Goal: Task Accomplishment & Management: Use online tool/utility

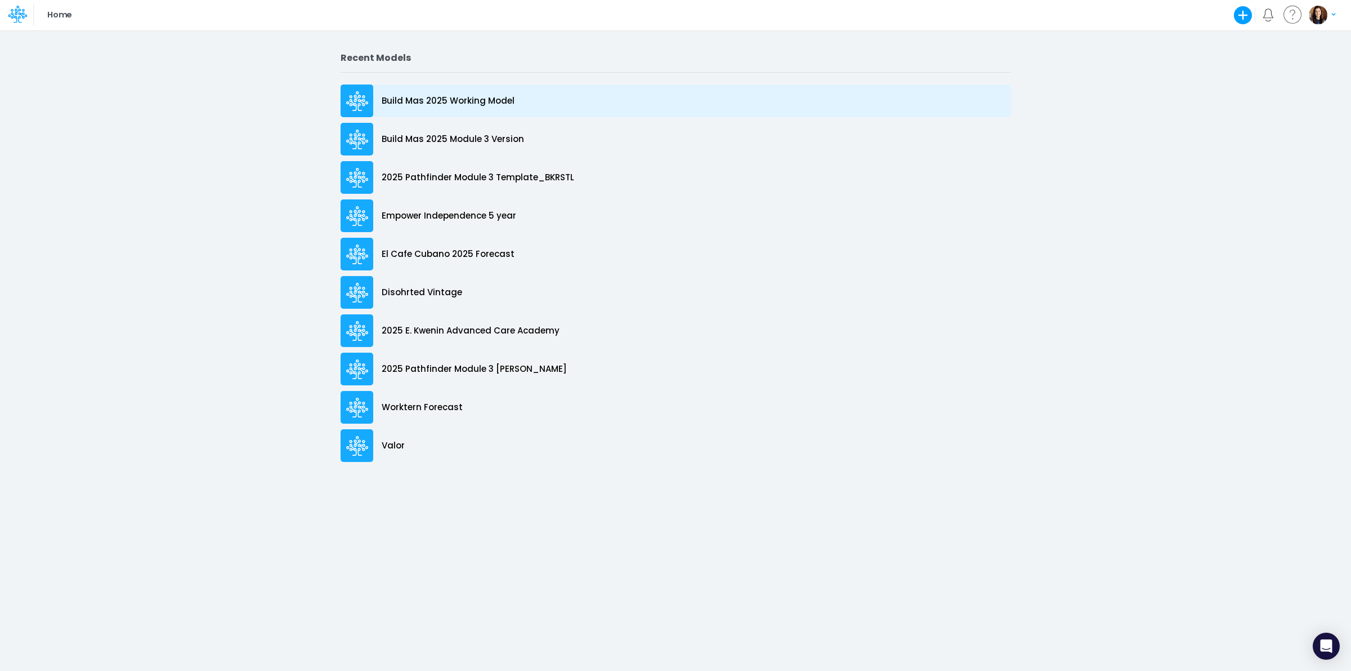
click at [562, 114] on div "Build Mas 2025 Working Model" at bounding box center [676, 100] width 671 height 33
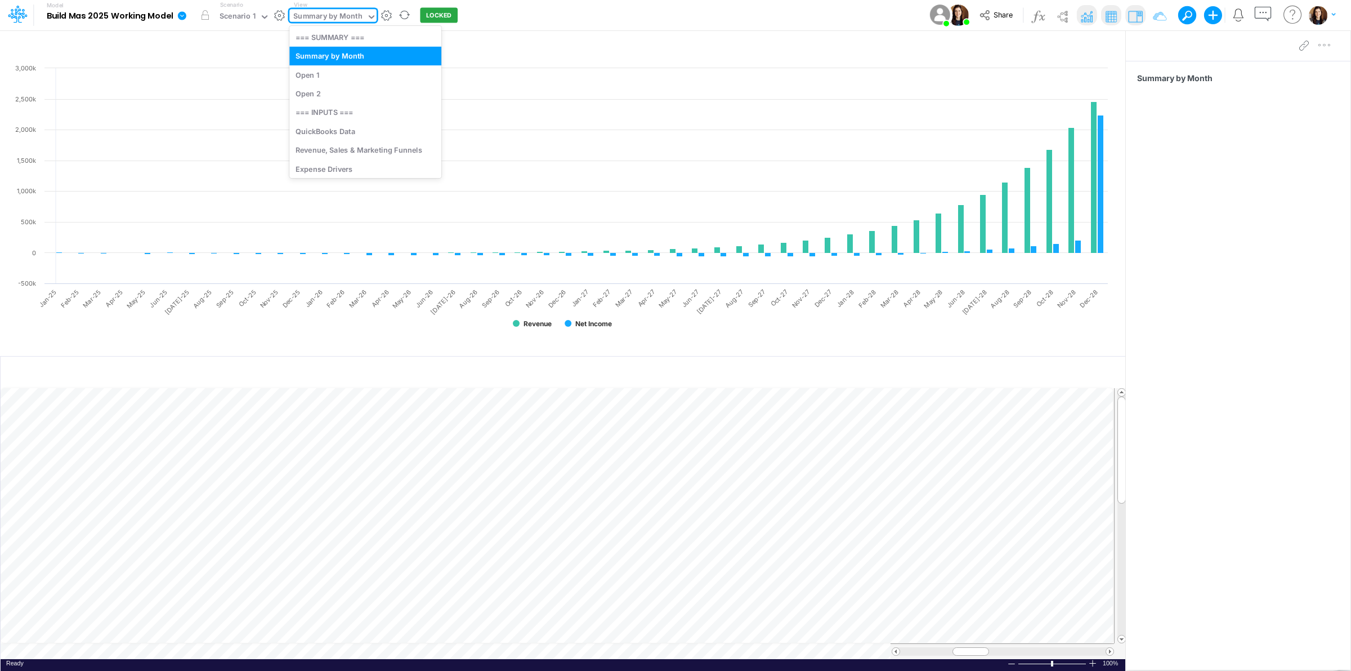
click at [316, 12] on div "Summary by Month" at bounding box center [327, 17] width 69 height 13
click at [379, 150] on div "Revenue, Sales & Marketing Funnels" at bounding box center [365, 150] width 152 height 19
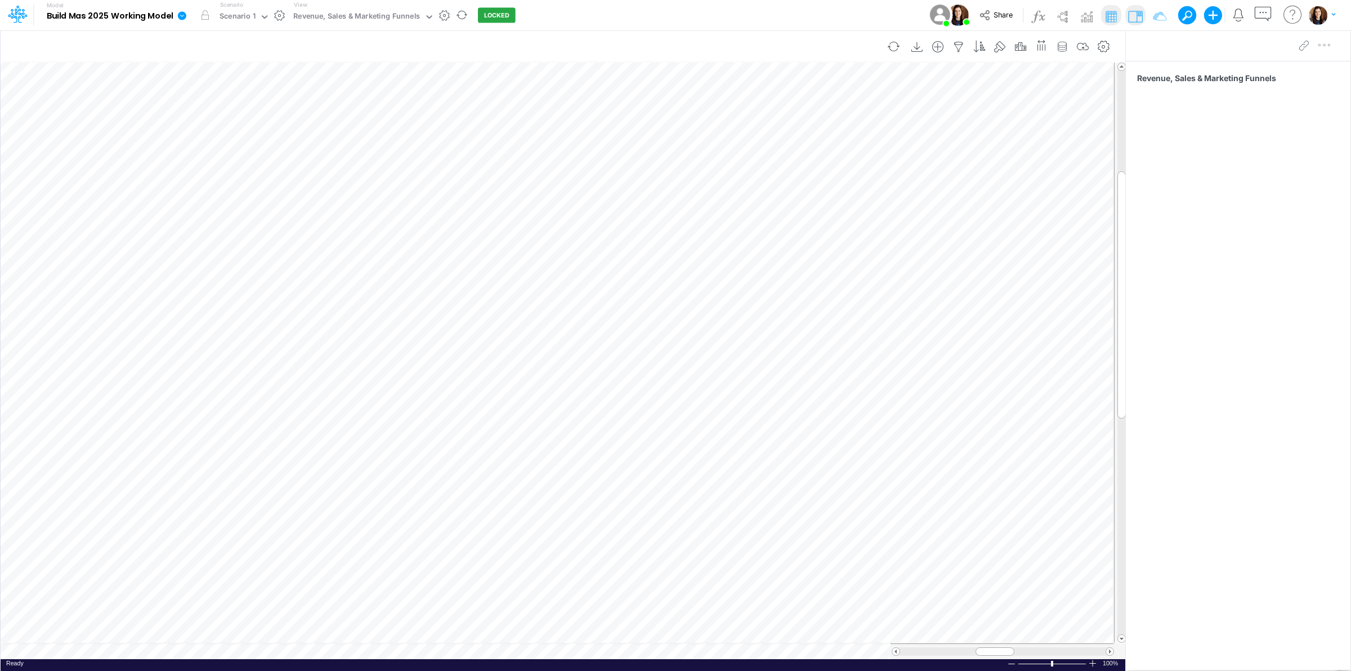
scroll to position [0, 1]
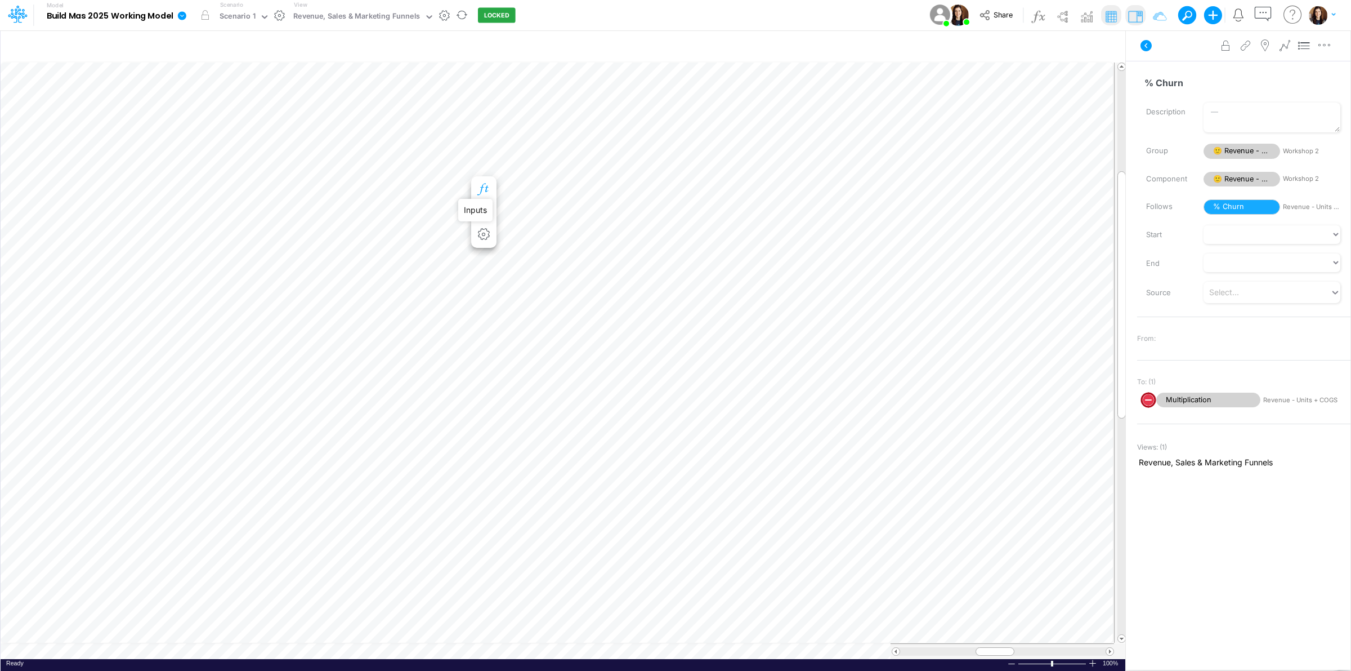
click at [483, 185] on icon "button" at bounding box center [483, 190] width 17 height 12
click at [1146, 46] on icon at bounding box center [1146, 45] width 11 height 11
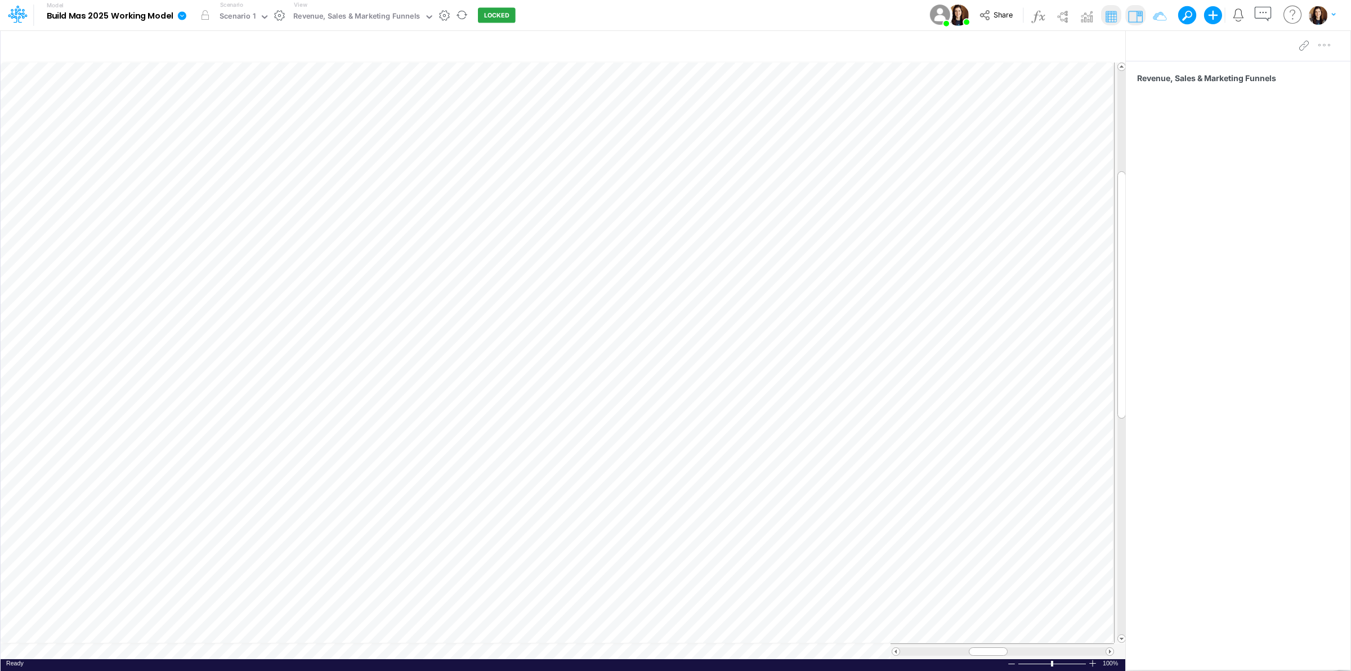
scroll to position [0, 1]
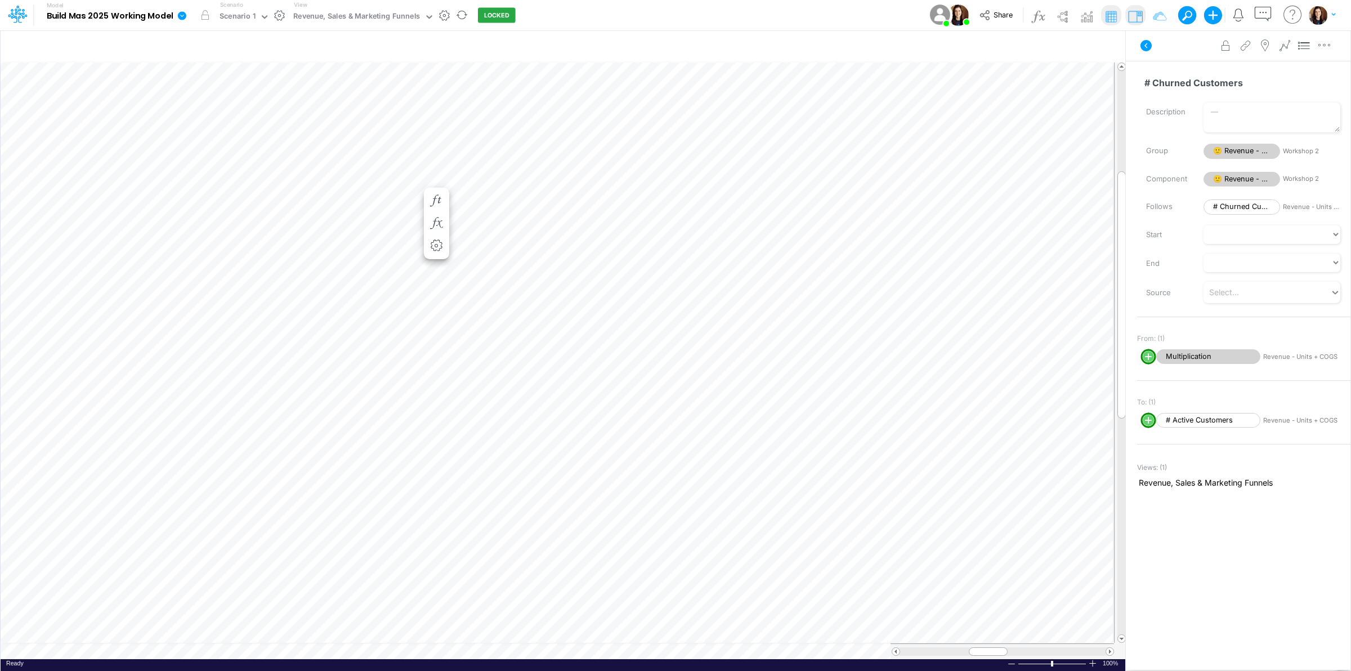
scroll to position [0, 1]
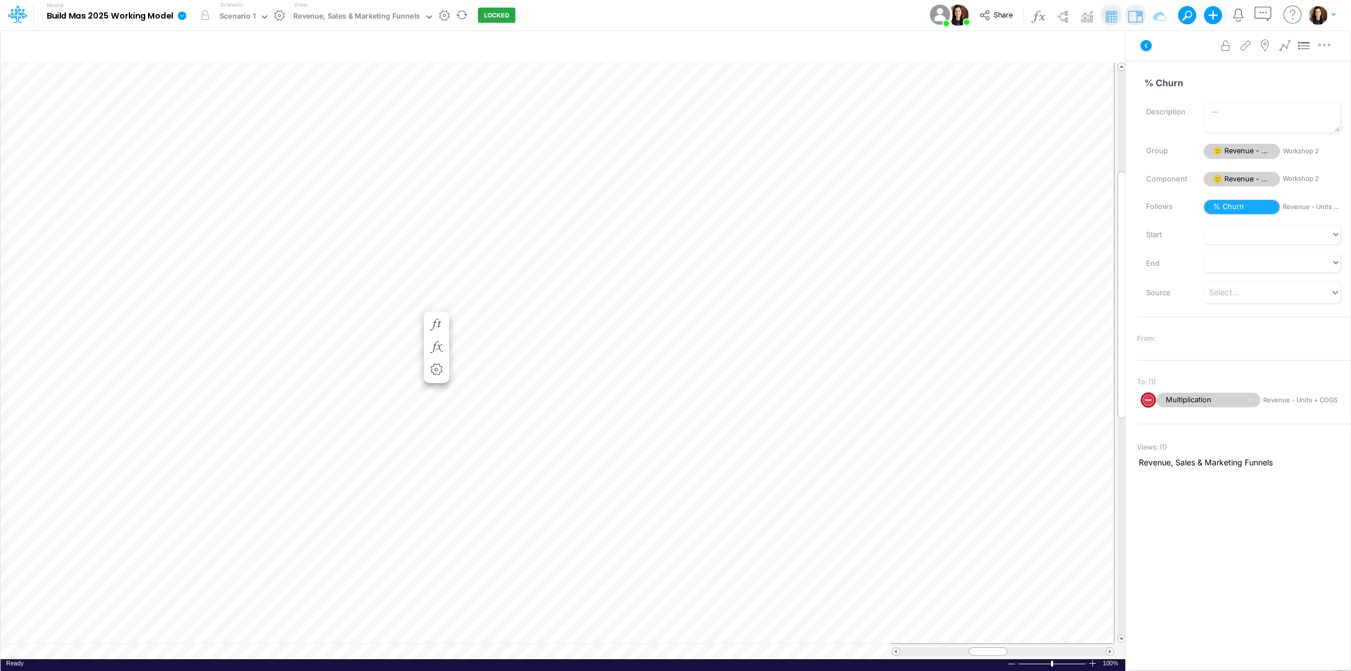
scroll to position [0, 1]
click at [437, 189] on icon "button" at bounding box center [436, 190] width 17 height 12
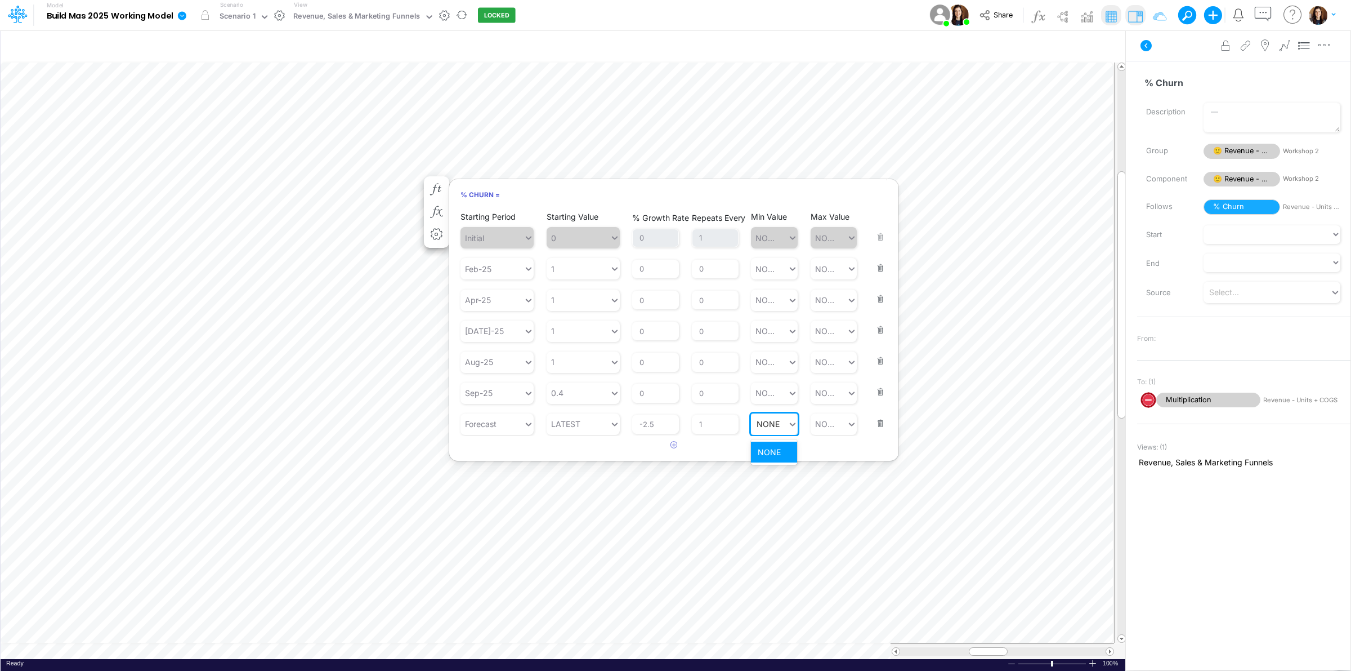
click at [779, 424] on div "NONE NONE" at bounding box center [769, 423] width 37 height 19
click at [791, 445] on div "Set value 0.2" at bounding box center [782, 451] width 62 height 21
type input "0.2"
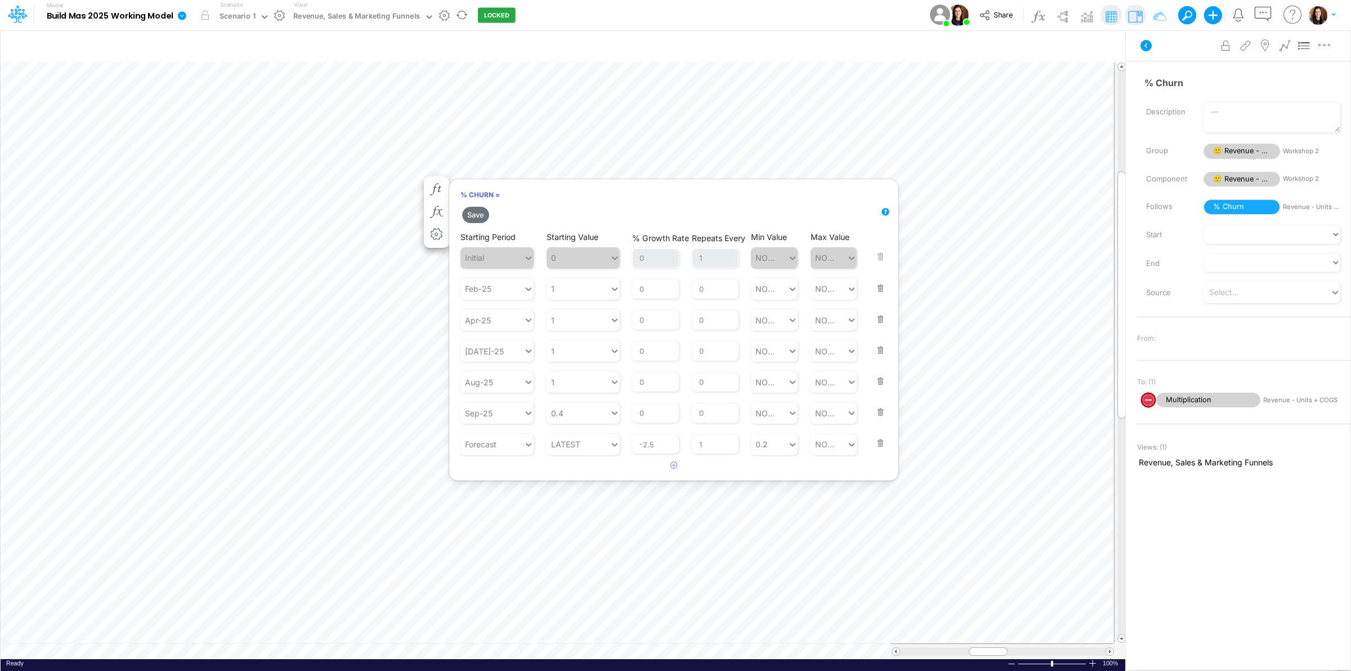
click at [1181, 48] on div "Advanced settings Delete" at bounding box center [1238, 46] width 225 height 32
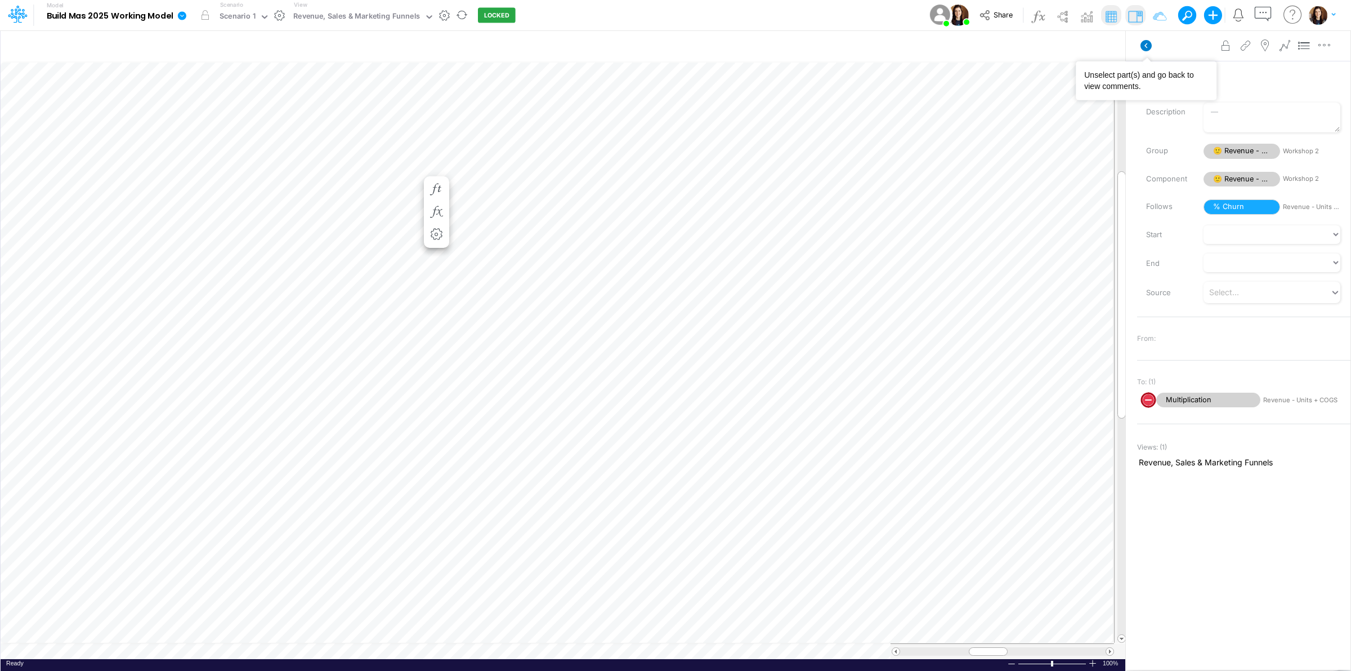
click at [1152, 46] on button at bounding box center [1146, 45] width 27 height 20
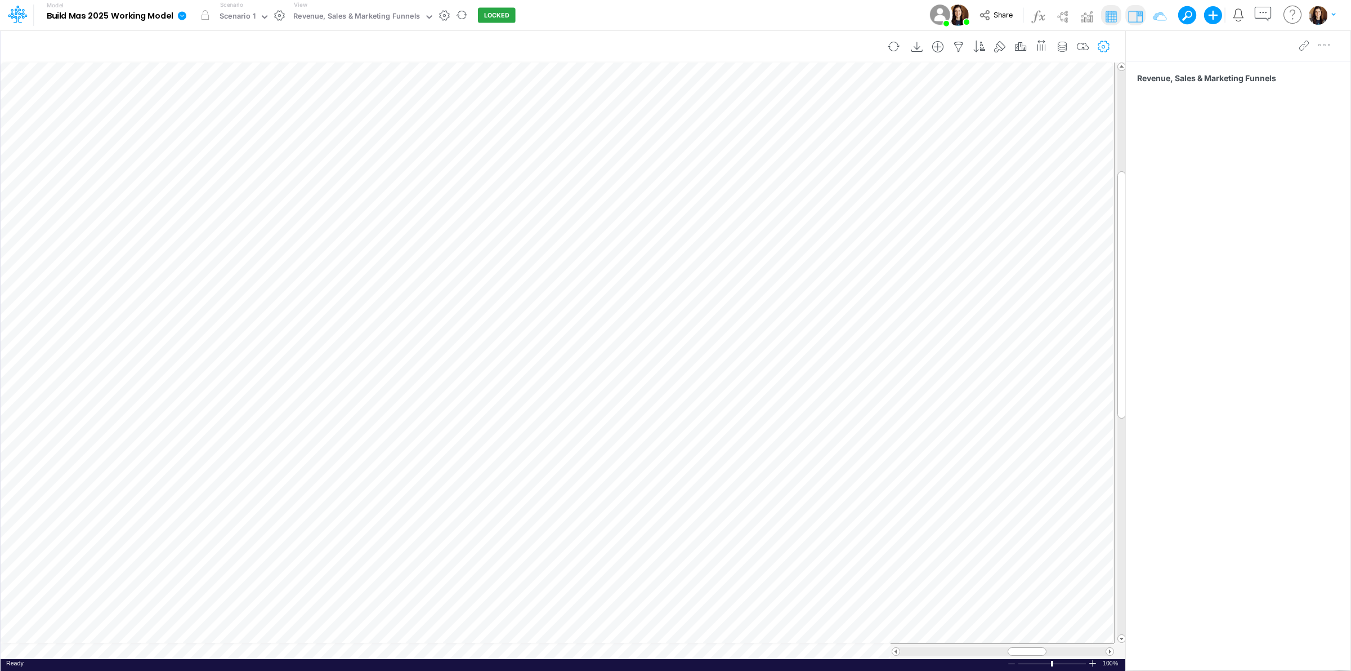
click at [1107, 45] on icon "button" at bounding box center [1104, 47] width 17 height 12
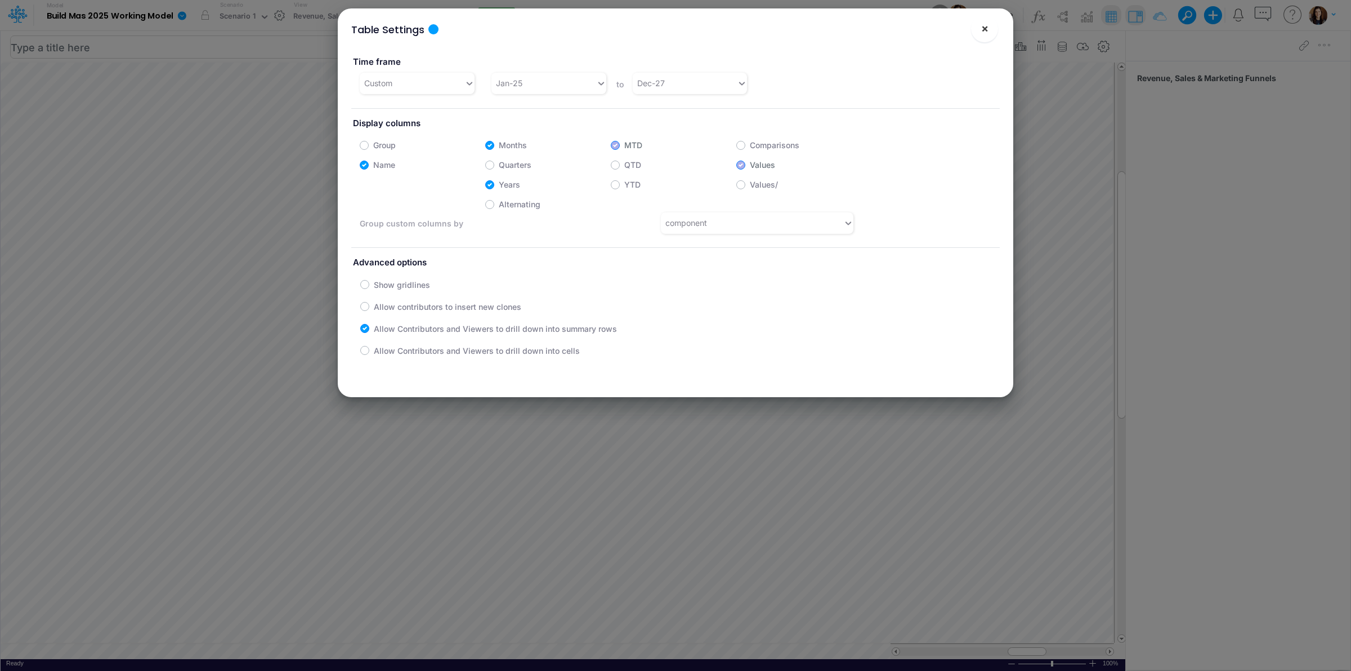
drag, startPoint x: 978, startPoint y: 27, endPoint x: 519, endPoint y: 37, distance: 458.9
click at [978, 28] on button "×" at bounding box center [984, 28] width 27 height 27
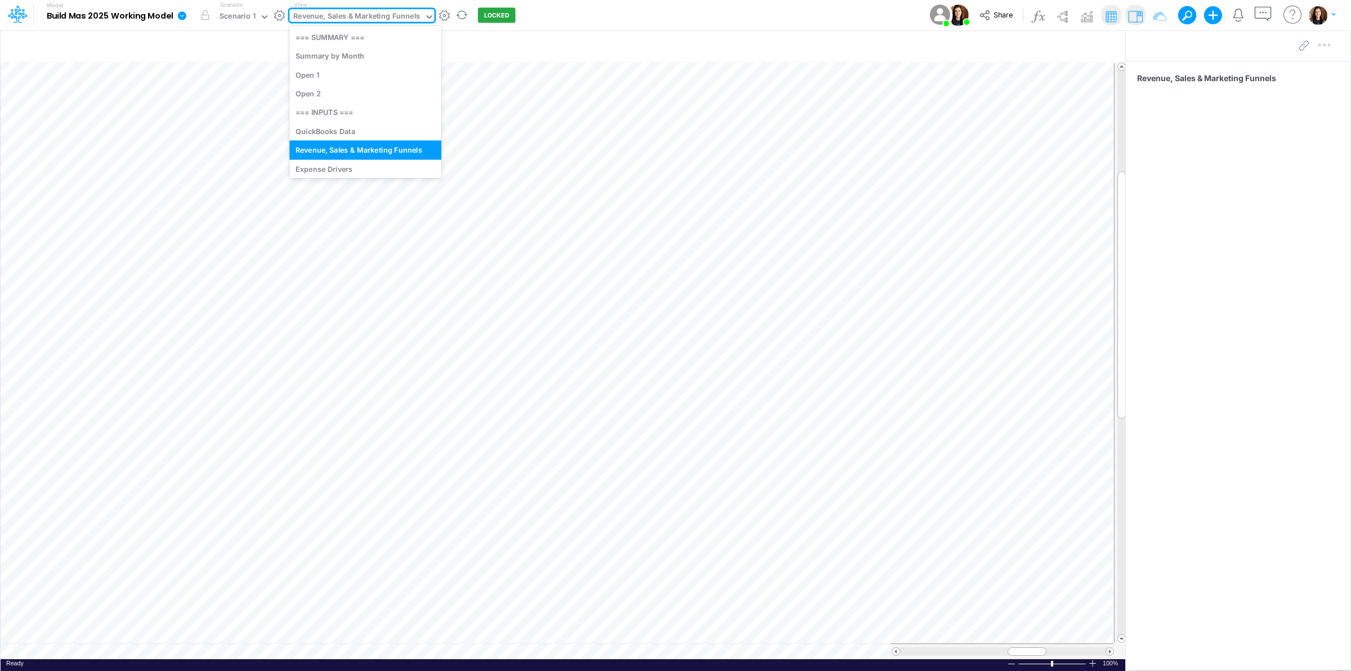
click at [404, 21] on div "Revenue, Sales & Marketing Funnels" at bounding box center [356, 17] width 127 height 13
click at [366, 77] on div "Open 1" at bounding box center [365, 74] width 152 height 19
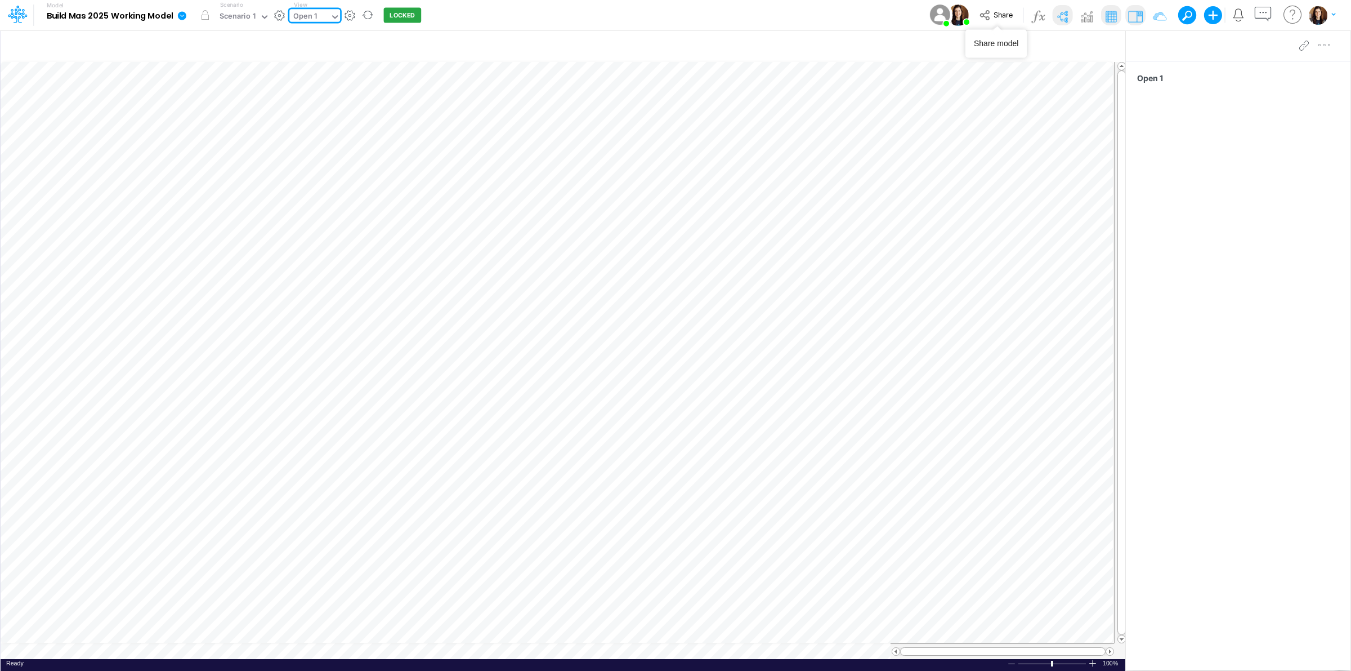
click at [1067, 18] on img at bounding box center [1062, 16] width 18 height 18
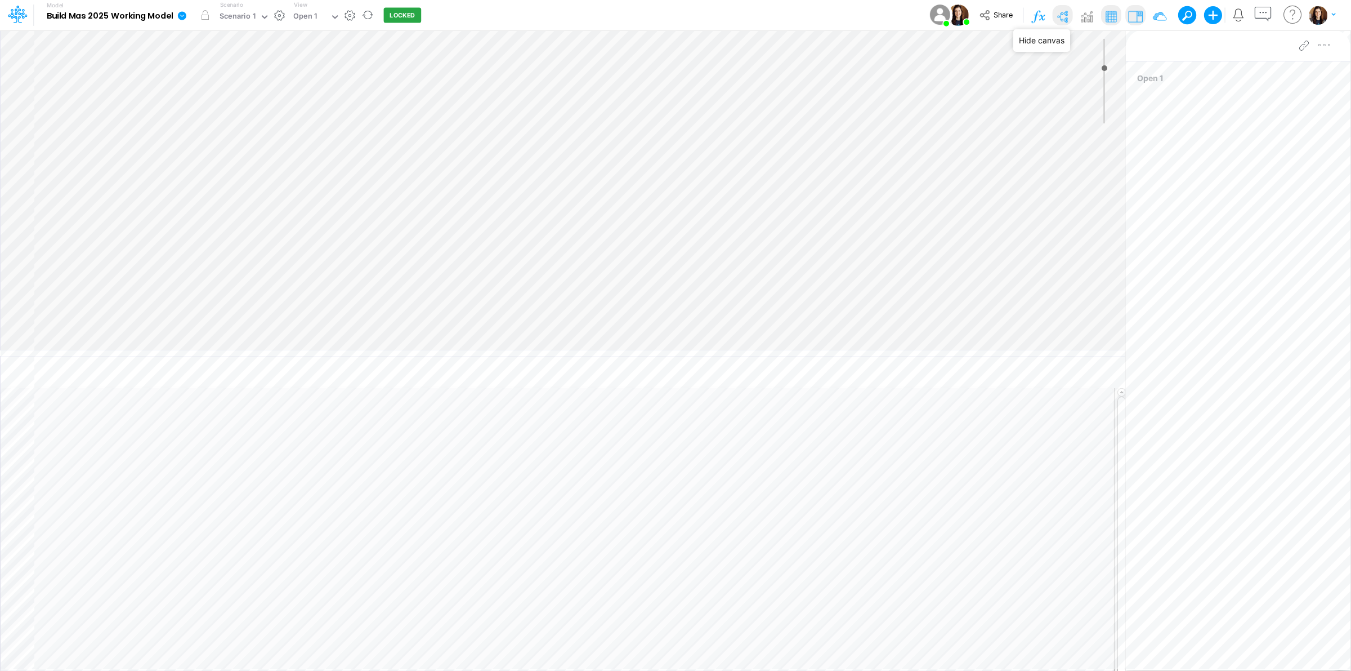
type input "0"
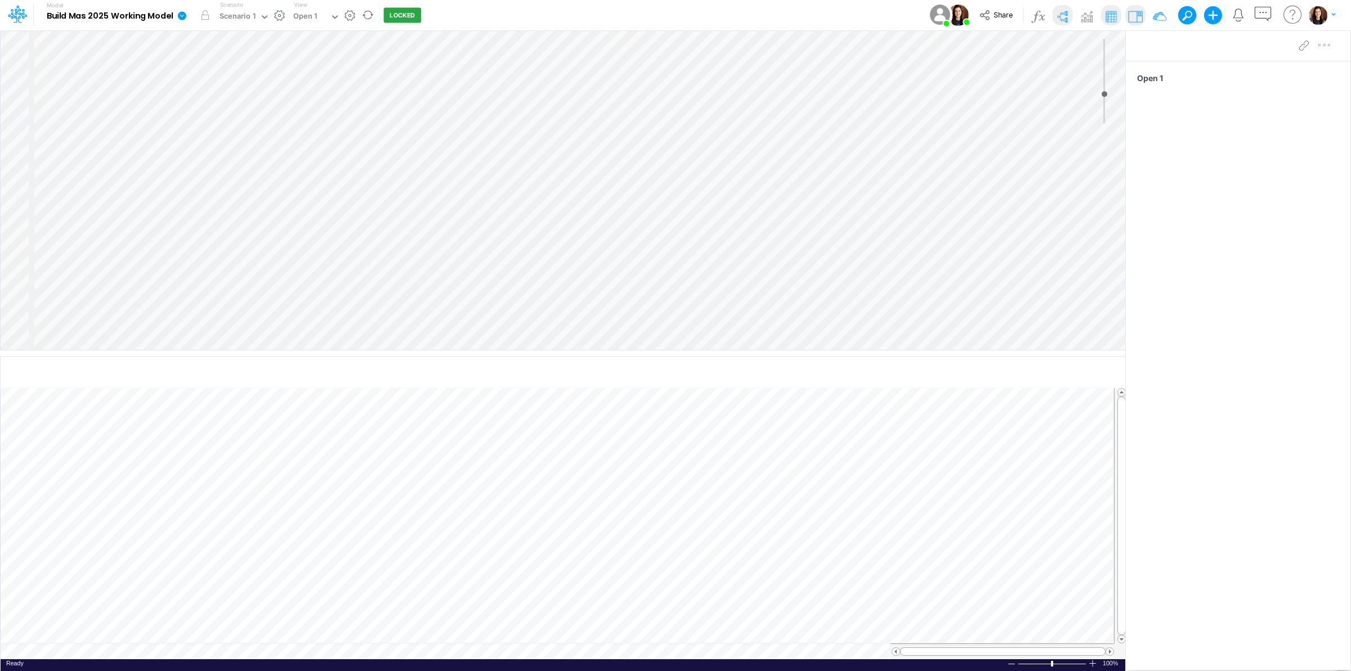
select select "Horizontal"
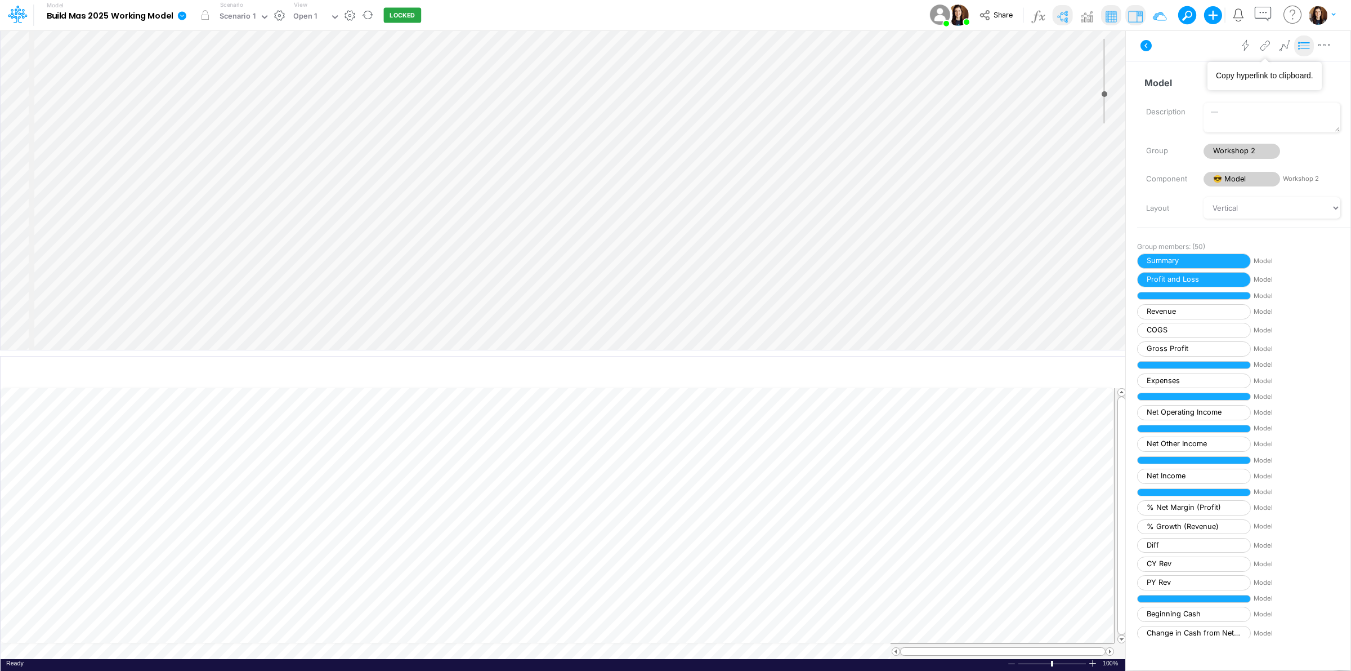
click at [1302, 43] on icon at bounding box center [1304, 46] width 17 height 12
click at [1147, 44] on icon at bounding box center [1146, 45] width 11 height 11
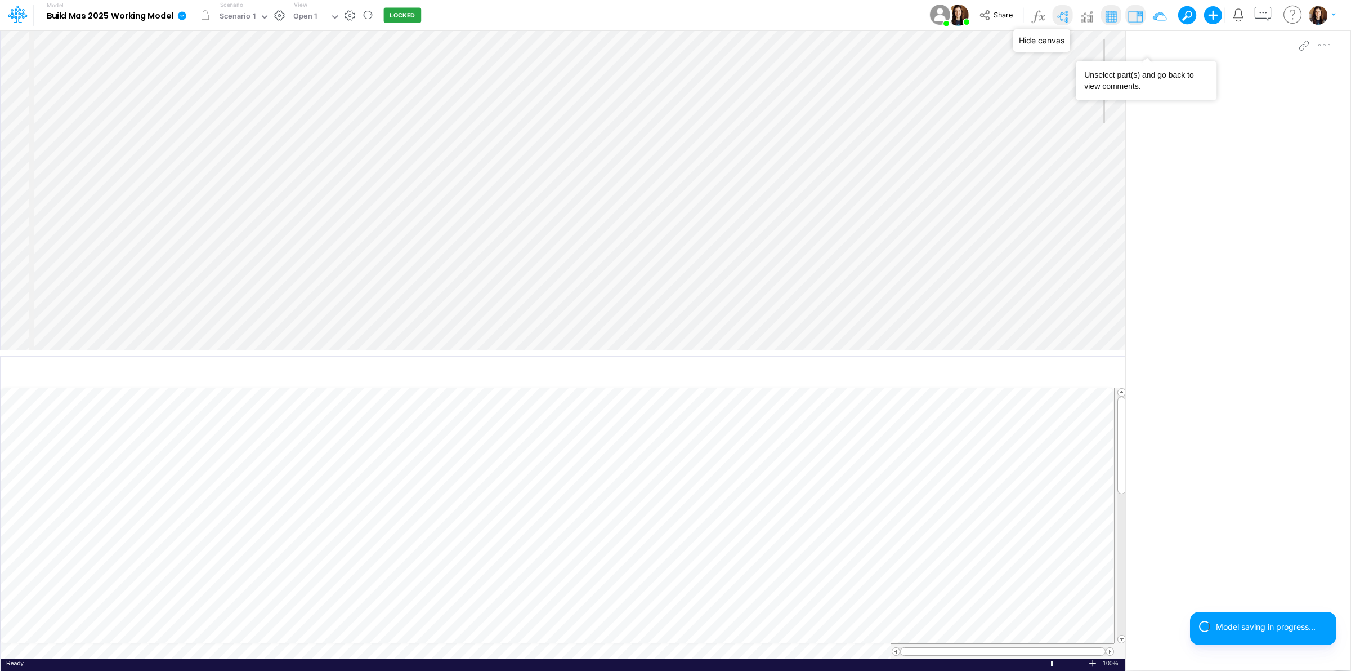
click at [1059, 15] on img at bounding box center [1062, 16] width 18 height 18
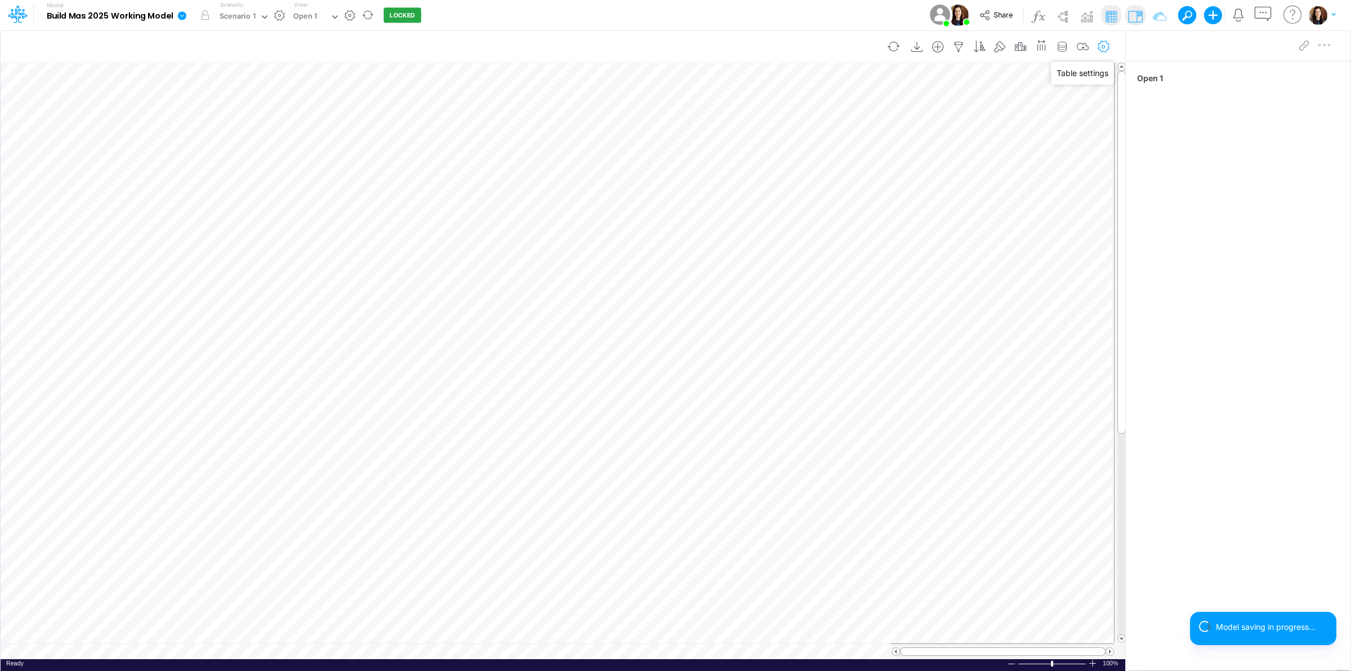
click at [1105, 40] on button "button" at bounding box center [1103, 46] width 21 height 23
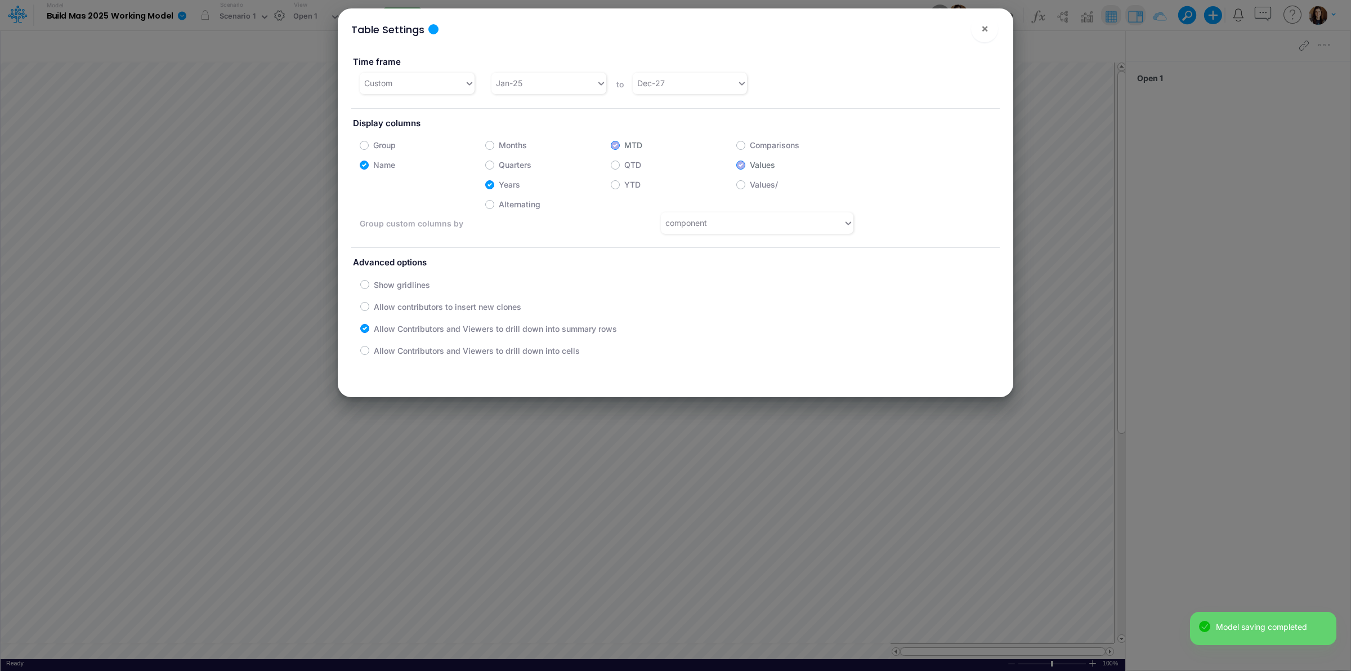
click at [499, 146] on label "Months" at bounding box center [513, 145] width 28 height 12
click at [499, 146] on input "Months" at bounding box center [502, 141] width 7 height 7
checkbox input "true"
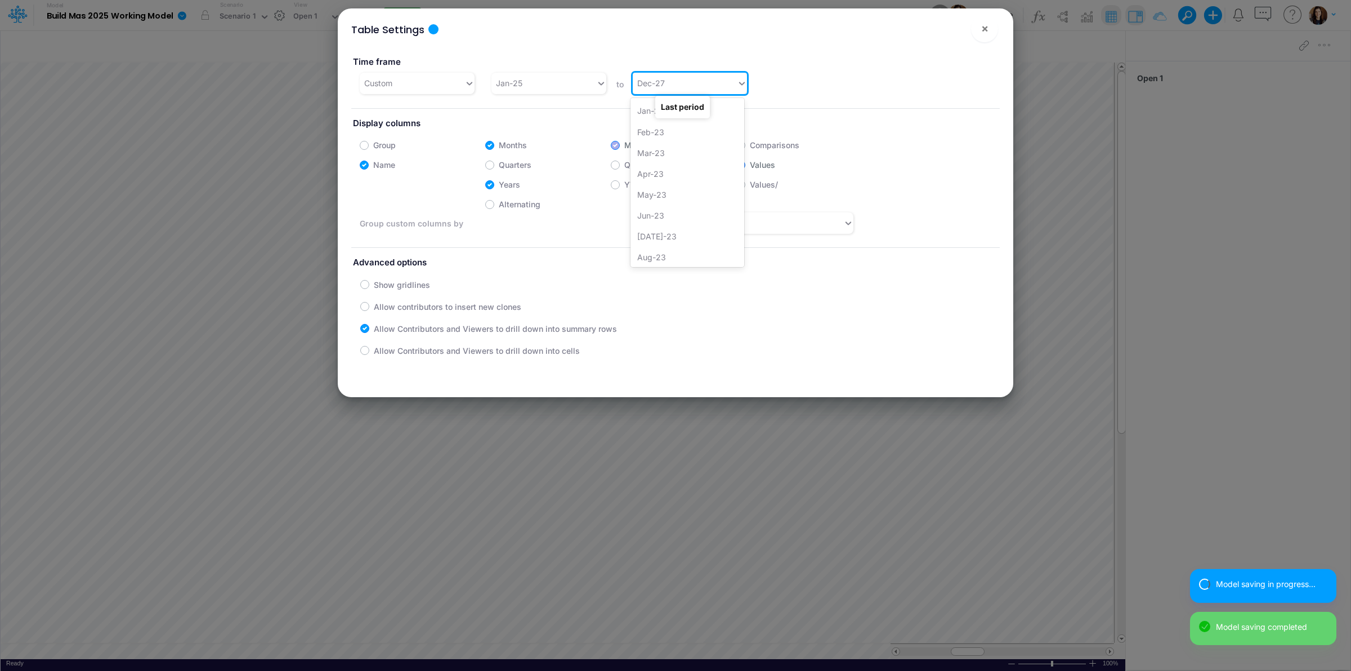
drag, startPoint x: 683, startPoint y: 84, endPoint x: 696, endPoint y: 105, distance: 24.5
click at [684, 84] on div "Dec-27" at bounding box center [685, 83] width 105 height 19
click at [672, 260] on div "Dec-28" at bounding box center [688, 255] width 114 height 21
drag, startPoint x: 986, startPoint y: 25, endPoint x: 993, endPoint y: 23, distance: 7.3
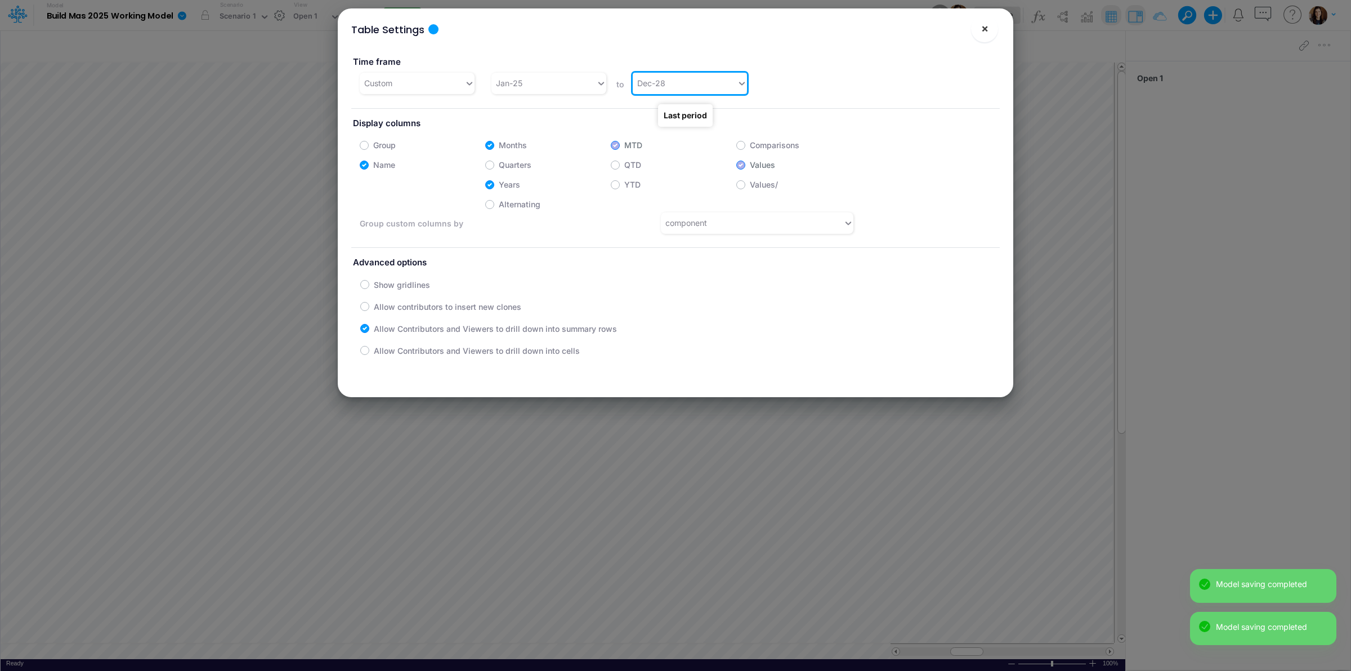
click at [986, 25] on span "×" at bounding box center [984, 28] width 7 height 14
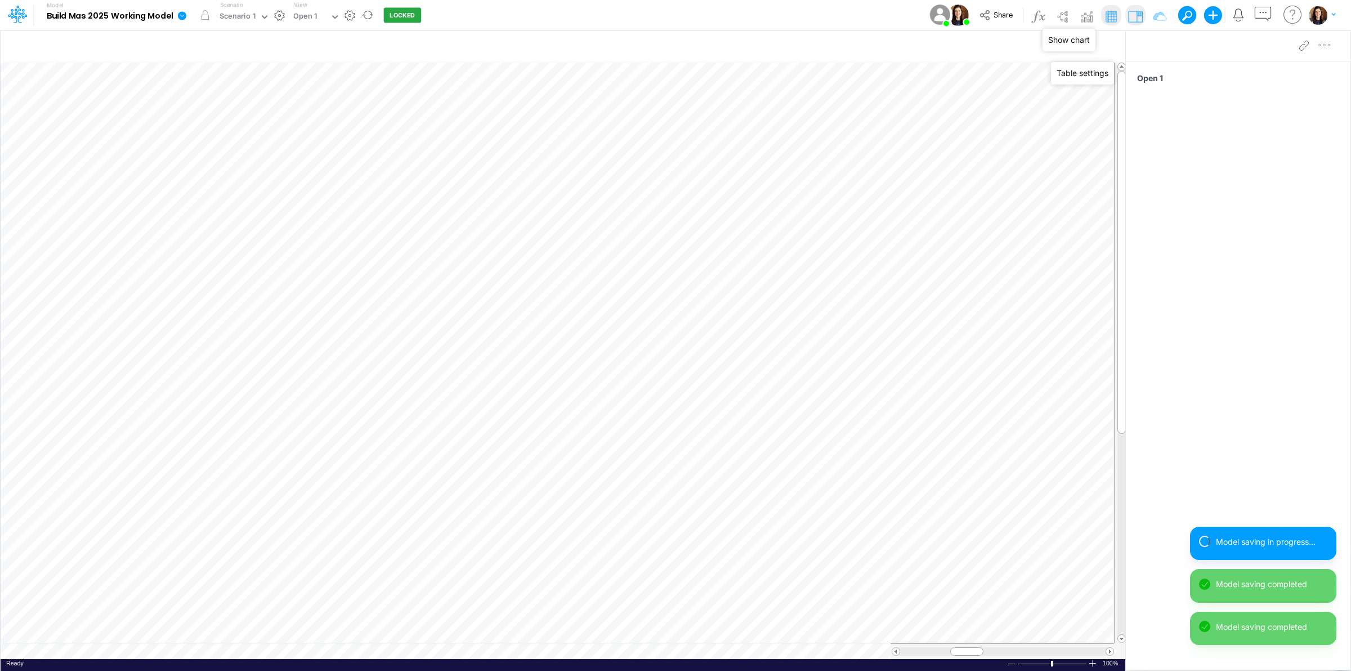
click at [1064, 15] on img at bounding box center [1062, 16] width 18 height 18
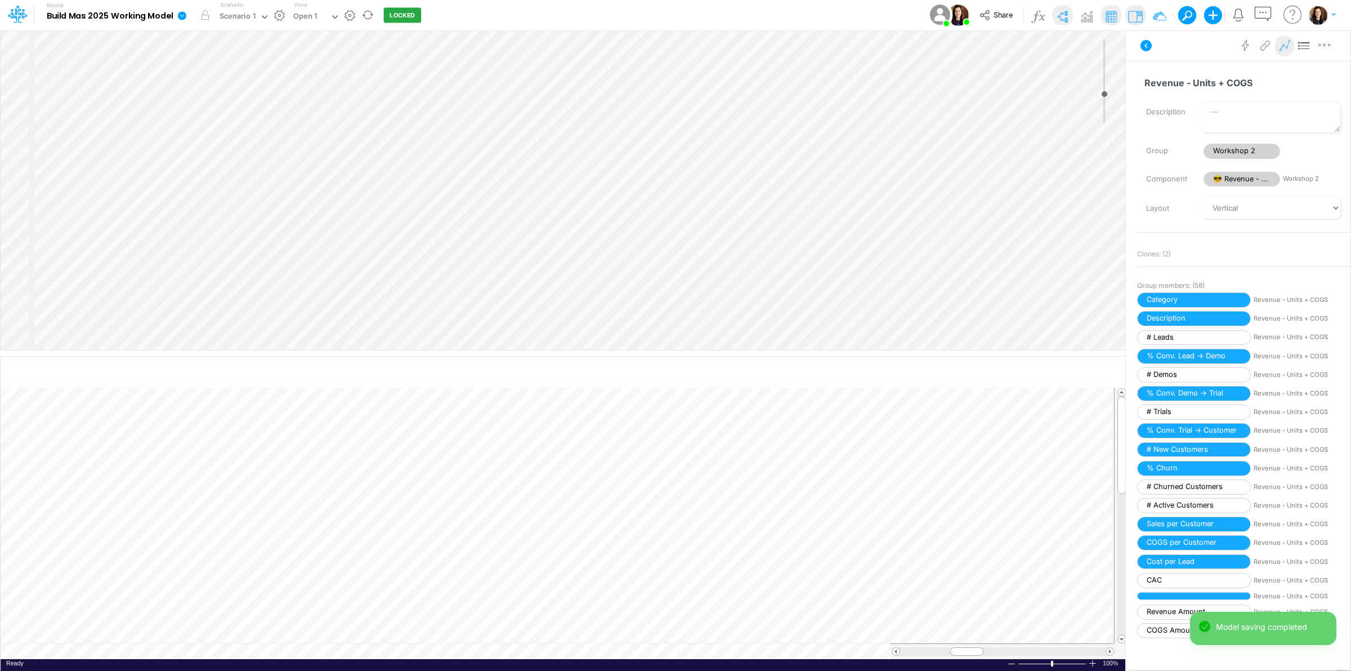
drag, startPoint x: 1298, startPoint y: 47, endPoint x: 1290, endPoint y: 47, distance: 8.4
click at [1299, 47] on icon at bounding box center [1304, 46] width 17 height 12
click at [1146, 41] on icon at bounding box center [1146, 45] width 11 height 11
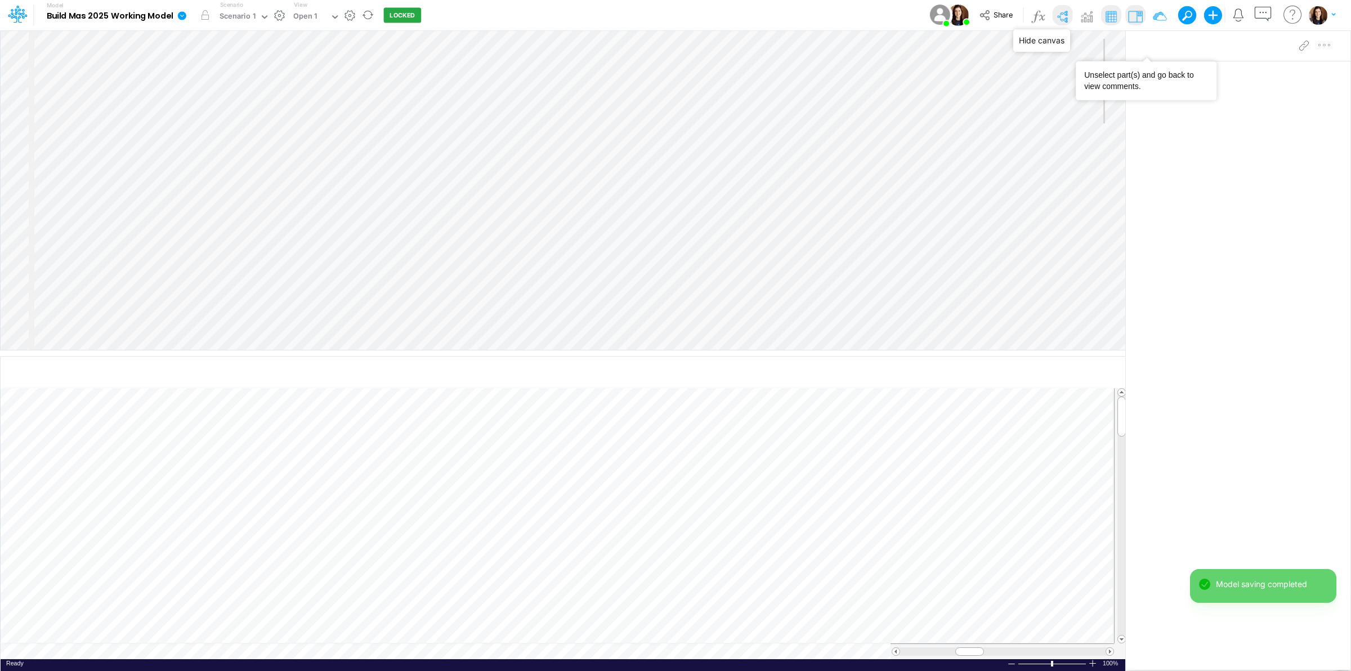
click at [1063, 12] on img at bounding box center [1062, 16] width 18 height 18
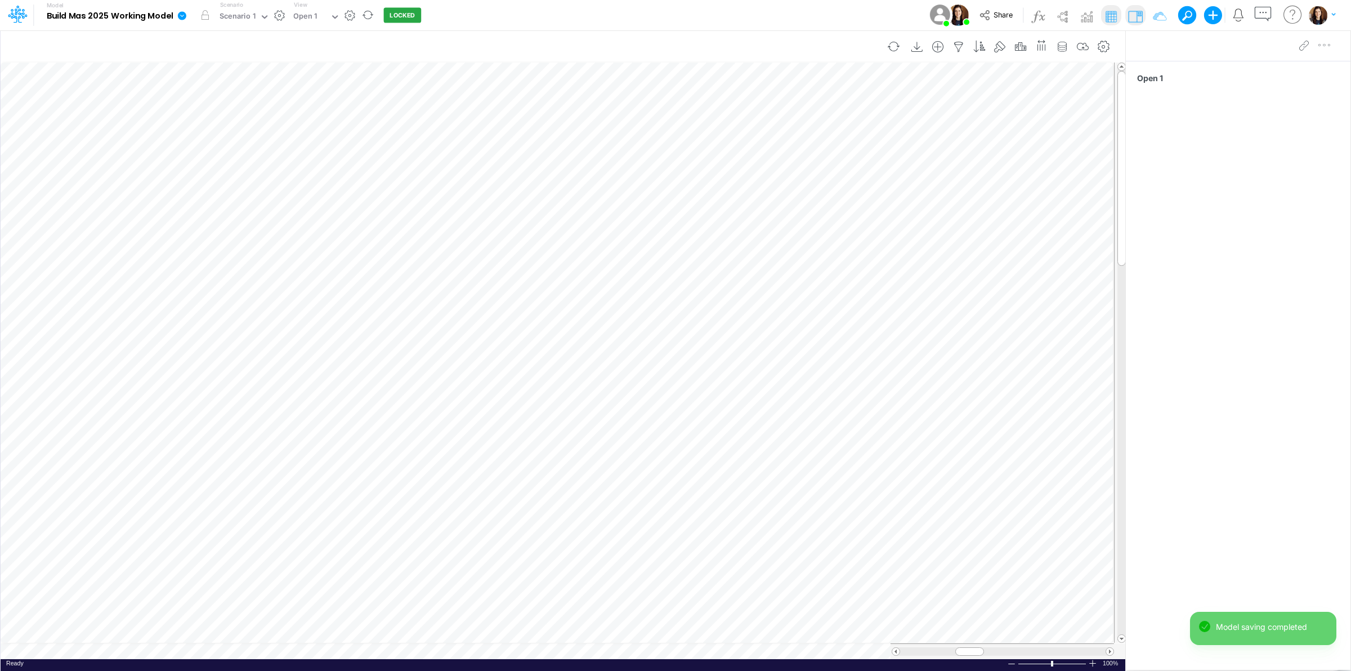
scroll to position [0, 1]
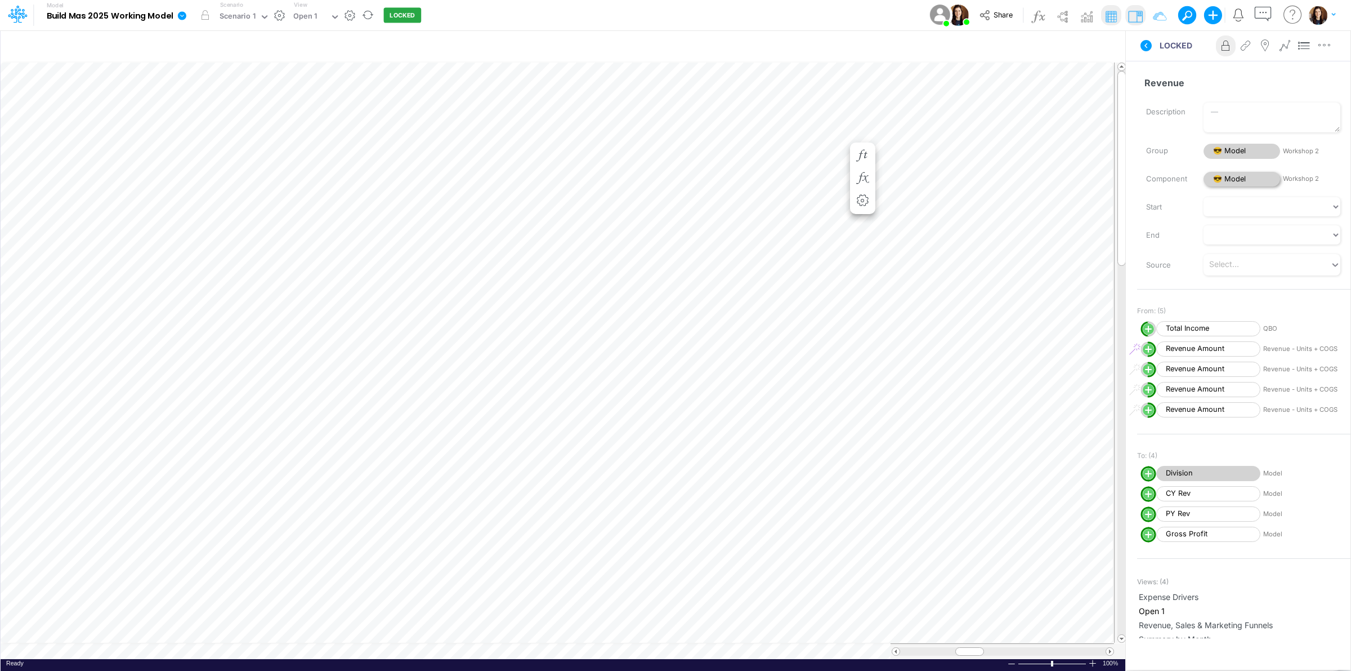
click at [1246, 179] on span "😎 Model" at bounding box center [1242, 179] width 77 height 15
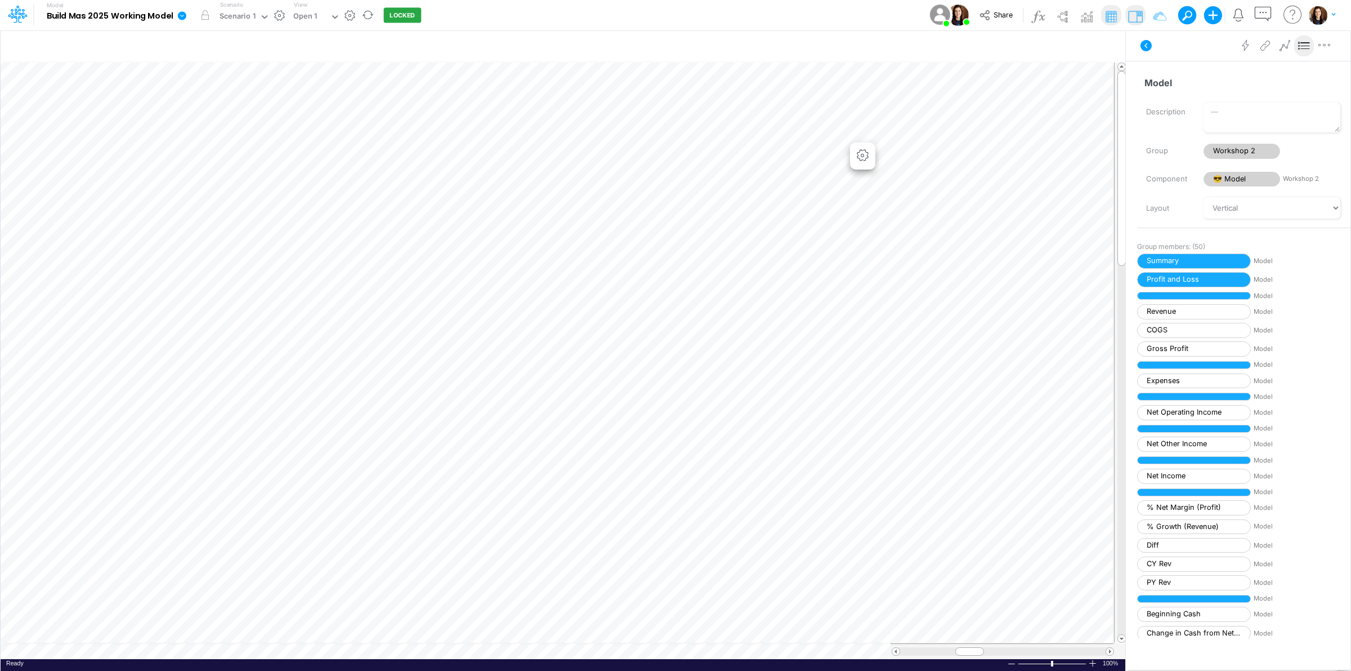
click at [1304, 42] on icon at bounding box center [1304, 46] width 17 height 12
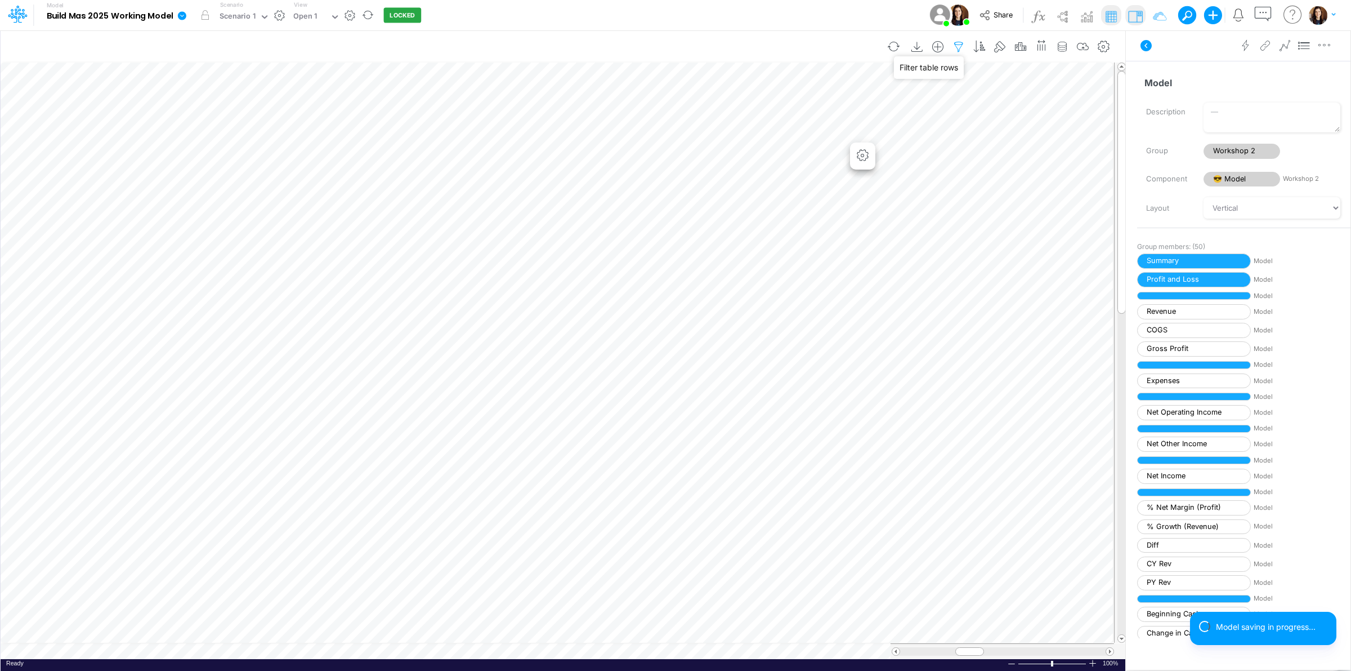
click at [958, 46] on icon "button" at bounding box center [958, 47] width 17 height 12
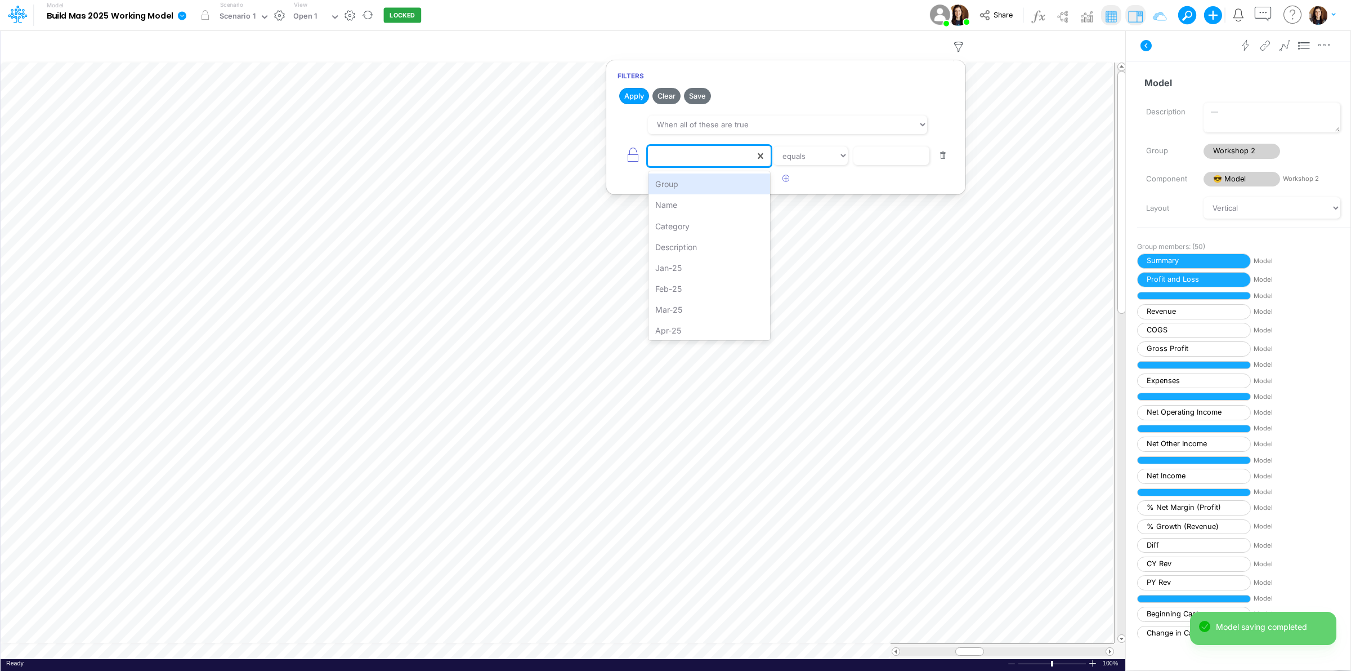
click at [727, 154] on div at bounding box center [701, 155] width 107 height 19
click at [715, 228] on div "Category" at bounding box center [710, 226] width 122 height 21
click at [830, 159] on select "equals not equal starts with ends with contains" at bounding box center [810, 155] width 75 height 19
select select "notEqual"
click at [773, 147] on select "equals not equal starts with ends with contains" at bounding box center [810, 155] width 75 height 19
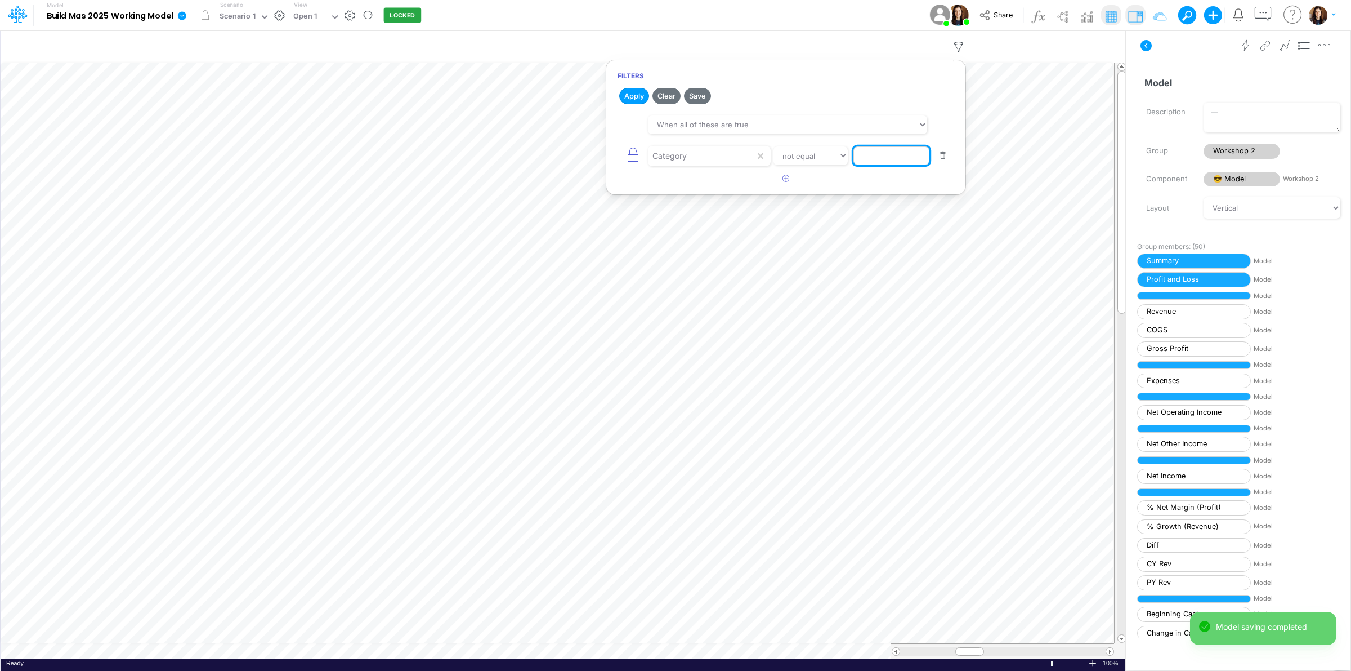
click at [896, 153] on input "text" at bounding box center [891, 155] width 76 height 19
type input "Template"
click at [633, 164] on button "button" at bounding box center [633, 155] width 30 height 25
select select "notEqual"
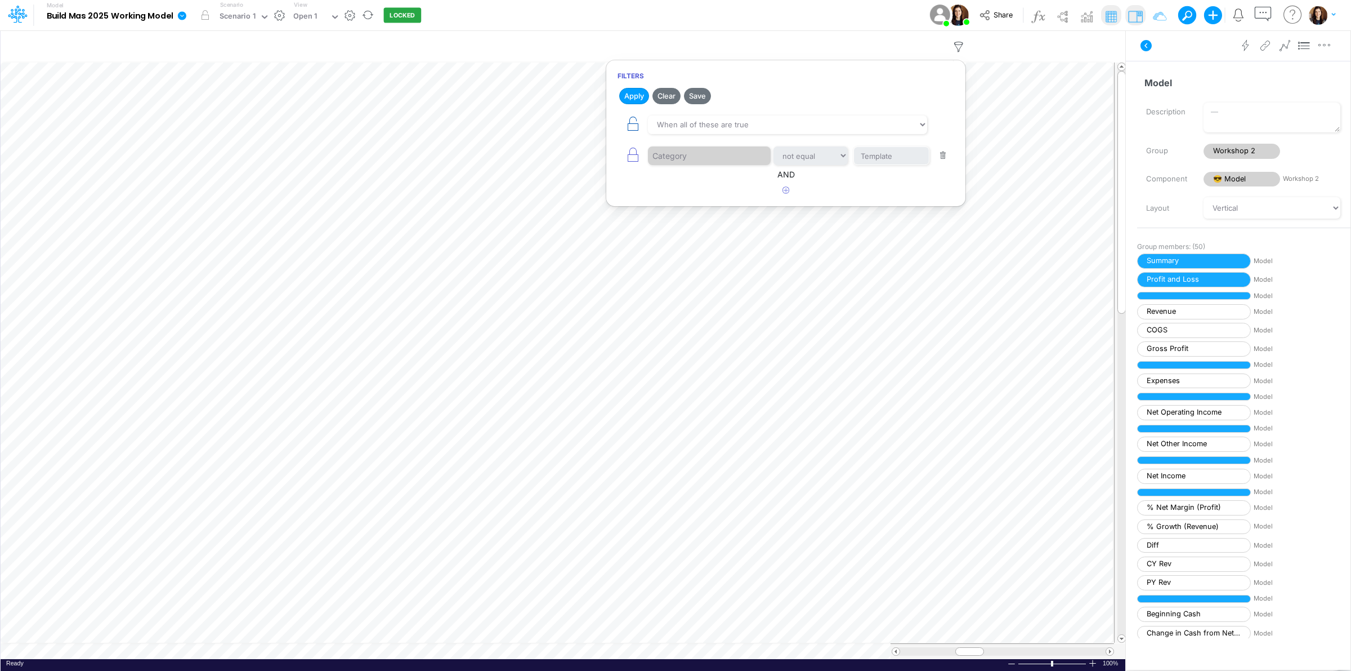
click at [640, 119] on icon "button" at bounding box center [633, 124] width 16 height 16
click at [694, 97] on button "Save" at bounding box center [697, 96] width 27 height 16
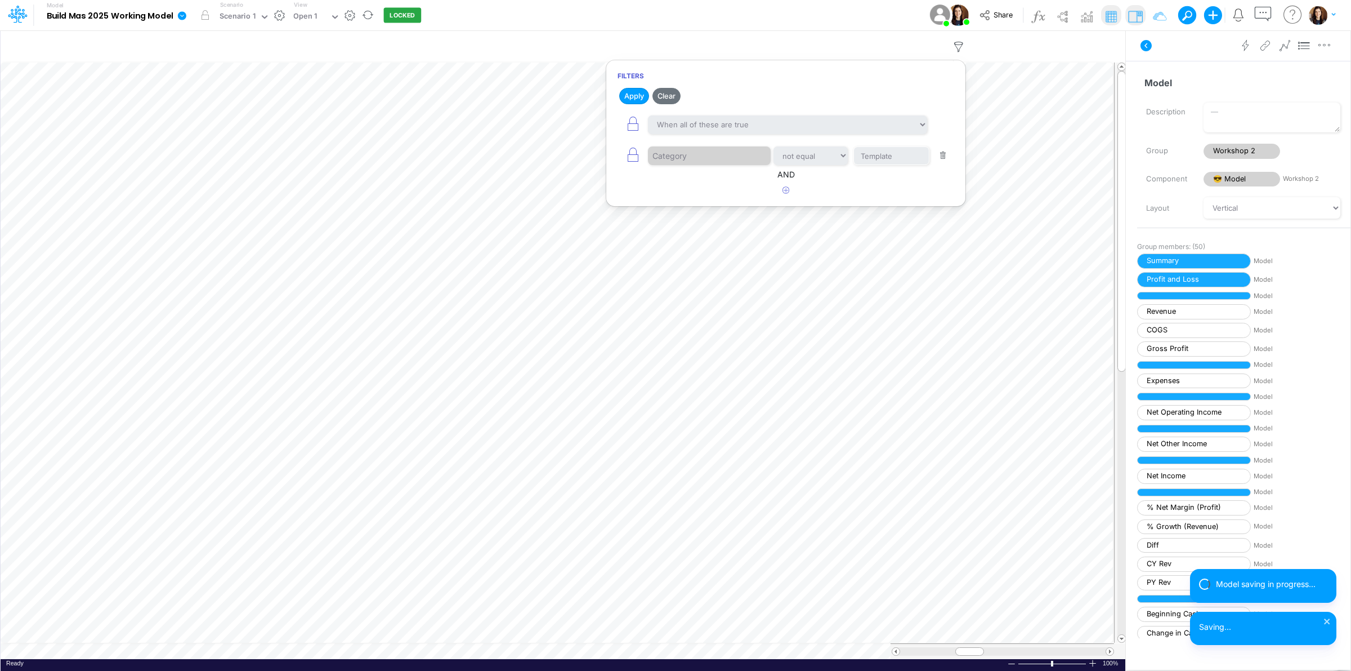
click at [798, 14] on div "Model Build Mas 2025 Working Model Edit model settings Duplicate Import QuickBo…" at bounding box center [676, 15] width 1216 height 30
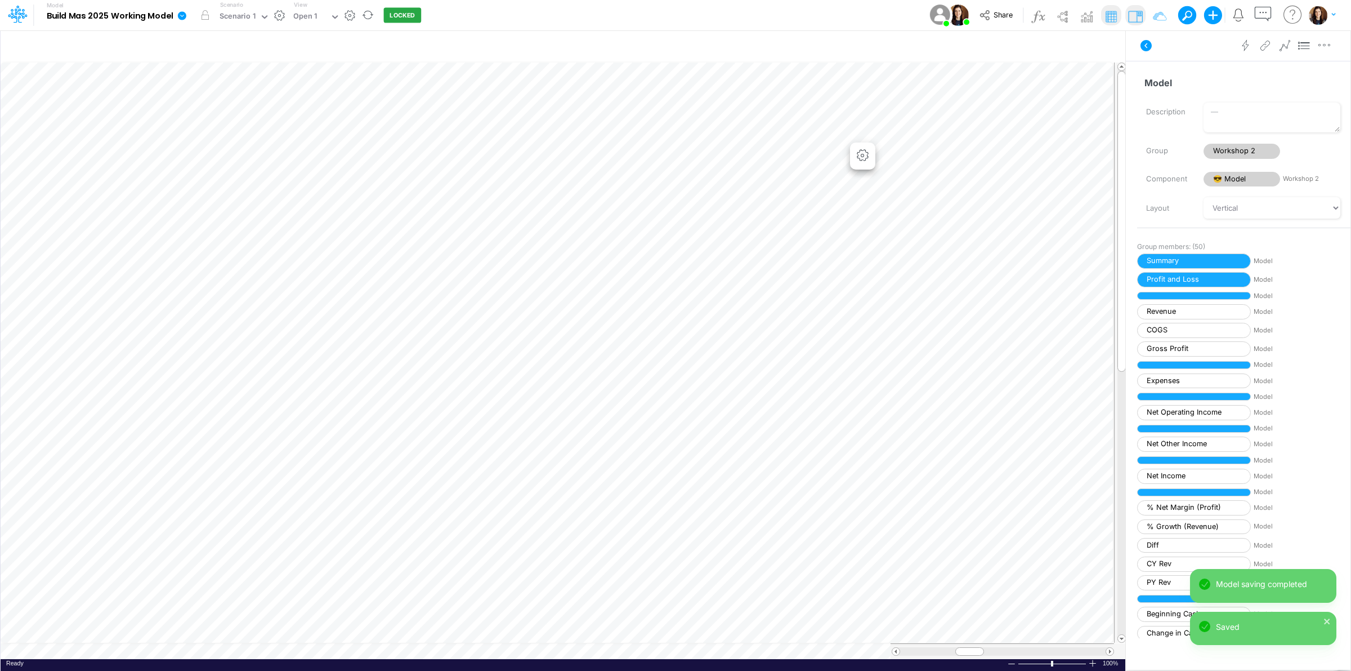
scroll to position [0, 1]
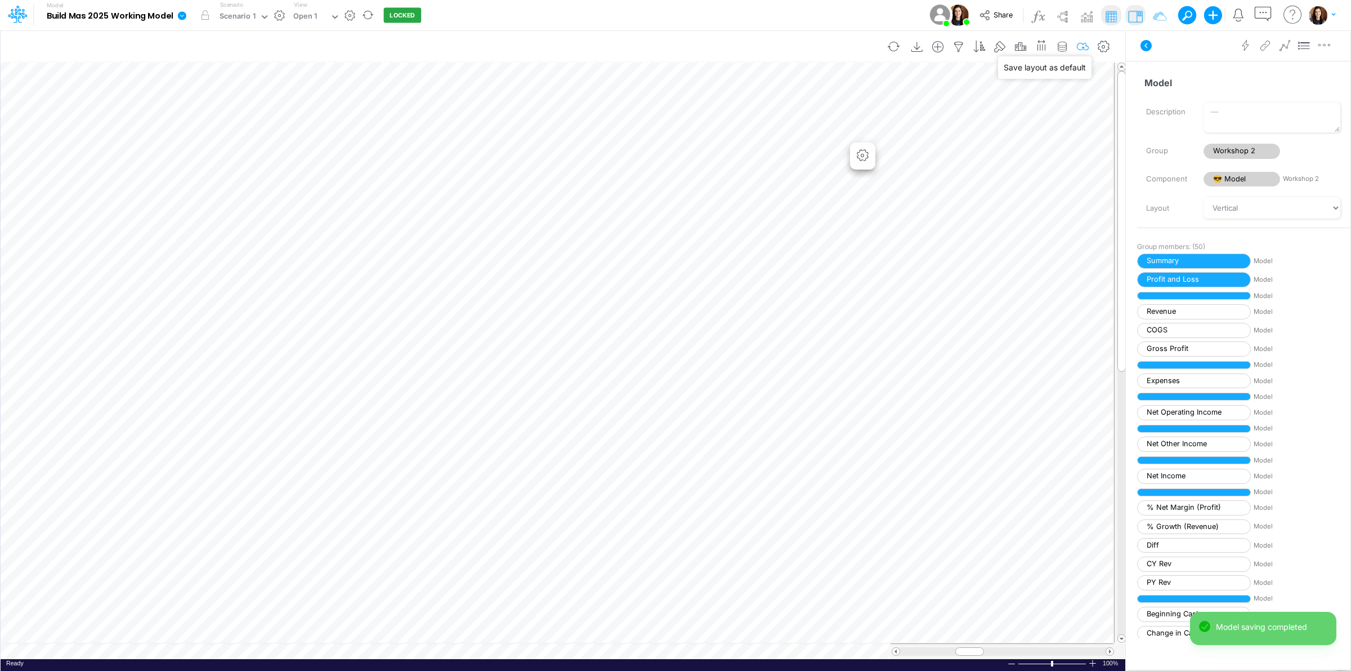
click at [1087, 41] on icon "button" at bounding box center [1083, 47] width 17 height 12
click at [1087, 46] on icon "button" at bounding box center [1083, 47] width 17 height 12
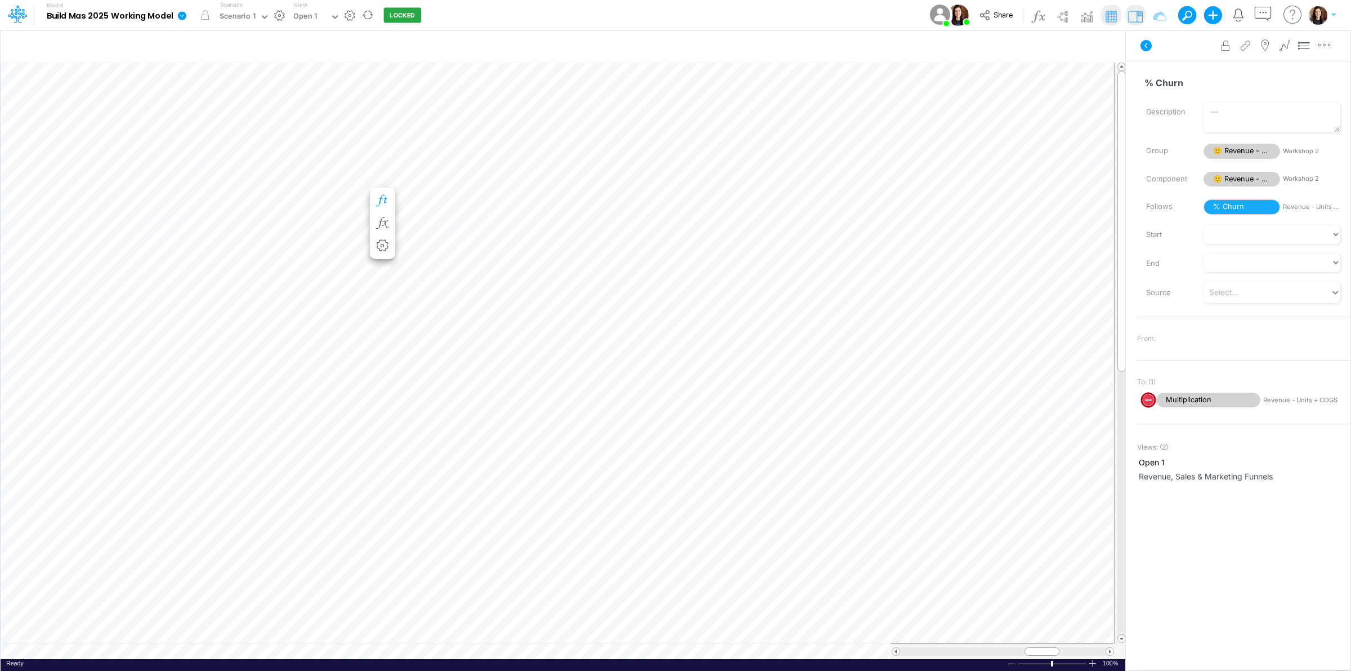
click at [386, 198] on icon "button" at bounding box center [382, 201] width 17 height 12
click at [732, 439] on div "NONE NONE" at bounding box center [715, 435] width 37 height 19
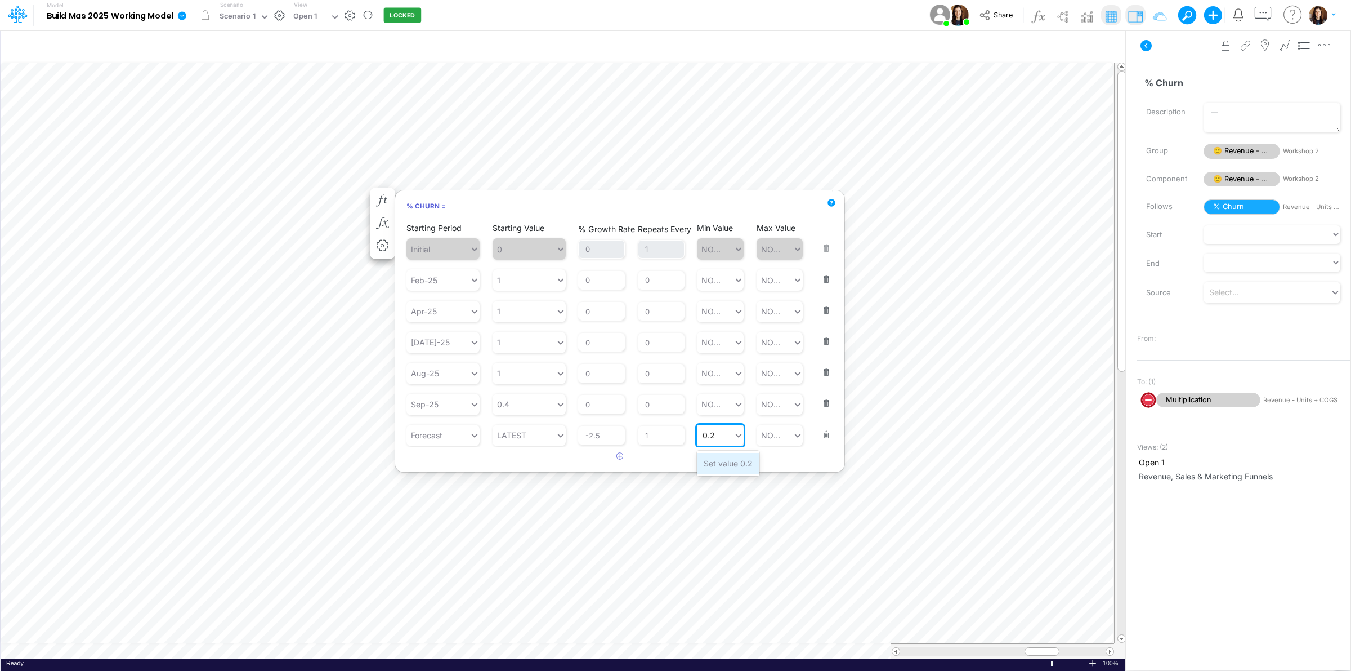
click at [730, 459] on div "Set value 0.2" at bounding box center [728, 463] width 62 height 21
type input "0.2"
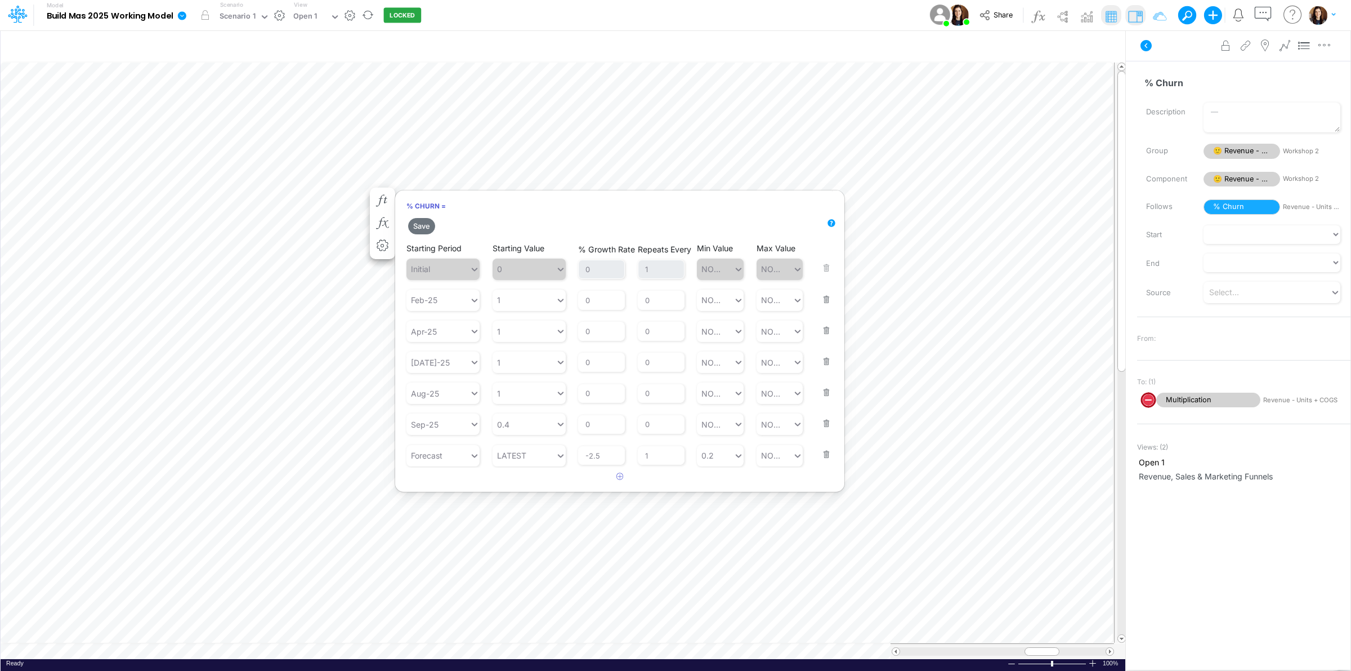
drag, startPoint x: 420, startPoint y: 226, endPoint x: 497, endPoint y: 221, distance: 76.7
click at [421, 226] on button "Save" at bounding box center [421, 226] width 27 height 16
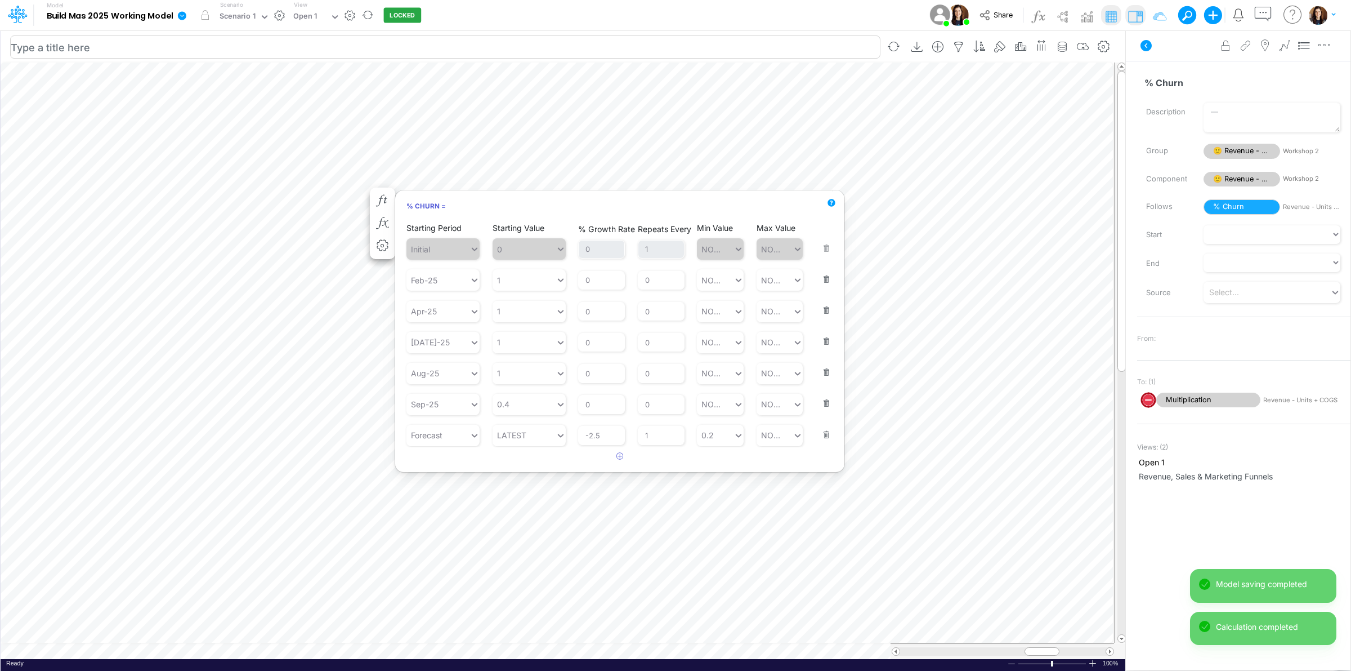
scroll to position [0, 1]
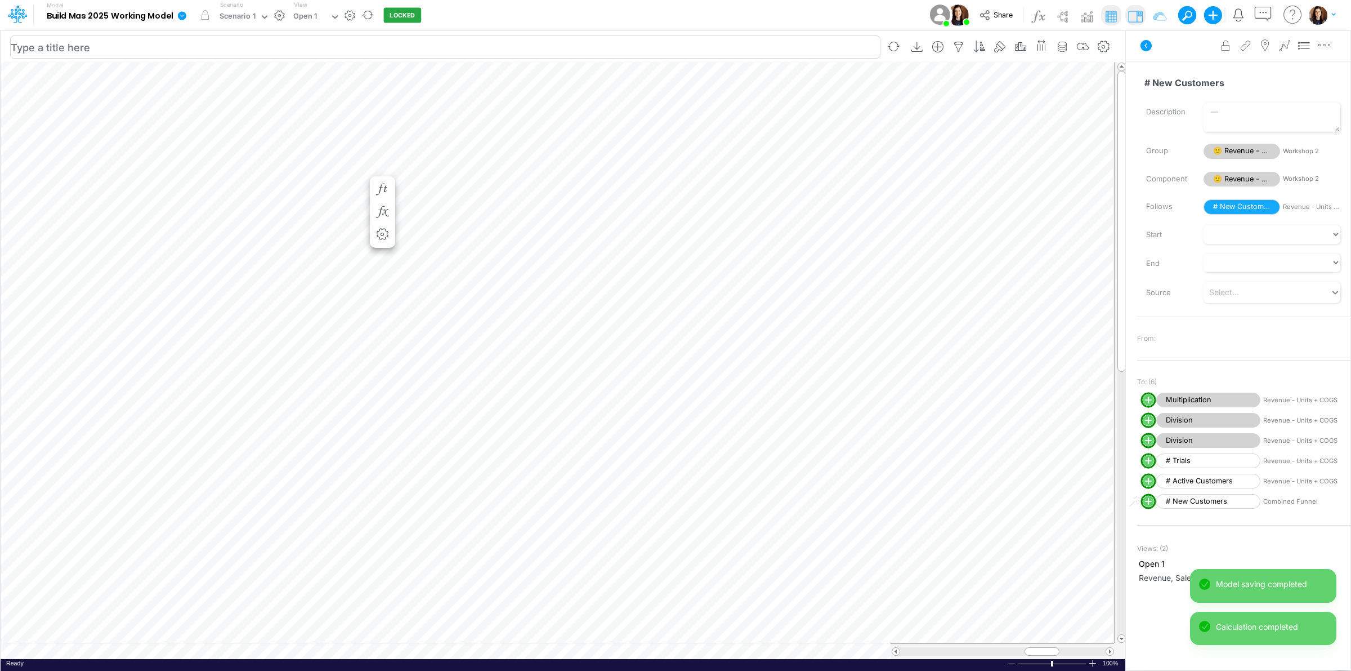
scroll to position [0, 1]
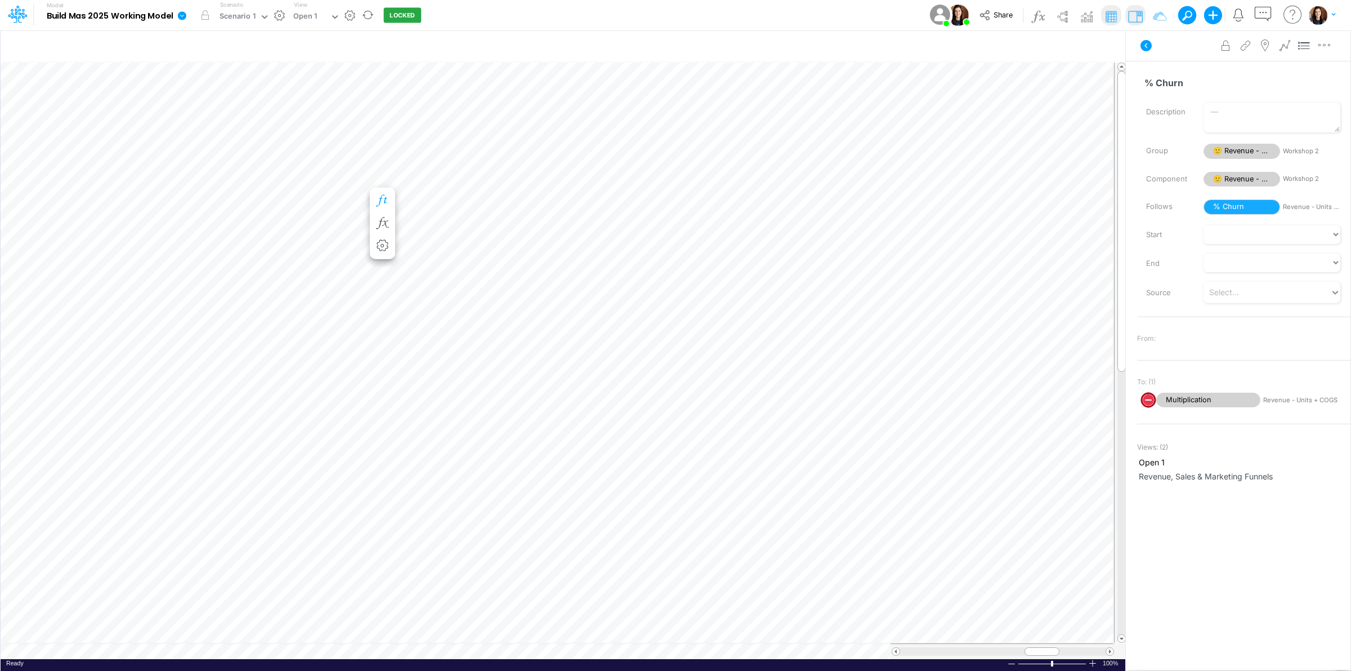
click at [387, 197] on icon "button" at bounding box center [382, 201] width 17 height 12
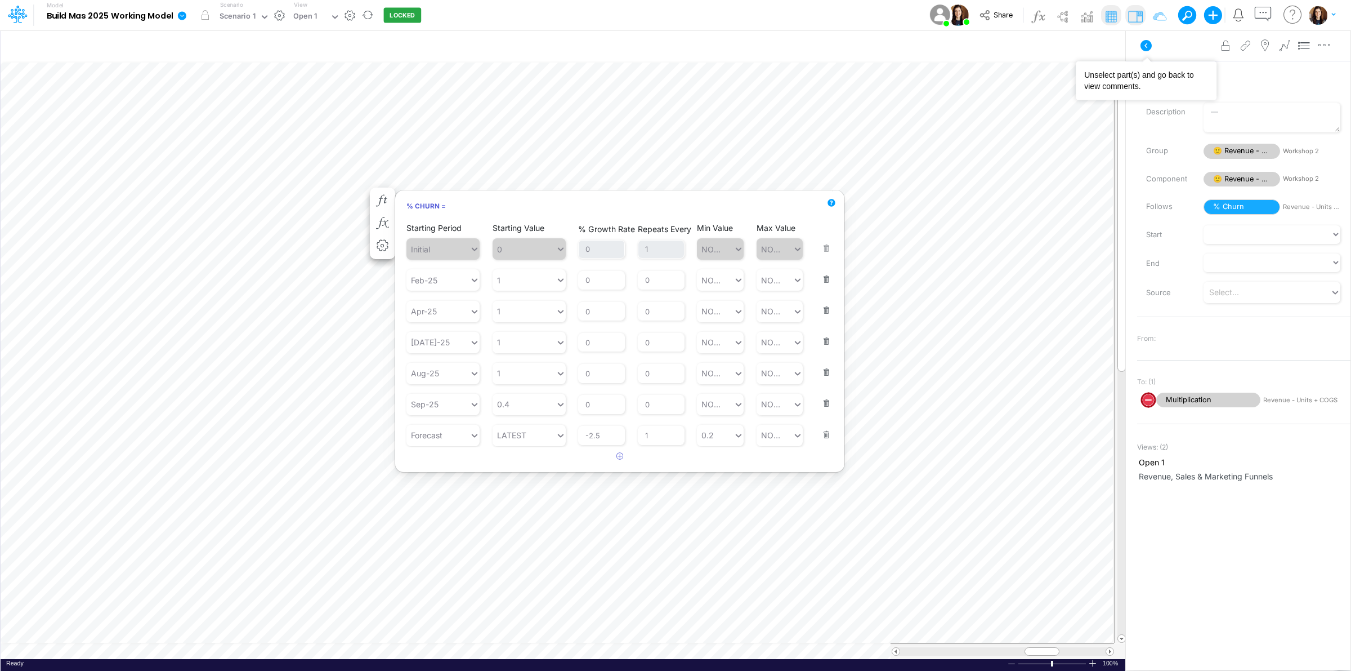
drag, startPoint x: 1151, startPoint y: 45, endPoint x: 1026, endPoint y: 1, distance: 132.7
click at [1150, 45] on icon at bounding box center [1146, 45] width 11 height 11
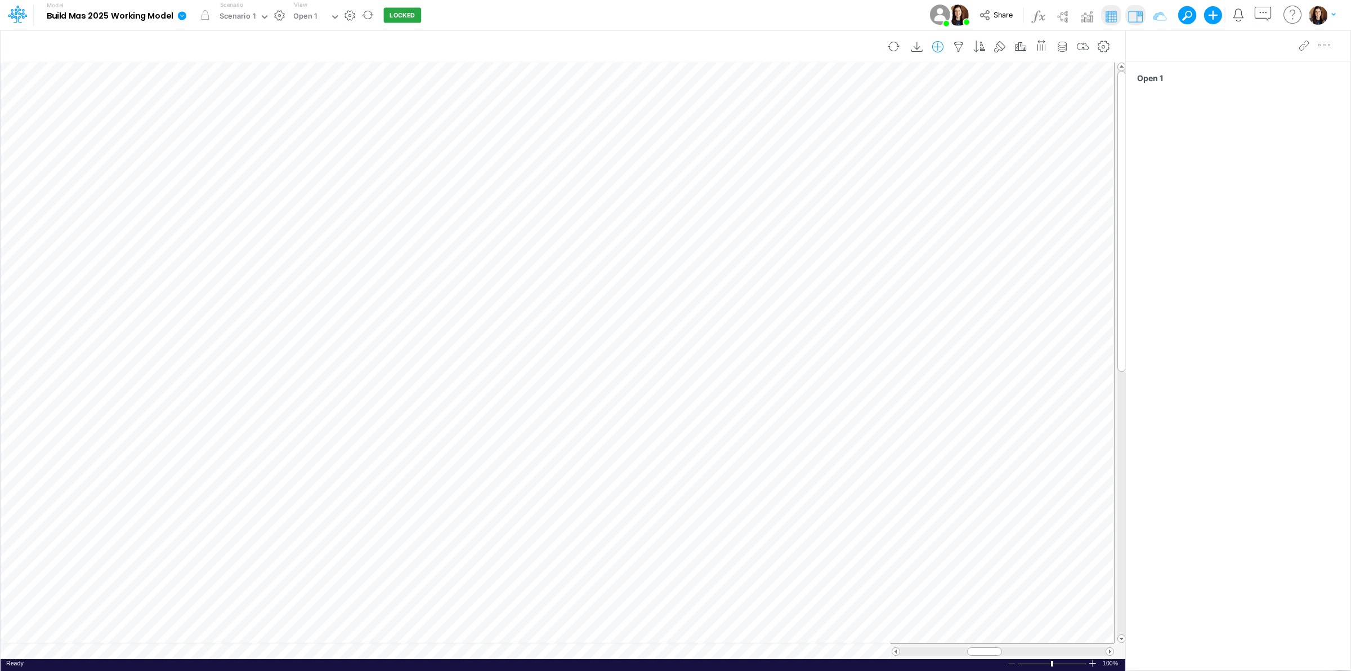
scroll to position [0, 1]
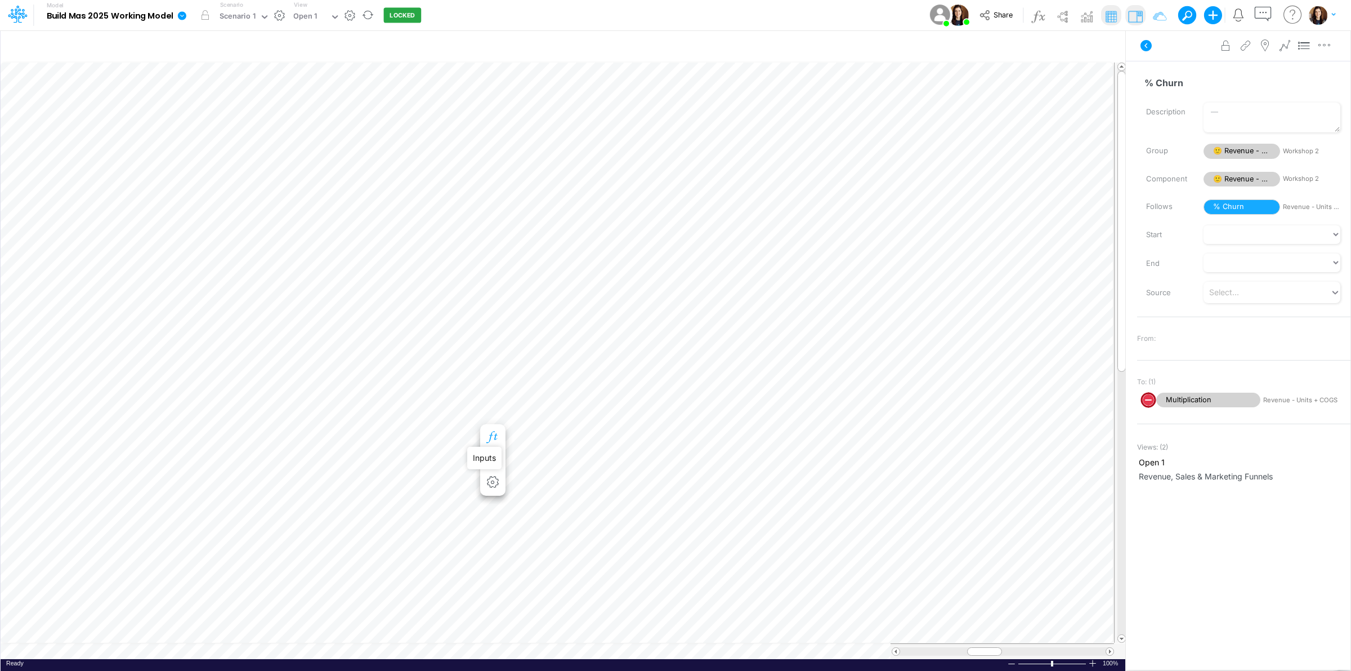
click at [490, 431] on icon "button" at bounding box center [492, 437] width 17 height 12
click at [728, 508] on icon "button" at bounding box center [730, 505] width 7 height 7
click at [564, 515] on div "Type to search..." at bounding box center [553, 517] width 62 height 12
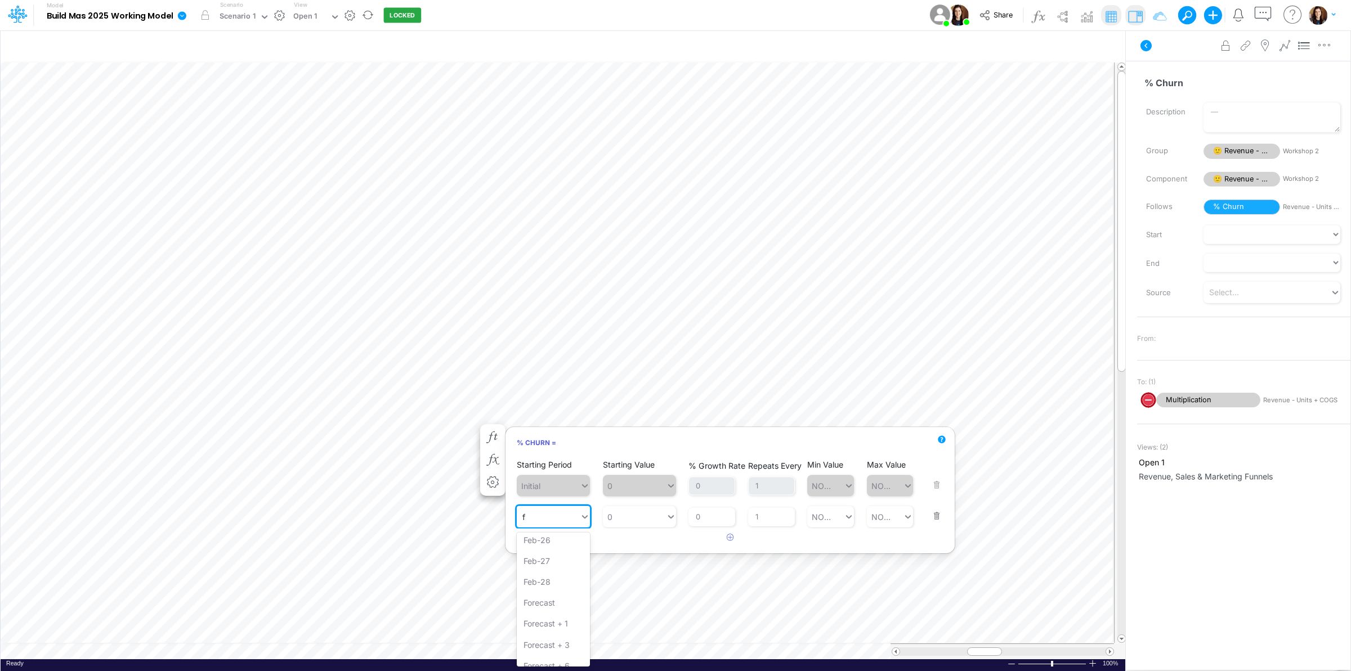
scroll to position [100, 0]
click at [564, 572] on div "Forecast" at bounding box center [553, 570] width 73 height 21
type input "f"
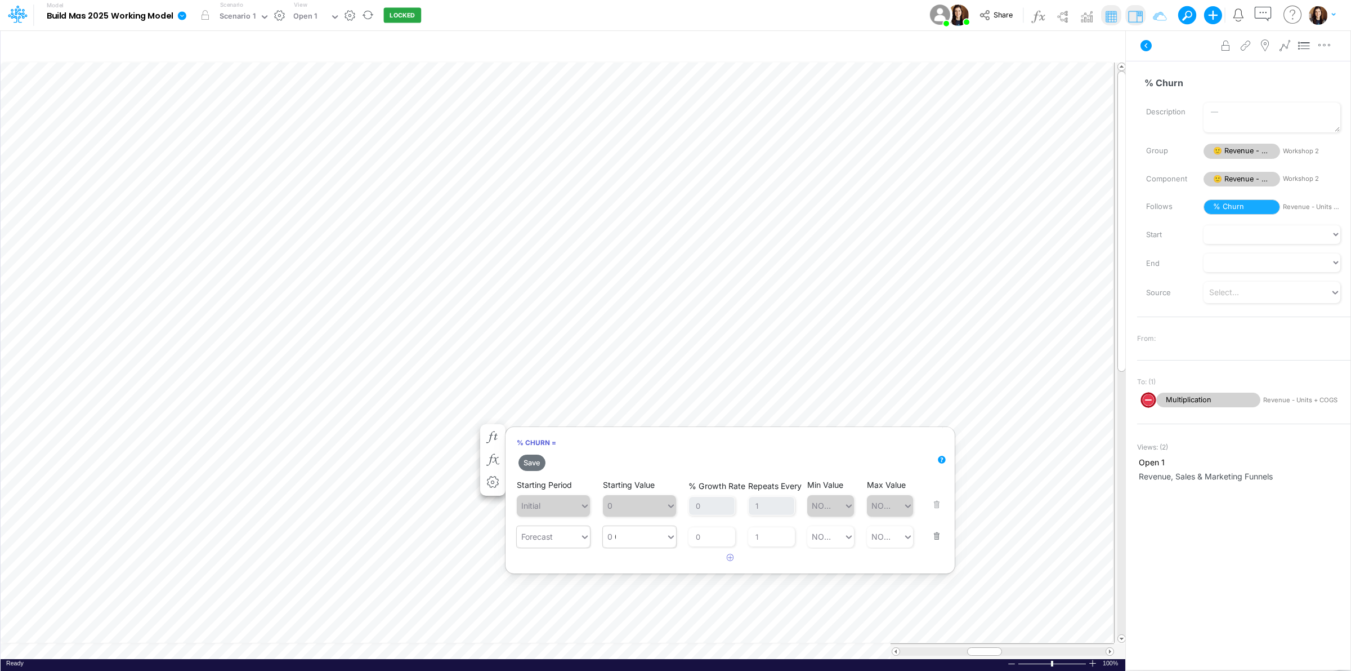
click at [642, 541] on div "0 0" at bounding box center [634, 536] width 63 height 19
type input "3"
type input "."
type input "30"
click at [645, 540] on div "30" at bounding box center [634, 536] width 63 height 19
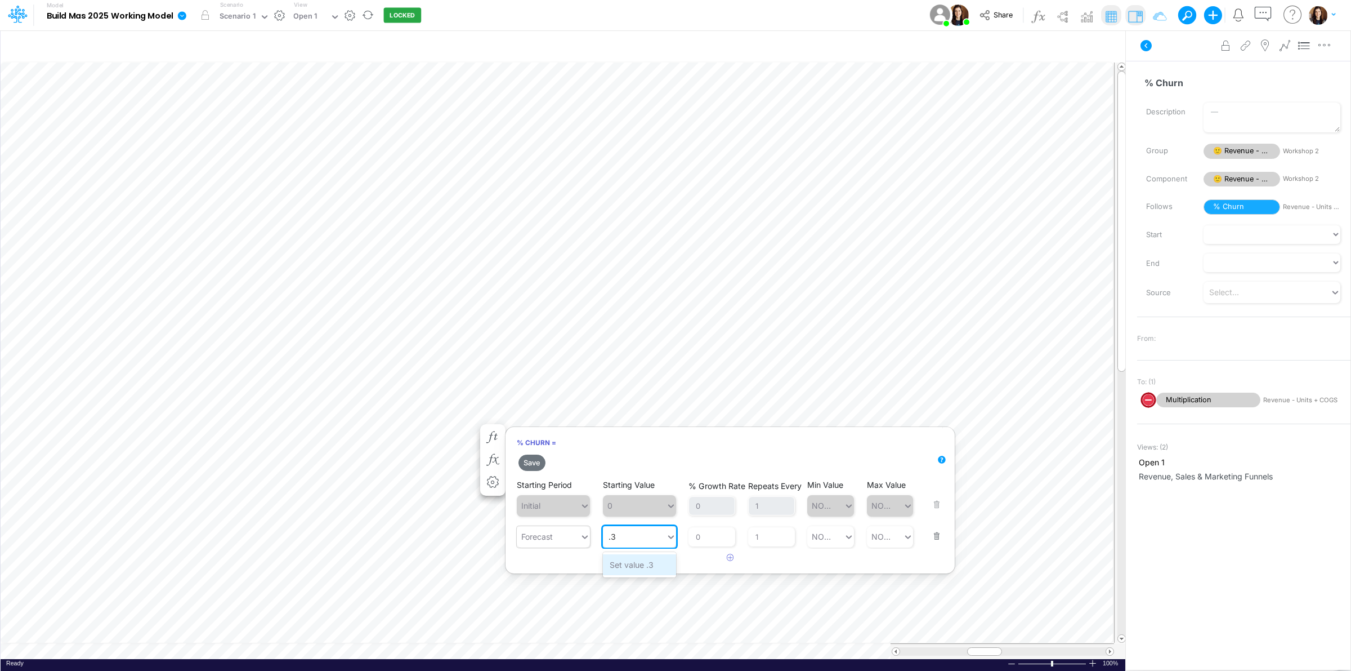
click at [640, 569] on div "Set value .3" at bounding box center [639, 564] width 73 height 21
type input ".3"
click at [535, 461] on button "Save" at bounding box center [532, 462] width 27 height 16
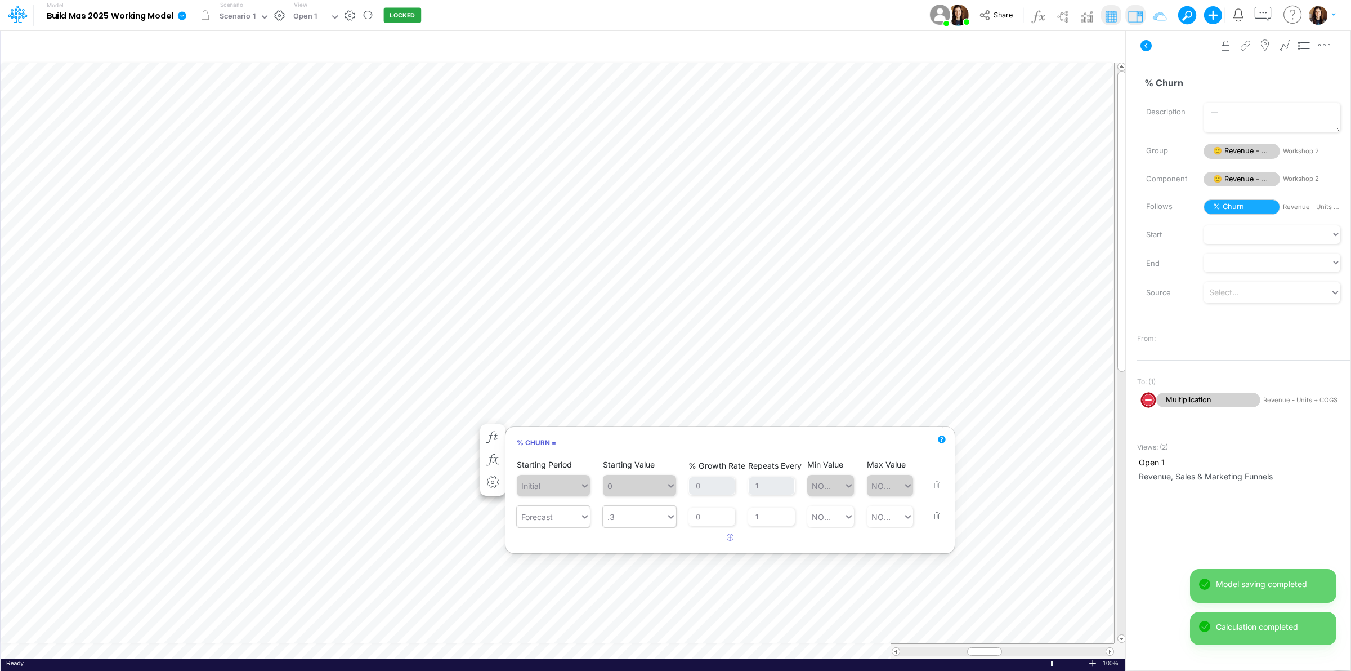
click at [647, 521] on div ".3 .3" at bounding box center [634, 516] width 63 height 19
click at [660, 543] on div "Set value 30" at bounding box center [639, 544] width 73 height 21
type input "30"
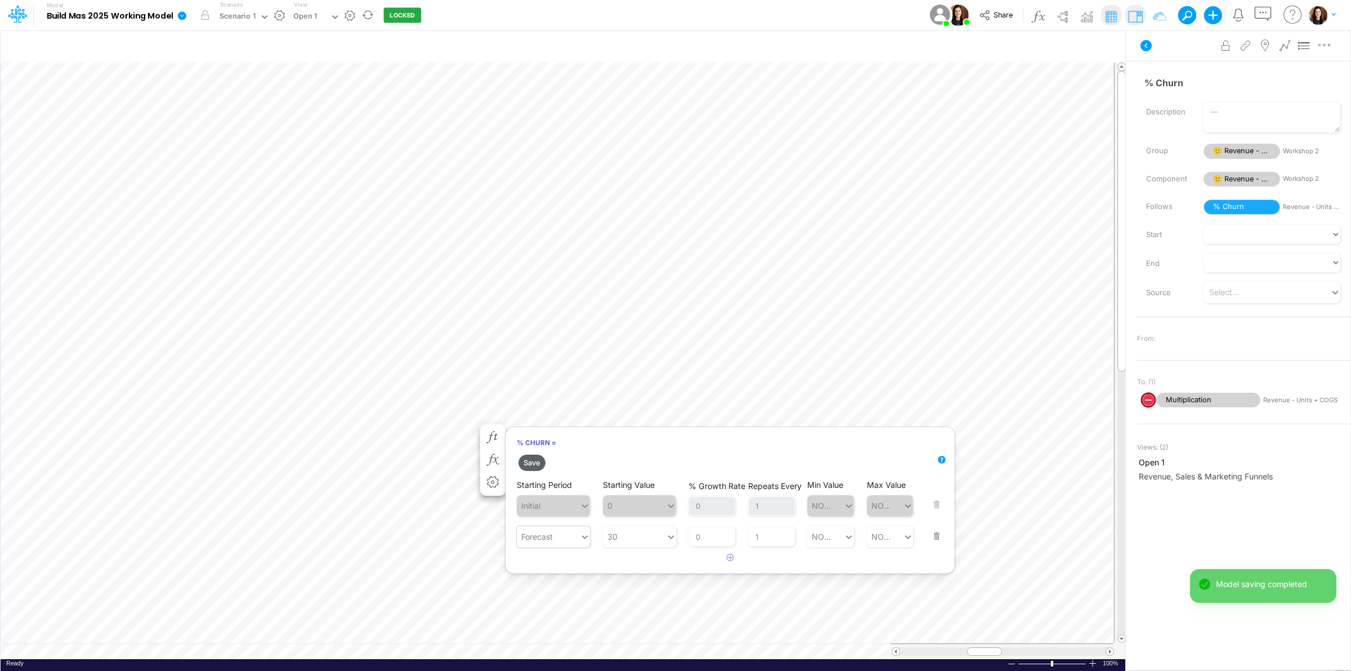
click at [536, 460] on button "Save" at bounding box center [532, 462] width 27 height 16
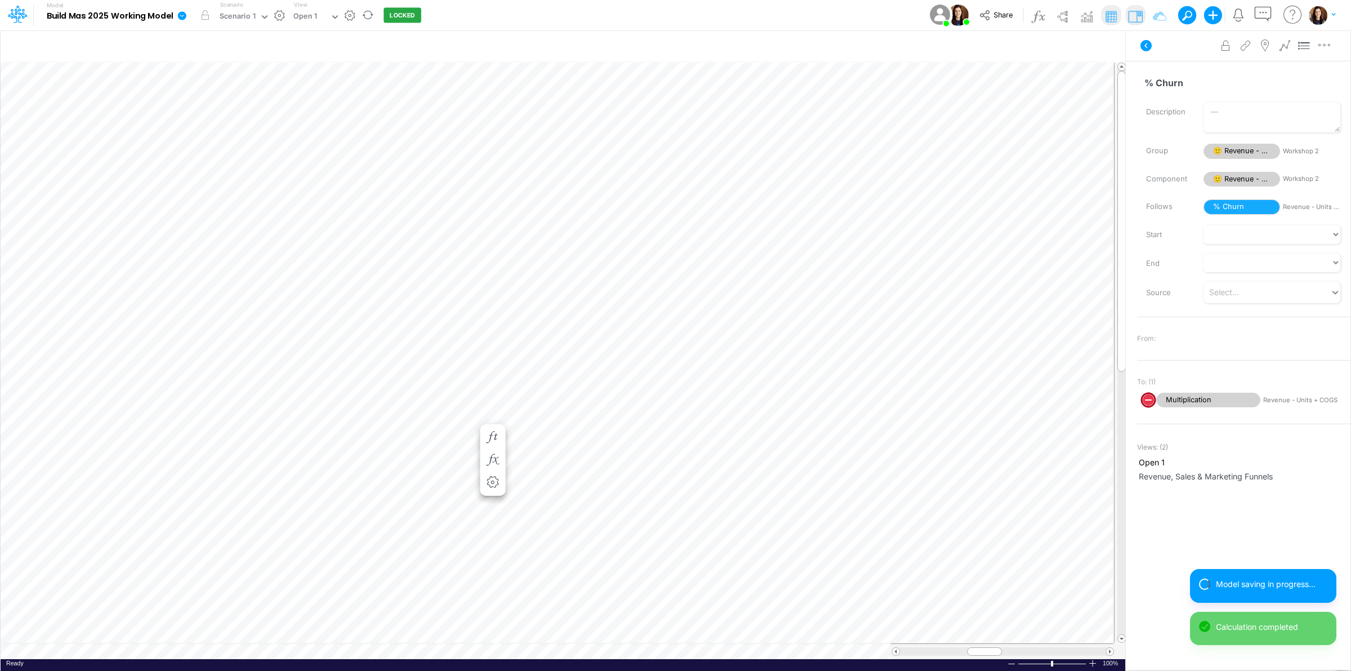
scroll to position [0, 1]
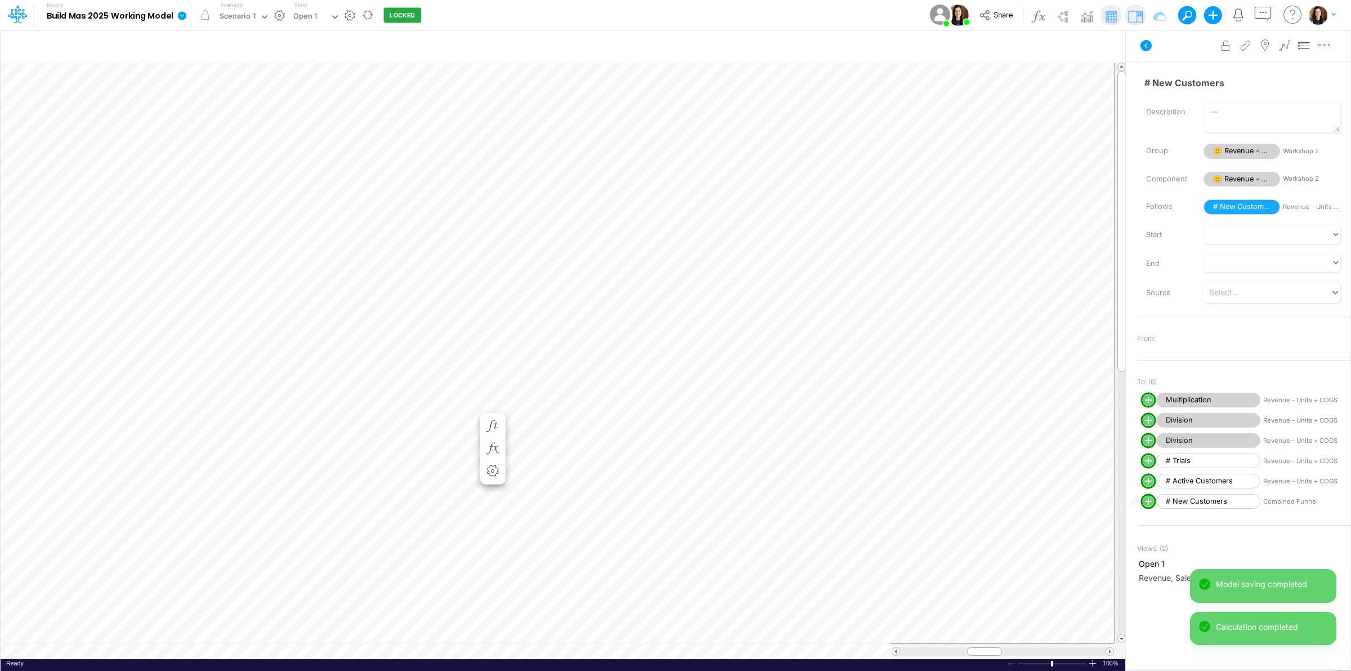
scroll to position [0, 1]
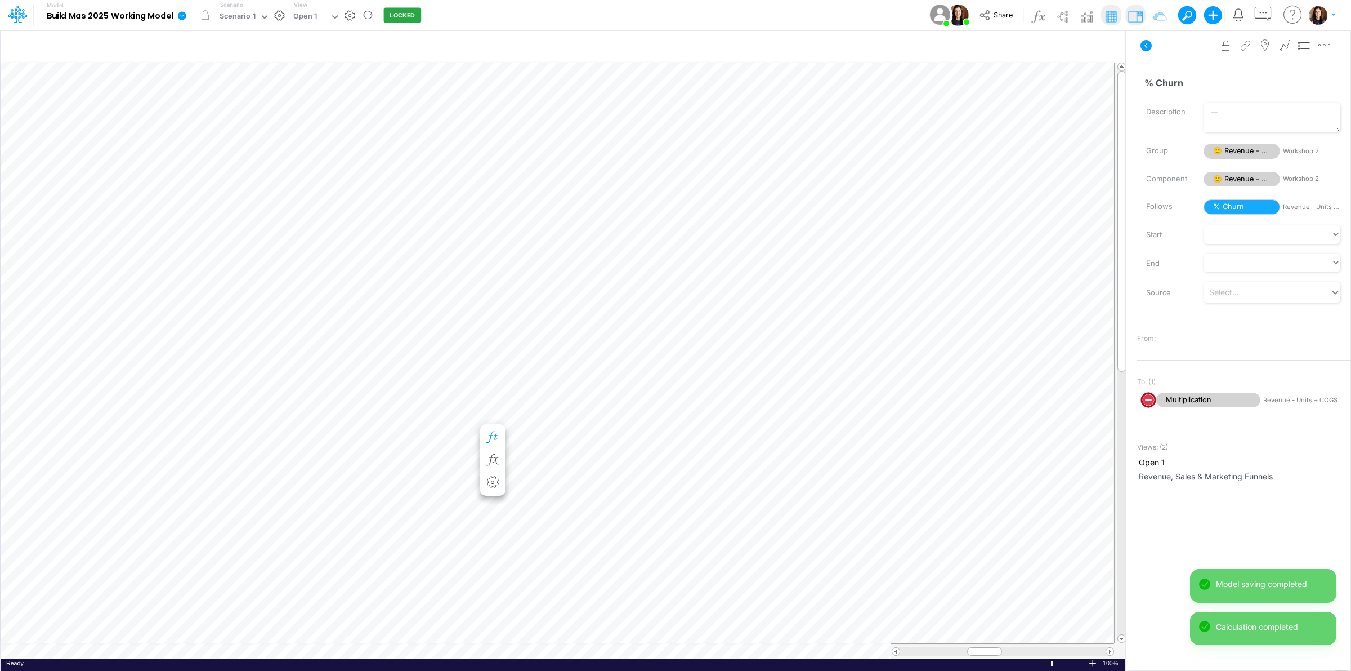
click at [490, 435] on icon "button" at bounding box center [492, 437] width 17 height 12
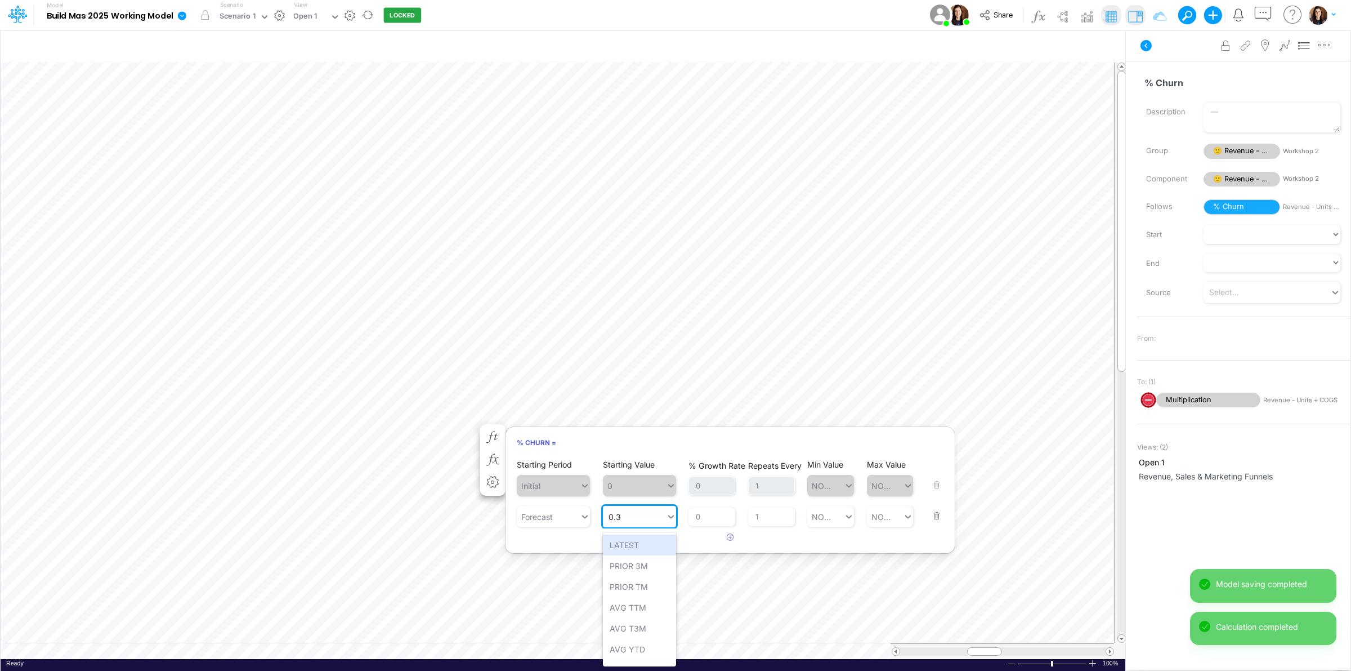
click at [626, 522] on div "0.3 0.3" at bounding box center [634, 516] width 63 height 19
click at [655, 549] on div "Set value 30" at bounding box center [639, 544] width 73 height 21
type input "30"
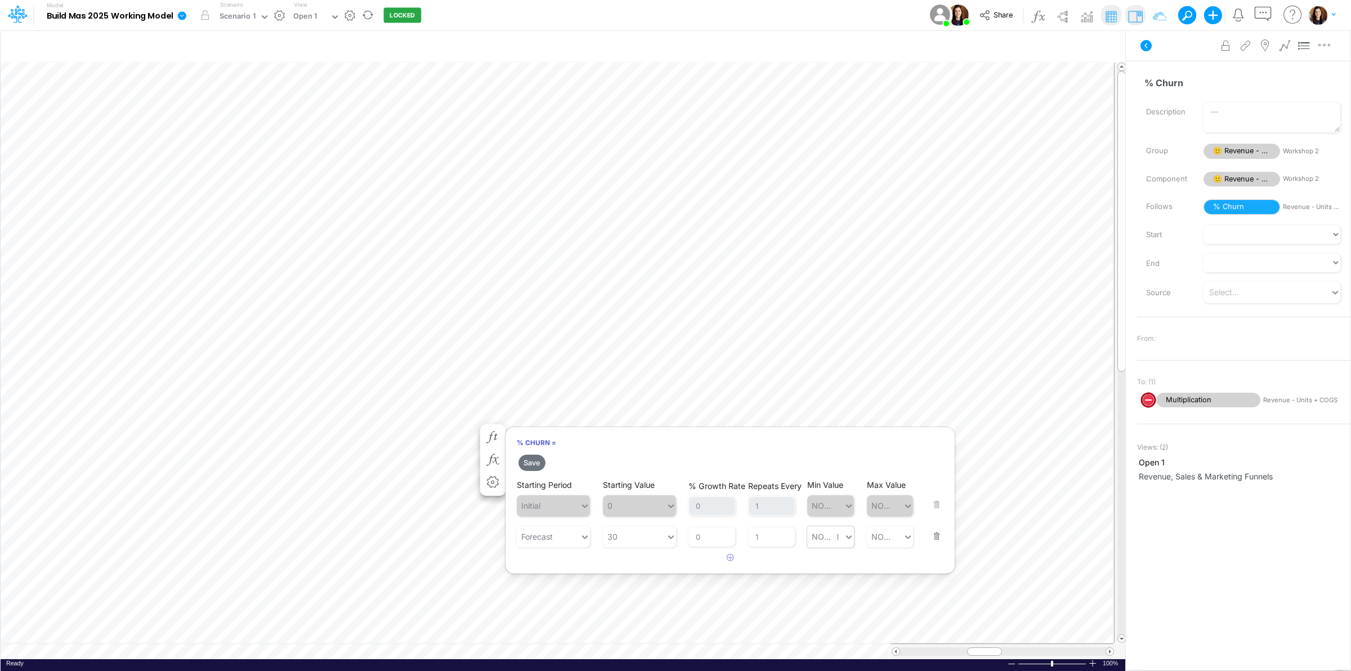
click at [837, 533] on div "NONE NONE" at bounding box center [825, 536] width 37 height 19
type input ".2NONE"
click at [837, 562] on div "Set value 0.2" at bounding box center [838, 564] width 62 height 21
type input "0.2"
click at [535, 463] on button "Save" at bounding box center [532, 462] width 27 height 16
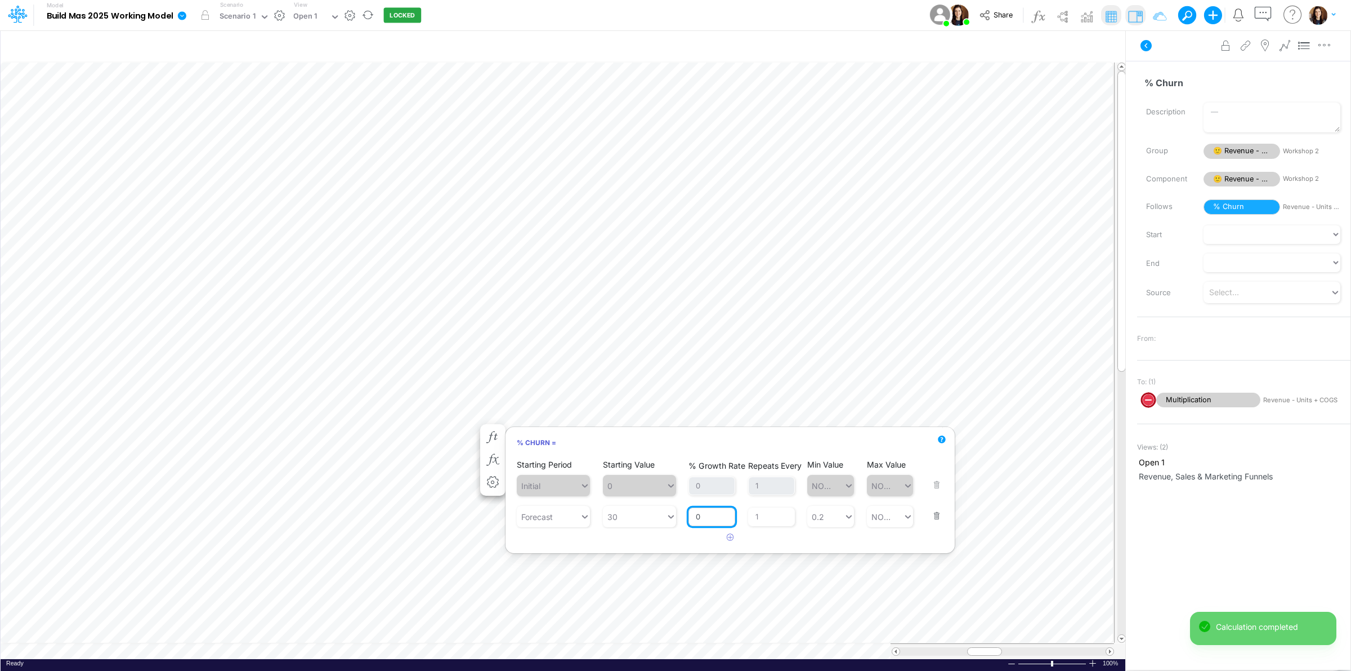
drag, startPoint x: 707, startPoint y: 516, endPoint x: 691, endPoint y: 516, distance: 15.2
click at [691, 516] on input "0" at bounding box center [712, 516] width 47 height 19
type input "-10"
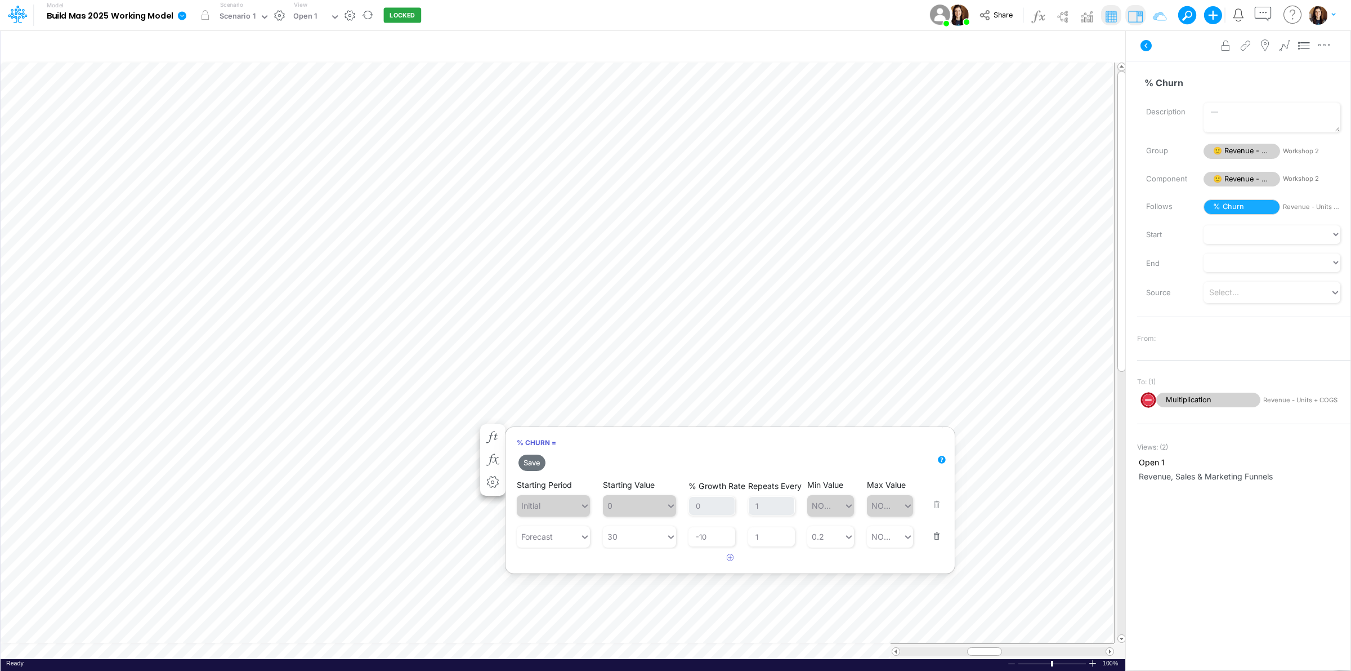
click at [611, 542] on div "Save Starting Period Initial Starting Value 0 % Growth Rate 0 Repeats Every 1 M…" at bounding box center [730, 509] width 449 height 115
drag, startPoint x: 540, startPoint y: 444, endPoint x: 535, endPoint y: 459, distance: 16.0
click at [536, 459] on div "% Churn = Save Starting Period Initial Starting Value 0 % Growth Rate 0 Repeats…" at bounding box center [730, 500] width 450 height 148
click at [534, 459] on button "Save" at bounding box center [532, 462] width 27 height 16
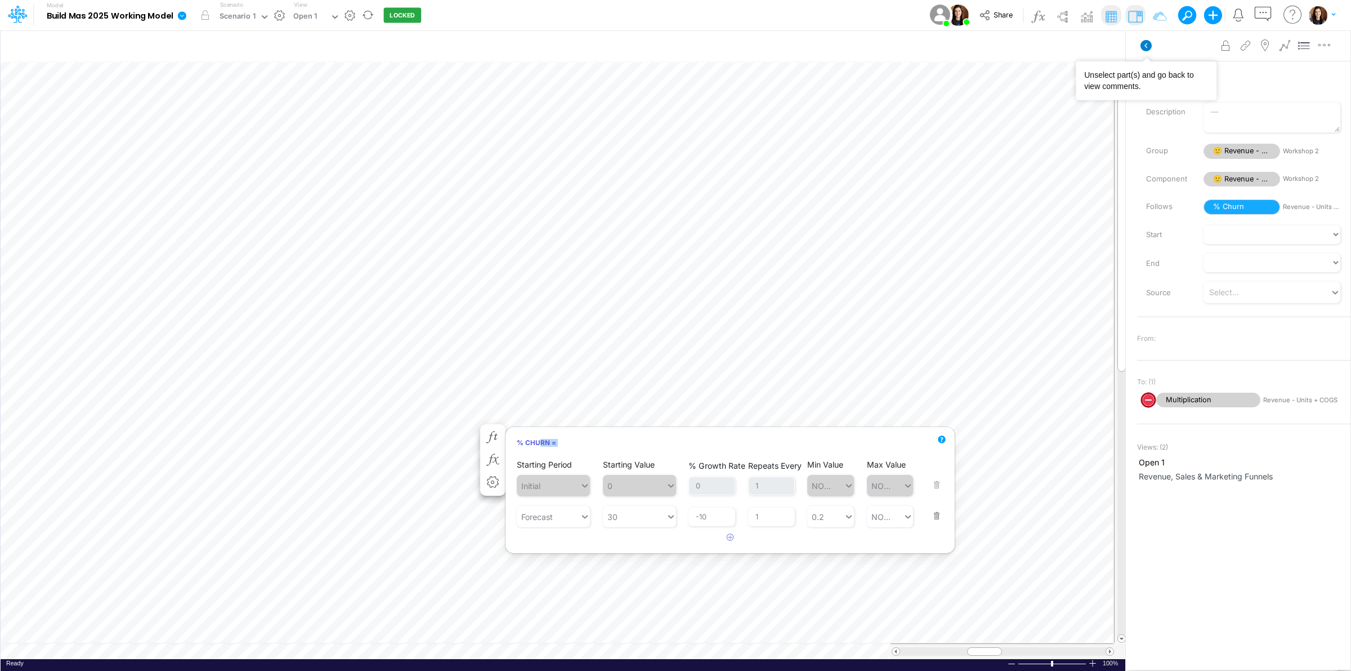
click at [1143, 41] on icon at bounding box center [1146, 46] width 14 height 14
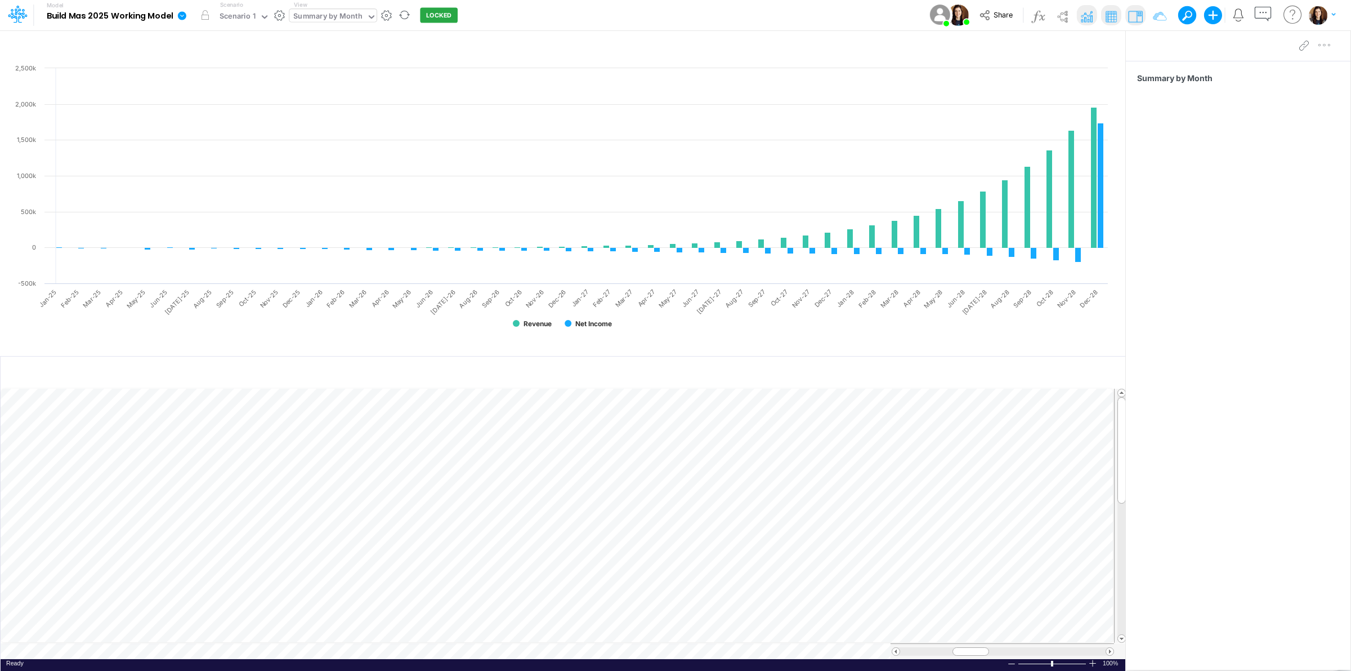
click at [338, 13] on div "Summary by Month" at bounding box center [327, 17] width 69 height 13
click at [316, 12] on div "Summary by Month" at bounding box center [327, 17] width 69 height 13
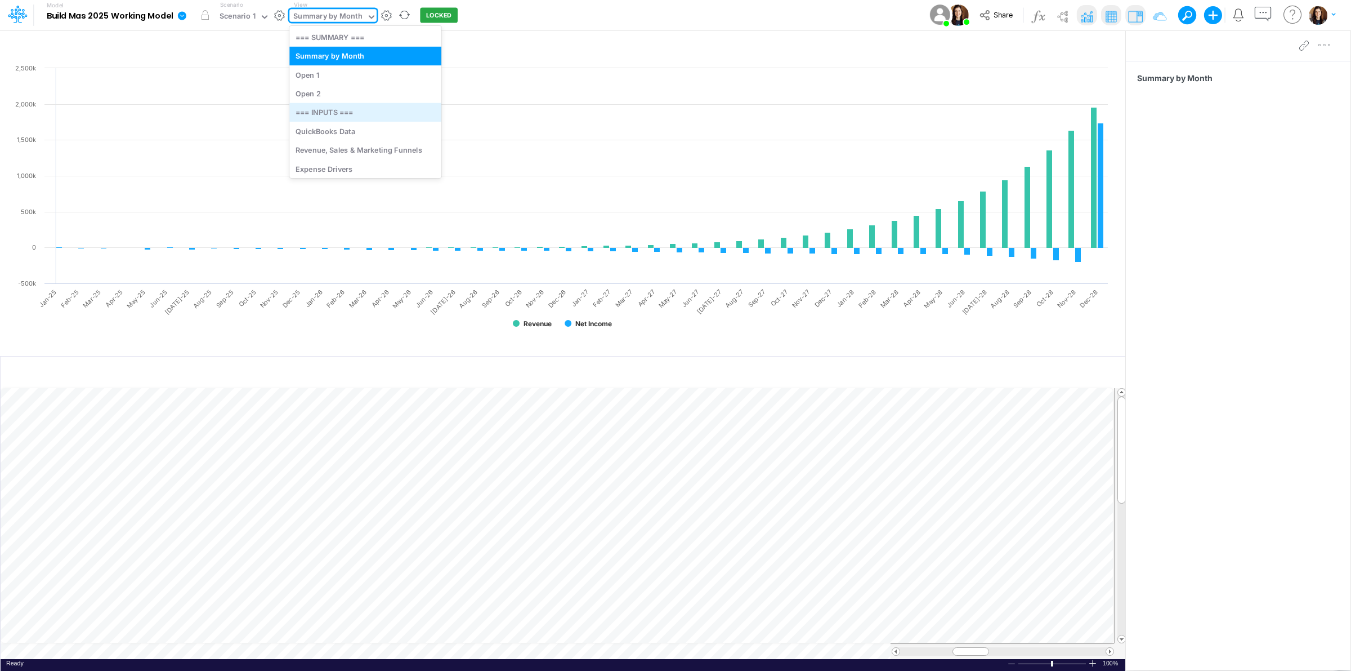
scroll to position [23, 0]
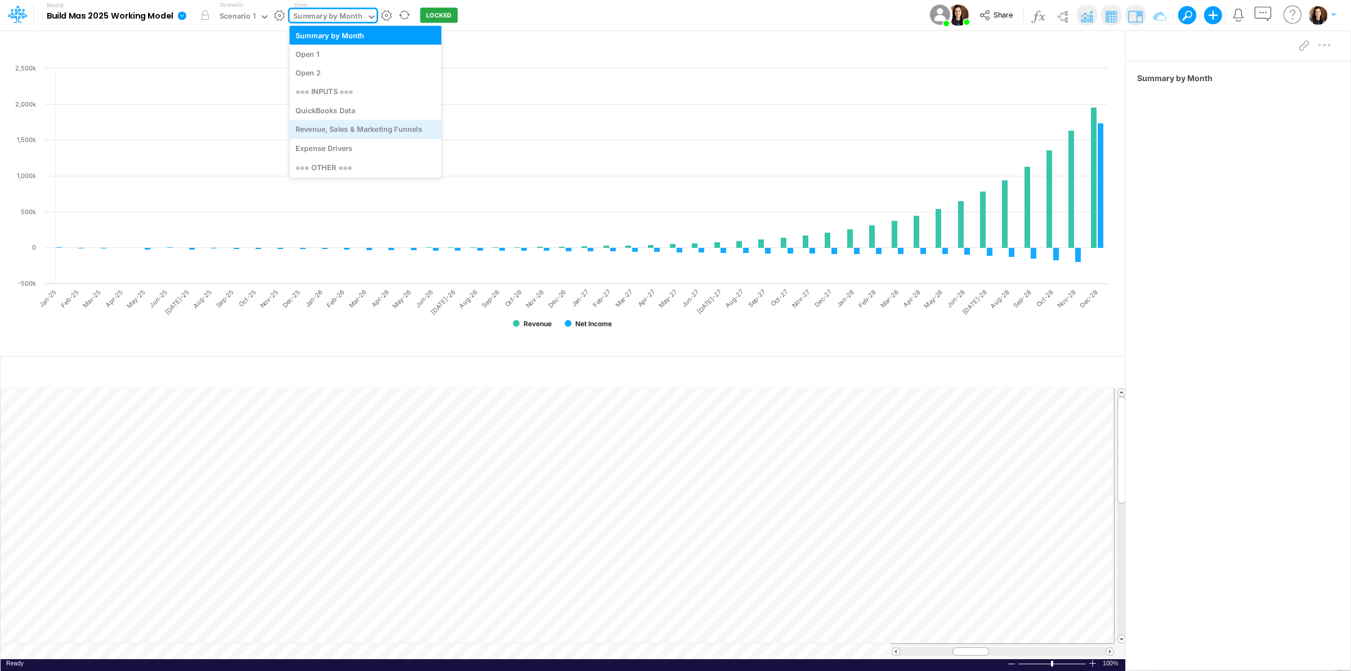
click at [361, 128] on div "Revenue, Sales & Marketing Funnels" at bounding box center [365, 129] width 152 height 19
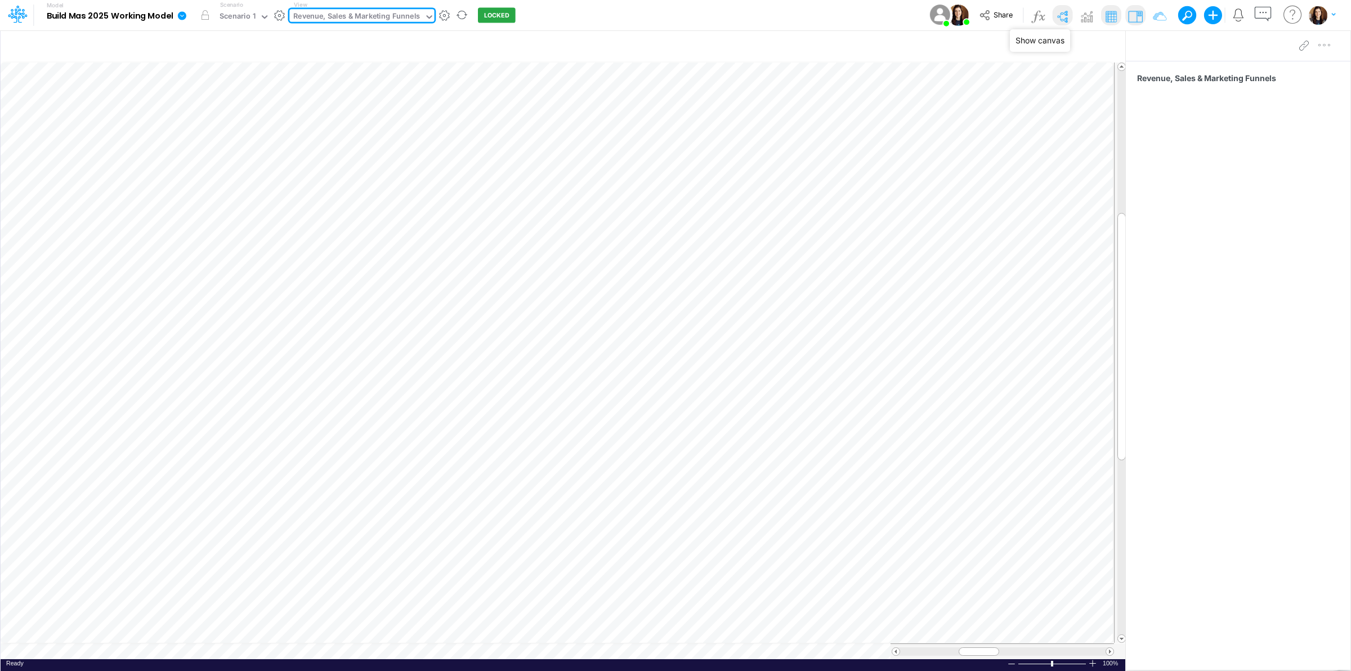
click at [1060, 12] on img at bounding box center [1062, 16] width 18 height 18
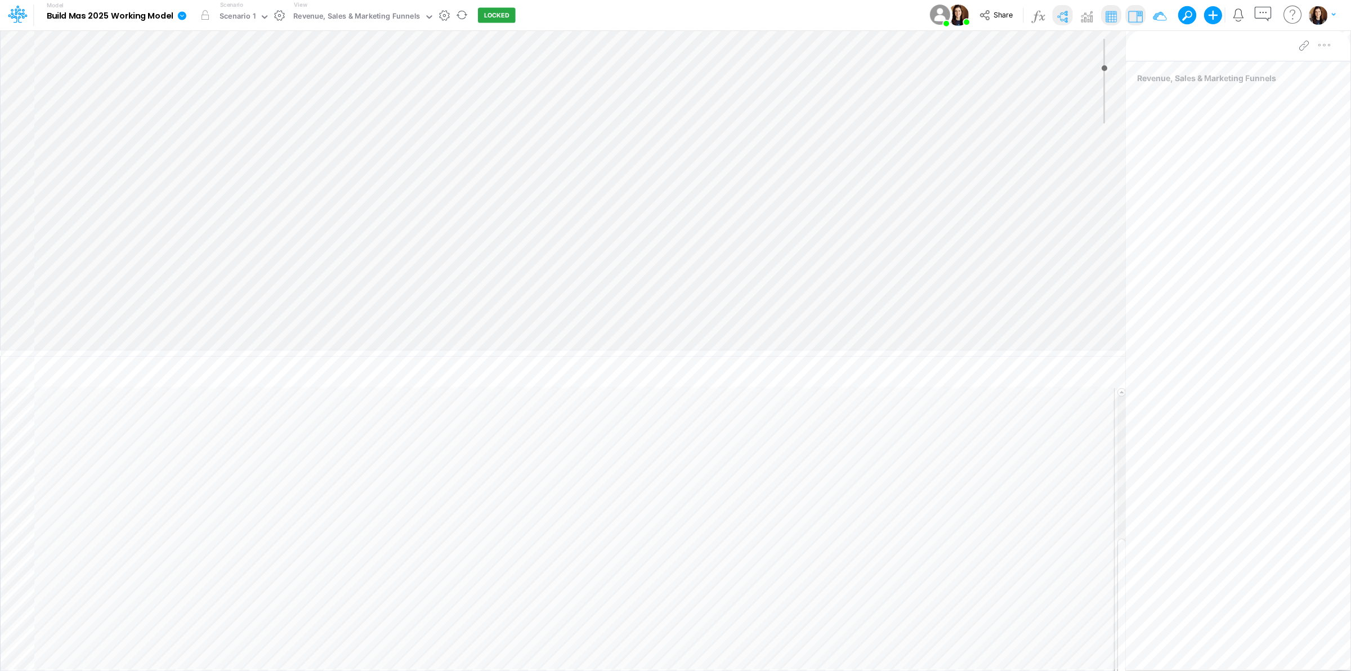
type input "0"
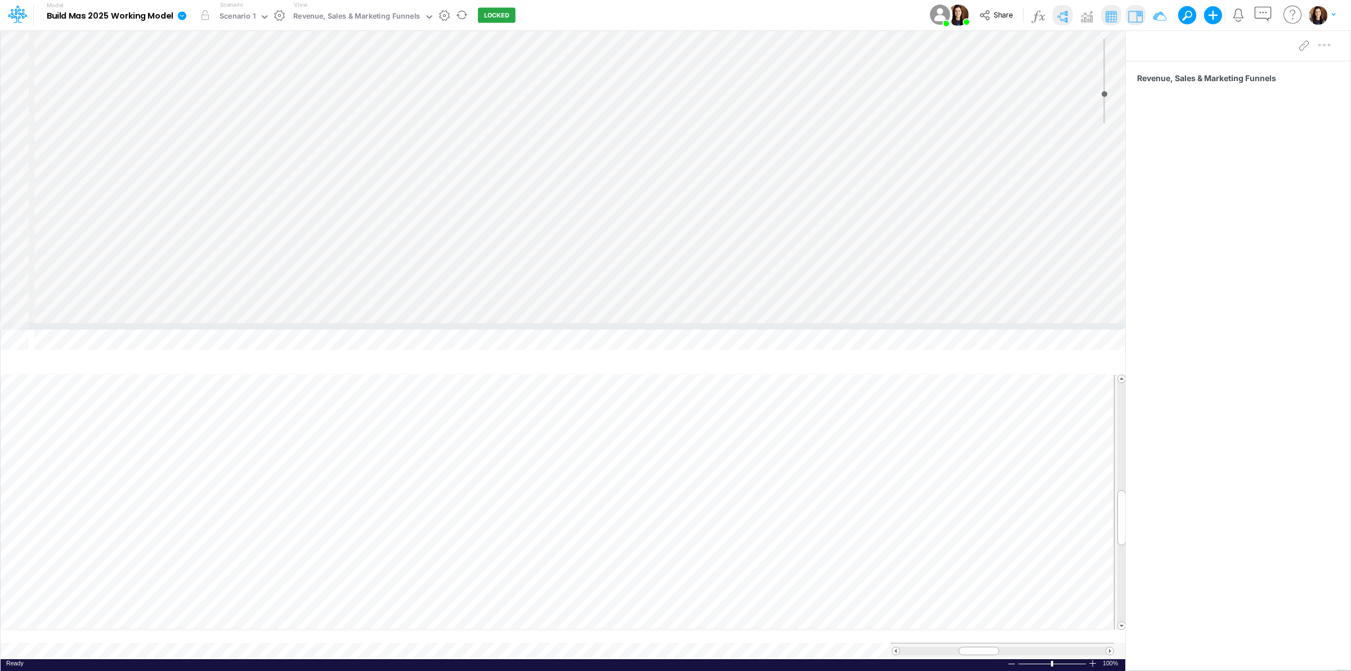
drag, startPoint x: 650, startPoint y: 352, endPoint x: 647, endPoint y: 178, distance: 174.0
click at [647, 323] on div at bounding box center [562, 326] width 1125 height 6
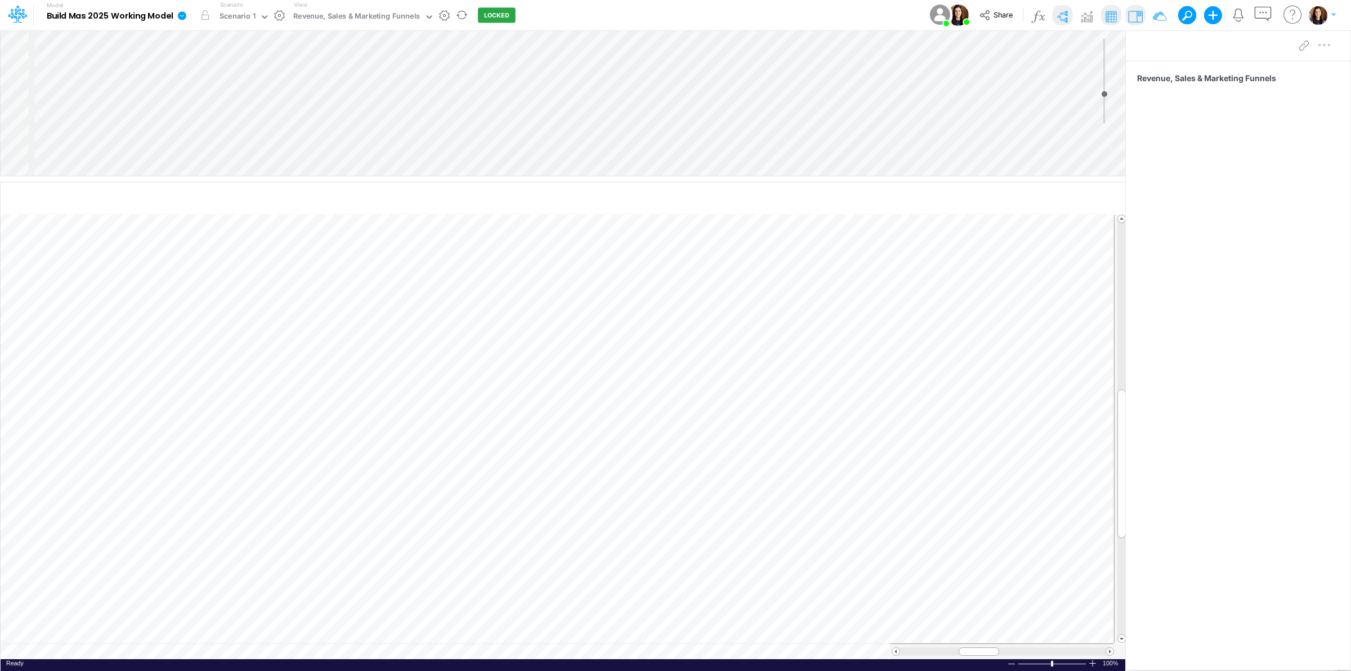
select select "Horizontal"
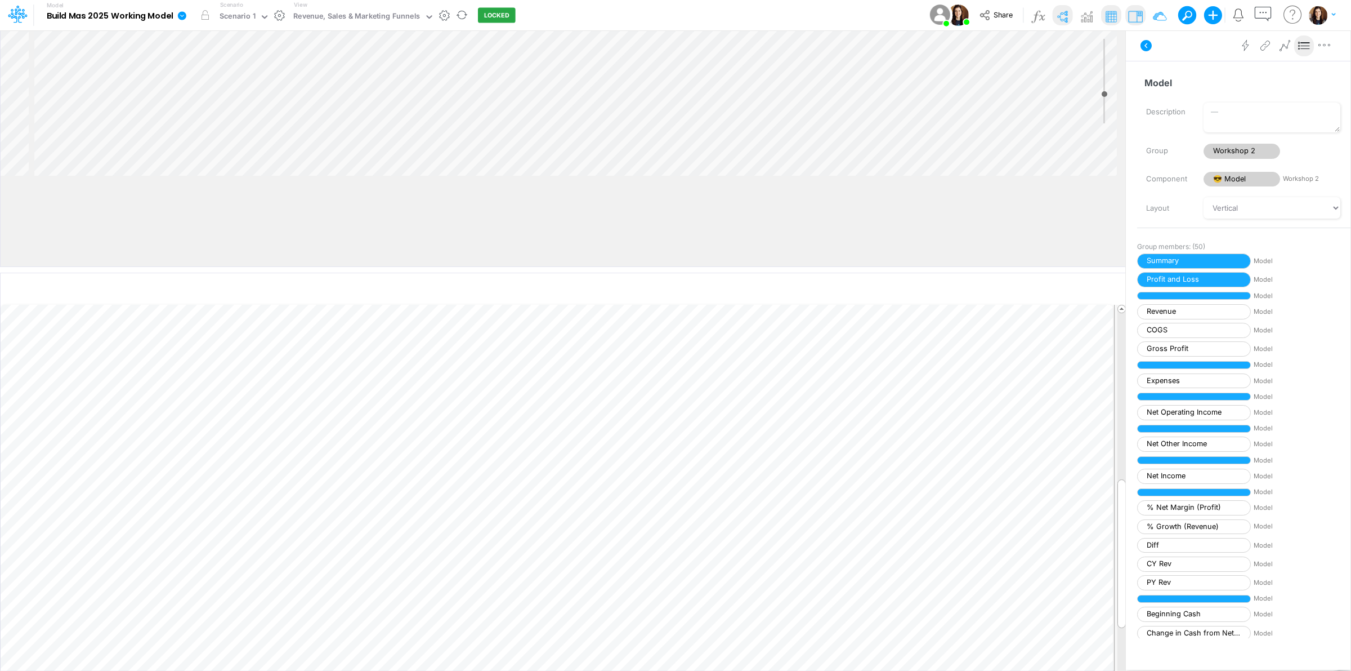
drag, startPoint x: 347, startPoint y: 181, endPoint x: 350, endPoint y: 255, distance: 73.8
click at [355, 271] on div at bounding box center [562, 270] width 1125 height 6
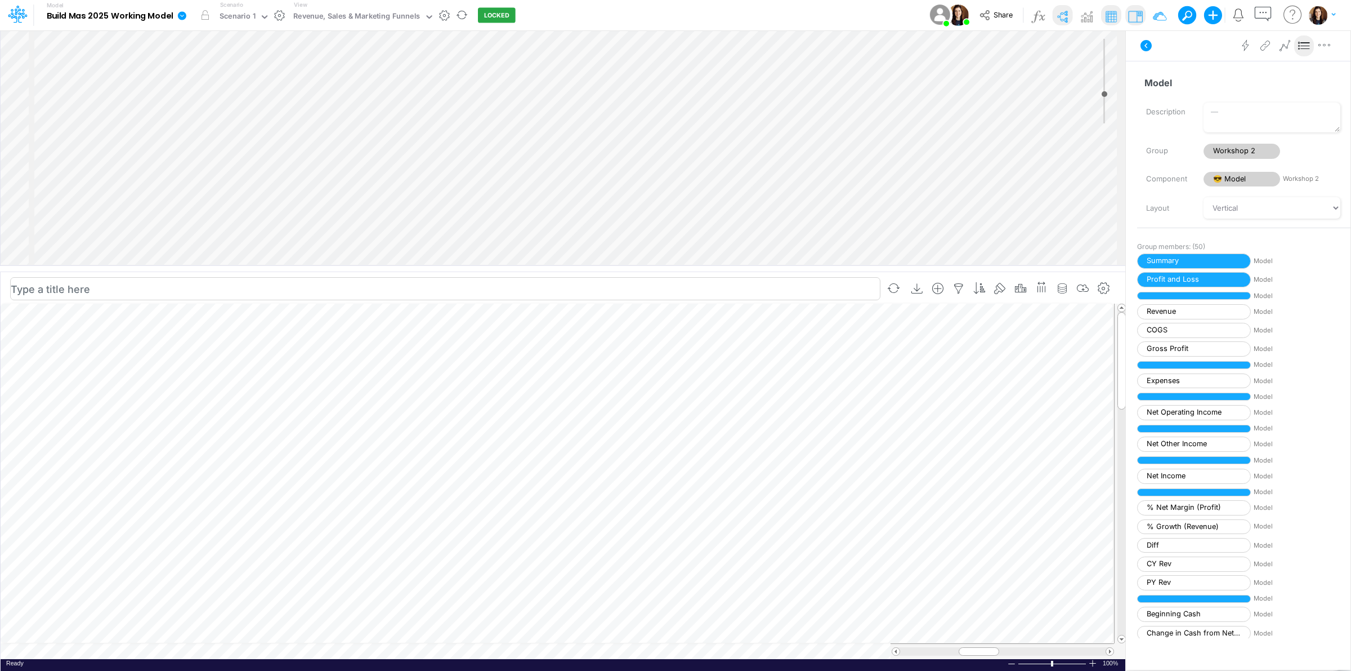
scroll to position [0, 1]
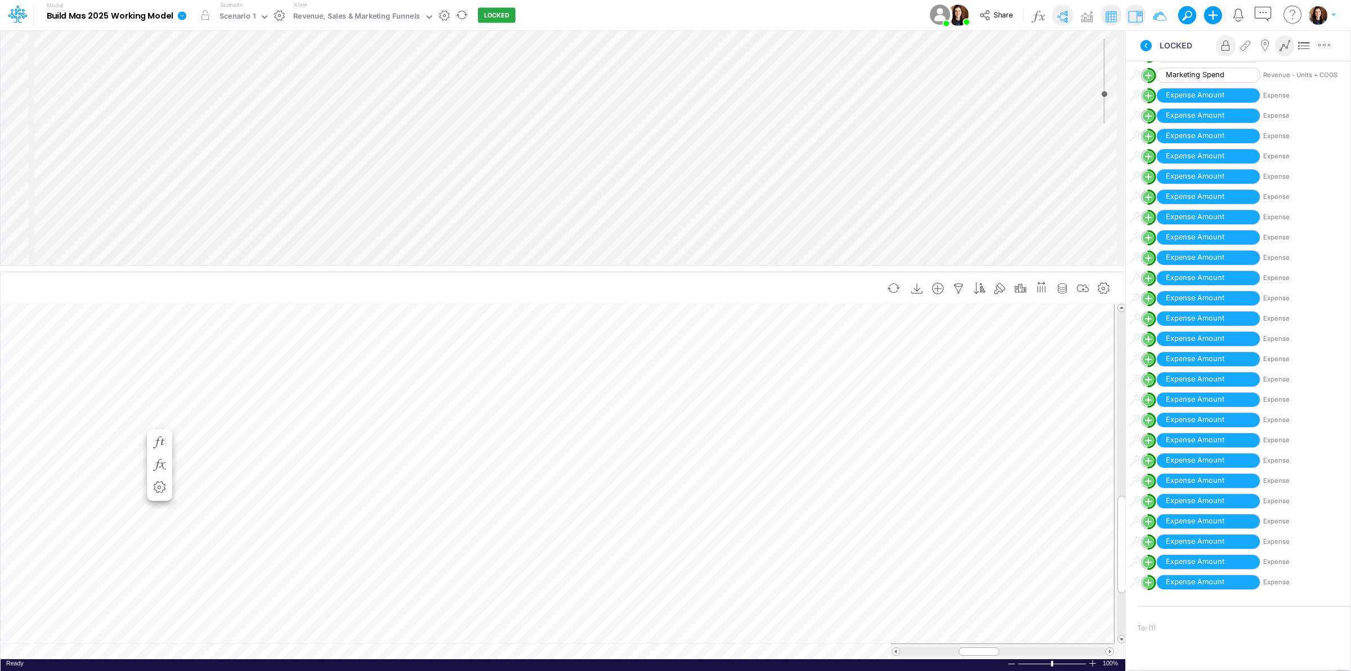
scroll to position [348, 0]
click at [288, 207] on div "Insert component Insert child node Variable Constant Group Addition Subtraction…" at bounding box center [563, 147] width 1125 height 235
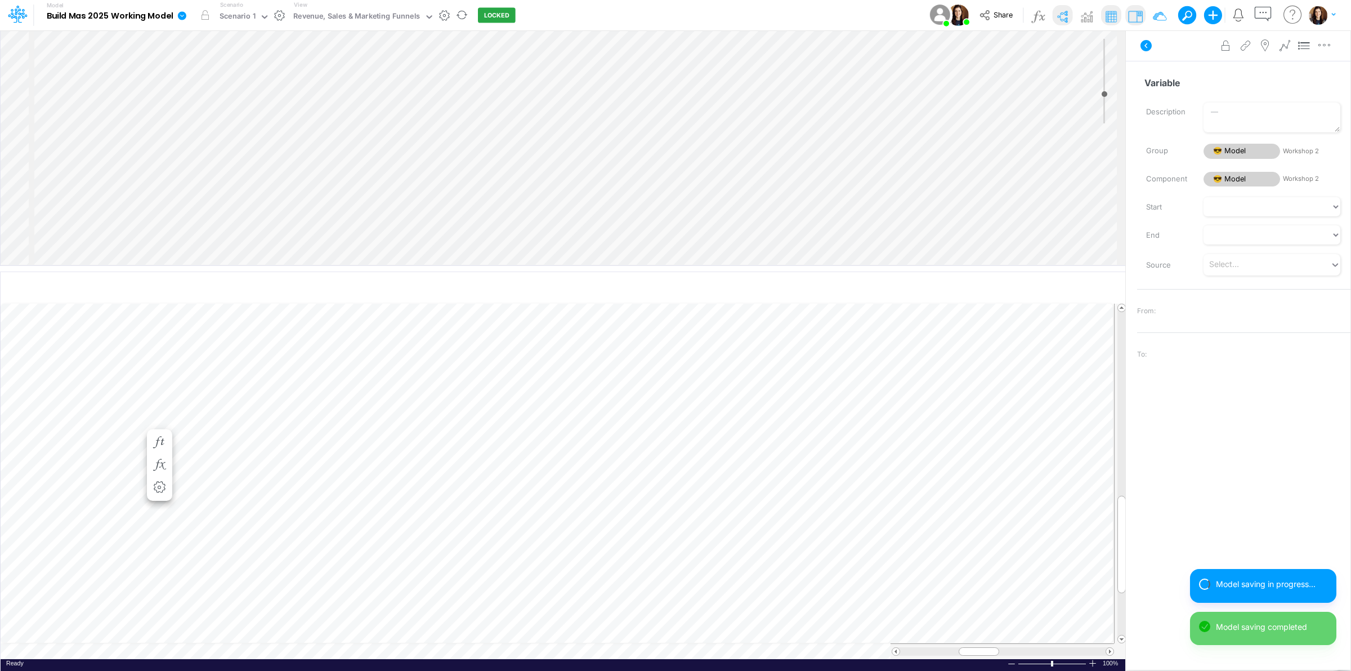
click at [292, 212] on div "Insert component Insert child node Variable Constant Group Addition Subtraction…" at bounding box center [563, 147] width 1125 height 235
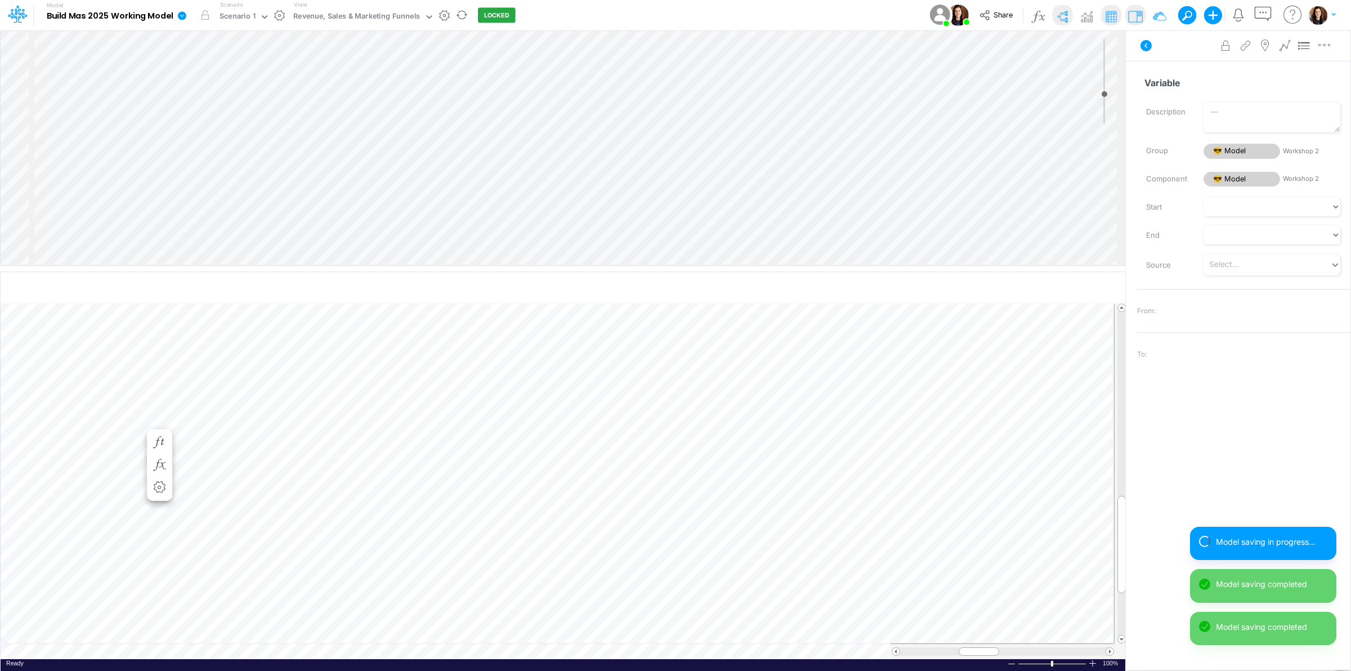
click at [280, 212] on div "Insert component Insert child node Variable Constant Group Addition Subtraction…" at bounding box center [563, 147] width 1125 height 235
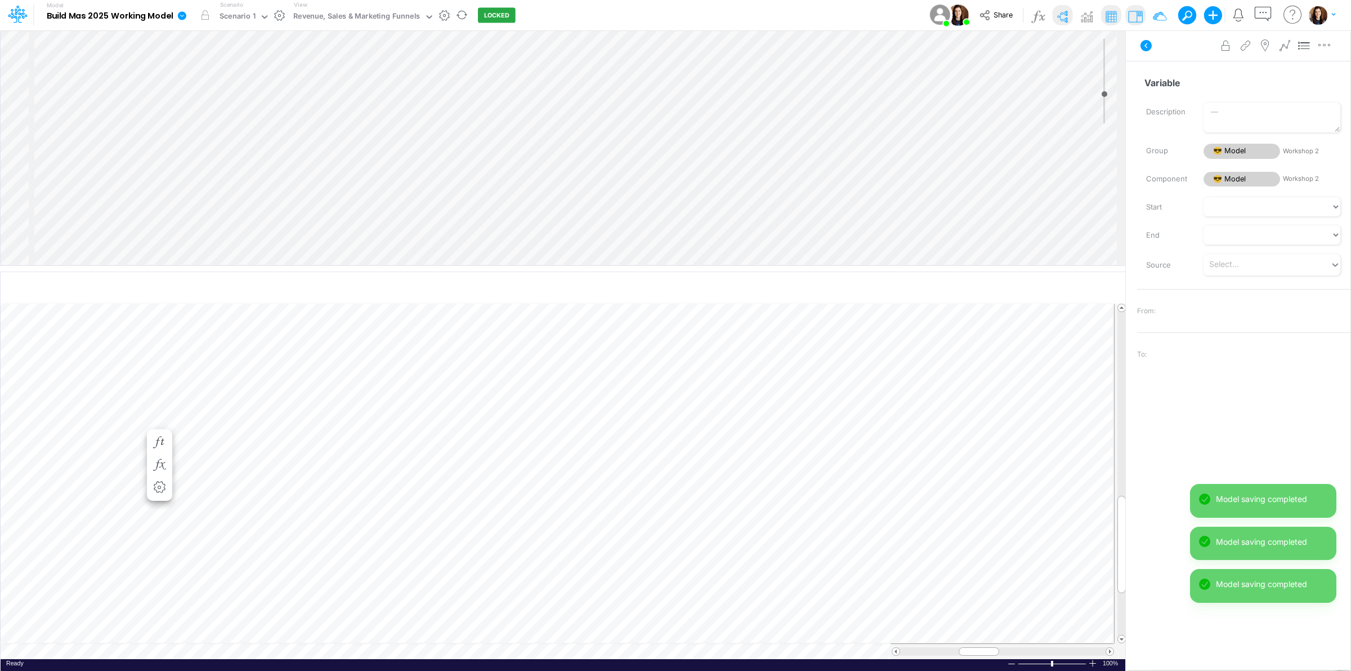
click at [275, 226] on div "Insert component Insert child node Variable Constant Group Addition Subtraction…" at bounding box center [563, 147] width 1125 height 235
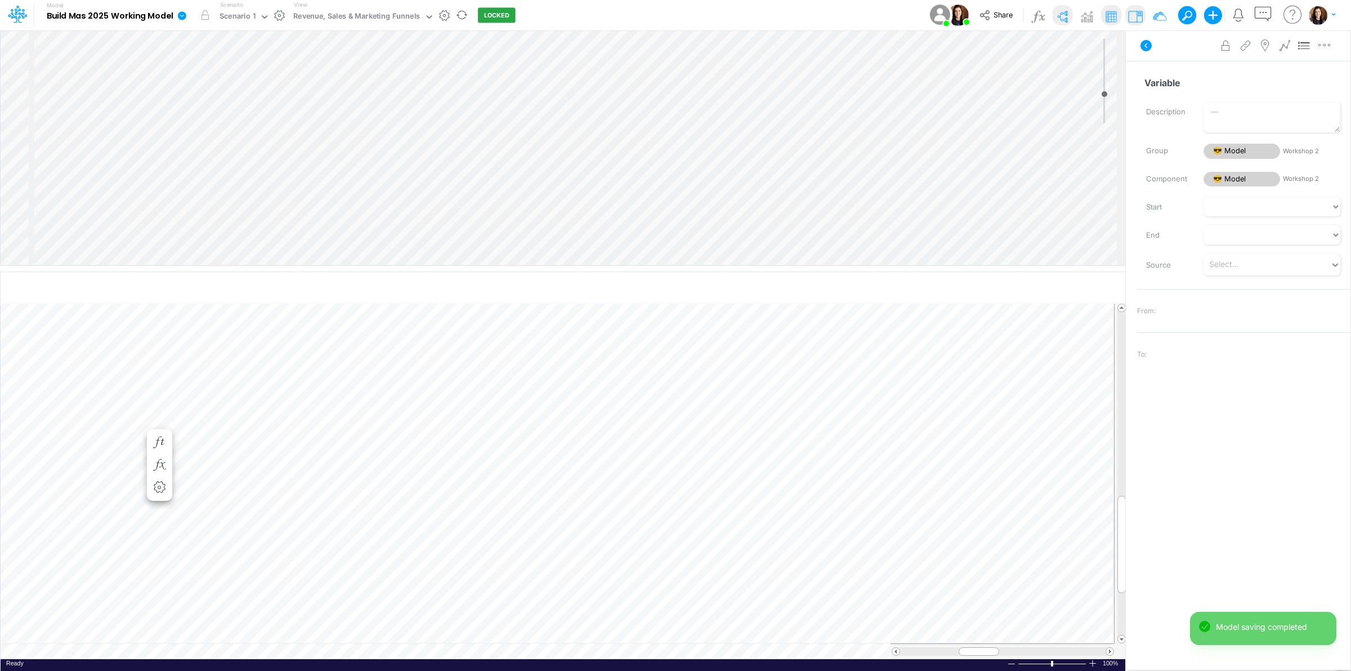
scroll to position [24, 0]
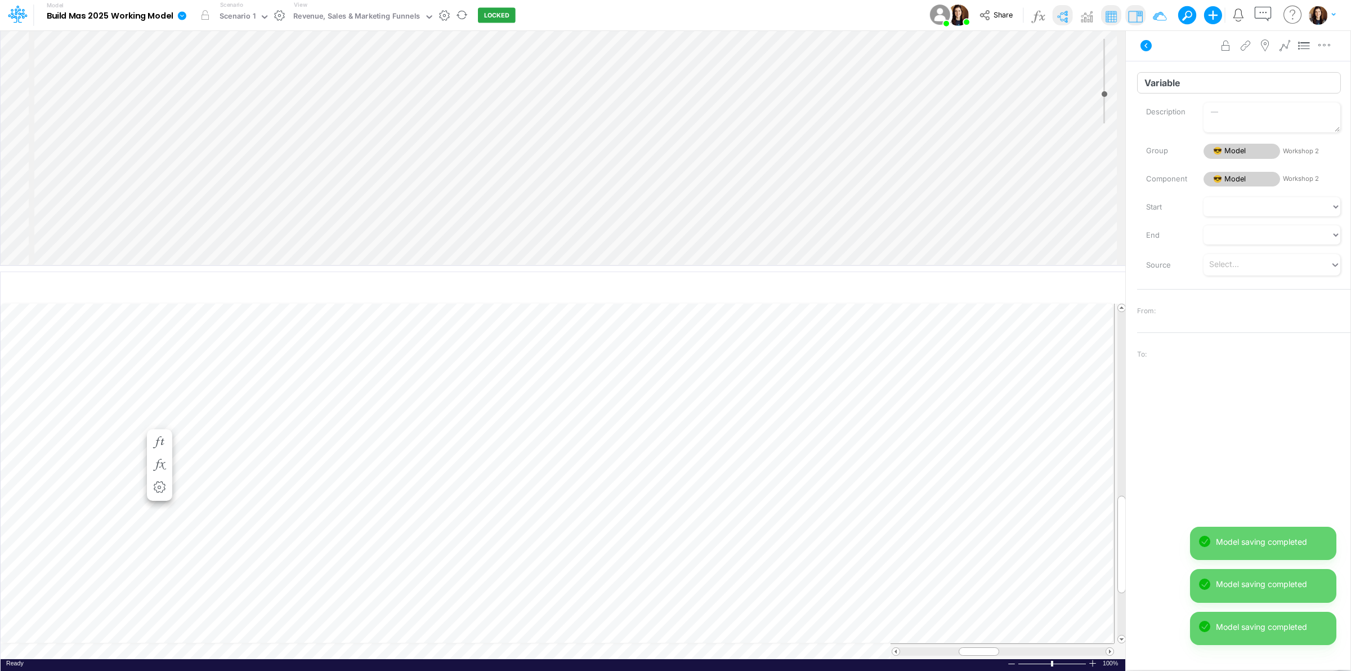
click at [1201, 83] on input "Variable" at bounding box center [1239, 82] width 204 height 21
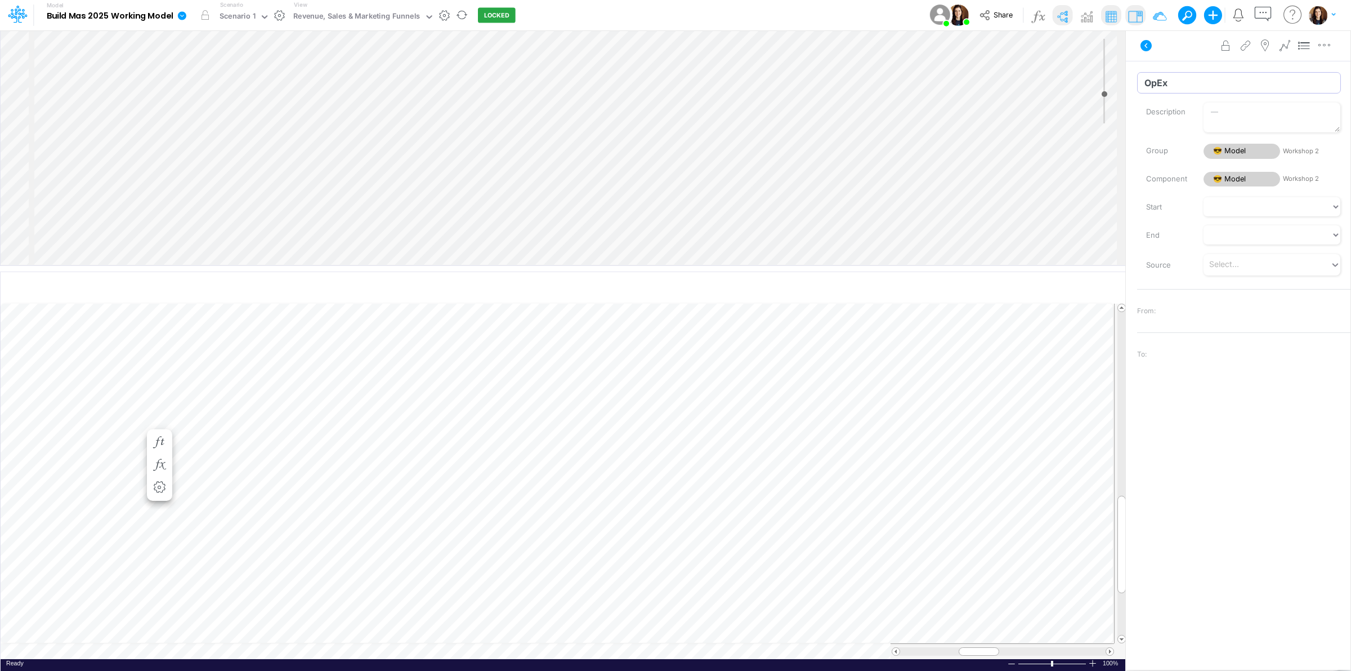
type input "OpEx"
click at [1188, 82] on input "Variable" at bounding box center [1239, 82] width 204 height 21
type input "Marketing"
click at [1214, 82] on input "Variable" at bounding box center [1239, 82] width 204 height 21
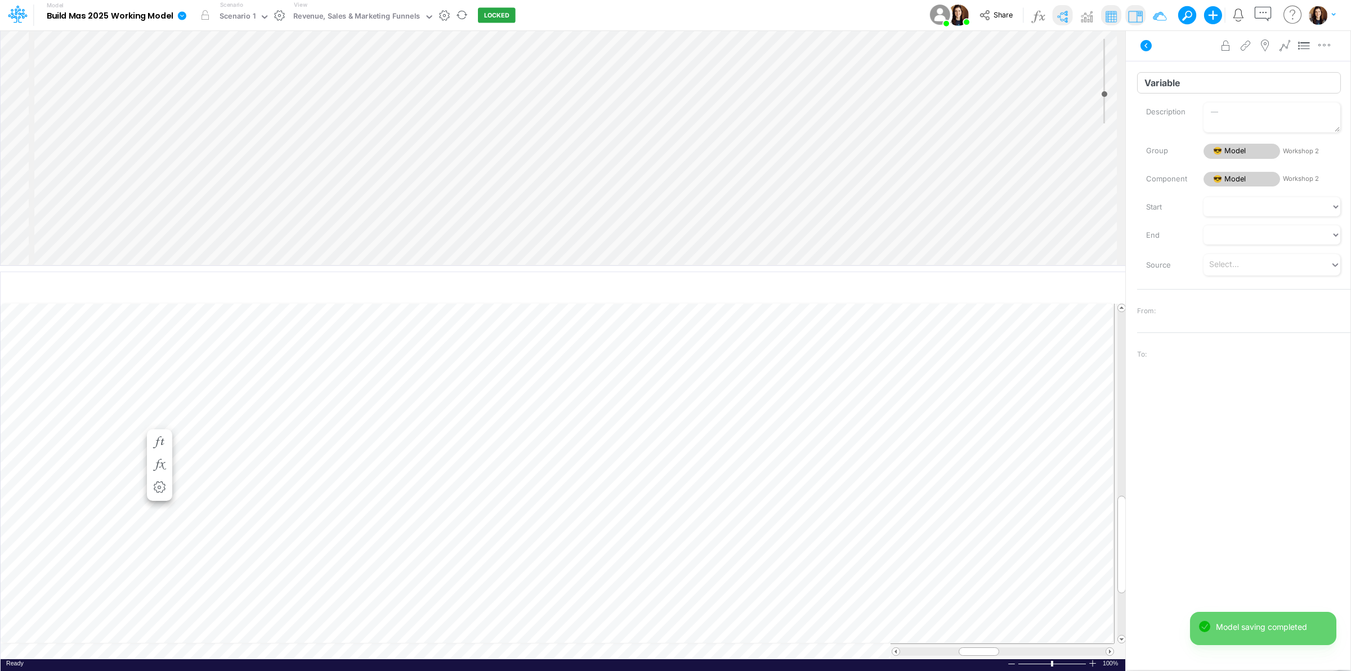
click at [1214, 82] on input "Variable" at bounding box center [1239, 82] width 204 height 21
type input "Sales Commission"
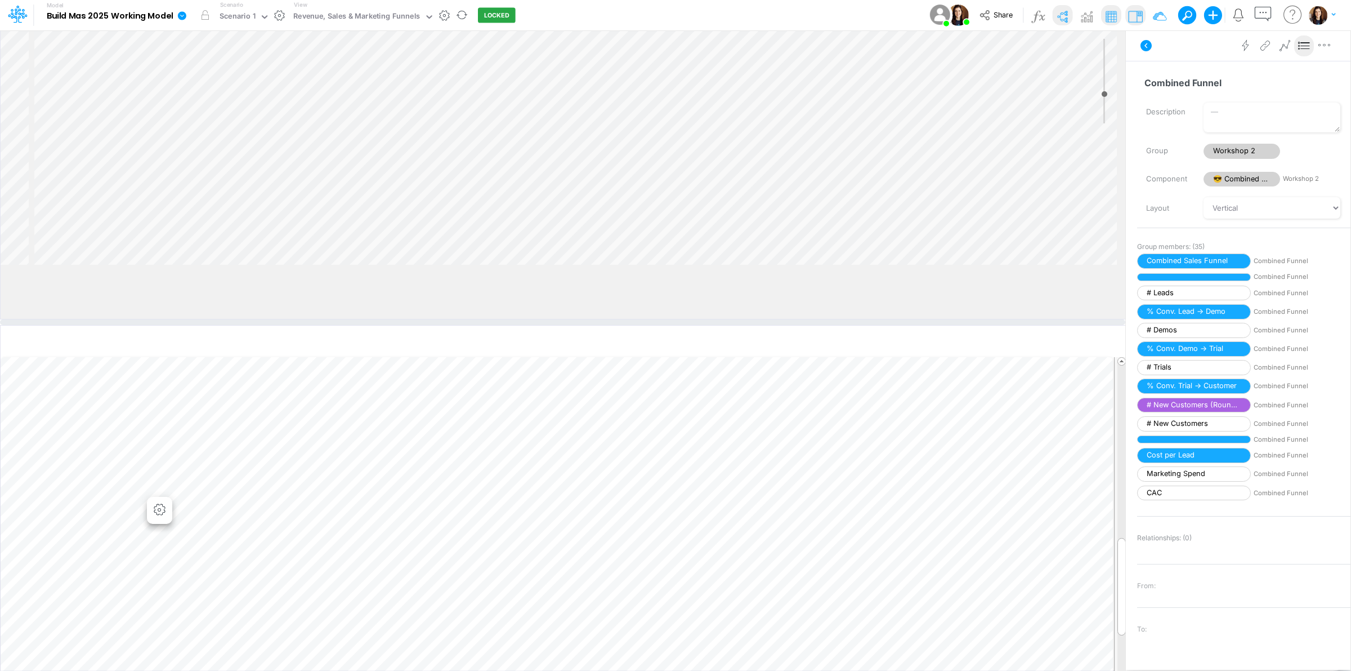
drag, startPoint x: 799, startPoint y: 269, endPoint x: 799, endPoint y: 323, distance: 53.5
click at [799, 323] on div at bounding box center [562, 322] width 1125 height 6
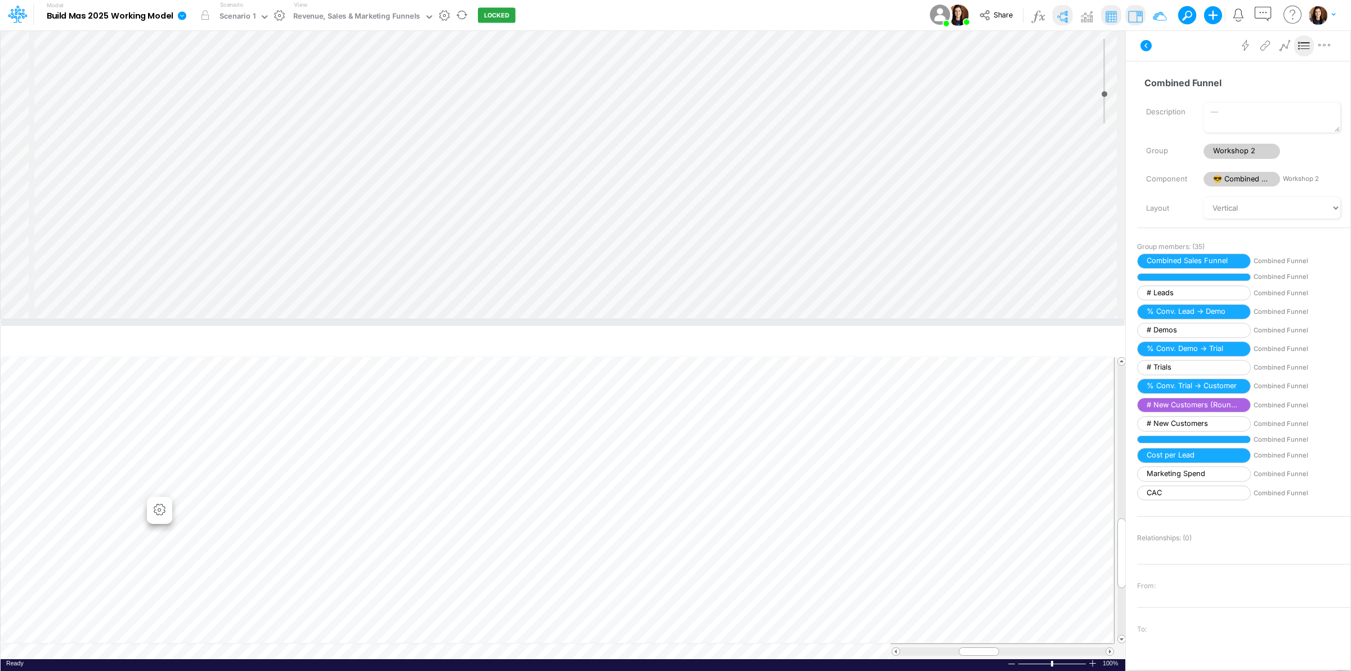
scroll to position [212, 0]
click at [748, 169] on div "Insert component Insert node Variable Constant Group Addition Subtraction Multi…" at bounding box center [563, 174] width 1125 height 288
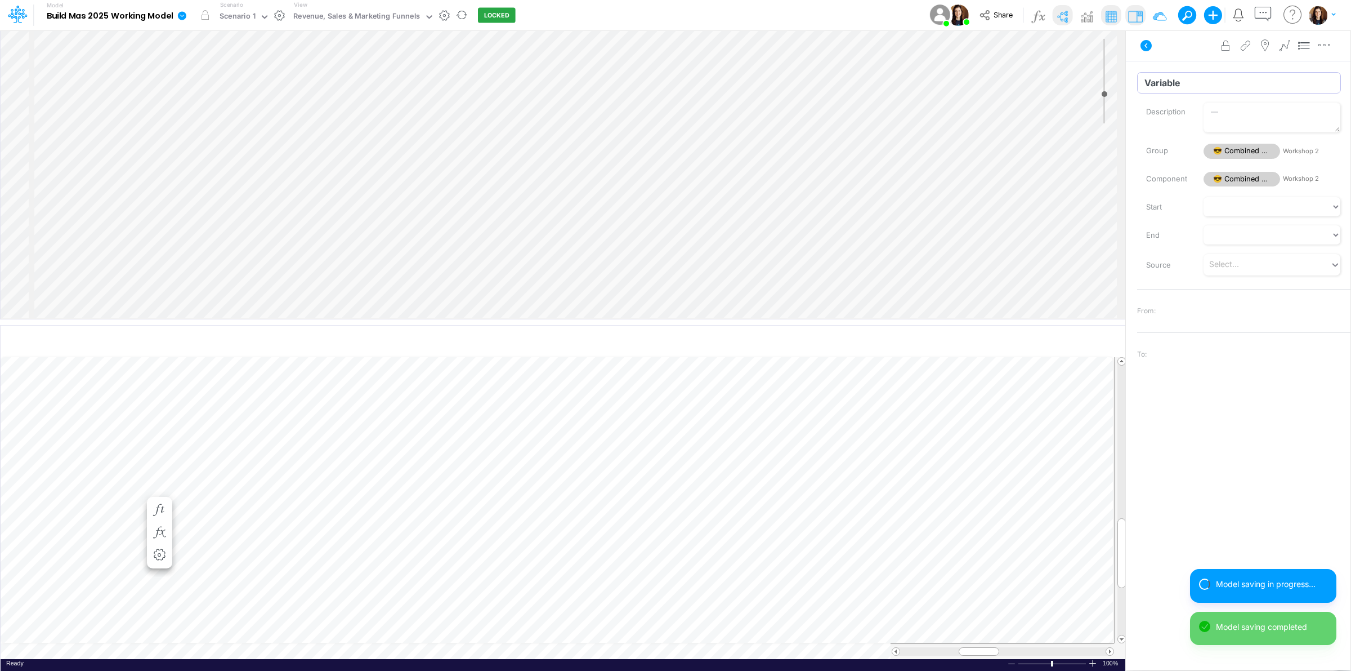
click at [1172, 83] on input "Variable" at bounding box center [1239, 82] width 204 height 21
click at [1176, 50] on div "Advanced settings Delete" at bounding box center [1238, 46] width 225 height 32
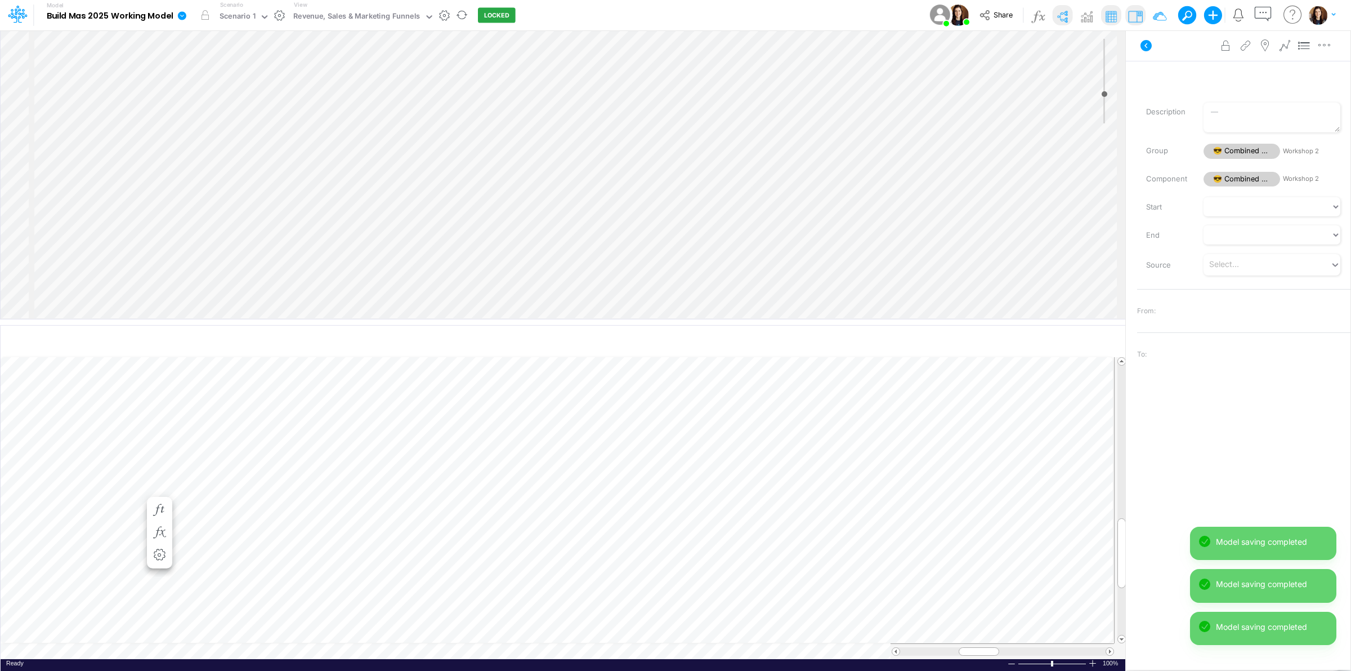
click at [767, 192] on div "Insert component Insert child node Variable Constant Group Addition Subtraction…" at bounding box center [563, 174] width 1125 height 288
click at [775, 212] on div "Insert component Insert child node Variable Constant Group Addition Subtraction…" at bounding box center [563, 174] width 1125 height 288
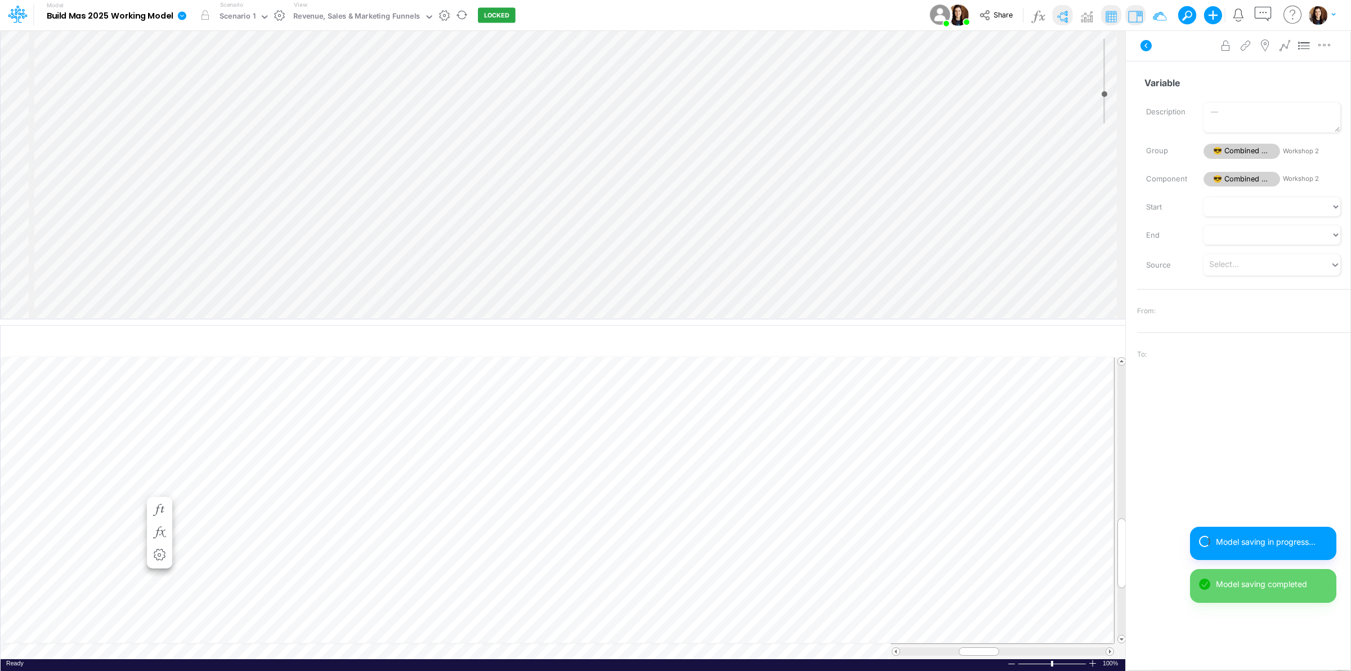
click at [775, 204] on div "Insert component Insert child node Variable Constant Group Addition Subtraction…" at bounding box center [563, 174] width 1125 height 288
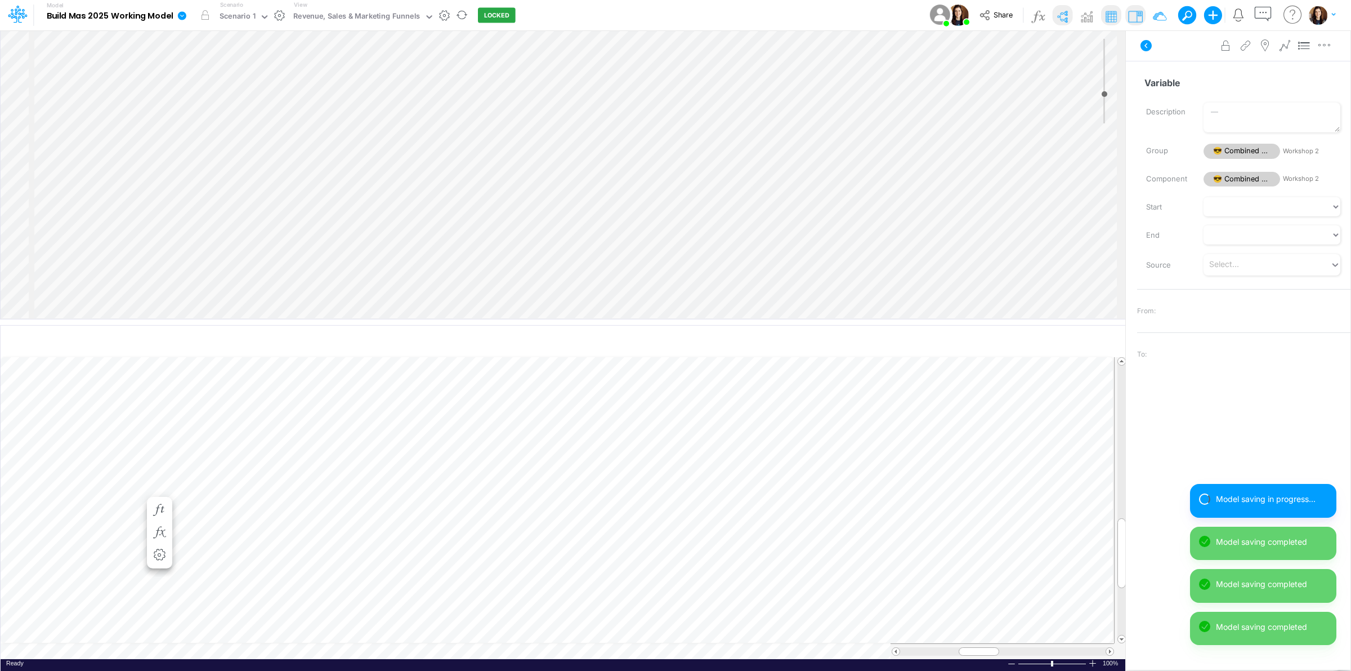
click at [727, 187] on div "Insert component Insert child node Variable Constant Group Addition Subtraction…" at bounding box center [563, 174] width 1125 height 288
click at [783, 223] on div "Insert component Insert child node Variable Constant Group Addition Subtraction…" at bounding box center [563, 174] width 1125 height 288
click at [1209, 84] on input "Variable" at bounding box center [1239, 82] width 204 height 21
click at [1209, 83] on input "Variable" at bounding box center [1239, 82] width 204 height 21
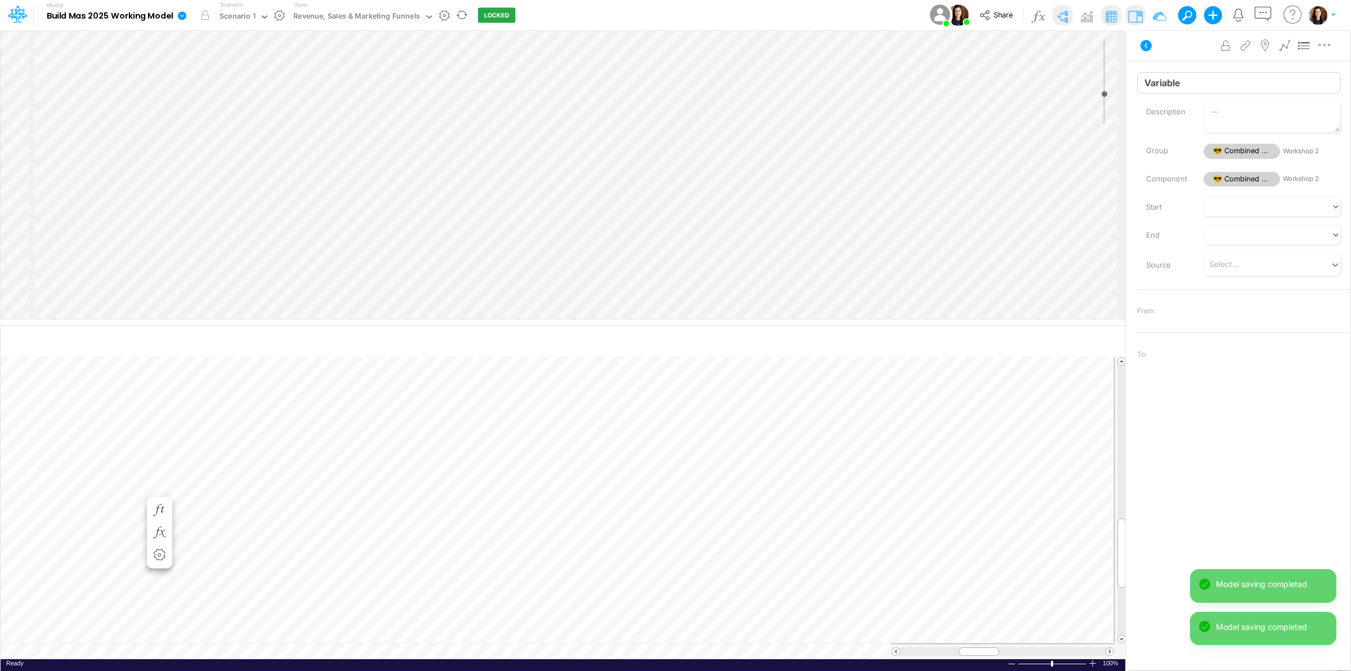
type input "D"
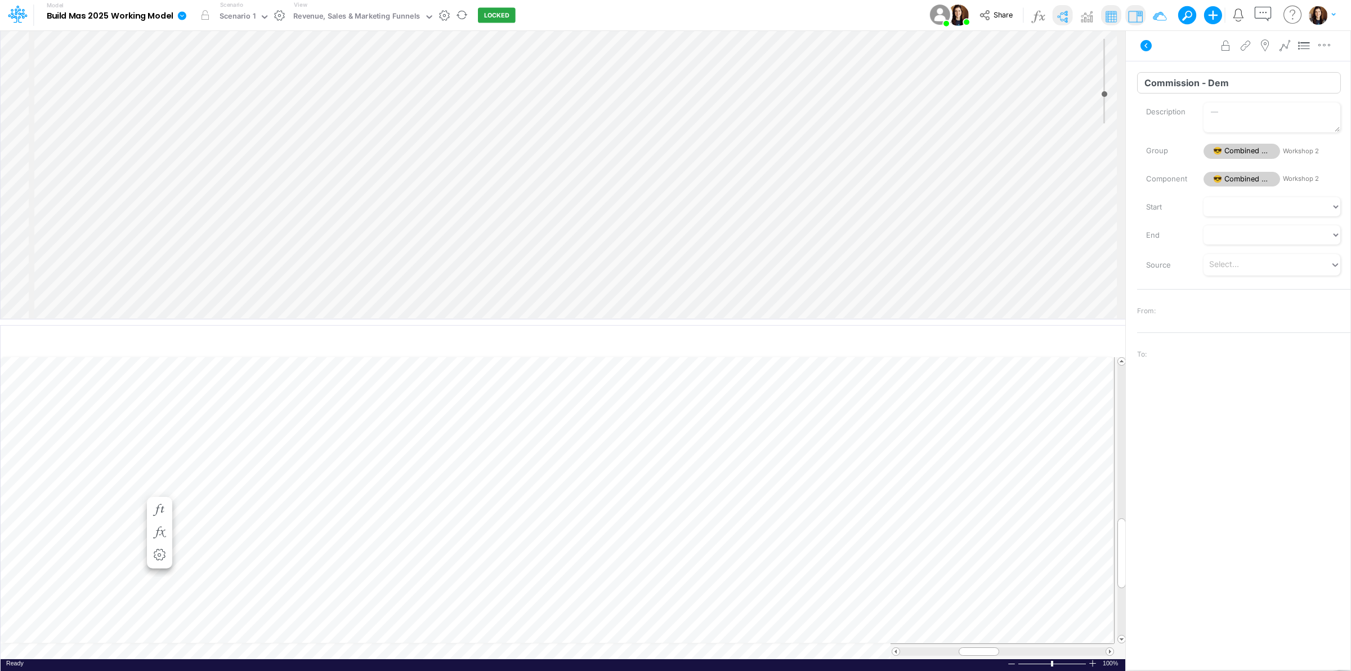
type input "Commission - Demo"
click at [1199, 82] on input "Commission - Demo" at bounding box center [1239, 82] width 204 height 21
click at [1174, 81] on input "Variable" at bounding box center [1239, 82] width 204 height 21
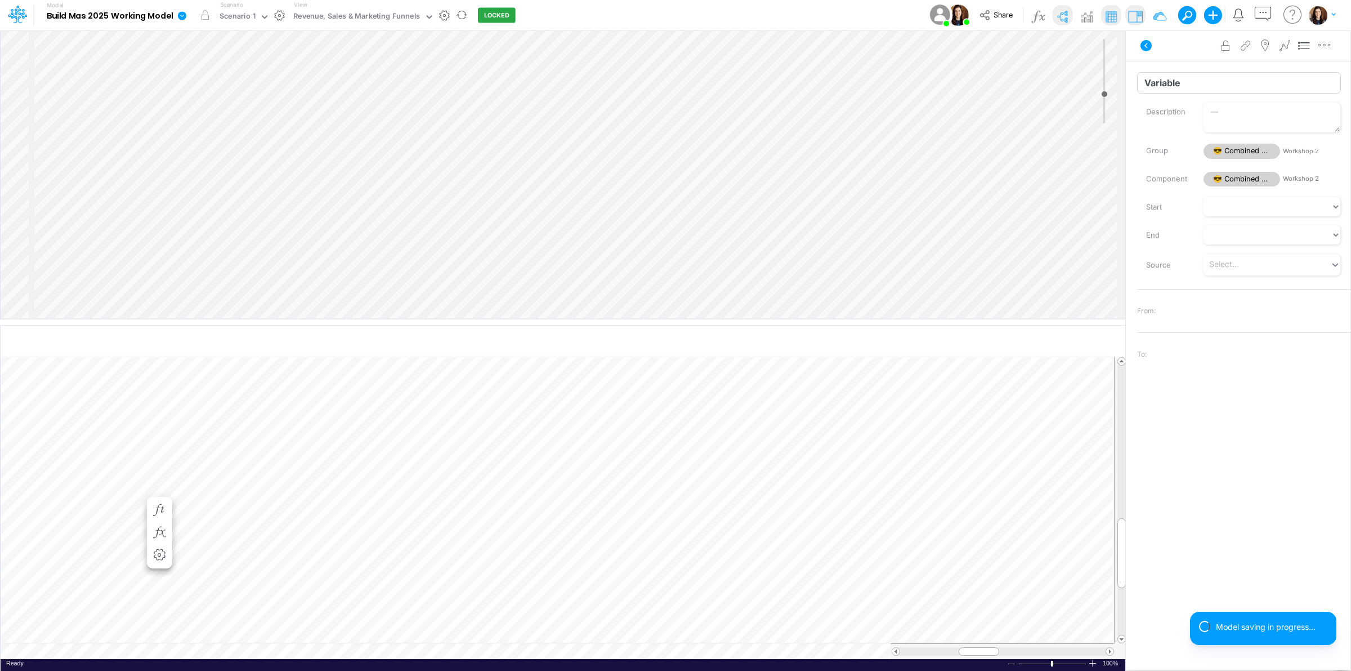
click at [1174, 81] on input "Variable" at bounding box center [1239, 82] width 204 height 21
paste input "Commission - Demo"
drag, startPoint x: 1208, startPoint y: 83, endPoint x: 1257, endPoint y: 84, distance: 49.6
click at [1256, 83] on input "Commission - Demo" at bounding box center [1239, 82] width 204 height 21
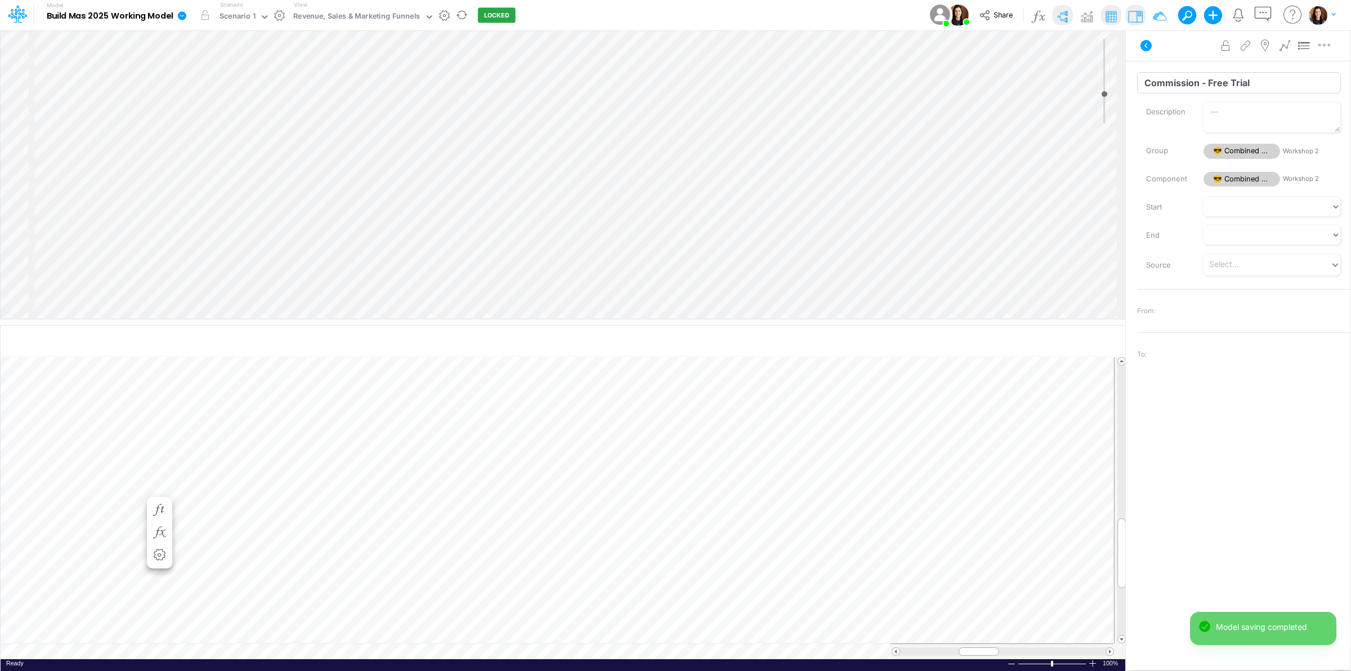
type input "Commission - Free Trial"
click at [1065, 339] on icon "button" at bounding box center [1062, 342] width 17 height 12
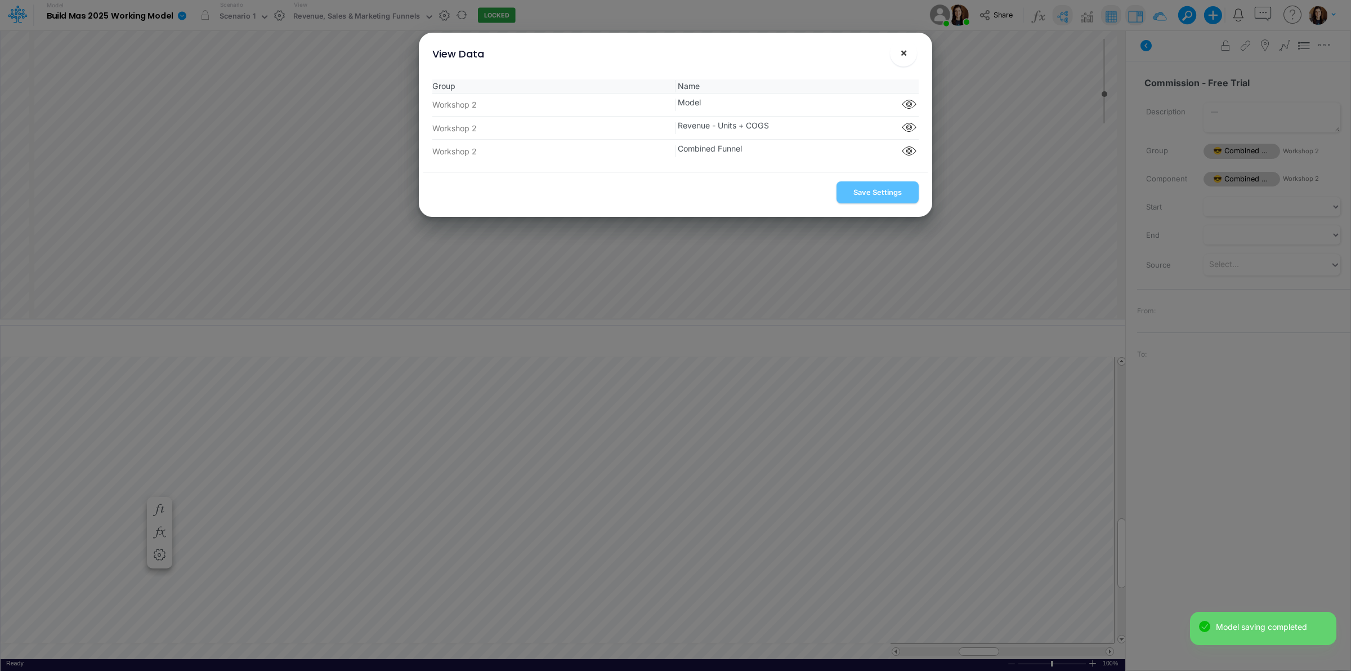
click at [904, 48] on span "×" at bounding box center [903, 53] width 7 height 14
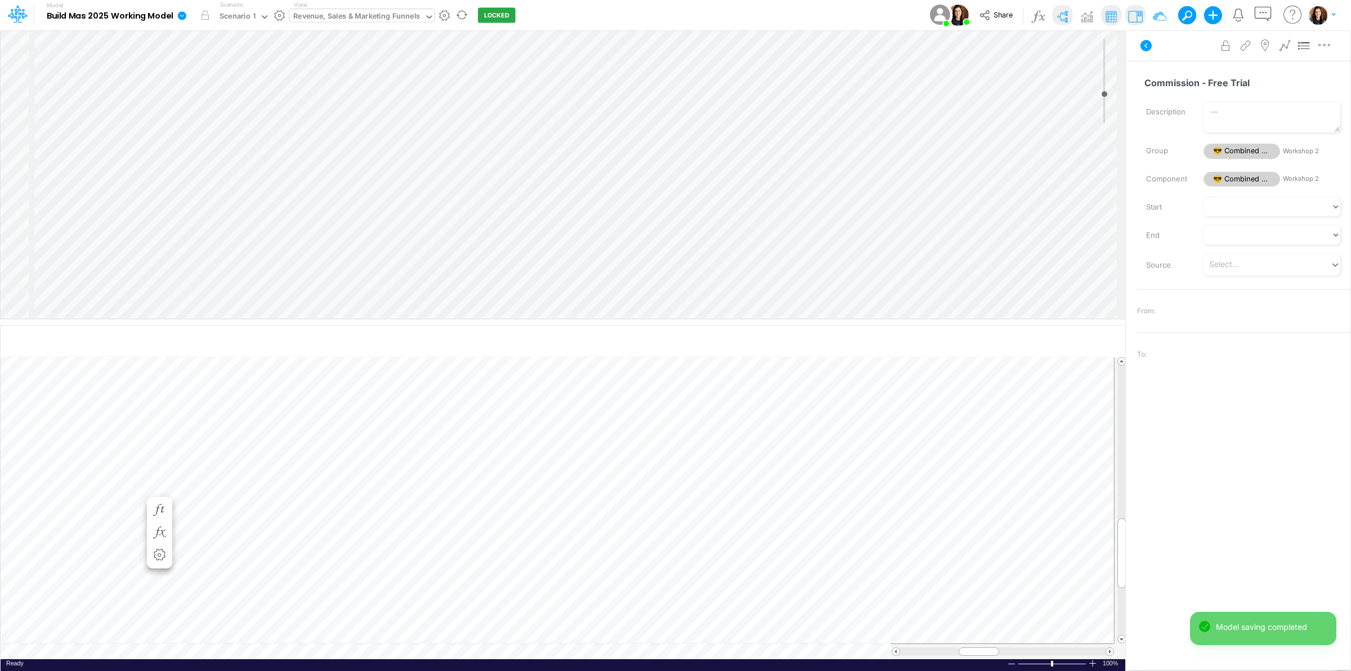
click at [374, 17] on div "Revenue, Sales & Marketing Funnels" at bounding box center [356, 17] width 127 height 13
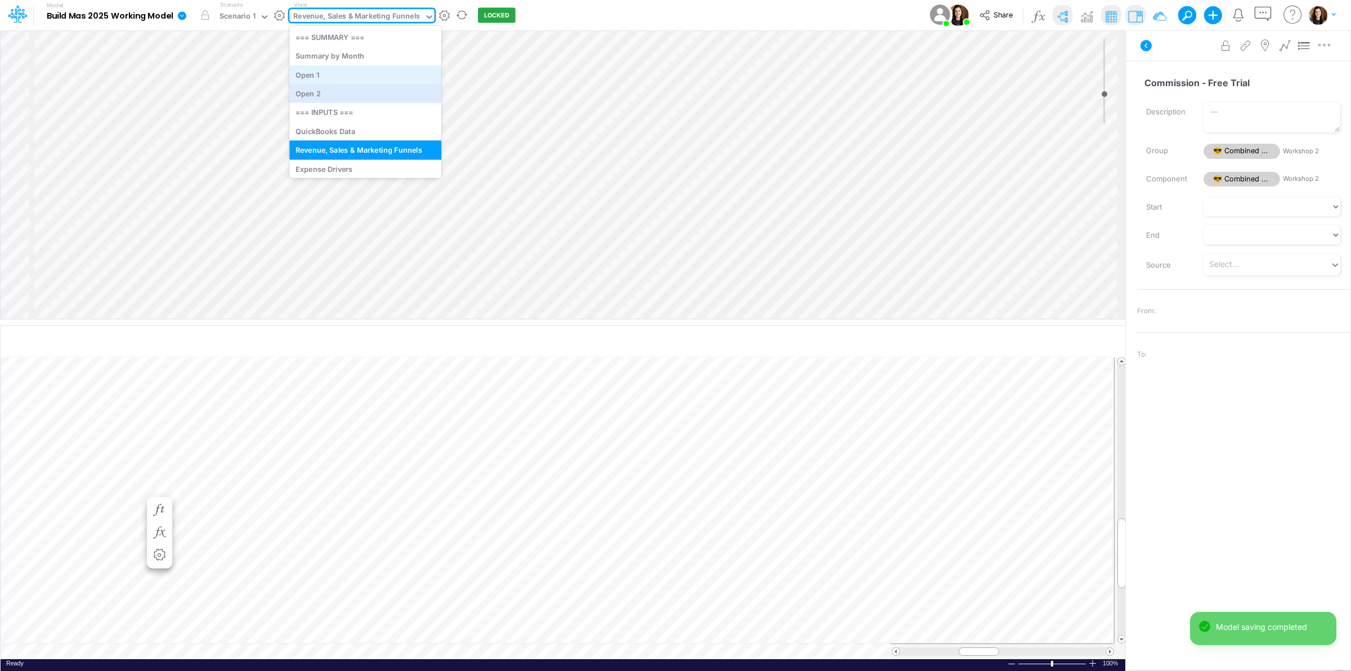
click at [356, 77] on div "Open 1" at bounding box center [365, 74] width 152 height 19
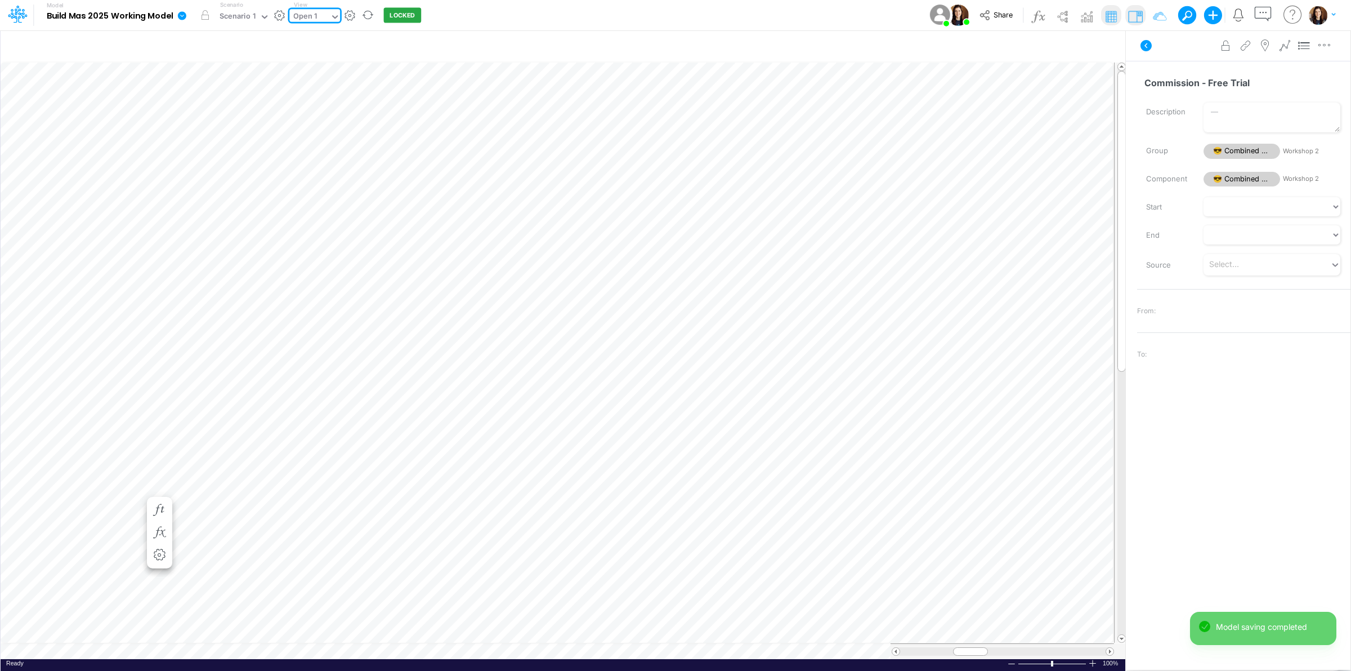
click at [1136, 43] on button at bounding box center [1146, 45] width 27 height 20
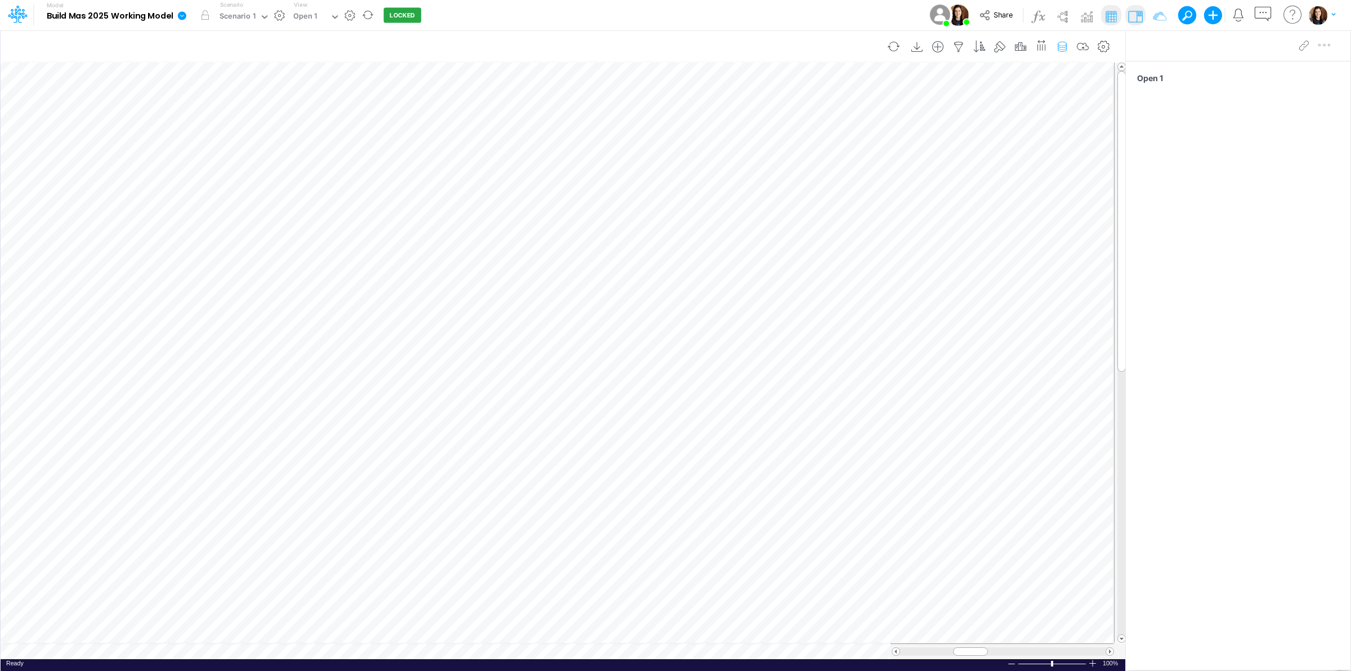
click at [1060, 39] on button "button" at bounding box center [1062, 46] width 21 height 23
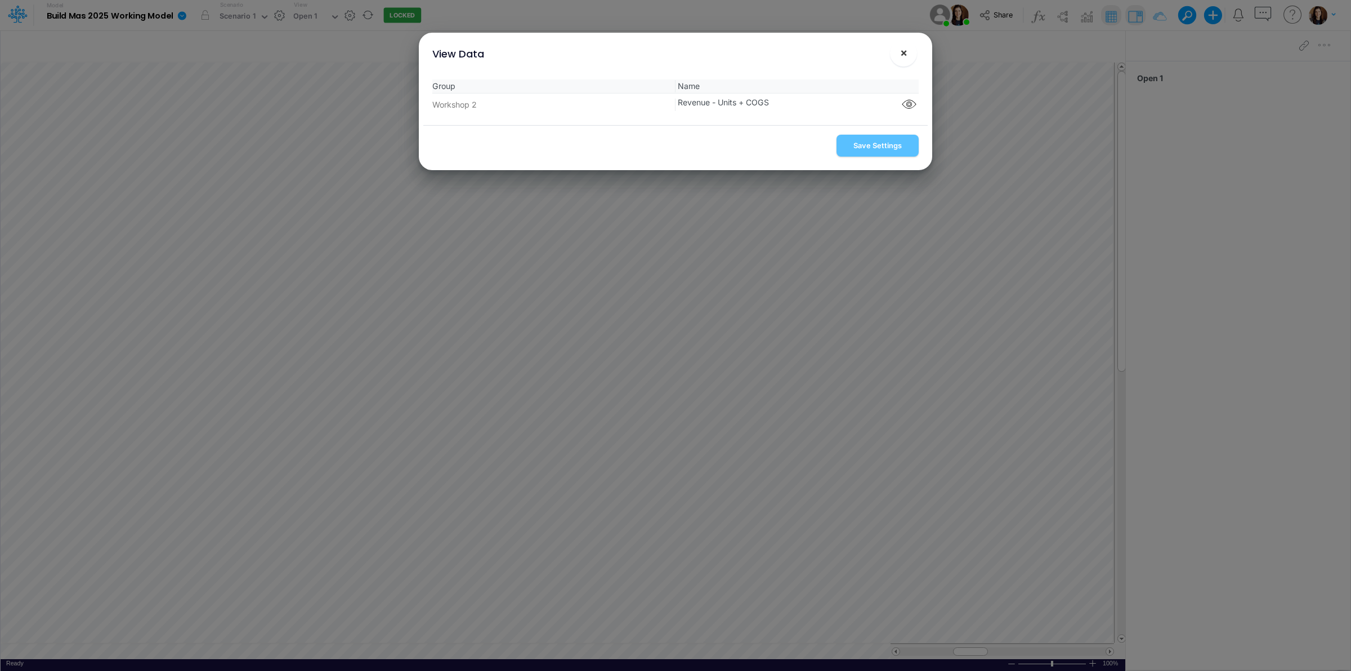
click at [899, 49] on button "×" at bounding box center [903, 52] width 27 height 27
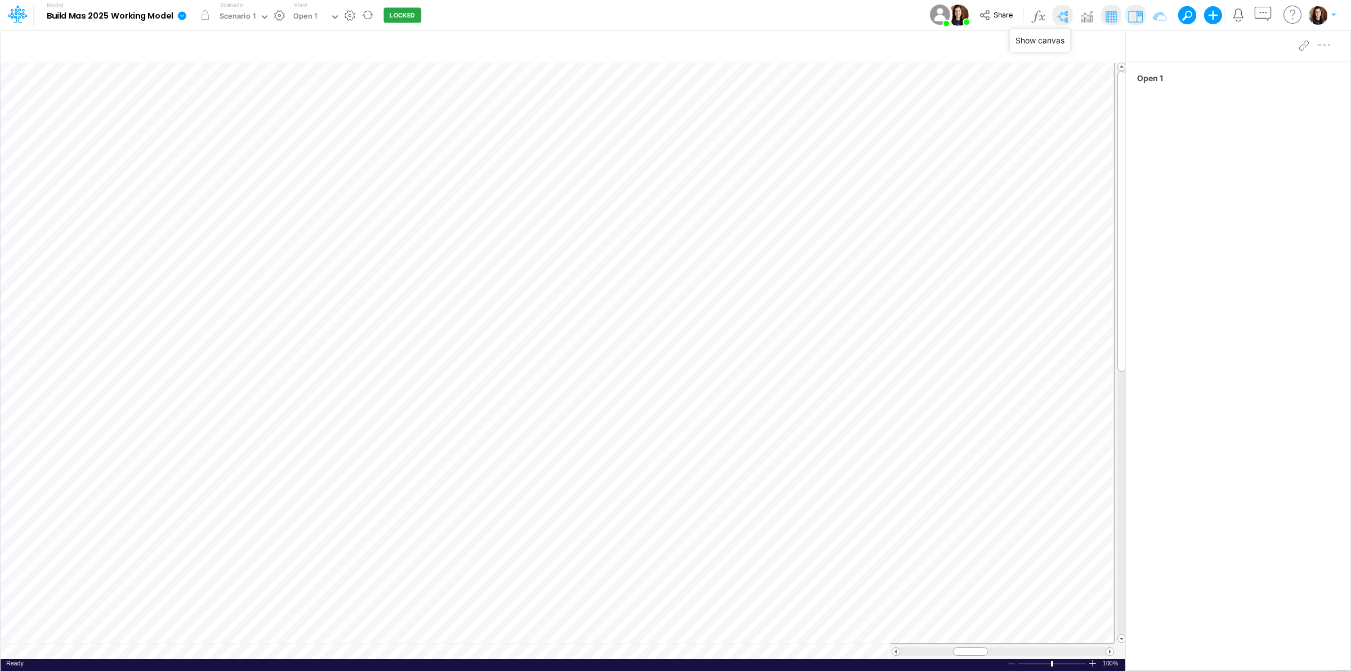
click at [1060, 14] on img at bounding box center [1062, 16] width 18 height 18
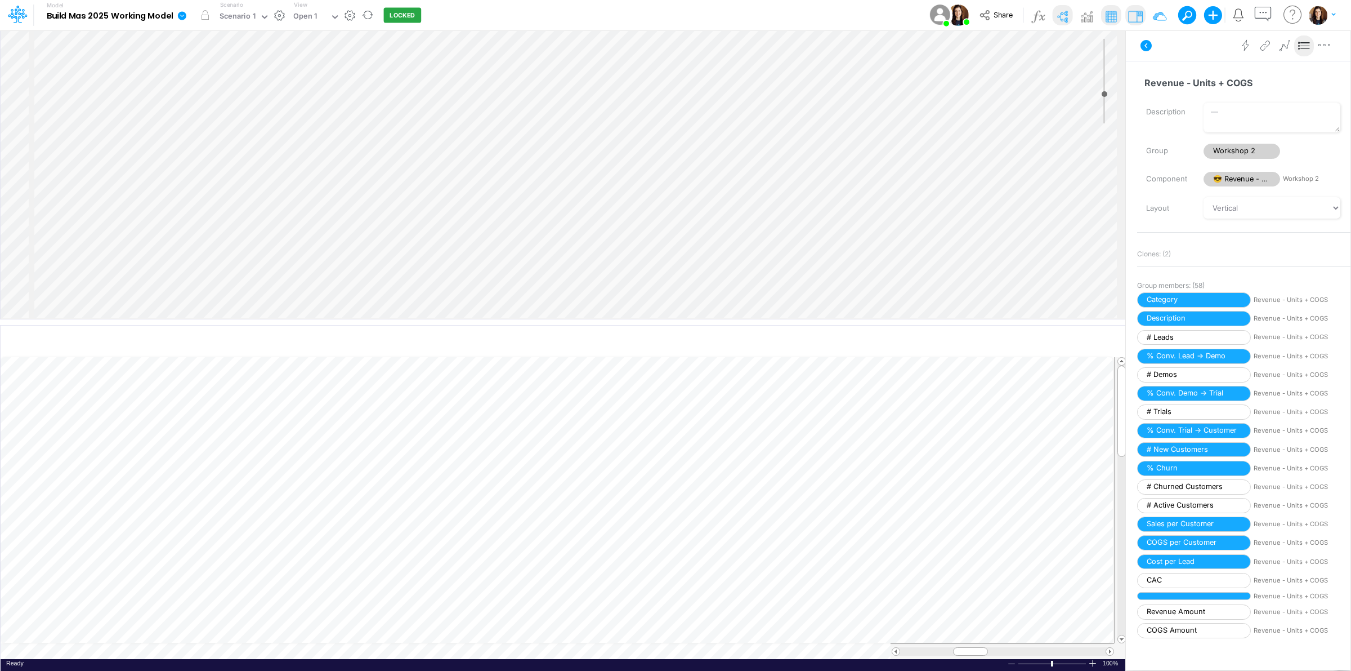
click at [1301, 45] on icon at bounding box center [1304, 46] width 17 height 12
click at [1304, 45] on icon at bounding box center [1304, 46] width 17 height 12
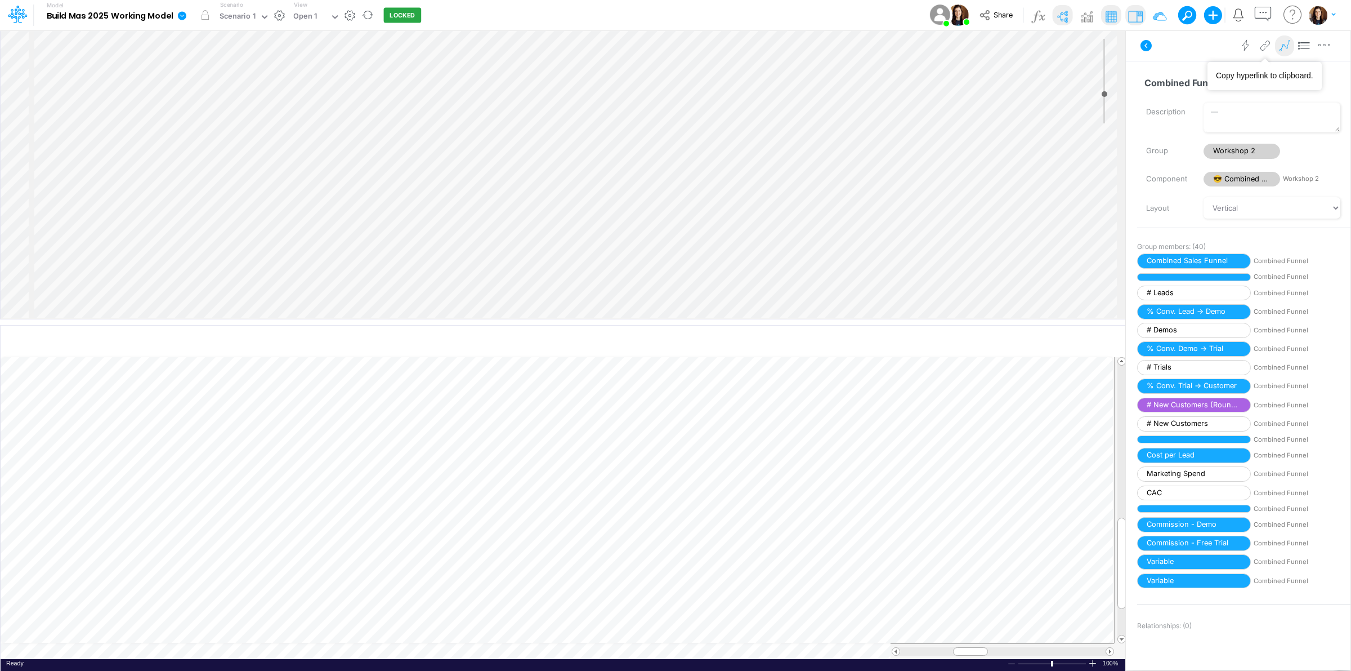
drag, startPoint x: 1298, startPoint y: 46, endPoint x: 1282, endPoint y: 52, distance: 16.7
click at [1299, 46] on icon at bounding box center [1304, 46] width 17 height 12
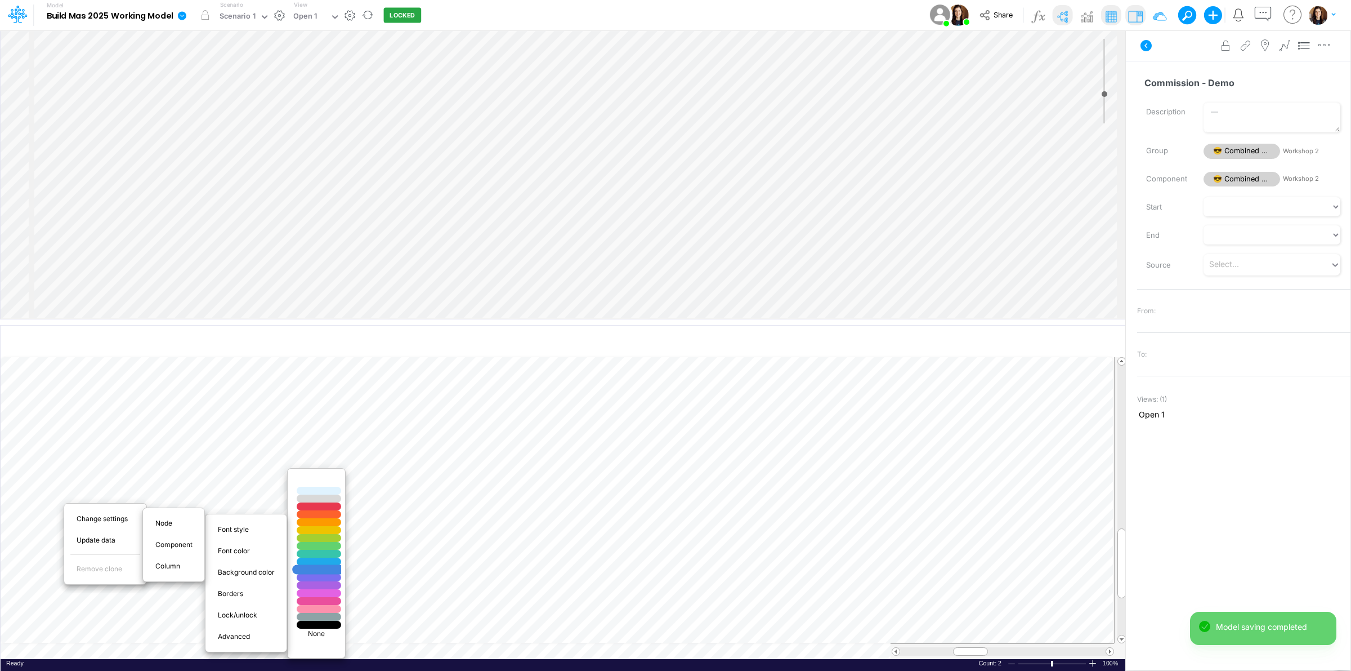
click at [325, 570] on div at bounding box center [319, 570] width 53 height 10
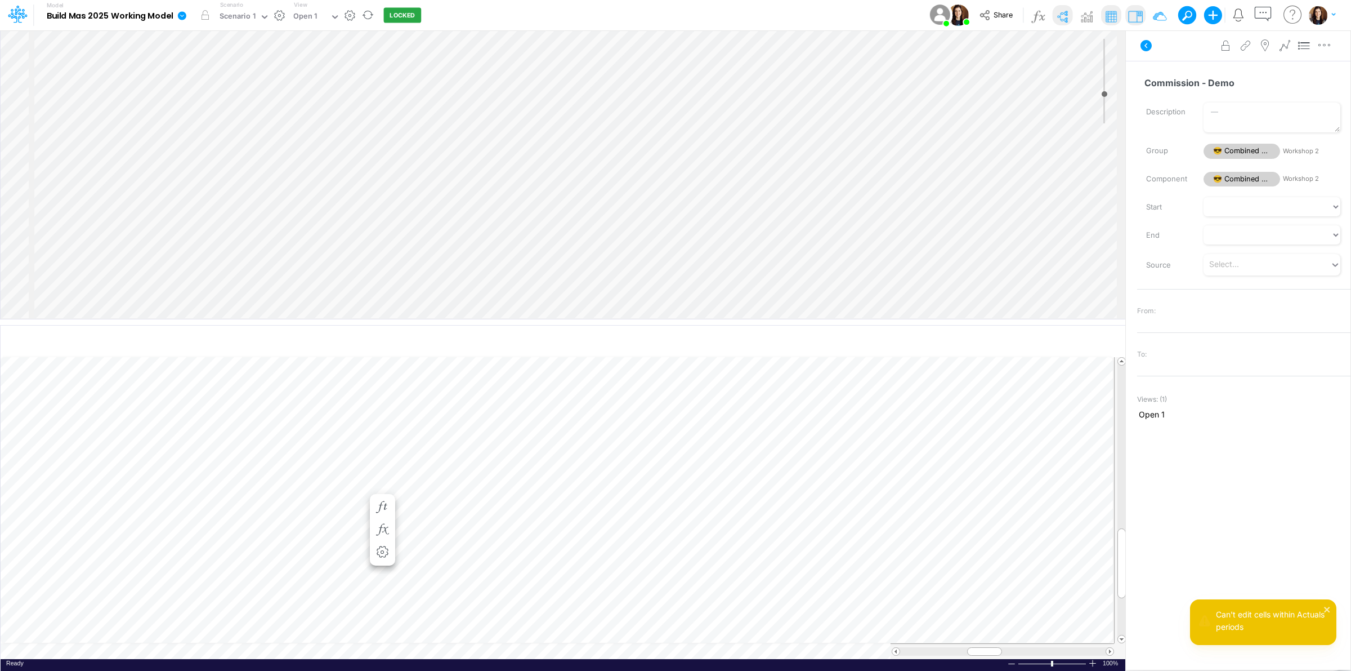
scroll to position [0, 1]
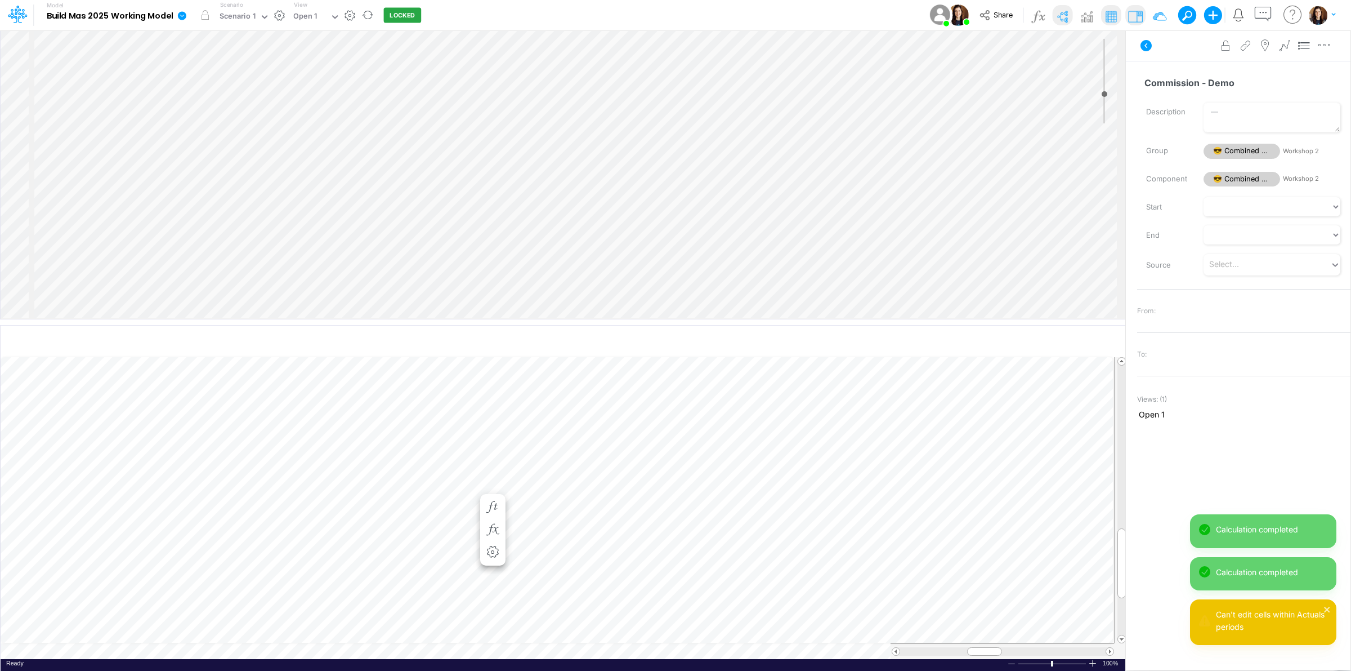
scroll to position [0, 1]
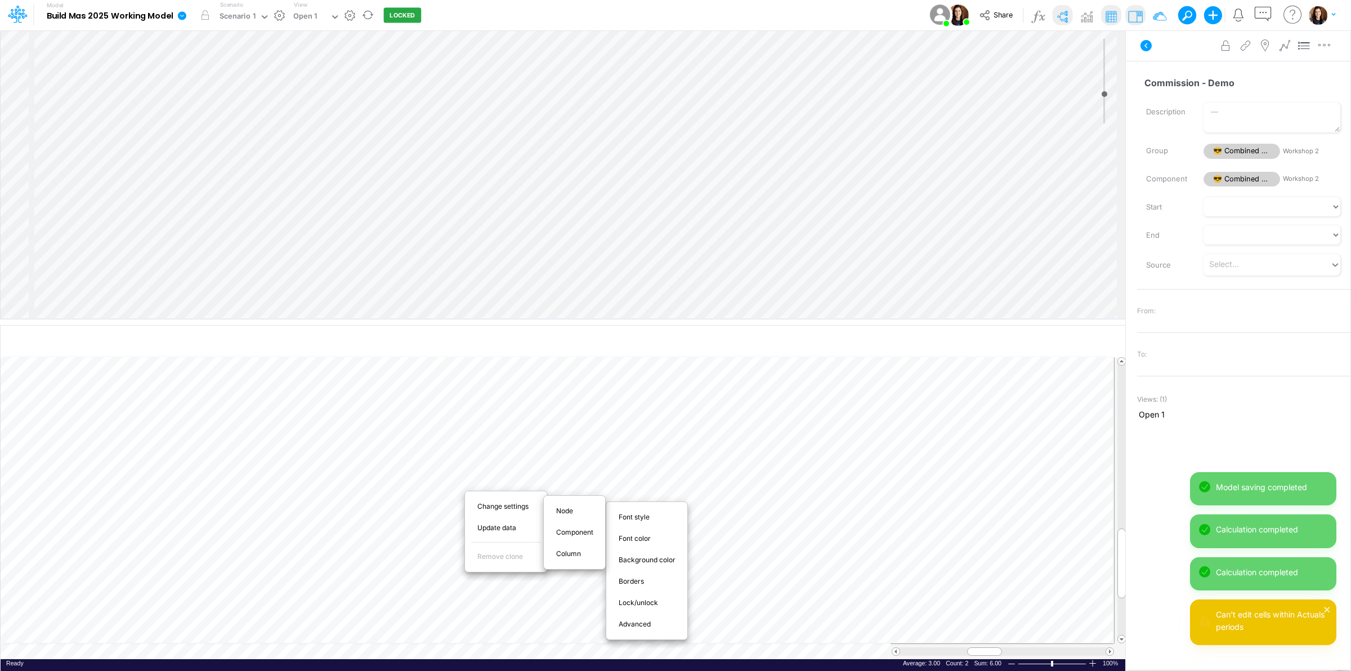
click at [649, 623] on span "Advanced" at bounding box center [641, 624] width 45 height 10
select select "sum"
select select "field"
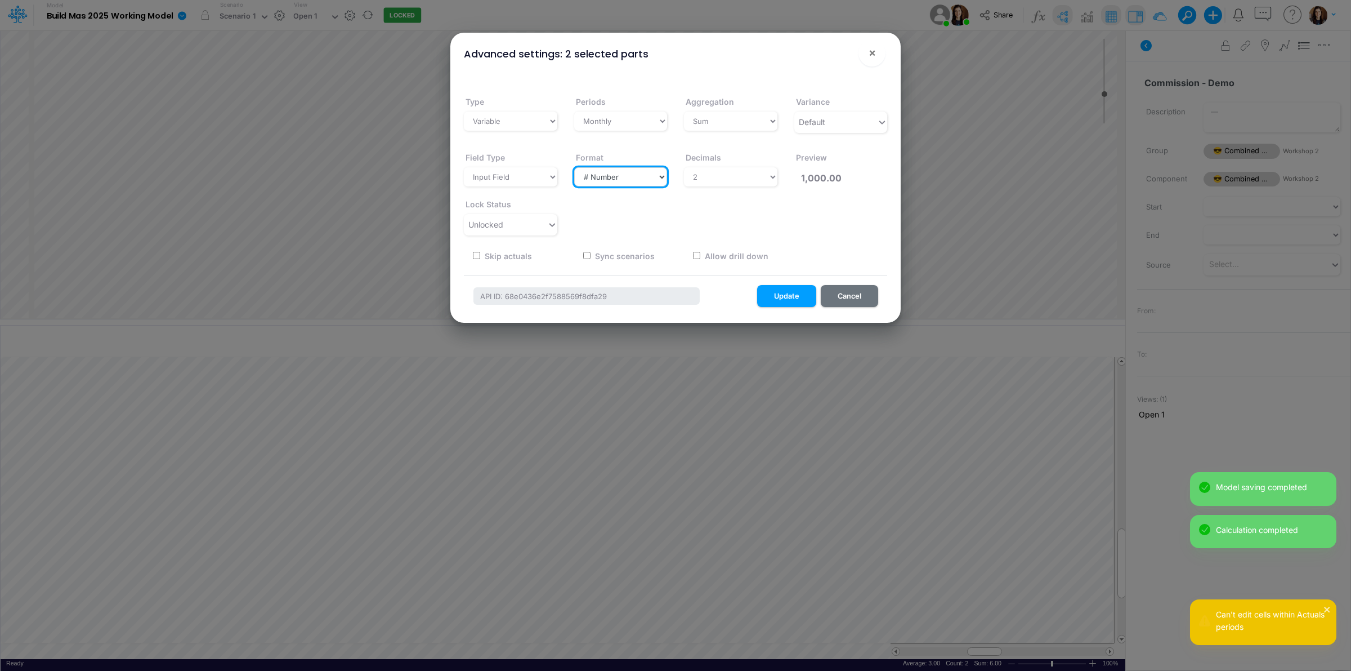
click at [625, 179] on select "Select a type # Number $ USD % Percentage Boolean Text Date Period" at bounding box center [620, 176] width 93 height 19
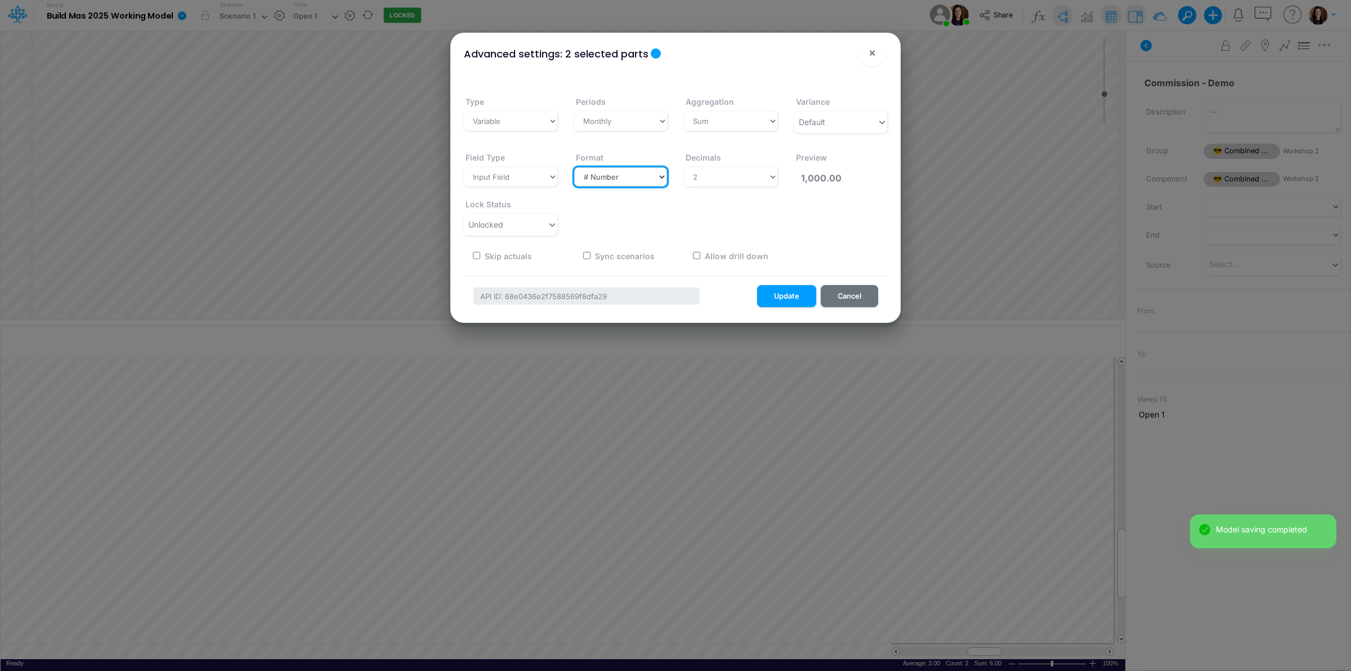
select select "Currency-USD"
click at [574, 167] on select "Select a type # Number $ USD % Percentage Boolean Text Date Period" at bounding box center [620, 176] width 93 height 19
type input "$1,000.00"
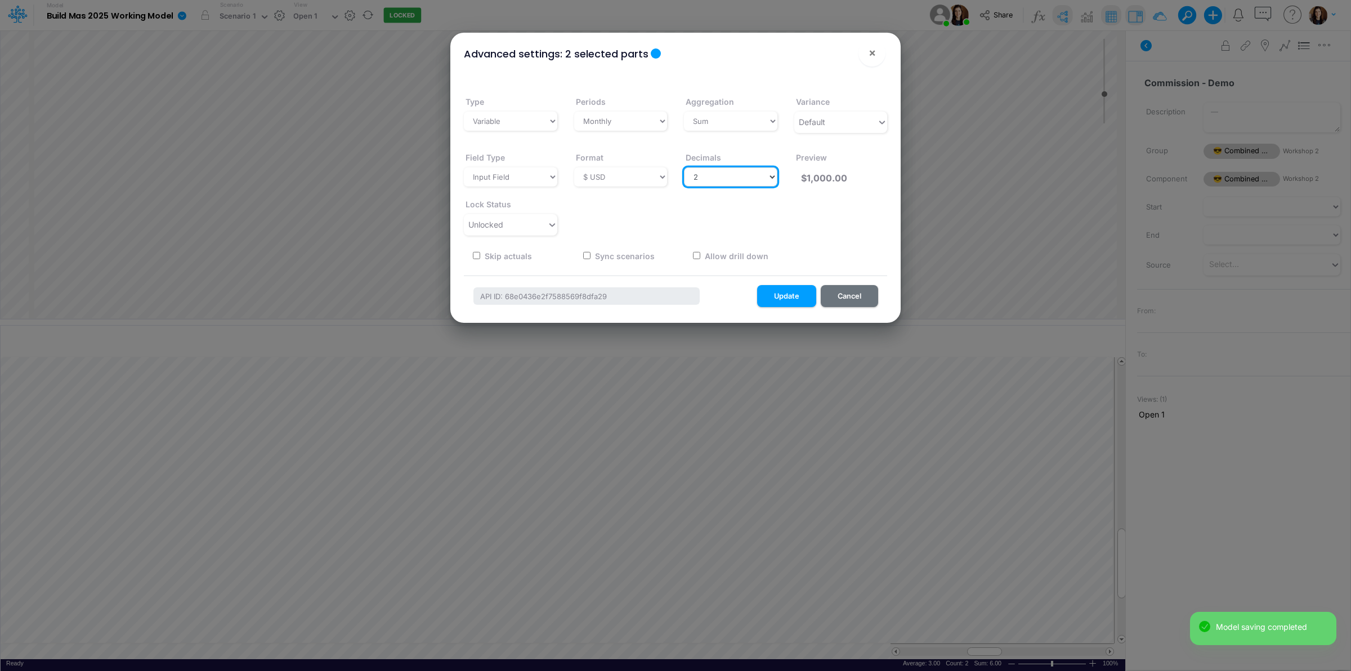
drag, startPoint x: 744, startPoint y: 173, endPoint x: 744, endPoint y: 185, distance: 11.3
click at [745, 177] on select "Select decimals places 0 1 2 3 4 5 6 7 8 9 10" at bounding box center [730, 176] width 93 height 19
select select "0"
click at [684, 167] on select "Select decimals places 0 1 2 3 4 5 6 7 8 9 10" at bounding box center [730, 176] width 93 height 19
type input "$1,000"
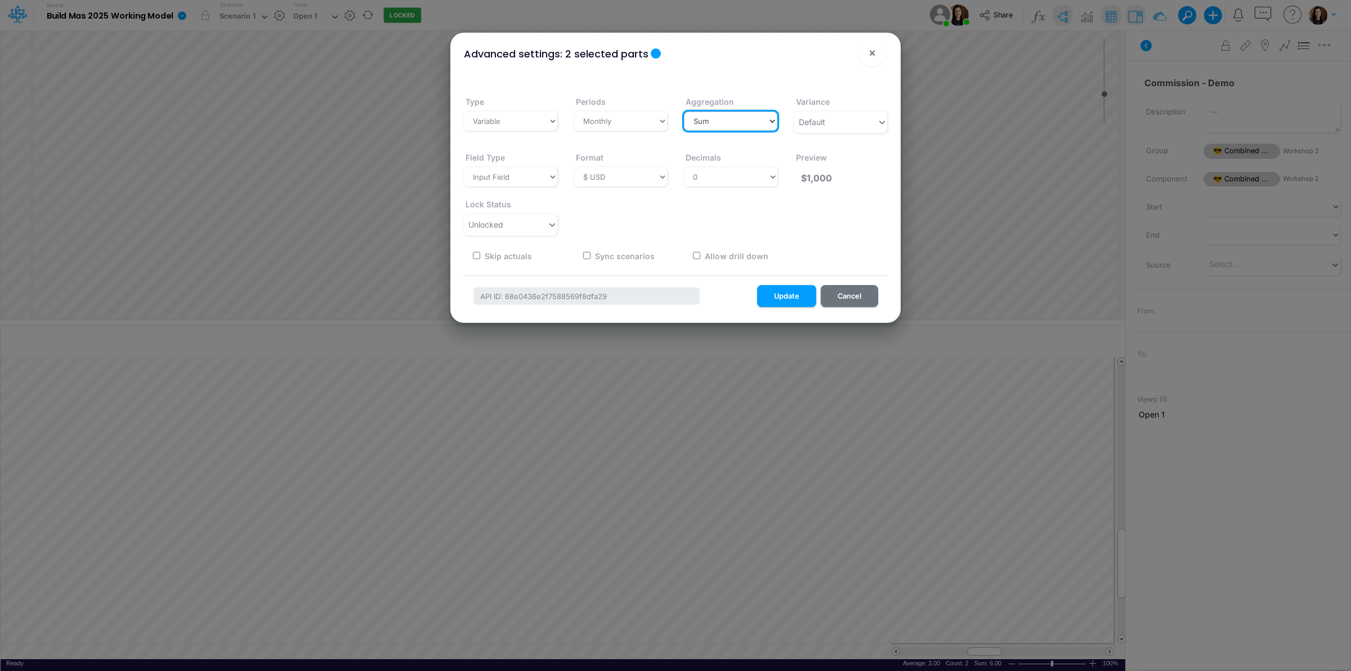
click at [750, 124] on select "Select a type Sum First Last Average Calculated" at bounding box center [730, 120] width 93 height 19
select select "last"
click at [684, 111] on select "Select a type Sum First Last Average Calculated" at bounding box center [730, 120] width 93 height 19
click at [779, 287] on button "Update" at bounding box center [786, 296] width 59 height 22
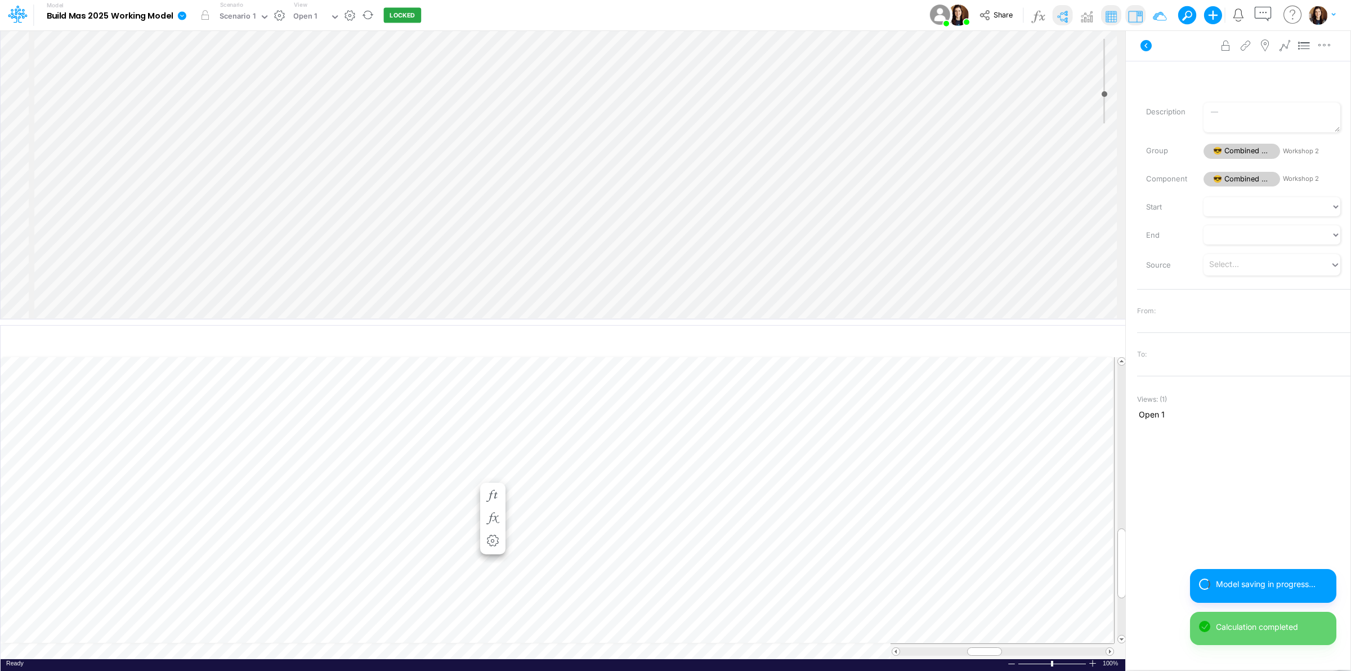
scroll to position [0, 1]
click at [497, 503] on icon "button" at bounding box center [492, 507] width 17 height 12
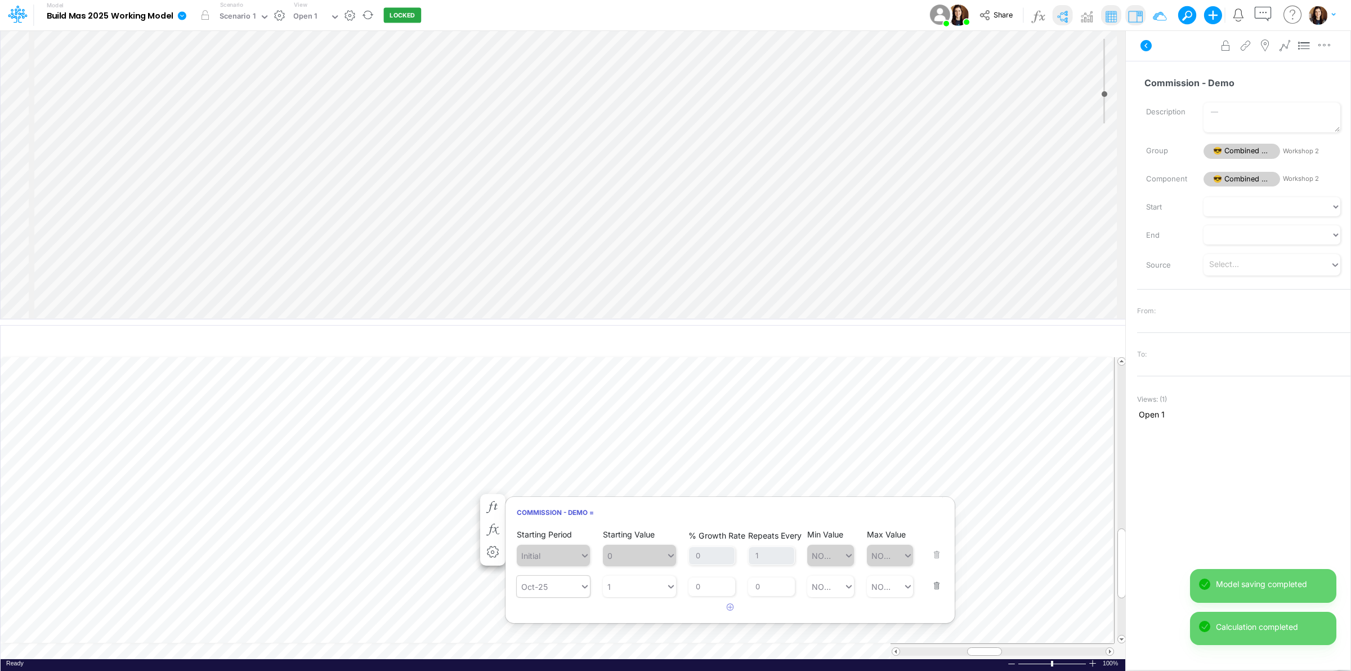
click at [583, 587] on icon at bounding box center [585, 586] width 6 height 3
click at [561, 477] on div "Forecast" at bounding box center [553, 474] width 73 height 21
type input "f"
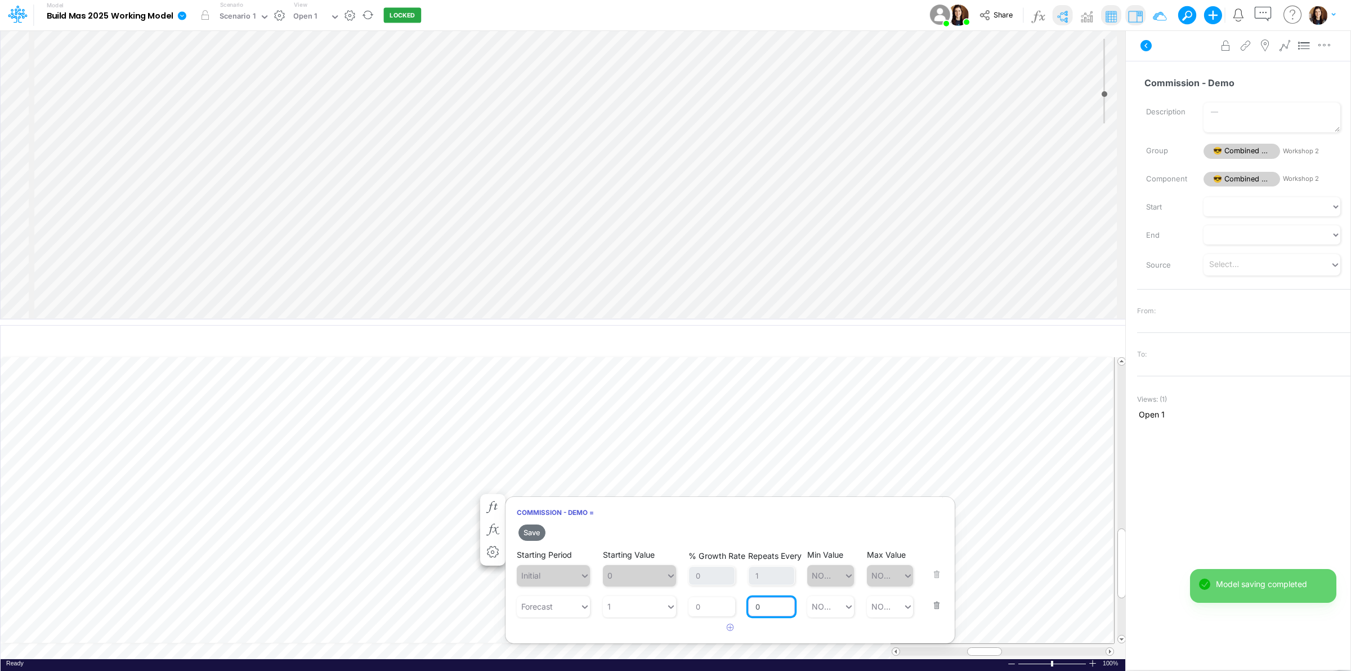
drag, startPoint x: 774, startPoint y: 602, endPoint x: 744, endPoint y: 605, distance: 30.5
click at [750, 604] on input "0" at bounding box center [771, 606] width 47 height 19
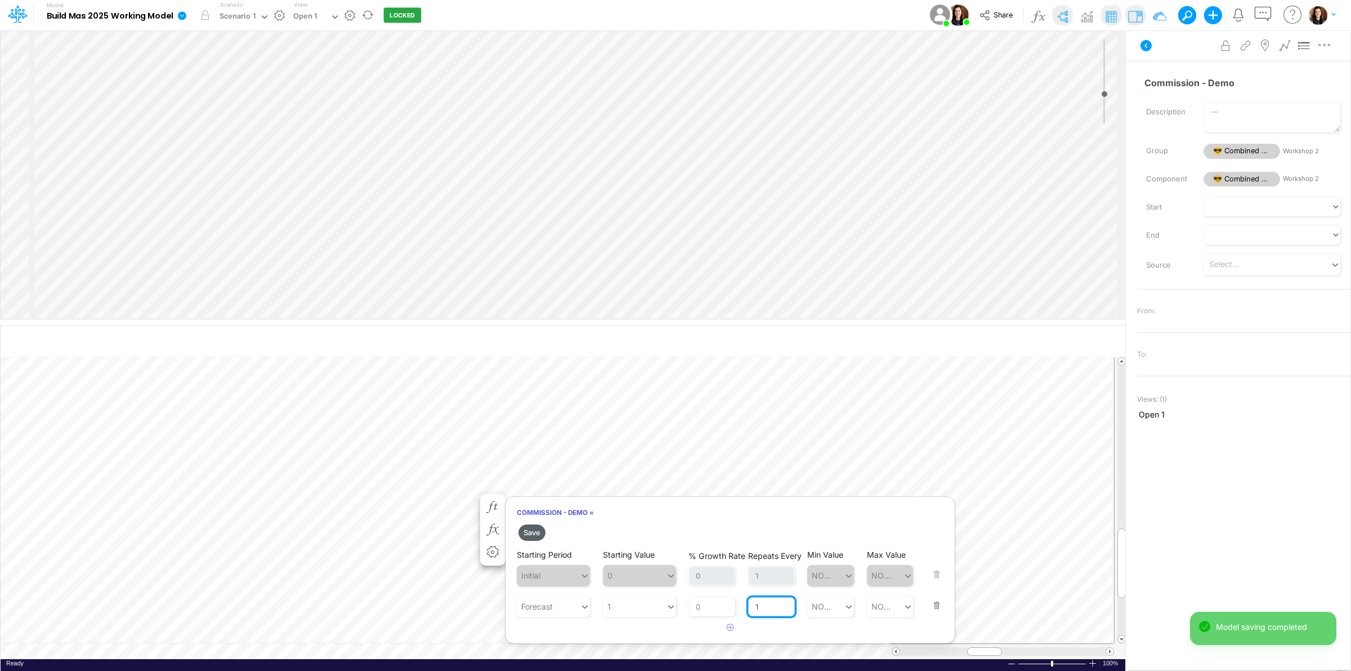
type input "1"
drag, startPoint x: 531, startPoint y: 533, endPoint x: 527, endPoint y: 527, distance: 6.9
click at [531, 532] on button "Save" at bounding box center [532, 532] width 27 height 16
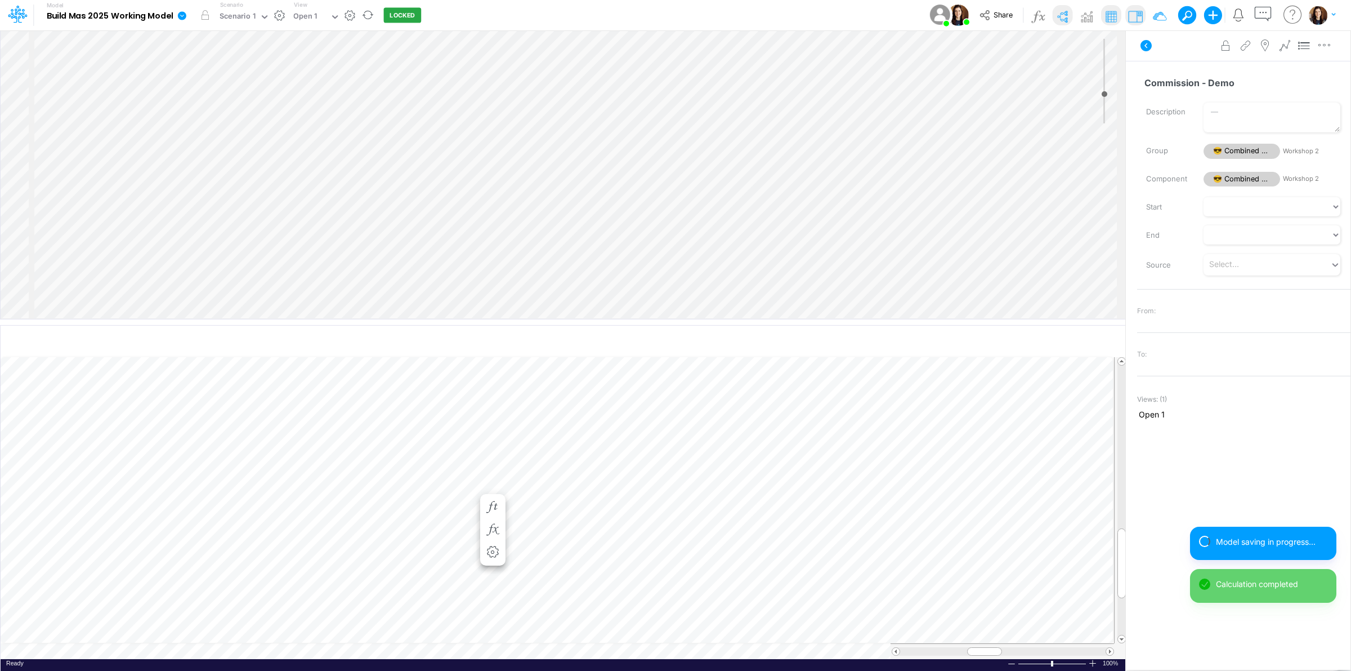
scroll to position [0, 1]
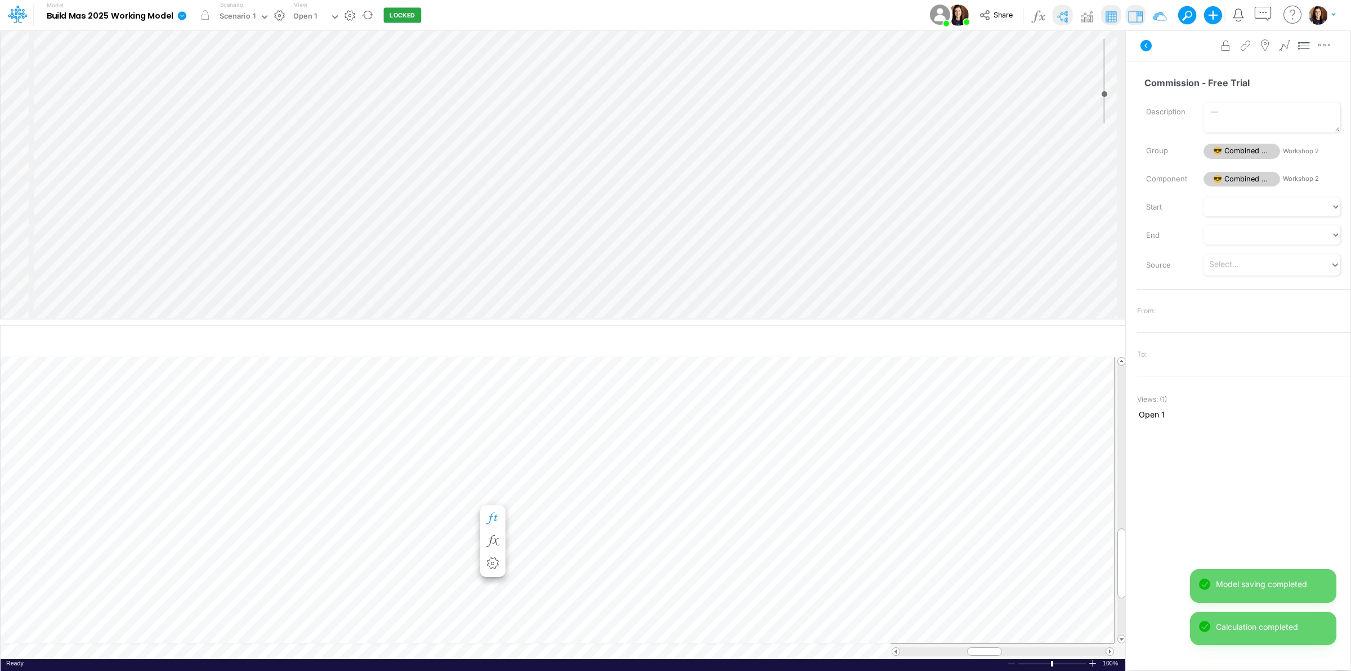
click at [491, 513] on icon "button" at bounding box center [492, 518] width 17 height 12
click at [560, 601] on div "Oct-25" at bounding box center [548, 597] width 63 height 19
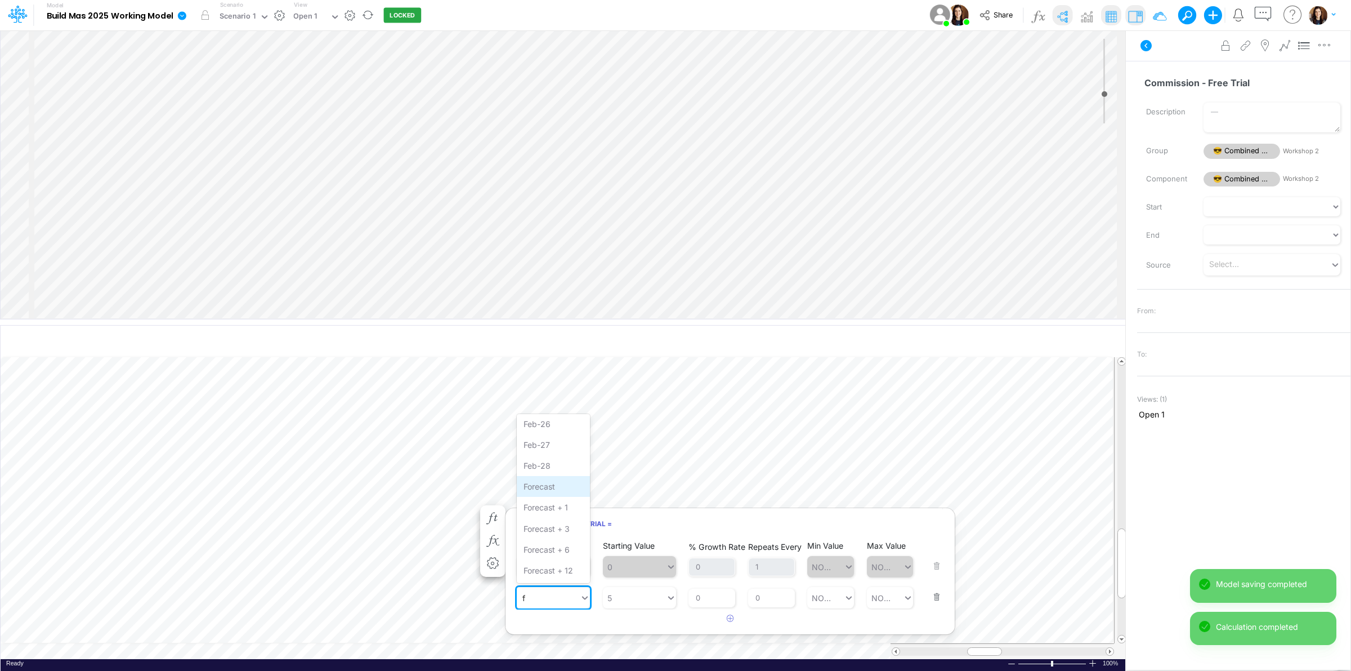
click at [557, 494] on div "Forecast" at bounding box center [553, 486] width 73 height 21
type input "f"
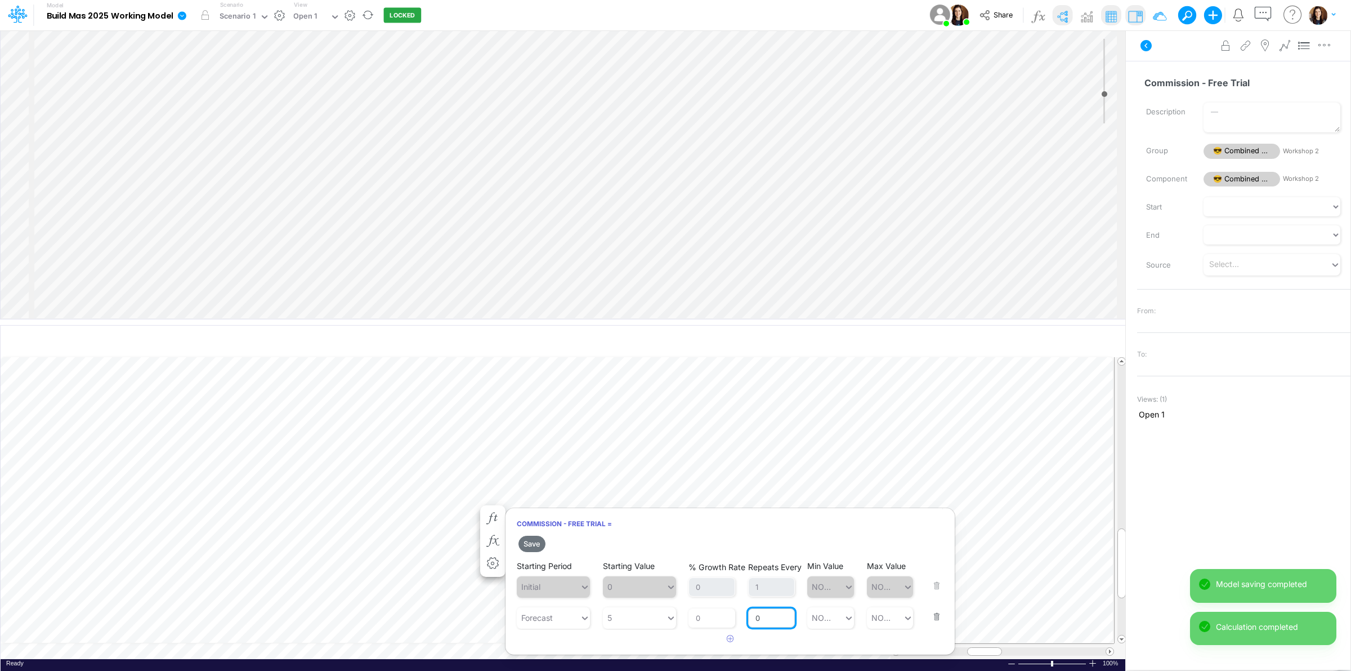
drag, startPoint x: 763, startPoint y: 615, endPoint x: 752, endPoint y: 616, distance: 11.3
click at [754, 616] on input "0" at bounding box center [771, 617] width 47 height 19
type input "1"
click at [529, 547] on button "Save" at bounding box center [532, 543] width 27 height 16
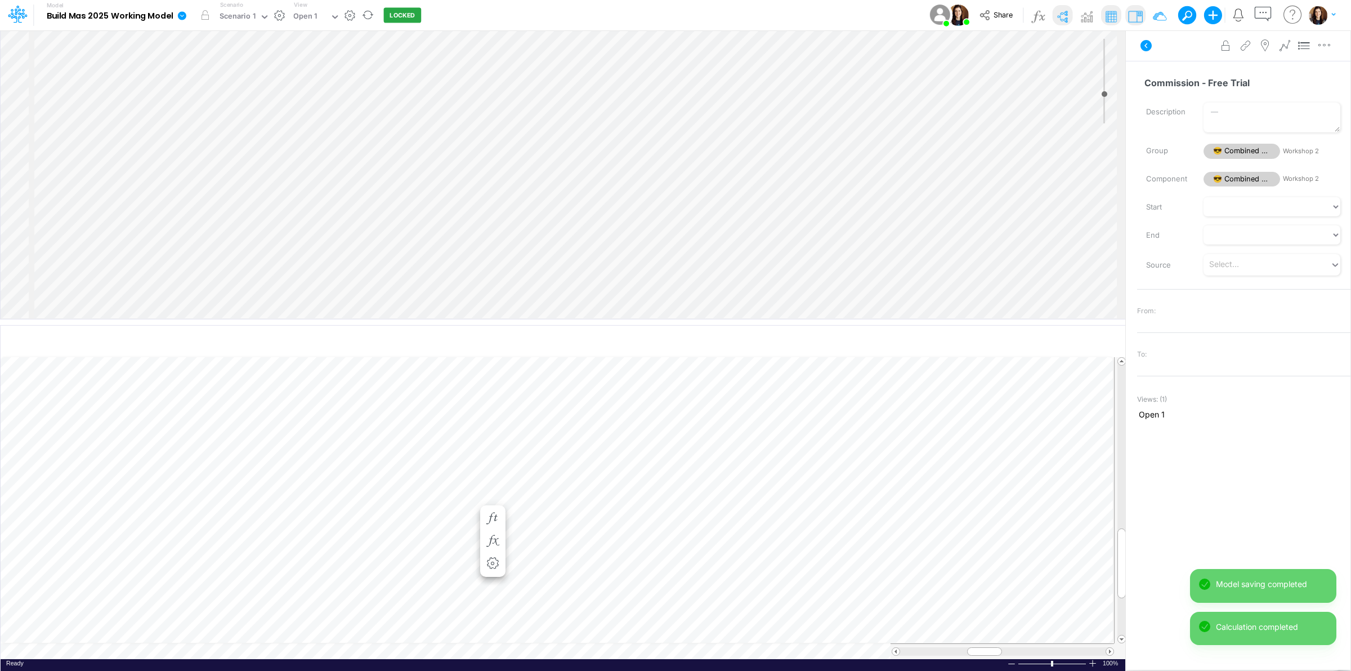
scroll to position [0, 1]
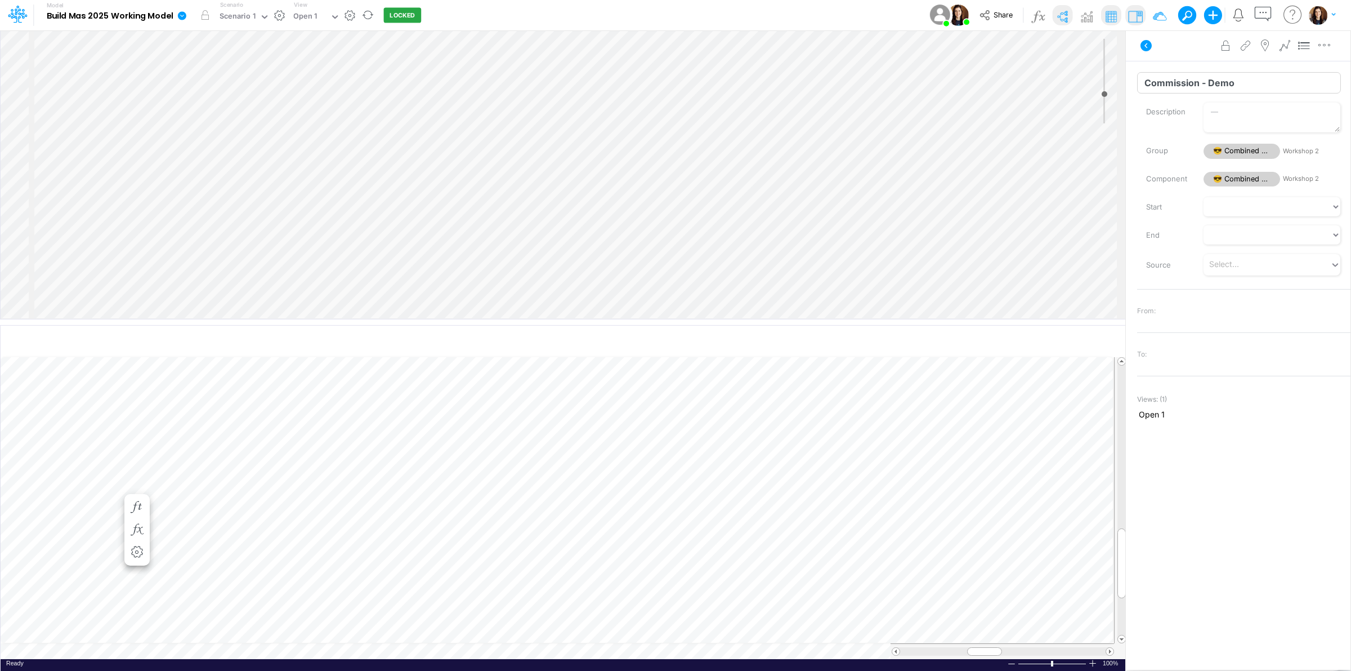
click at [1197, 86] on input "Commission - Demo" at bounding box center [1239, 82] width 204 height 21
drag, startPoint x: 1202, startPoint y: 80, endPoint x: 1223, endPoint y: 79, distance: 21.4
click at [1223, 79] on input "Commission Rate - Demo" at bounding box center [1239, 82] width 204 height 21
type input "Commission Rate - Demo"
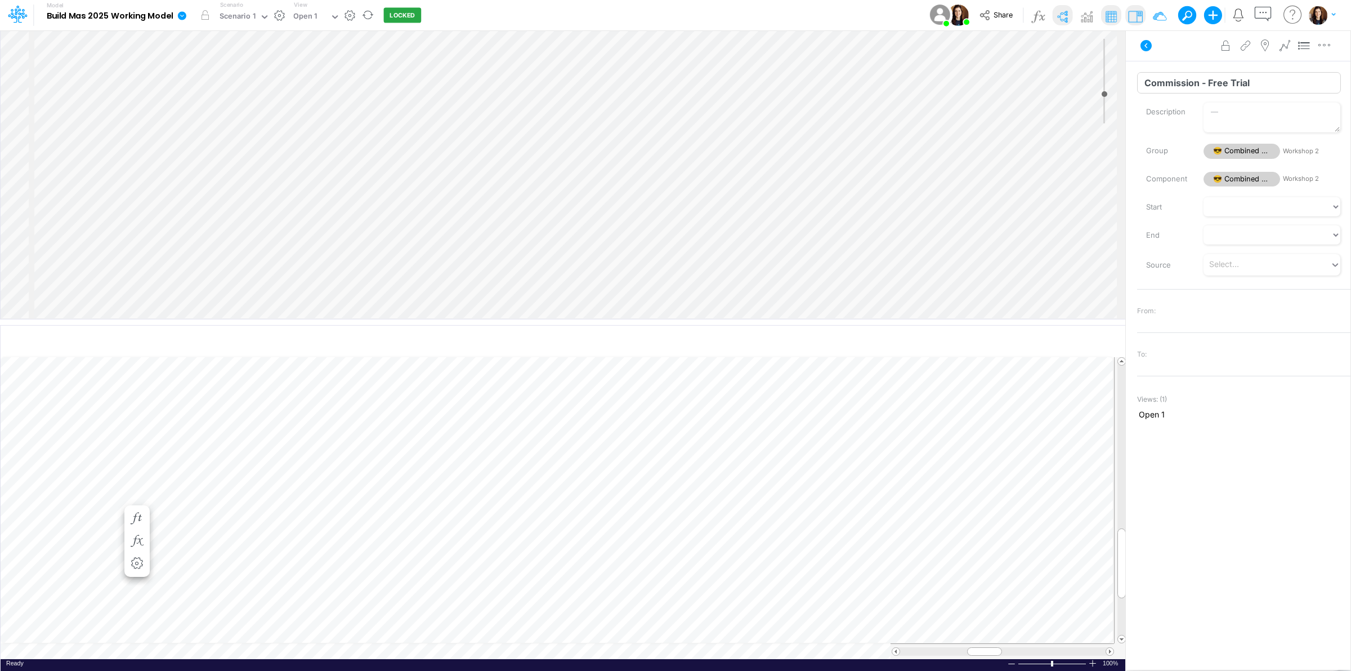
click at [1203, 83] on input "Commission - Free Trial" at bounding box center [1239, 82] width 204 height 21
paste input "Rate"
type input "Commission Rate - Free Trial"
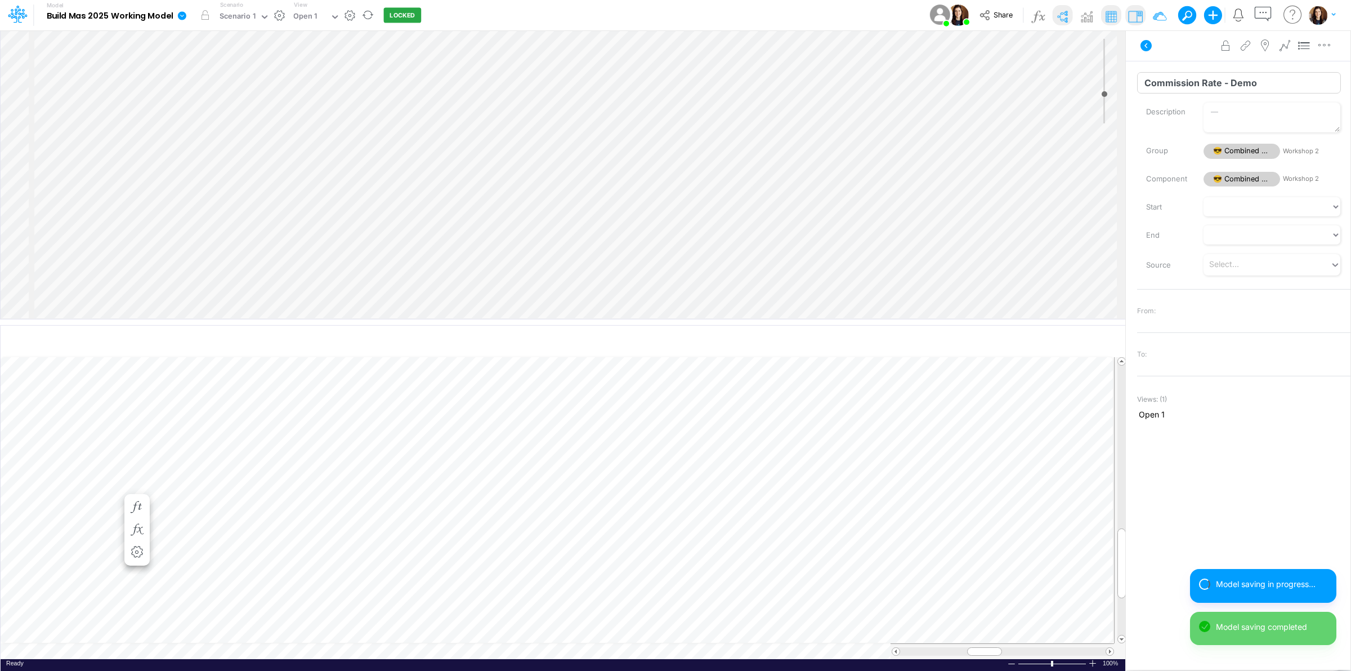
click at [1194, 82] on input "Commission Rate - Demo" at bounding box center [1239, 82] width 204 height 21
drag, startPoint x: 1194, startPoint y: 82, endPoint x: 1130, endPoint y: 95, distance: 65.4
click at [1192, 82] on input "Commission Rate - Demo" at bounding box center [1239, 82] width 204 height 21
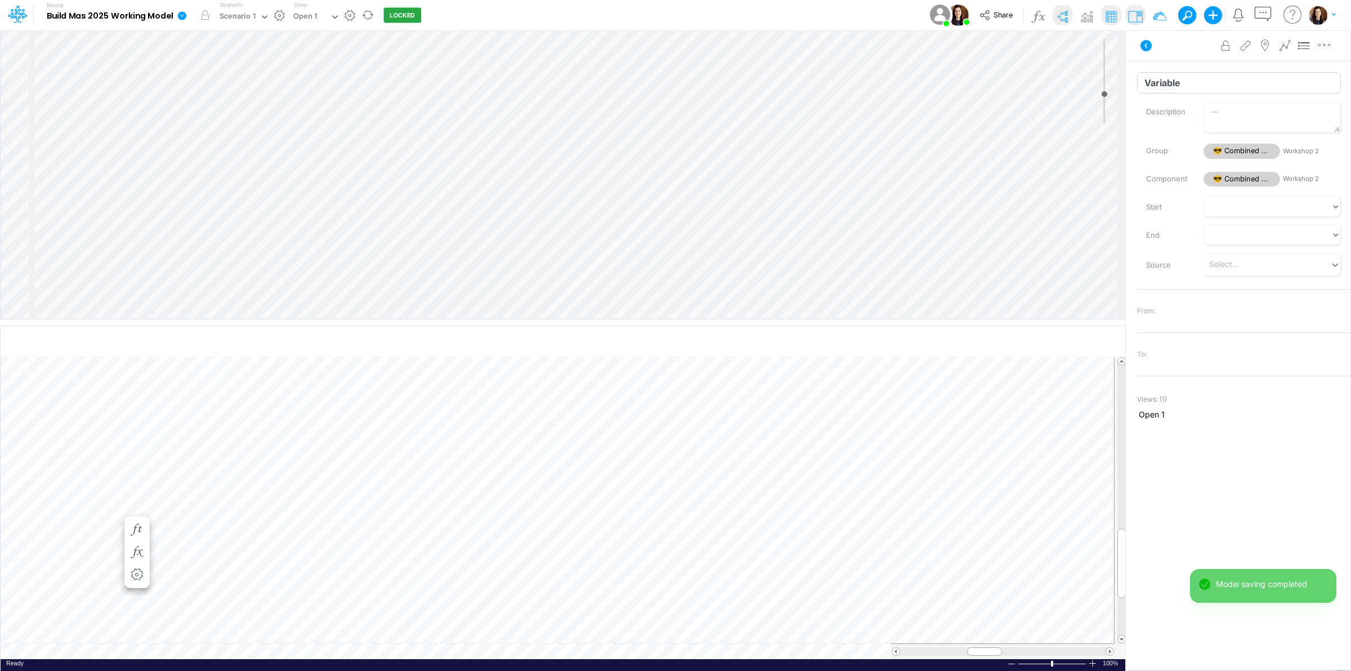
click at [1141, 88] on input "Variable" at bounding box center [1239, 82] width 204 height 21
paste input "Commission Rate - Demo"
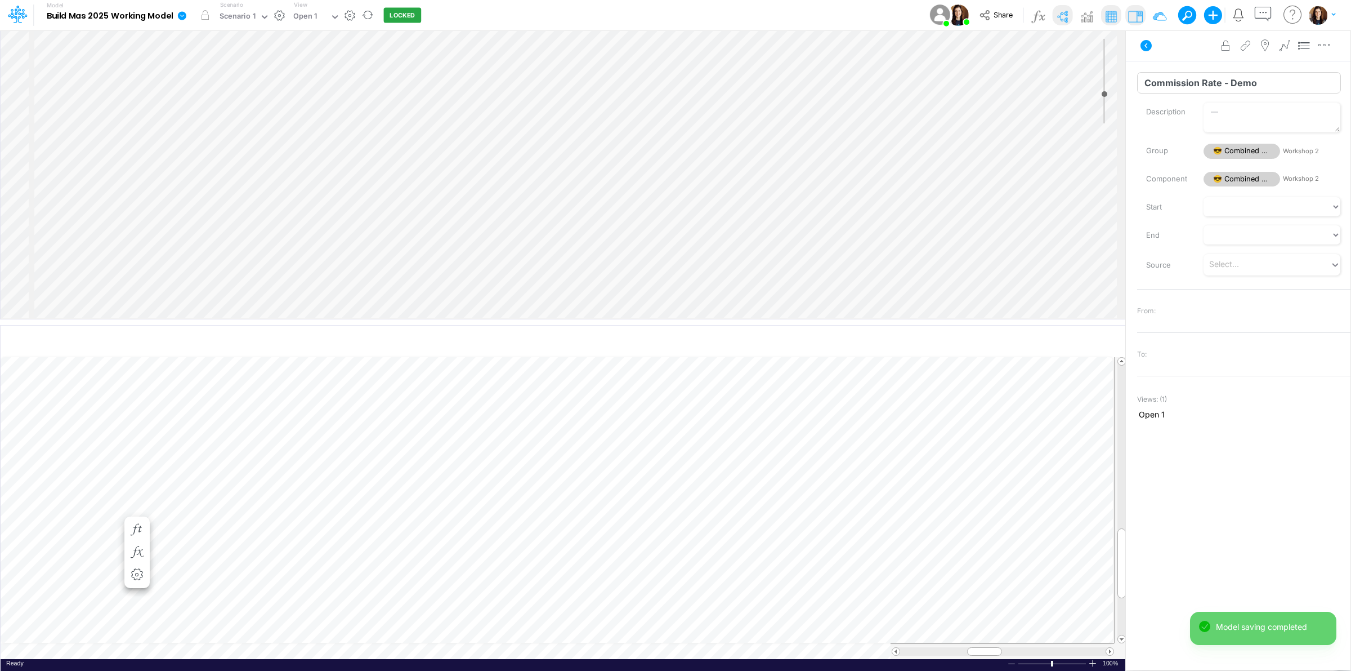
click at [1213, 83] on input "Commission Rate - Demo" at bounding box center [1239, 82] width 204 height 21
type input "Commission - Demo"
click at [1209, 78] on input "Commission Rate - Free Trial" at bounding box center [1239, 82] width 204 height 21
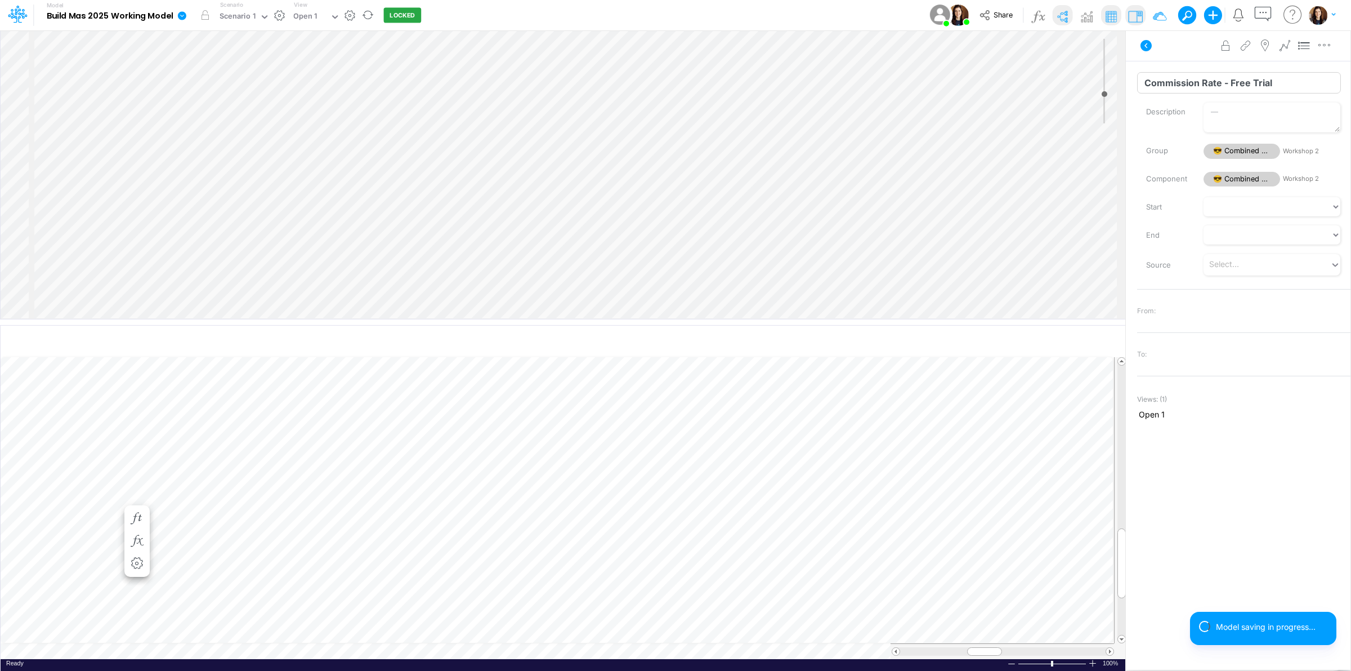
click at [1209, 78] on input "Commission Rate - Free Trial" at bounding box center [1239, 82] width 204 height 21
click at [1181, 90] on input "Variable" at bounding box center [1239, 82] width 204 height 21
click at [1180, 90] on input "Variable" at bounding box center [1239, 82] width 204 height 21
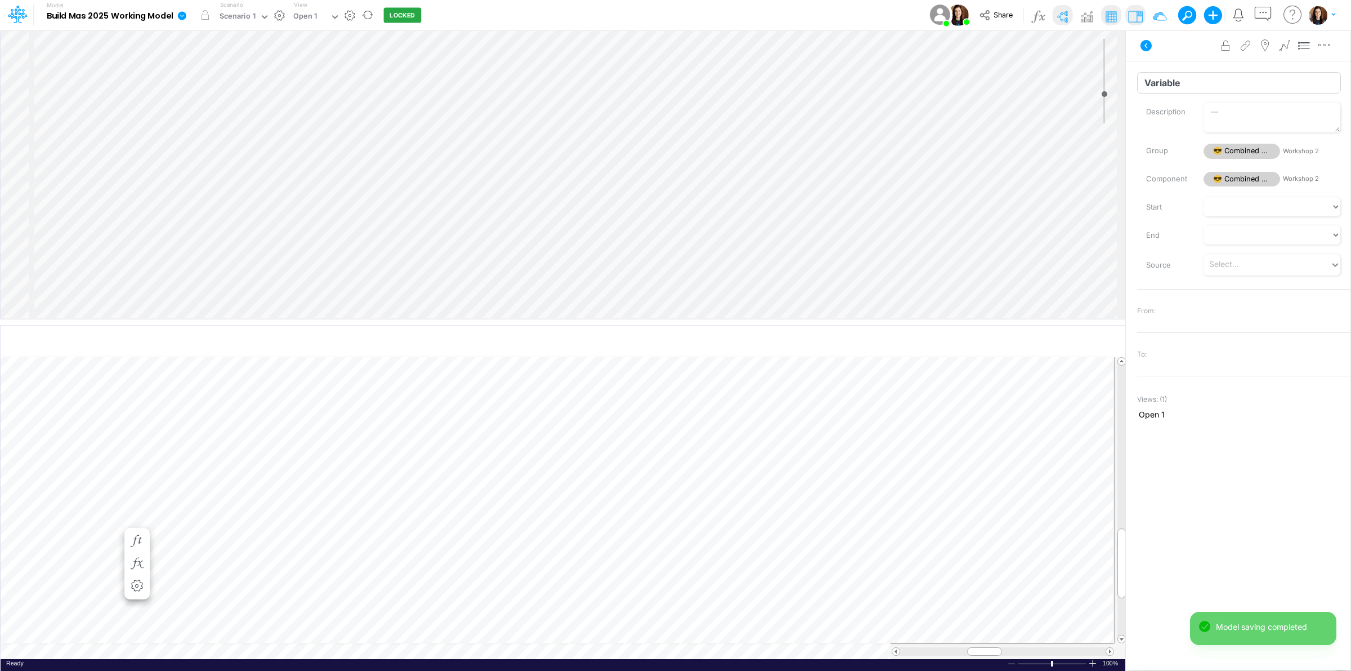
paste input "Commission Rate - Free Trial"
click at [1211, 83] on input "Commission Rate - Free Trial" at bounding box center [1239, 82] width 204 height 21
type input "Commission - Free Trial"
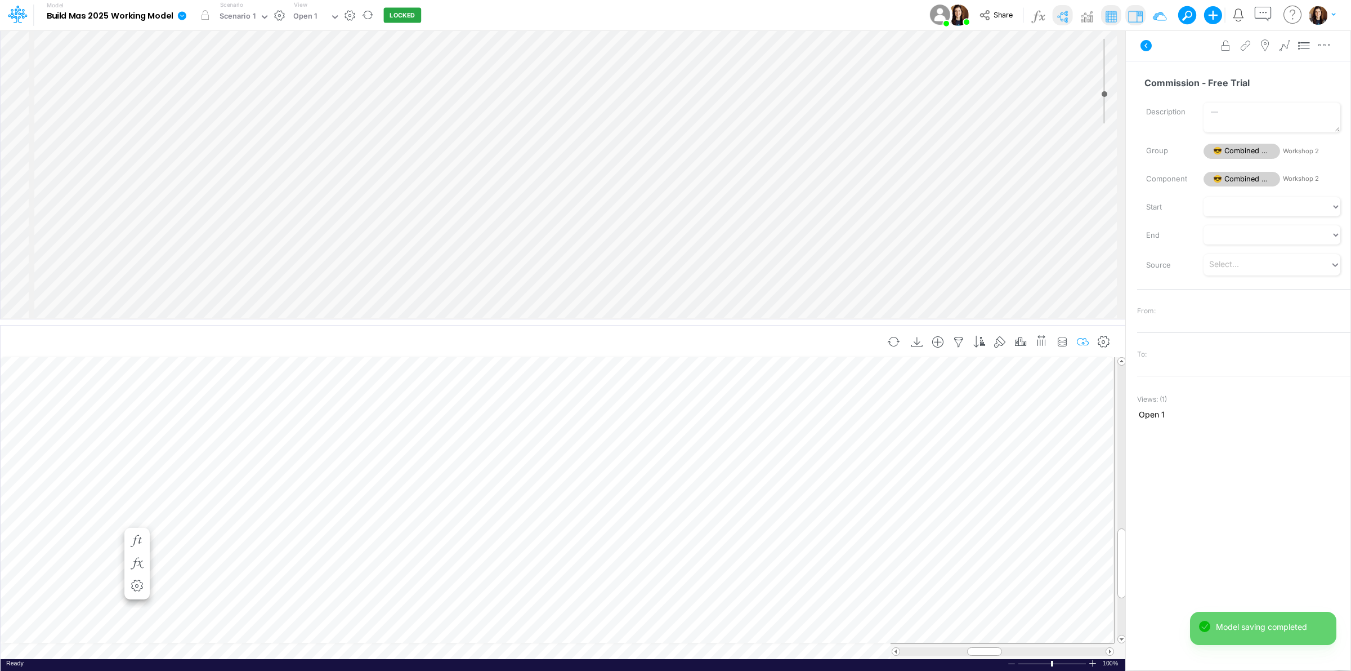
click at [1087, 341] on icon "button" at bounding box center [1083, 342] width 17 height 12
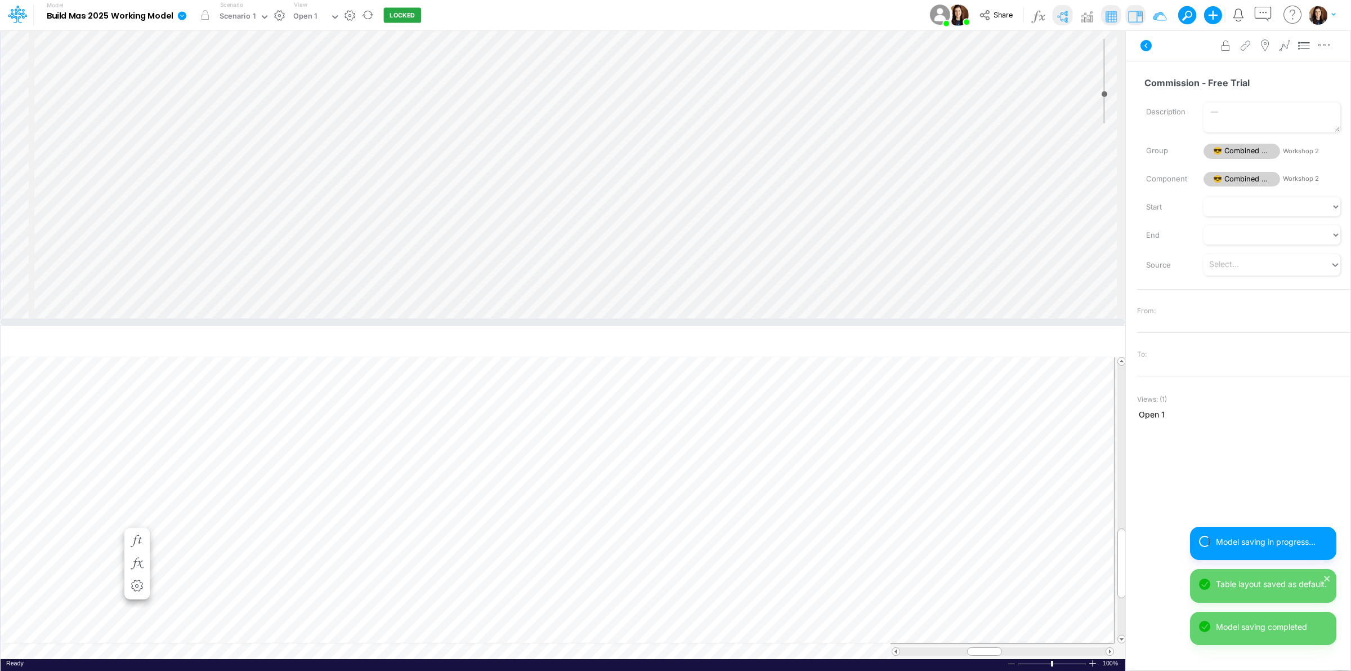
scroll to position [345, 0]
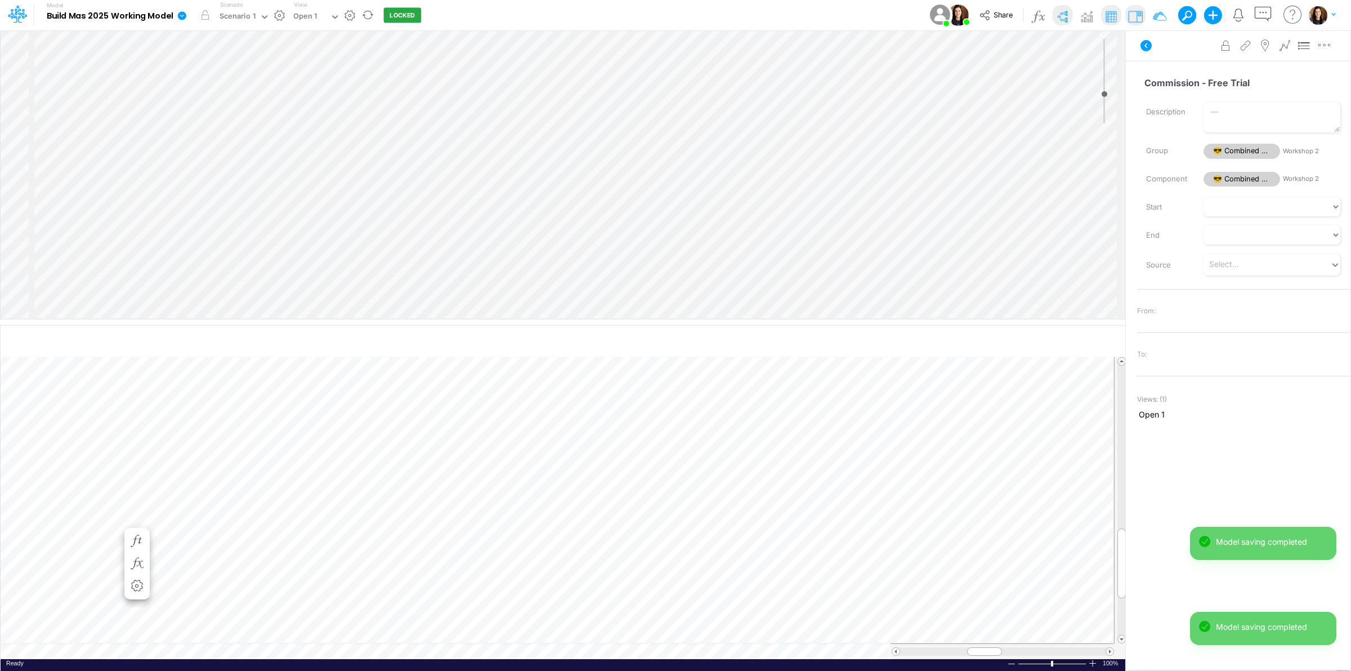
click at [740, 129] on div "Insert component Insert child node Variable Constant Group Addition Subtraction…" at bounding box center [563, 174] width 1125 height 288
click at [789, 133] on div "Insert component Insert child node Variable Constant Group Addition Subtraction…" at bounding box center [563, 174] width 1125 height 288
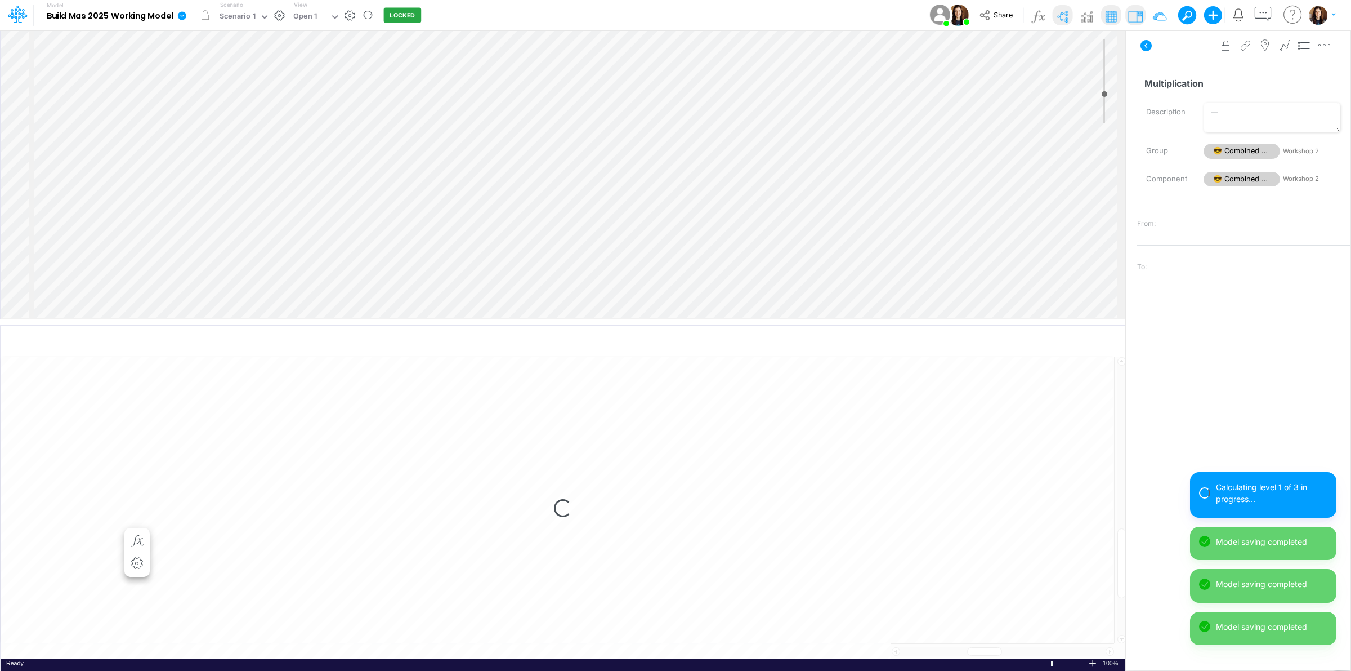
select select "1"
select select "Multiply"
select select "Add"
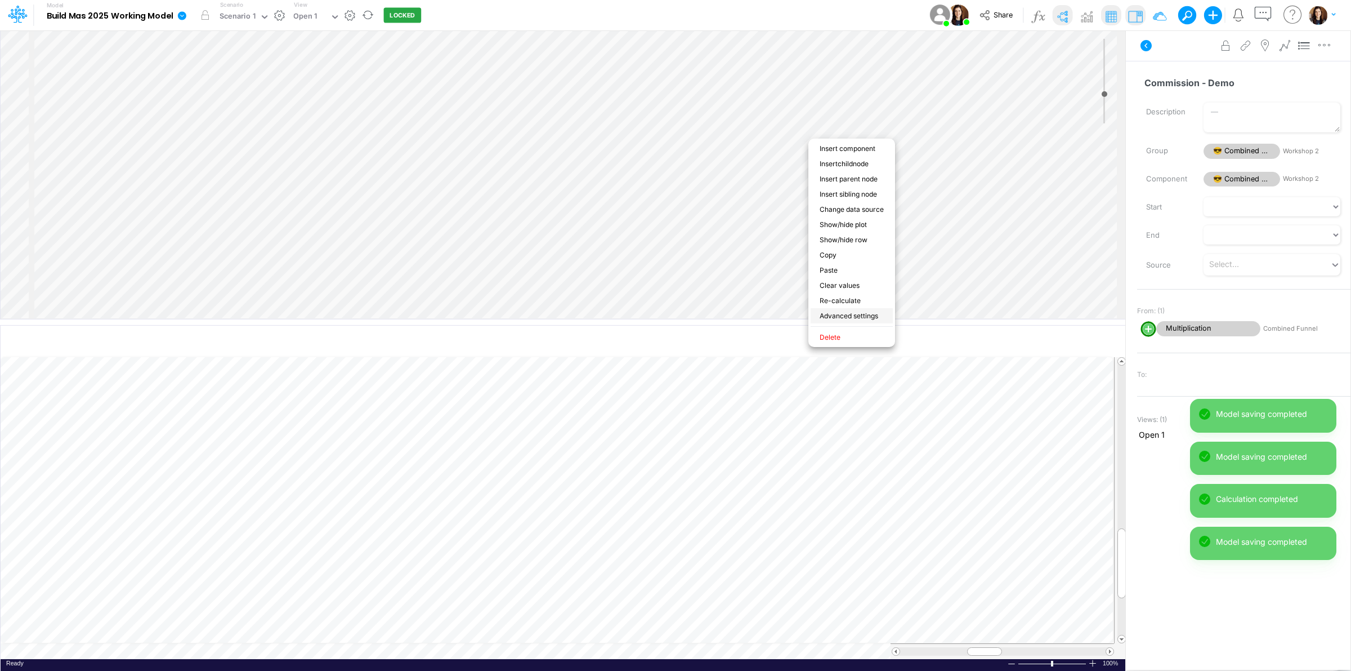
click at [846, 308] on li "Advanced settings" at bounding box center [852, 315] width 82 height 15
select select "sum"
select select "field"
select select "Number"
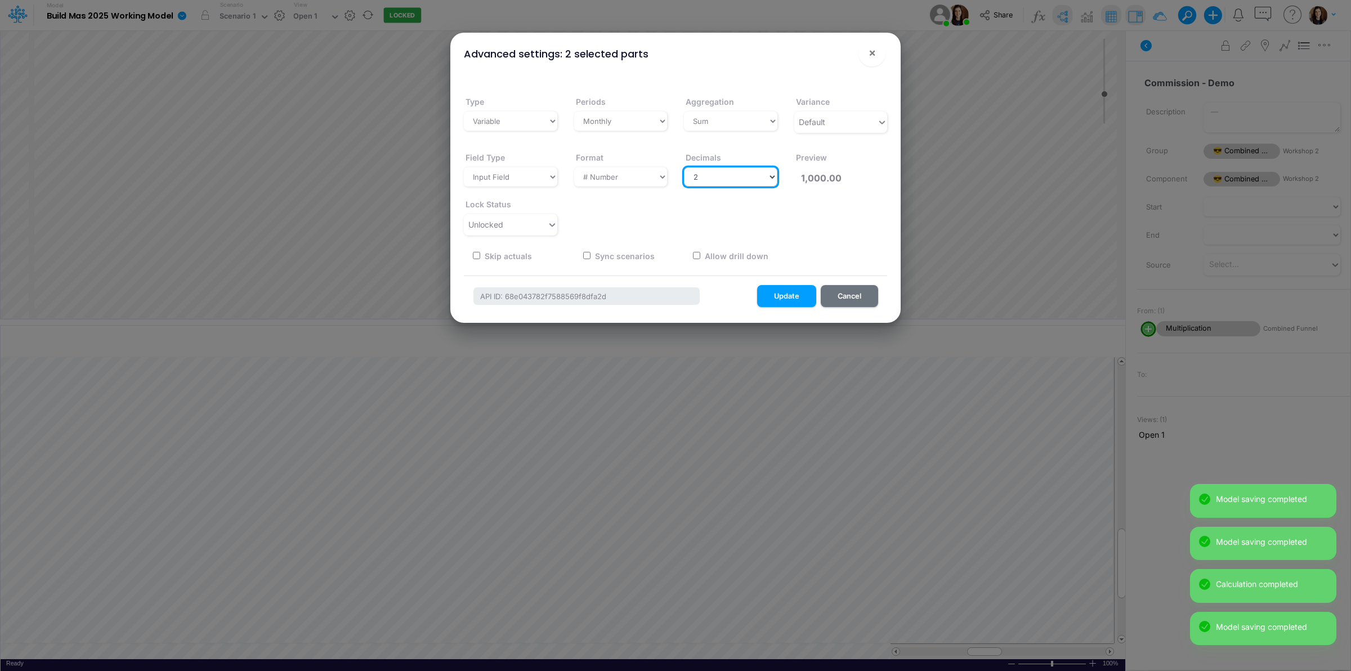
click at [722, 181] on select "Select decimals places 0 1 2 3 4 5 6 7 8 9 10" at bounding box center [730, 176] width 93 height 19
select select "0"
click at [684, 167] on select "Select decimals places 0 1 2 3 4 5 6 7 8 9 10" at bounding box center [730, 176] width 93 height 19
type input "1,000"
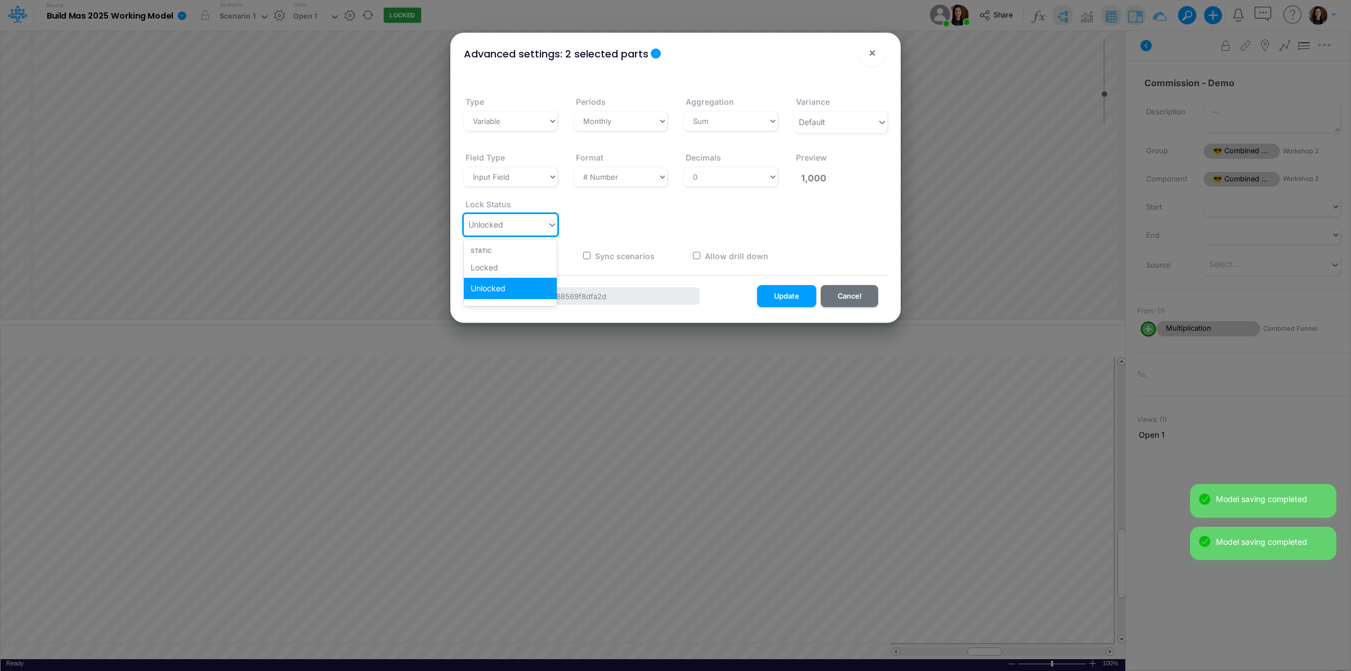
click at [534, 228] on div "Unlocked" at bounding box center [505, 224] width 83 height 19
drag, startPoint x: 522, startPoint y: 263, endPoint x: 652, endPoint y: 277, distance: 130.3
click at [524, 263] on div "Locked" at bounding box center [510, 267] width 93 height 21
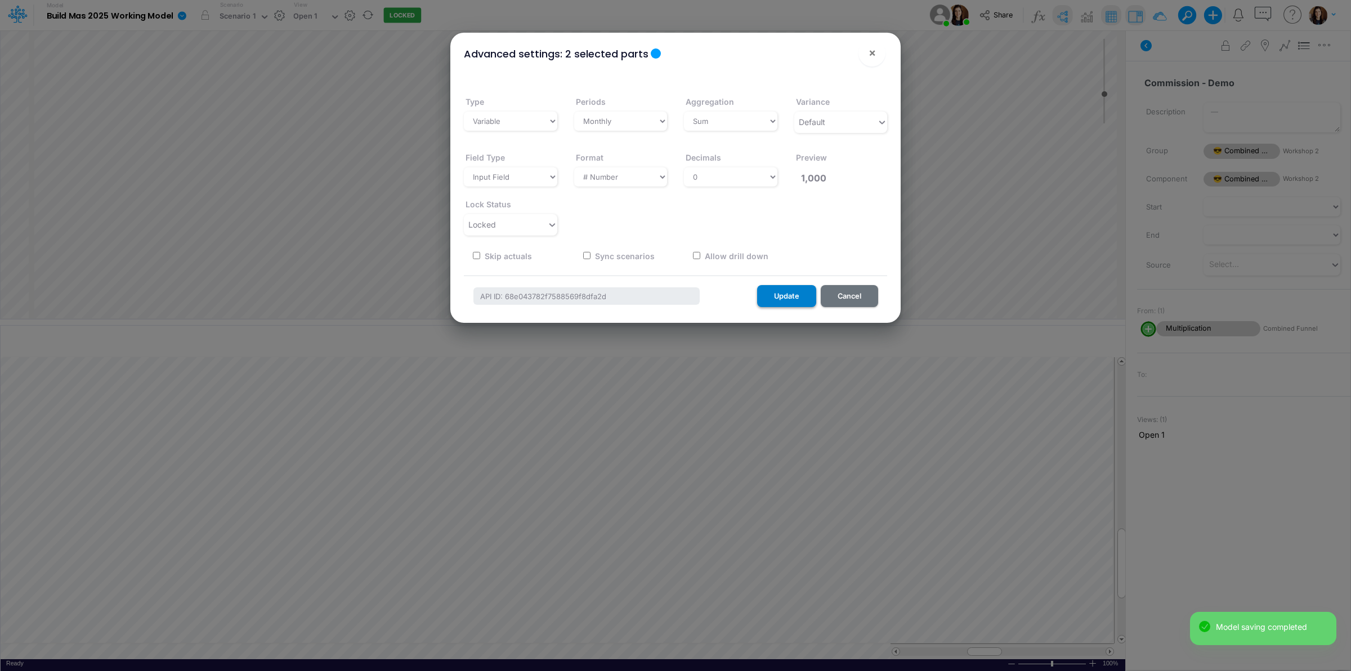
click at [795, 294] on button "Update" at bounding box center [786, 296] width 59 height 22
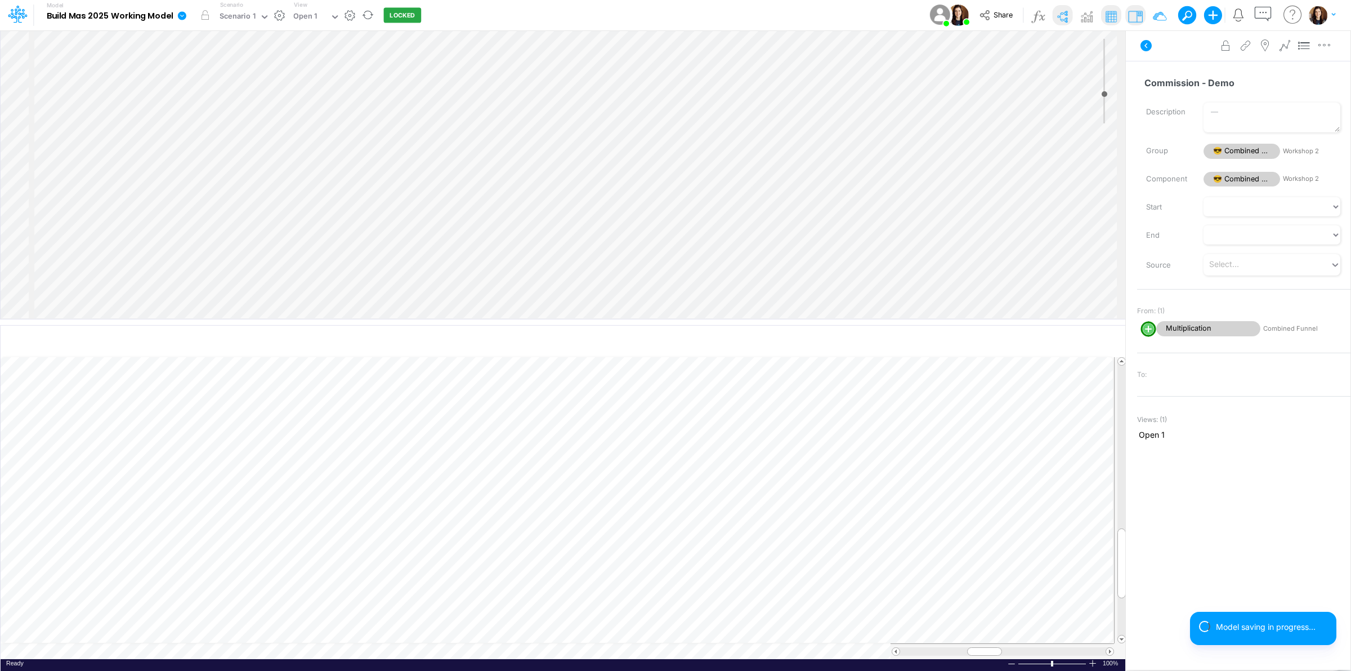
scroll to position [252, 0]
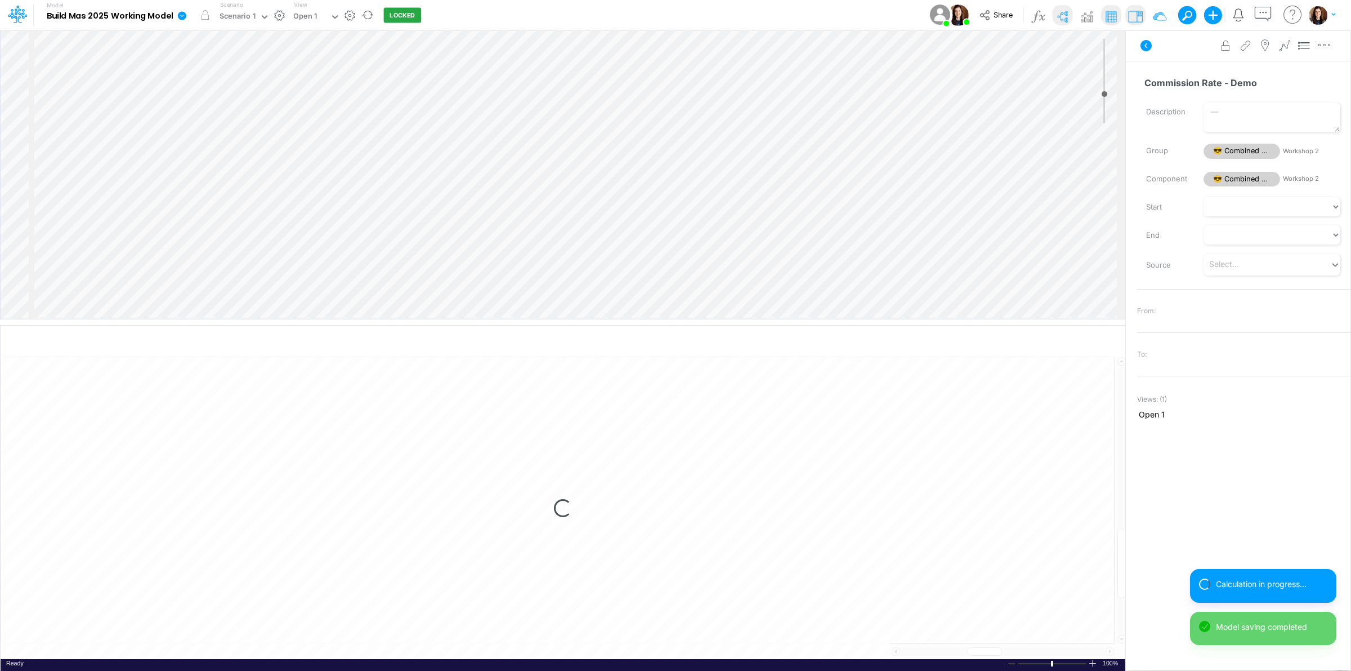
select select "1"
select select "Multiply"
select select "Add"
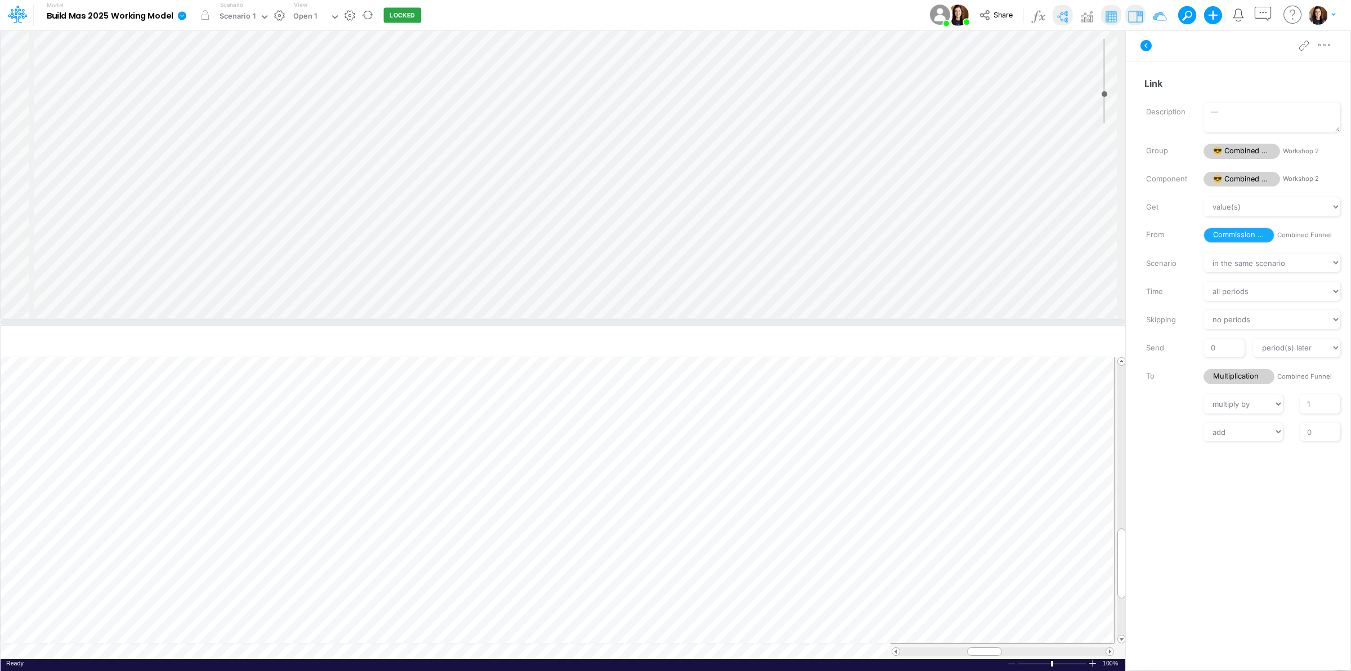
scroll to position [208, 0]
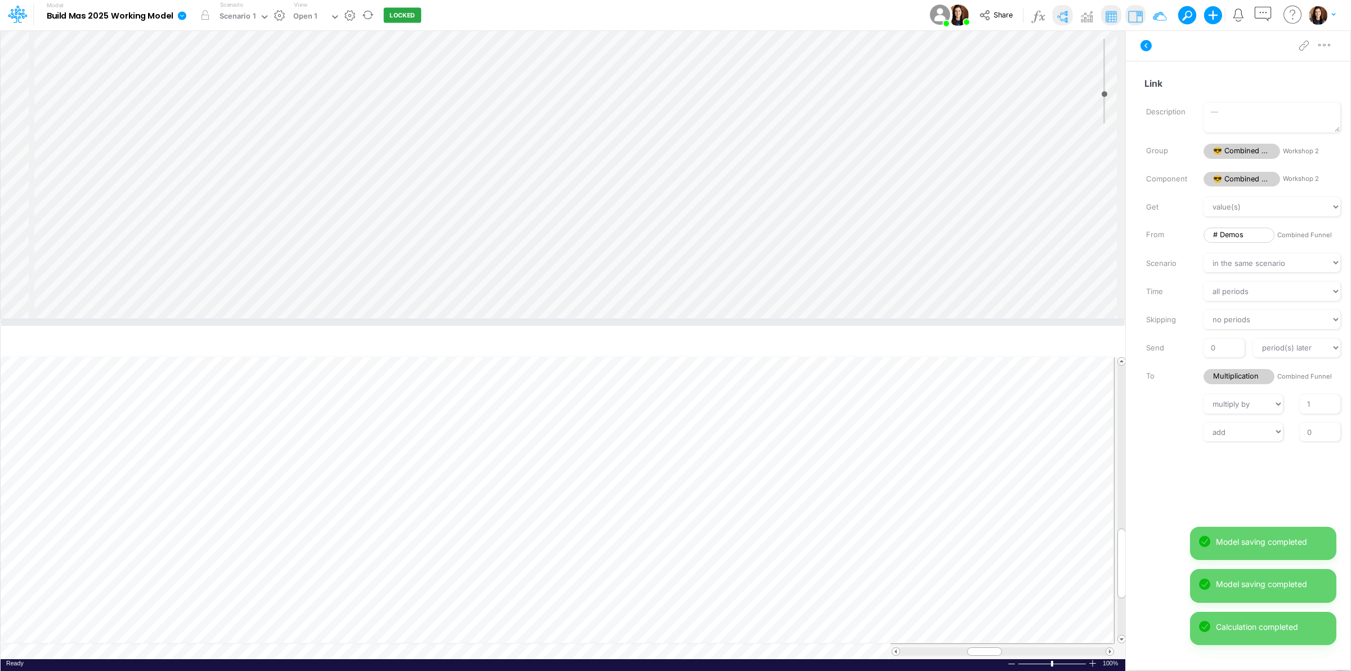
scroll to position [277, 0]
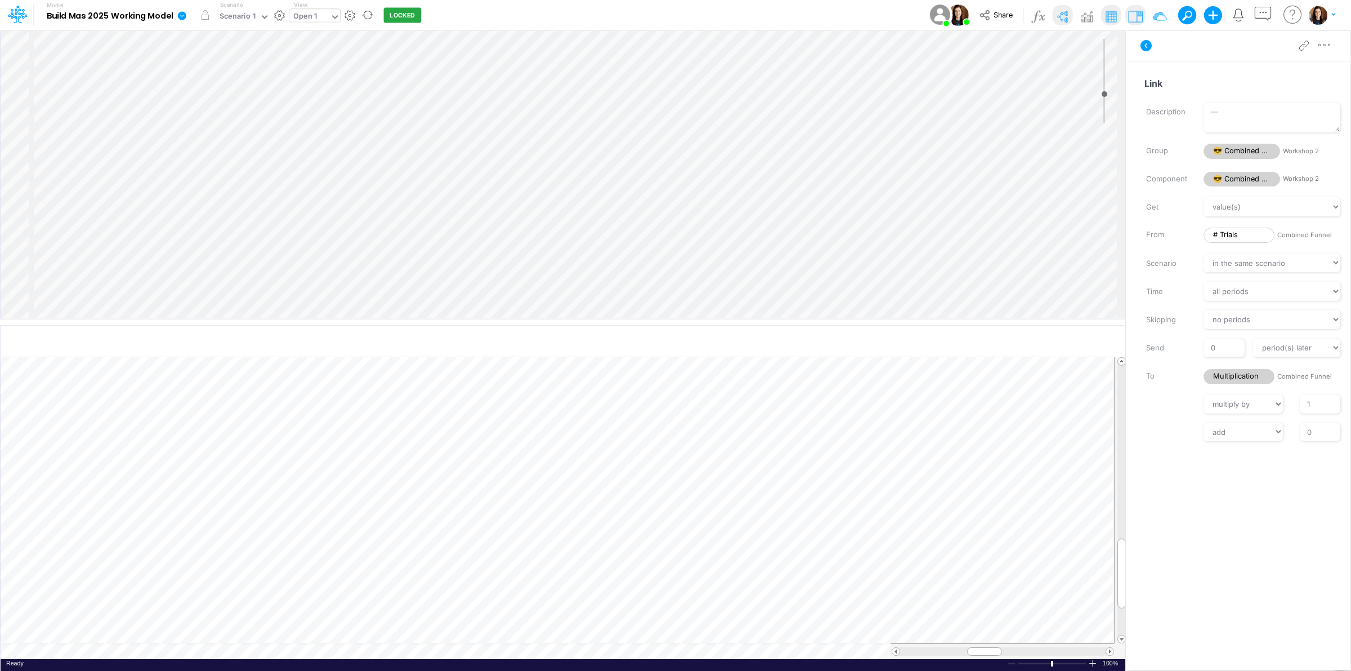
click at [323, 20] on div "Open 1" at bounding box center [309, 17] width 41 height 17
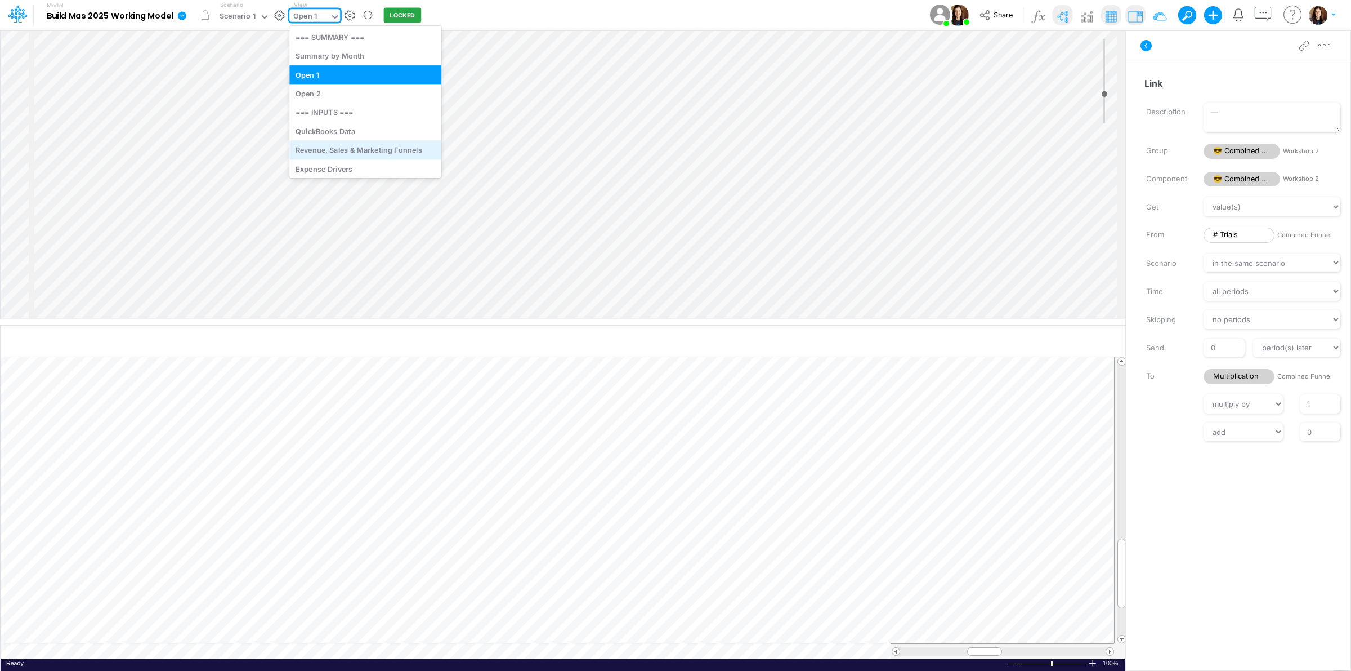
click at [370, 150] on div "Revenue, Sales & Marketing Funnels" at bounding box center [365, 150] width 152 height 19
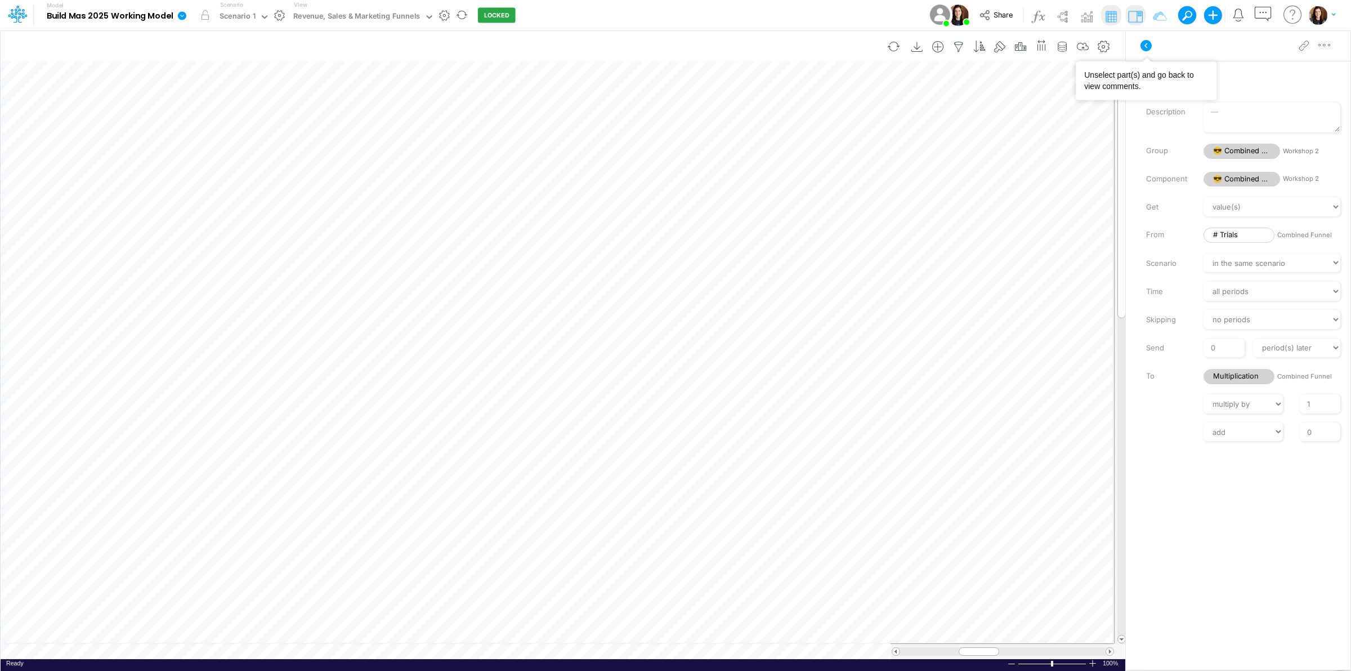
drag, startPoint x: 1146, startPoint y: 38, endPoint x: 1050, endPoint y: 53, distance: 97.5
click at [1147, 39] on icon at bounding box center [1146, 46] width 14 height 14
click at [1062, 45] on icon "button" at bounding box center [1062, 47] width 17 height 12
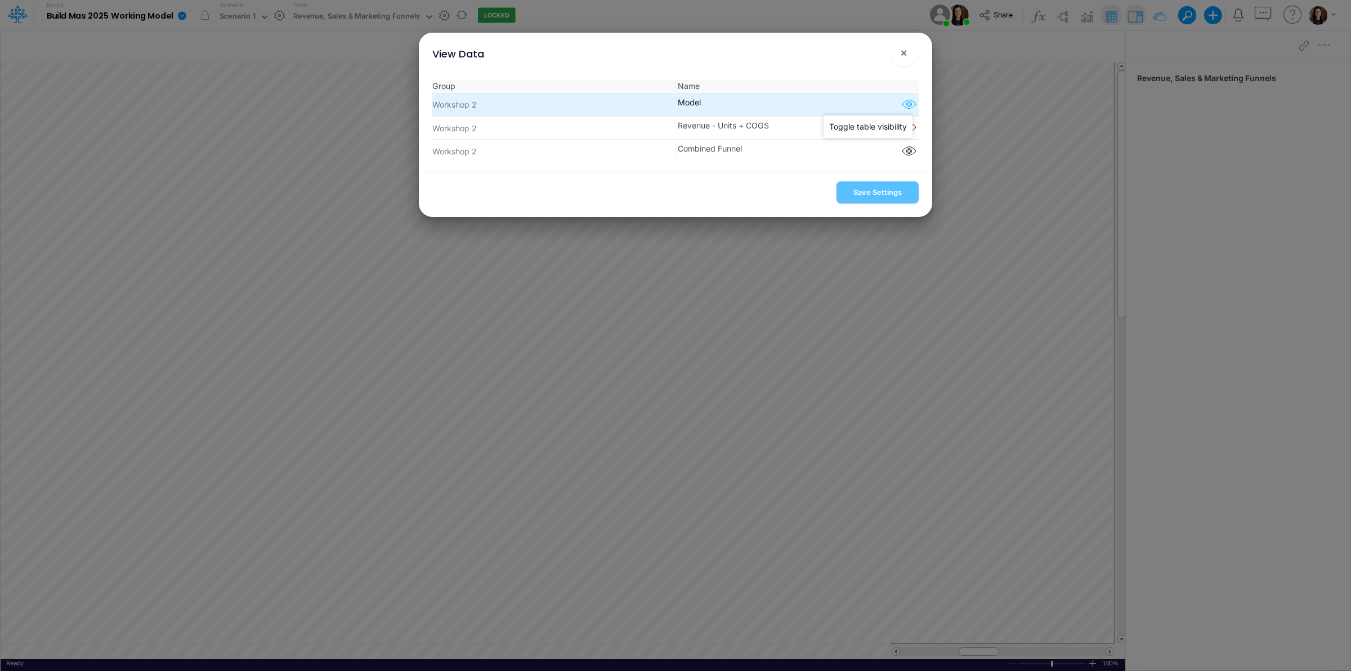
click at [907, 100] on icon "button" at bounding box center [909, 104] width 17 height 15
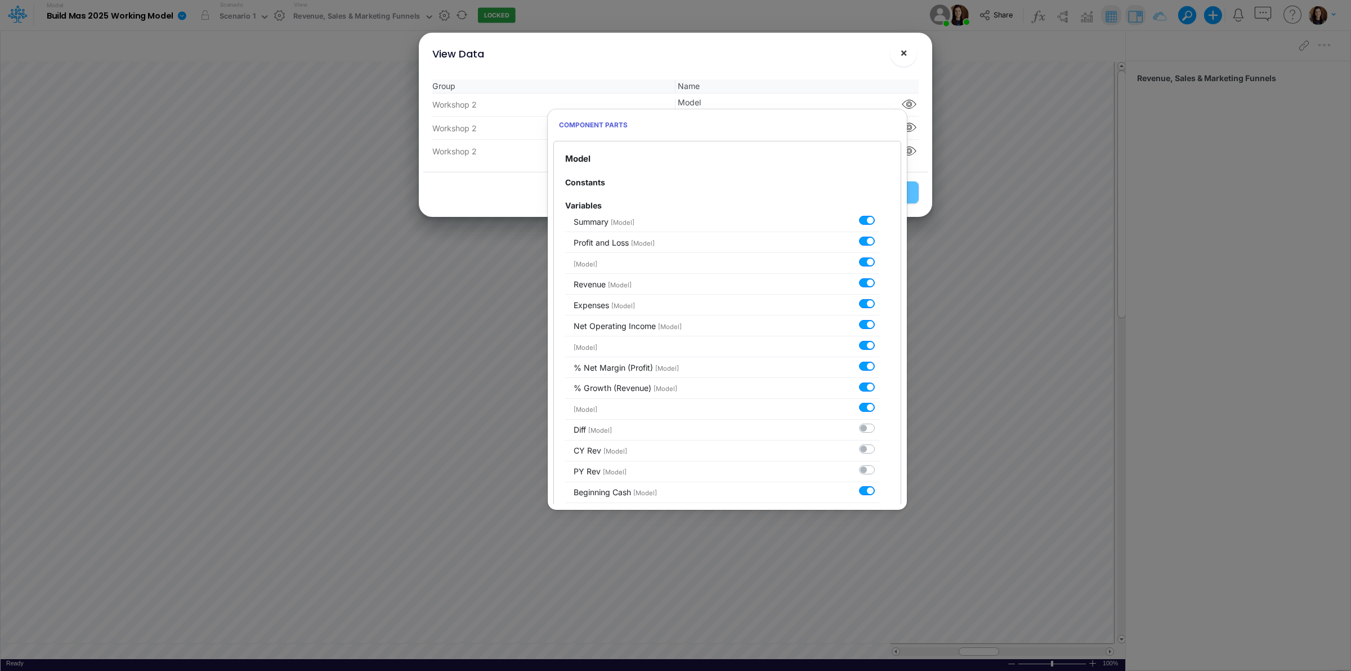
click at [908, 54] on button "×" at bounding box center [903, 52] width 27 height 27
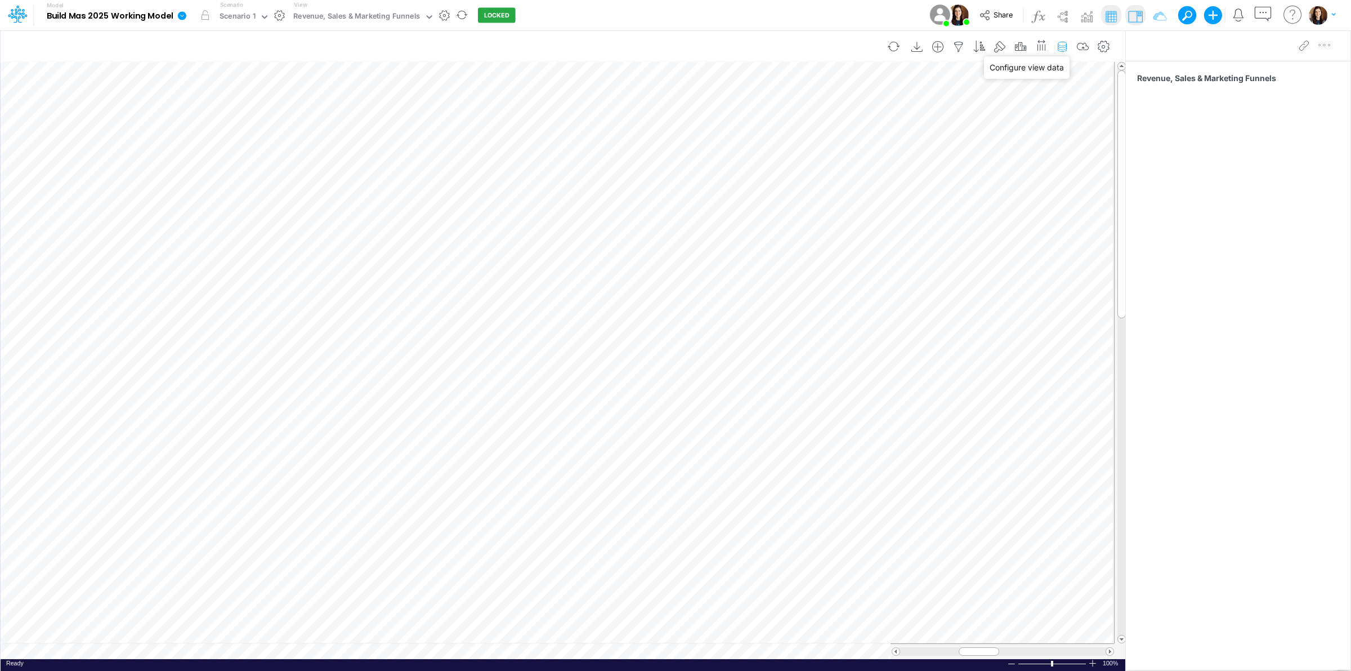
click at [1062, 46] on icon "button" at bounding box center [1062, 47] width 17 height 12
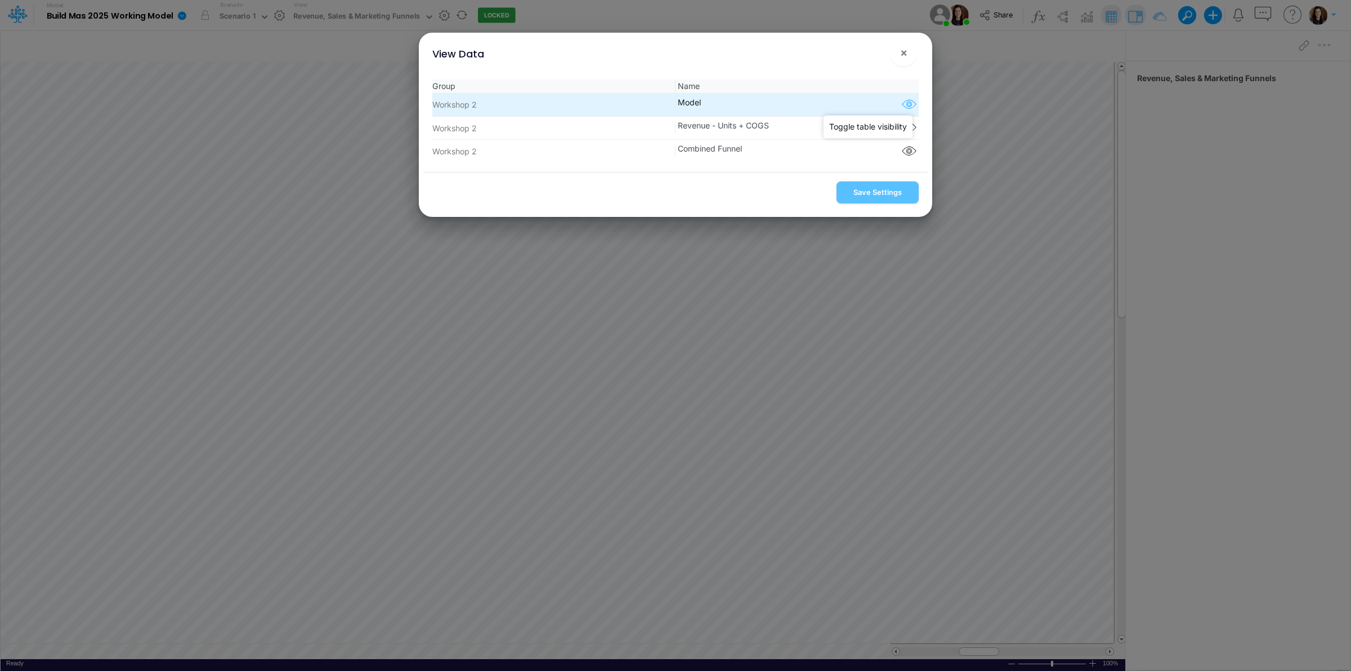
click at [909, 106] on icon "button" at bounding box center [909, 104] width 17 height 15
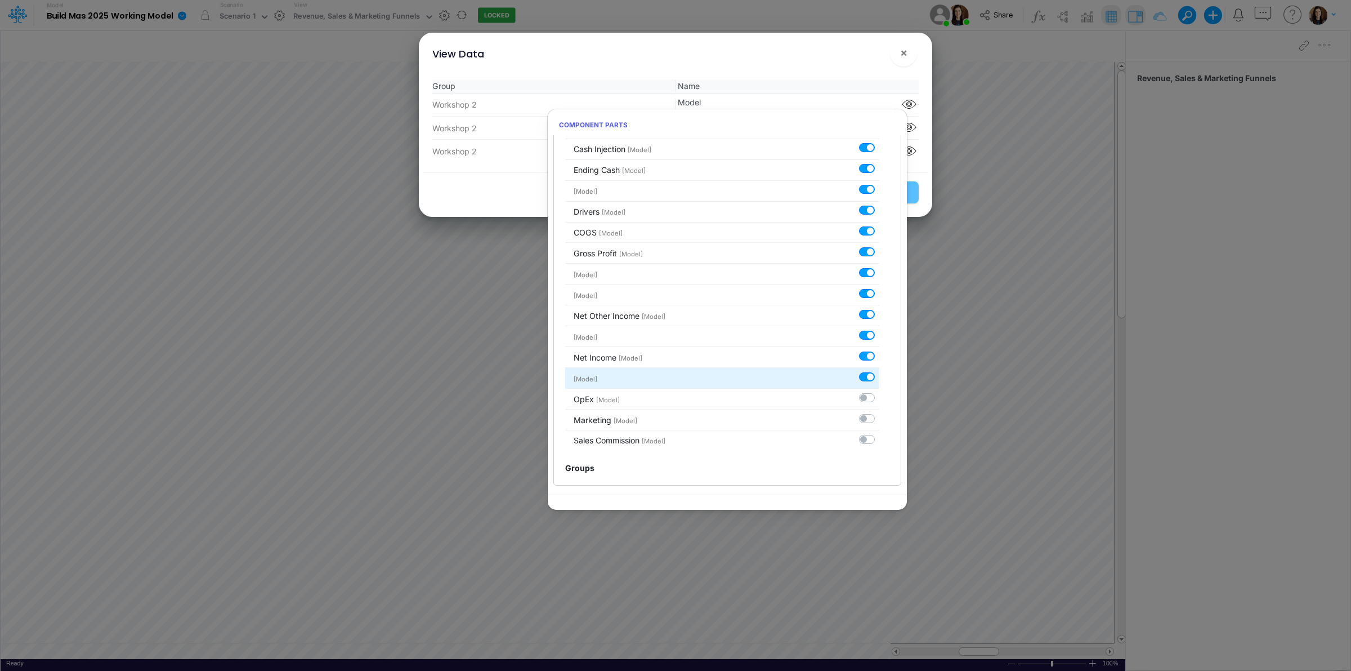
scroll to position [389, 0]
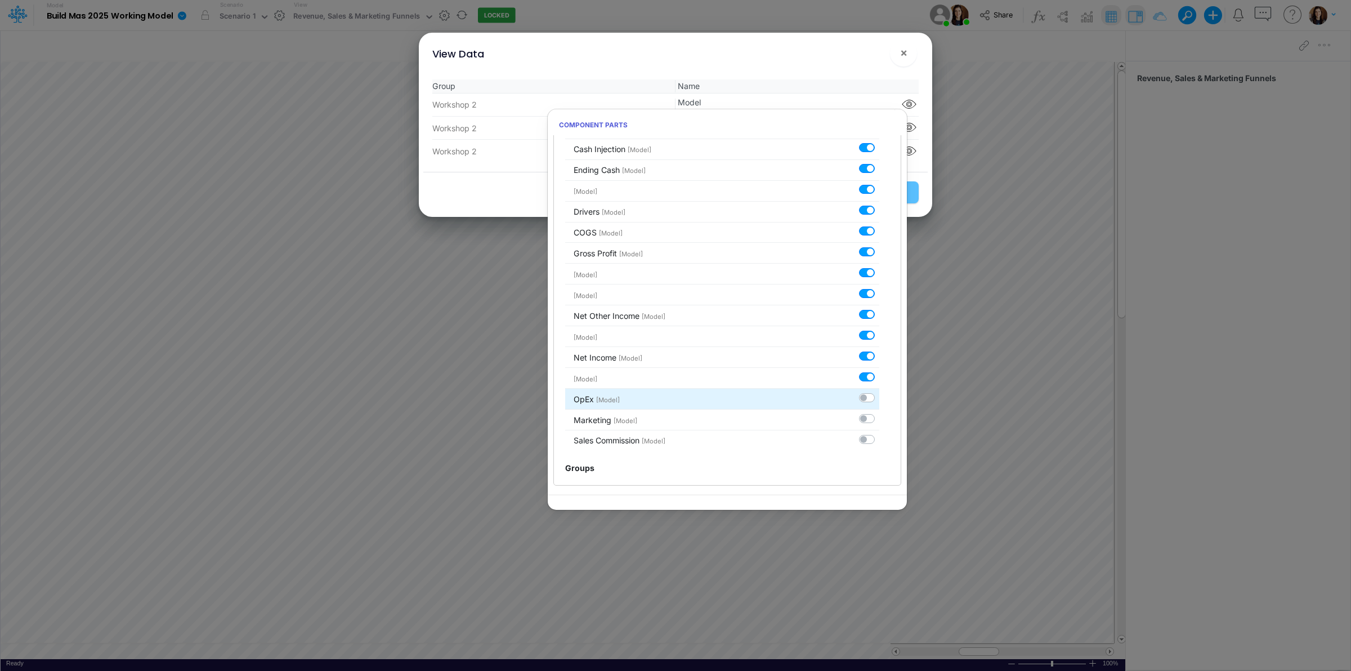
click at [879, 391] on label at bounding box center [879, 391] width 0 height 0
click at [879, 395] on input "checkbox" at bounding box center [882, 394] width 7 height 7
checkbox input "true"
click at [879, 412] on label at bounding box center [879, 412] width 0 height 0
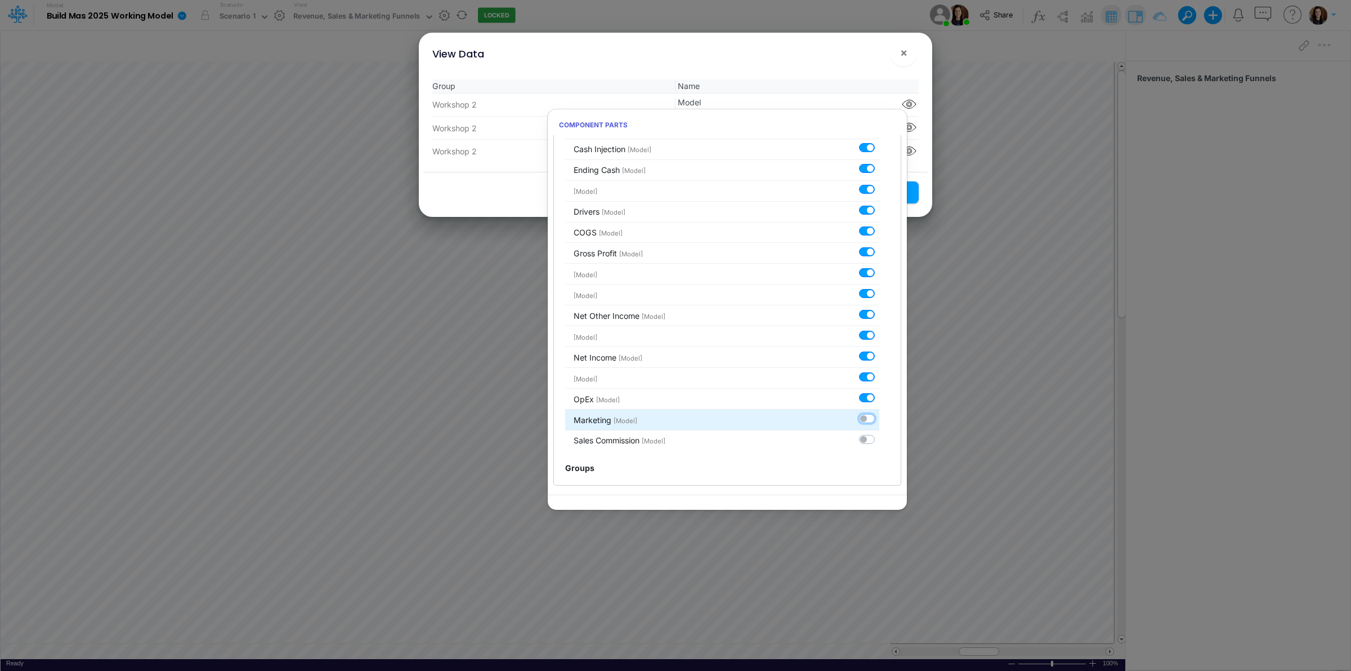
click at [879, 417] on input "checkbox" at bounding box center [882, 415] width 7 height 7
checkbox input "true"
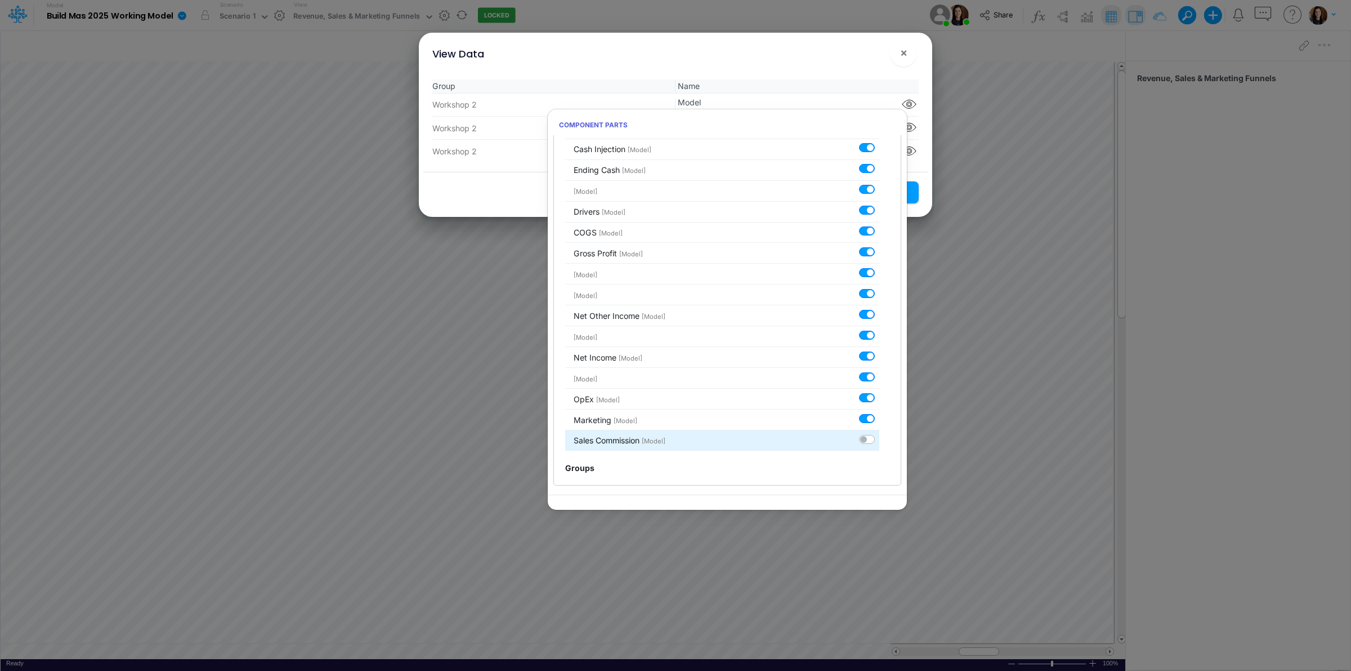
click at [879, 433] on label at bounding box center [879, 433] width 0 height 0
click at [879, 435] on input "checkbox" at bounding box center [882, 436] width 7 height 7
checkbox input "true"
drag, startPoint x: 826, startPoint y: 63, endPoint x: 860, endPoint y: 160, distance: 103.1
click at [826, 65] on div "View Data ! ×" at bounding box center [675, 52] width 504 height 38
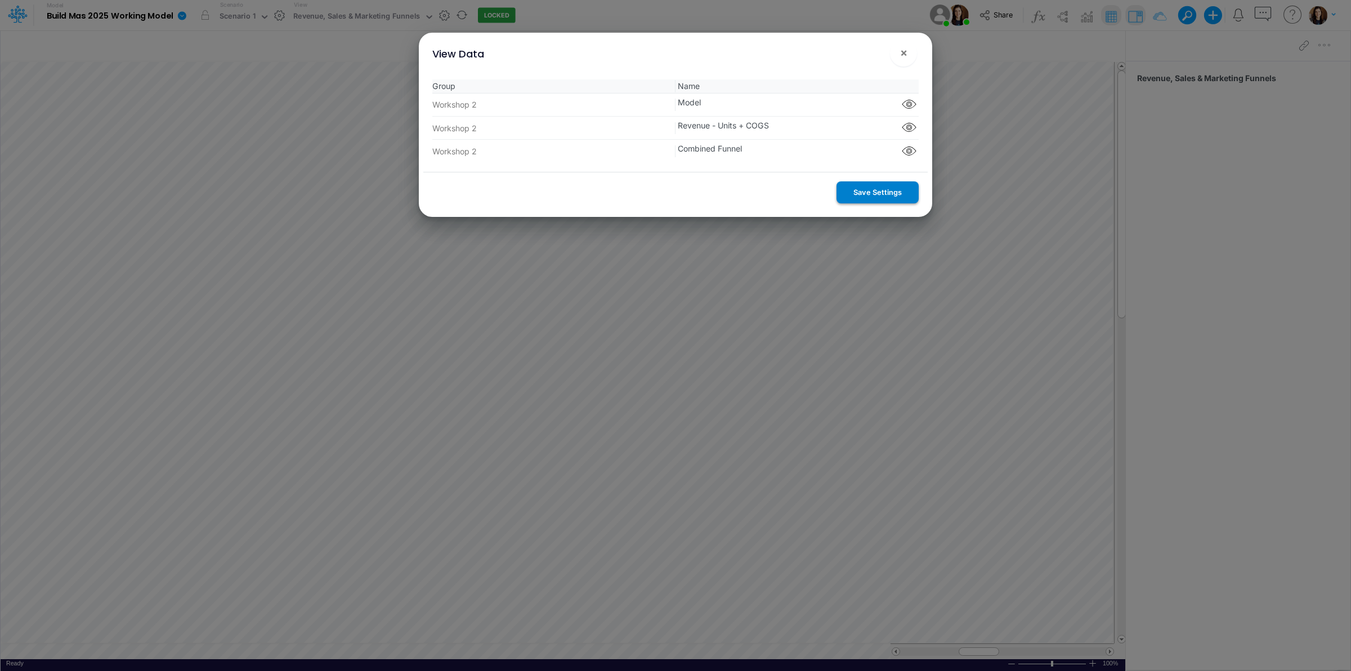
click at [865, 191] on button "Save Settings" at bounding box center [878, 192] width 82 height 22
click at [904, 56] on span "×" at bounding box center [903, 53] width 7 height 14
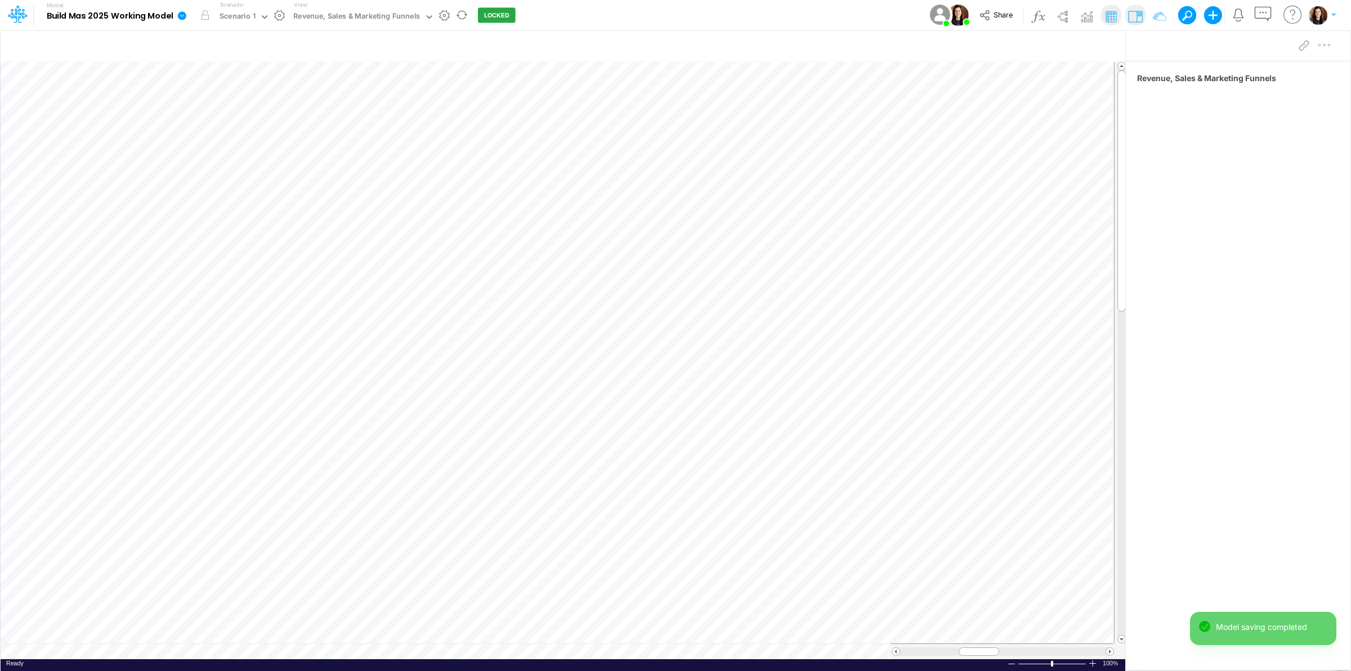
scroll to position [0, 1]
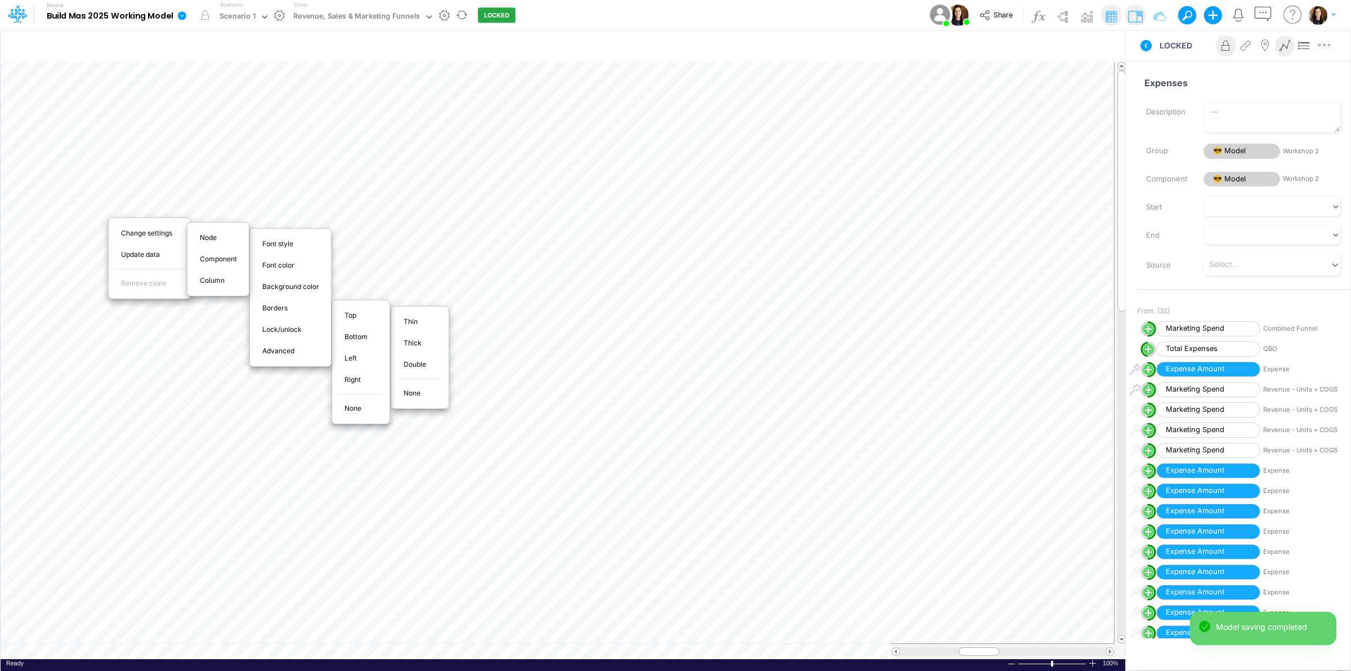
click at [409, 320] on span "Thin" at bounding box center [417, 321] width 27 height 10
click at [1147, 46] on icon at bounding box center [1146, 45] width 11 height 11
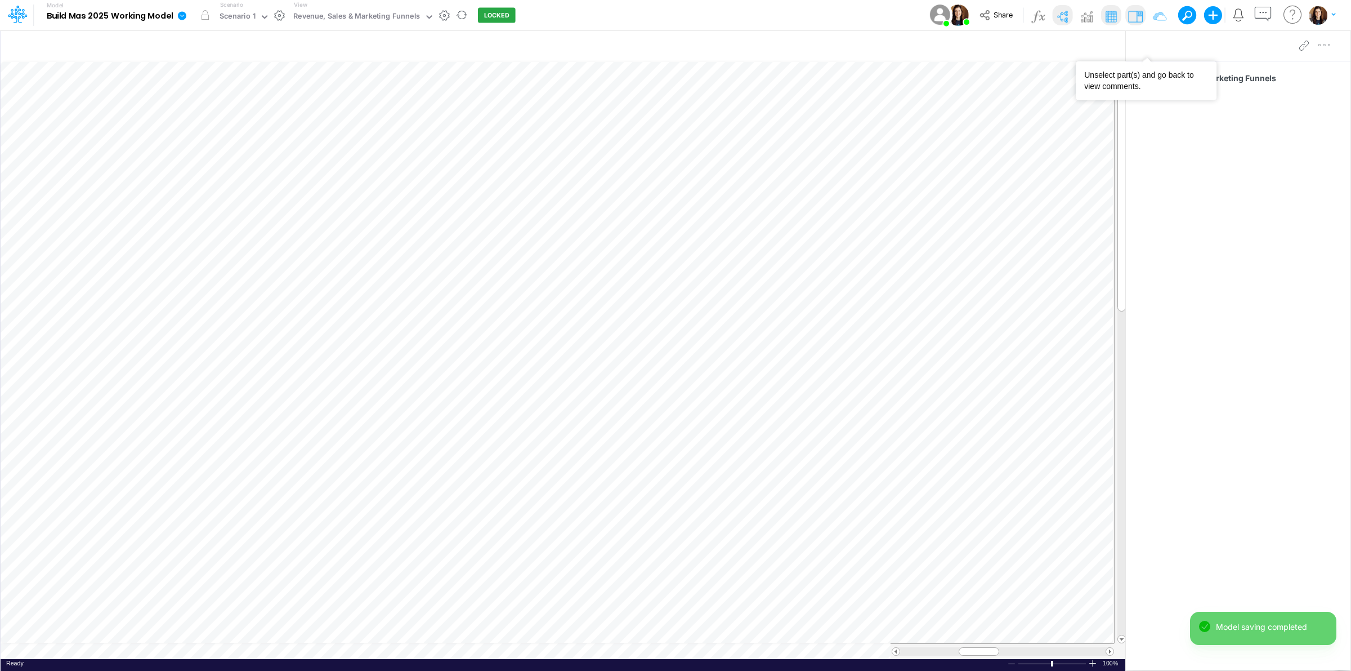
click at [1060, 15] on img at bounding box center [1062, 16] width 18 height 18
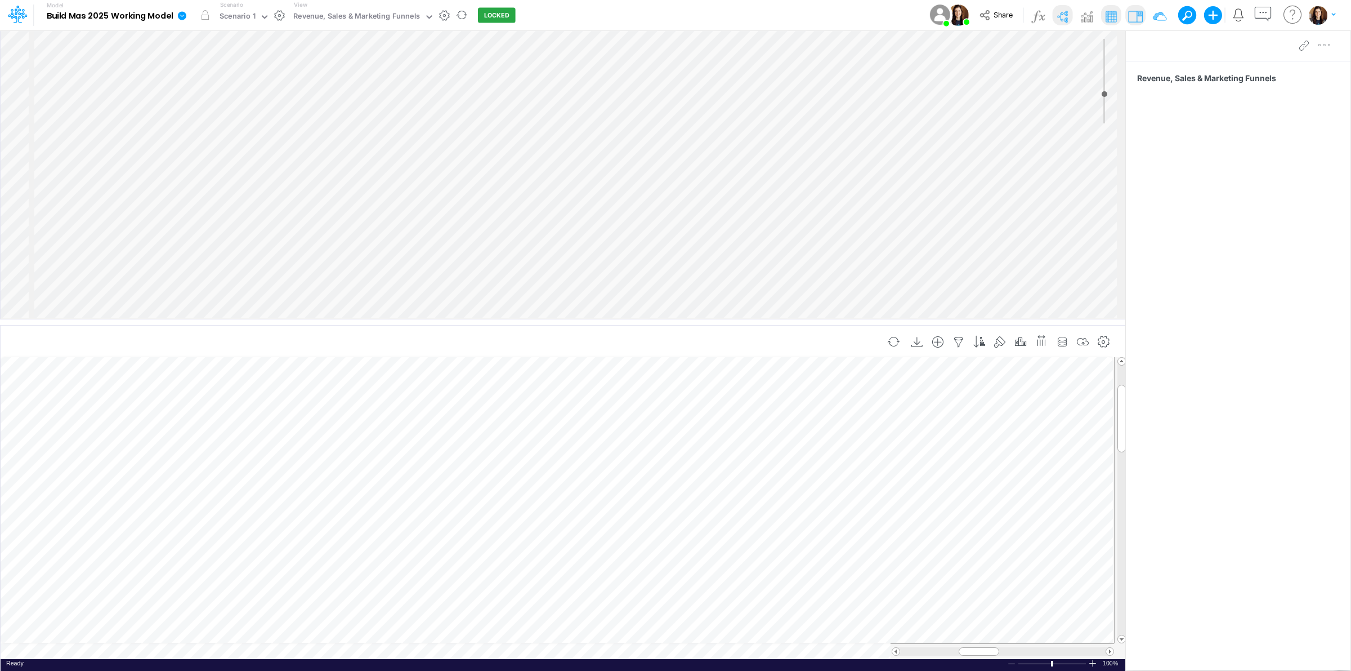
scroll to position [0, 1]
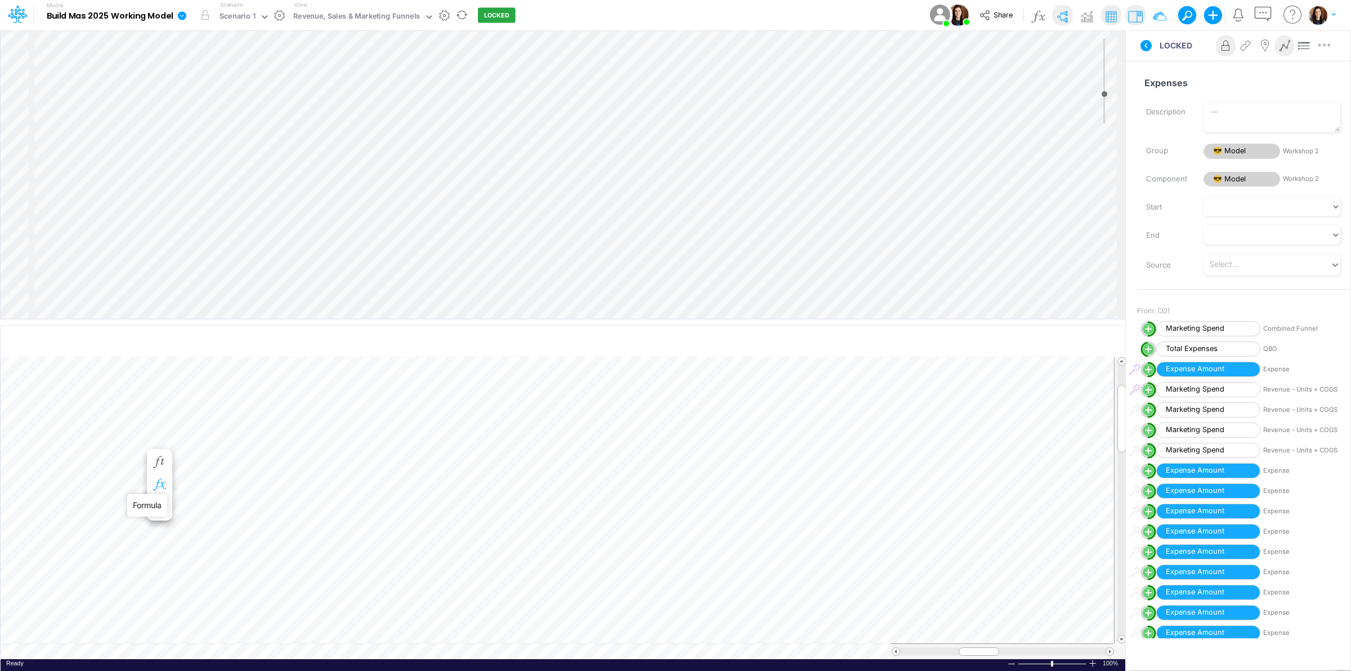
click at [161, 480] on icon "button" at bounding box center [159, 485] width 17 height 12
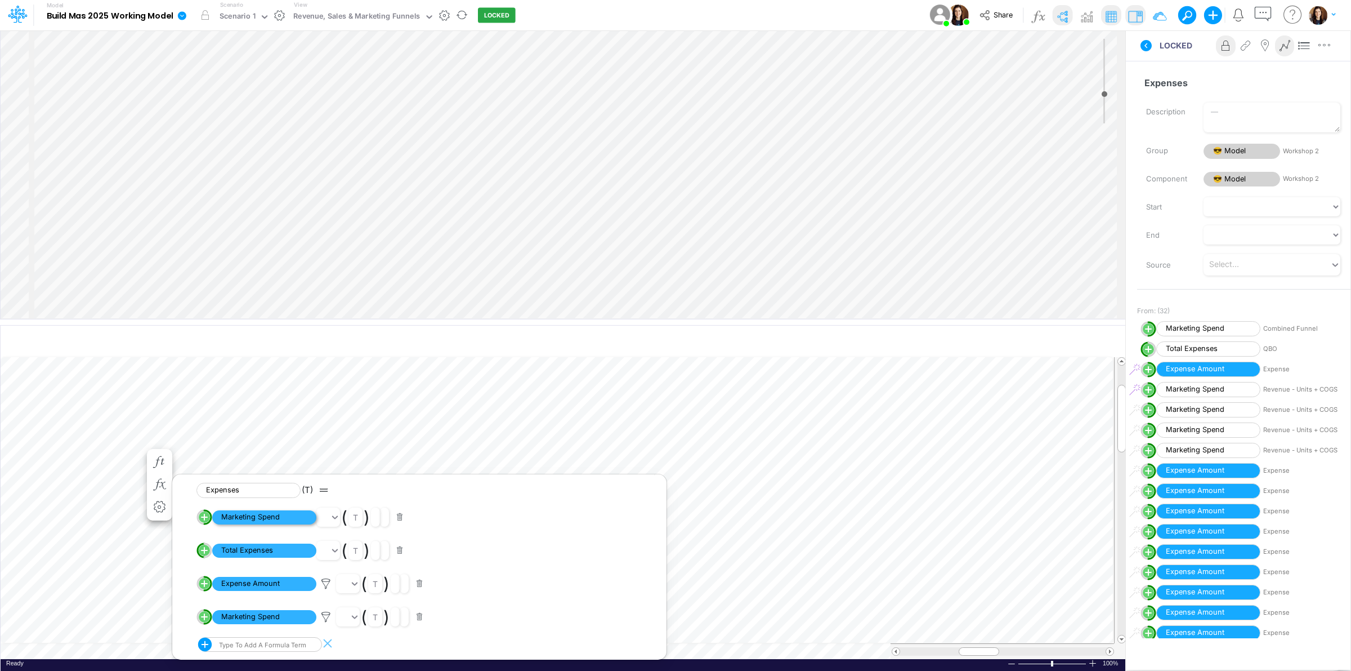
click at [266, 518] on span "Marketing Spend" at bounding box center [264, 517] width 104 height 14
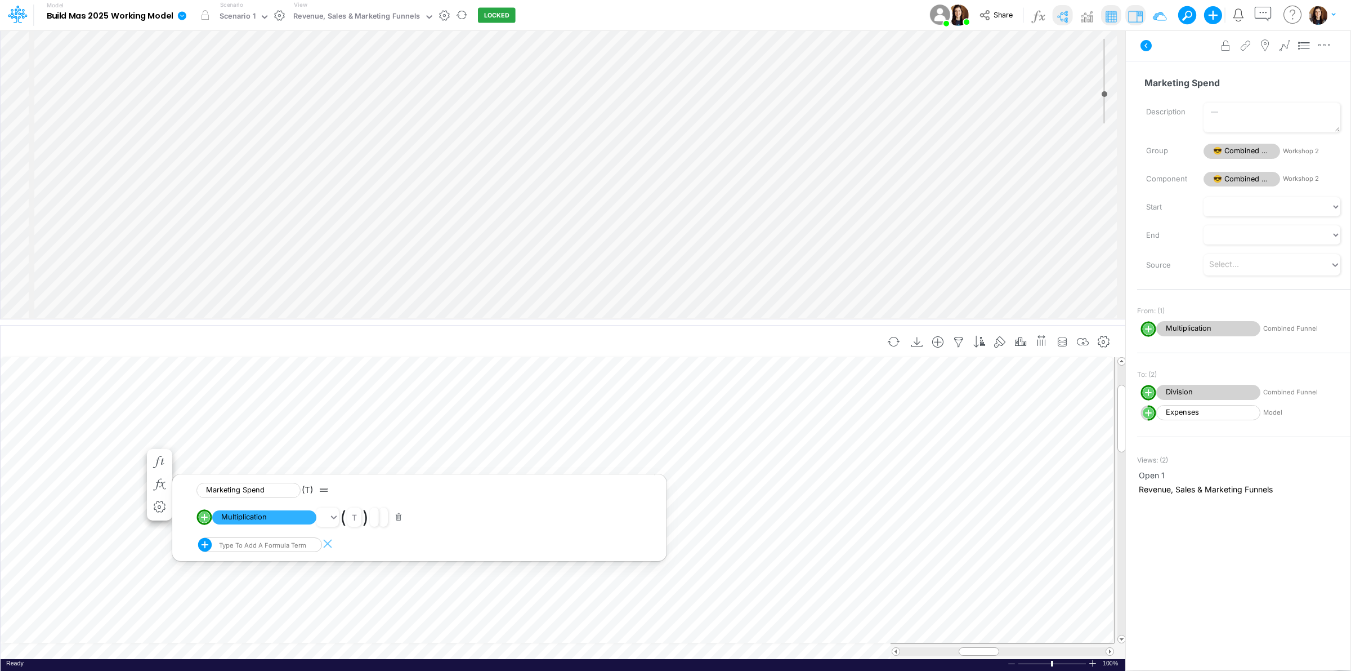
scroll to position [79, 0]
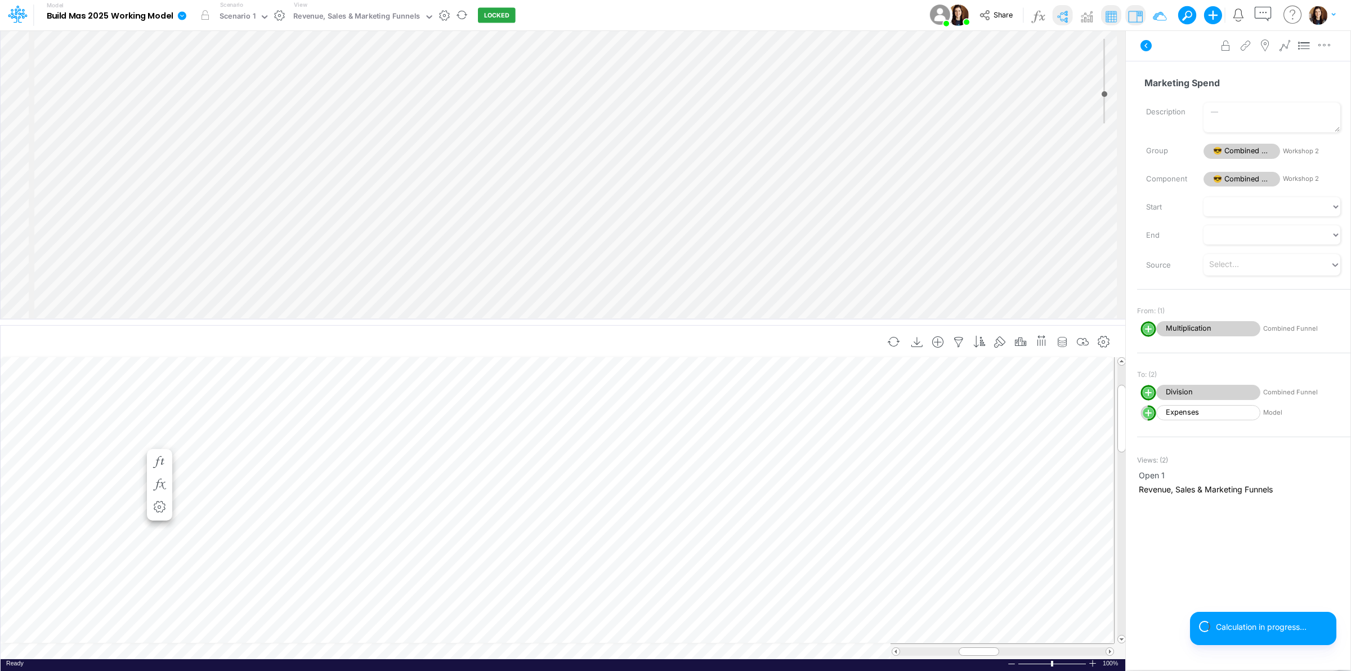
select select "1"
select select "Multiply"
select select "Add"
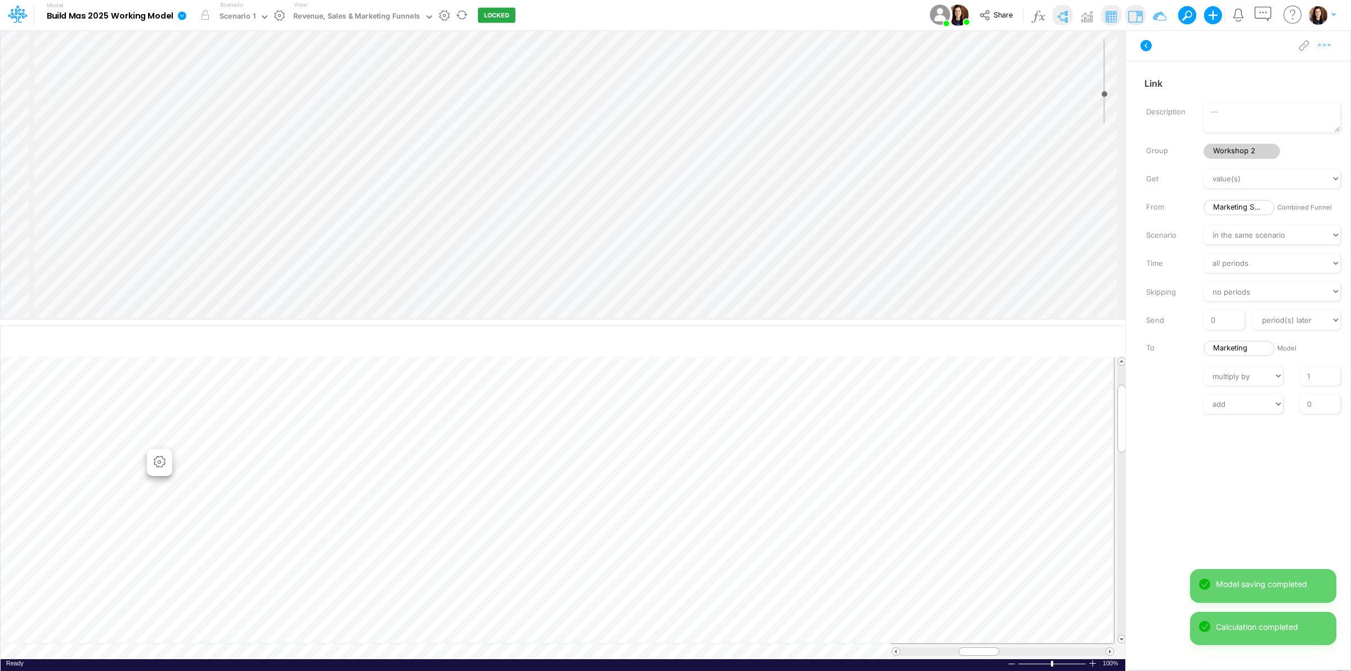
click at [1330, 48] on icon "button" at bounding box center [1324, 45] width 17 height 12
click at [1312, 71] on button "Advanced settings" at bounding box center [1266, 73] width 134 height 19
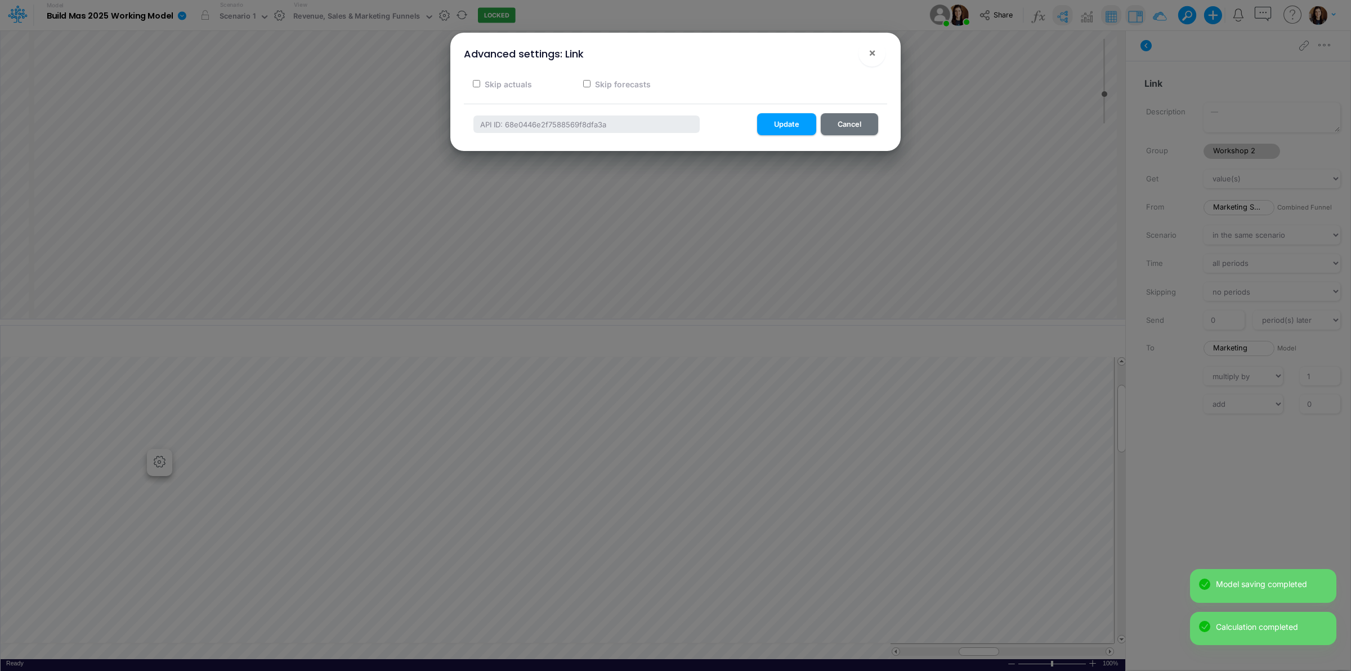
click at [526, 83] on label "Skip actuals" at bounding box center [507, 84] width 49 height 12
click at [480, 83] on input "Skip actuals" at bounding box center [476, 83] width 7 height 7
checkbox input "true"
click at [779, 123] on button "Update" at bounding box center [786, 124] width 59 height 22
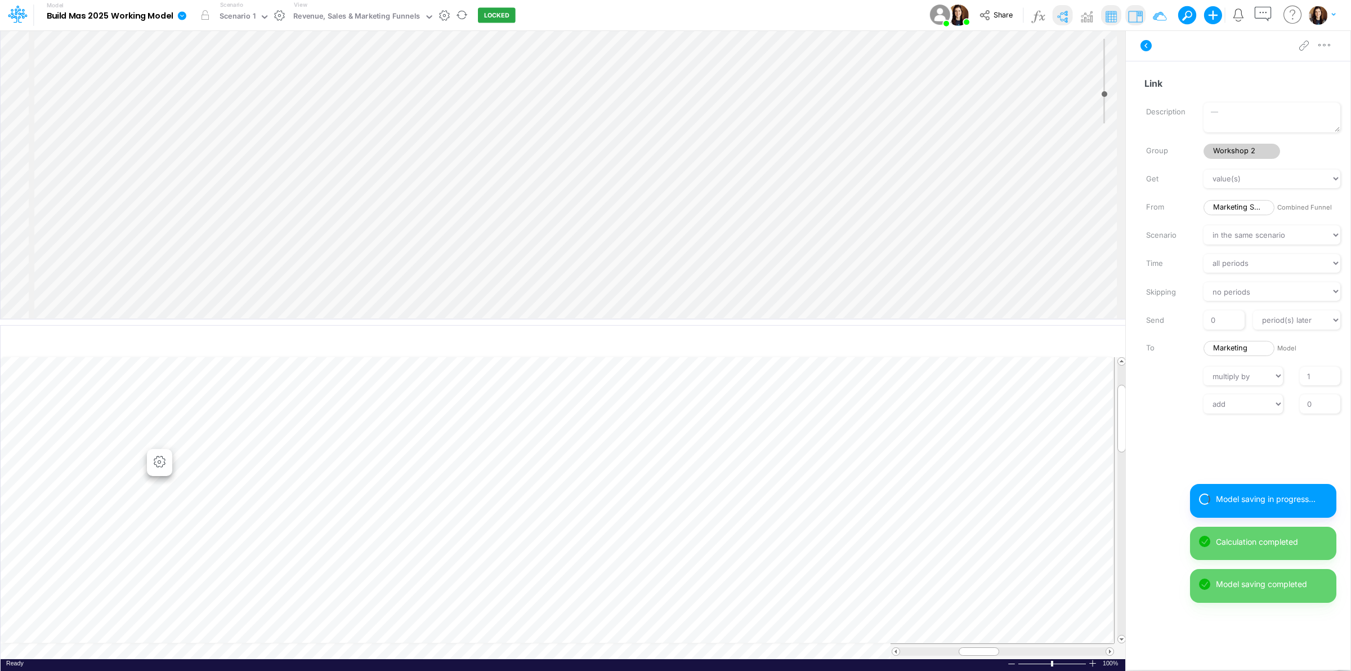
scroll to position [0, 1]
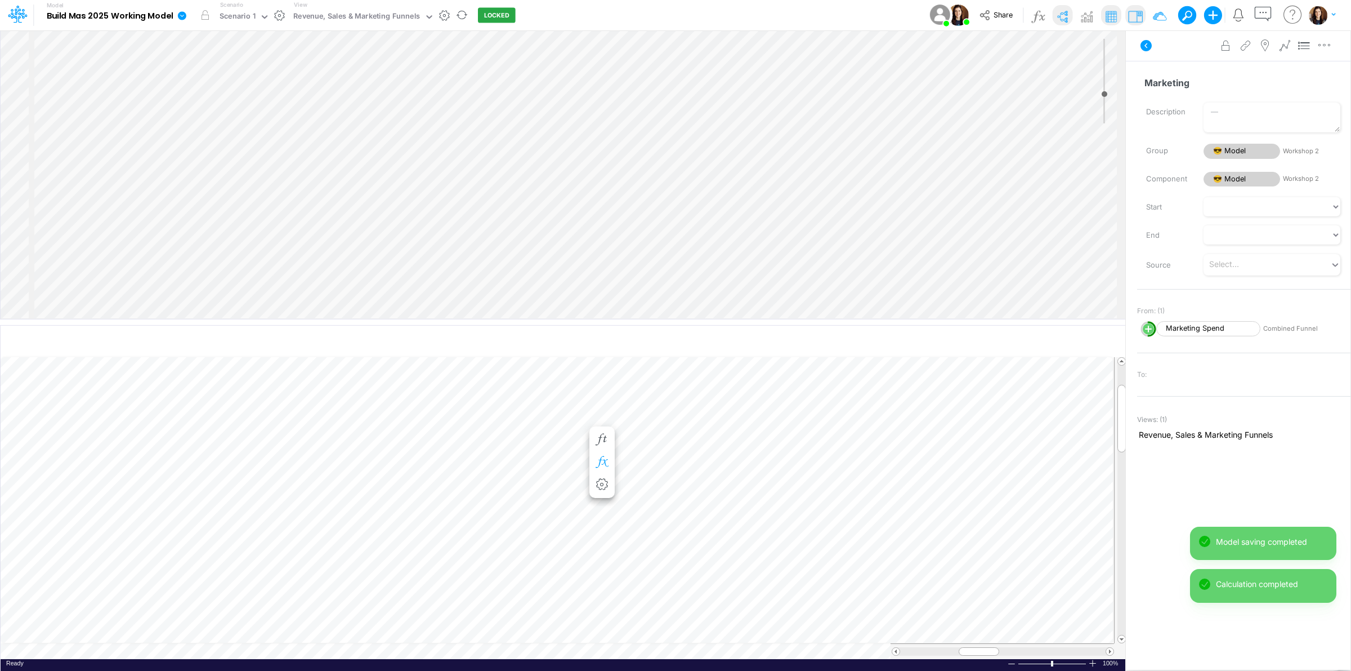
click at [595, 471] on div at bounding box center [602, 462] width 21 height 23
click at [601, 480] on icon "button" at bounding box center [601, 485] width 17 height 12
select select "sum"
select select "field"
select select "Number"
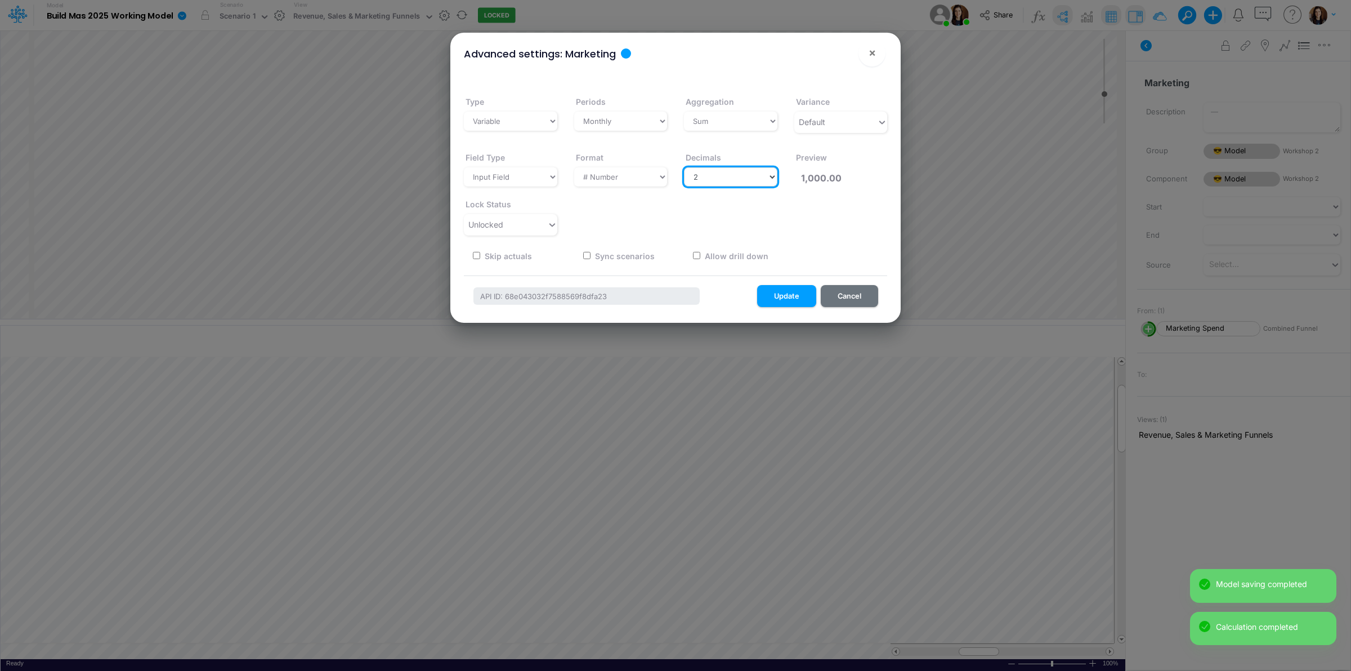
click at [726, 177] on select "Select decimals places 0 1 2 3 4 5 6 7 8 9 10" at bounding box center [730, 176] width 93 height 19
select select "0"
click at [684, 167] on select "Select decimals places 0 1 2 3 4 5 6 7 8 9 10" at bounding box center [730, 176] width 93 height 19
type input "1,000"
click at [783, 293] on button "Update" at bounding box center [786, 296] width 59 height 22
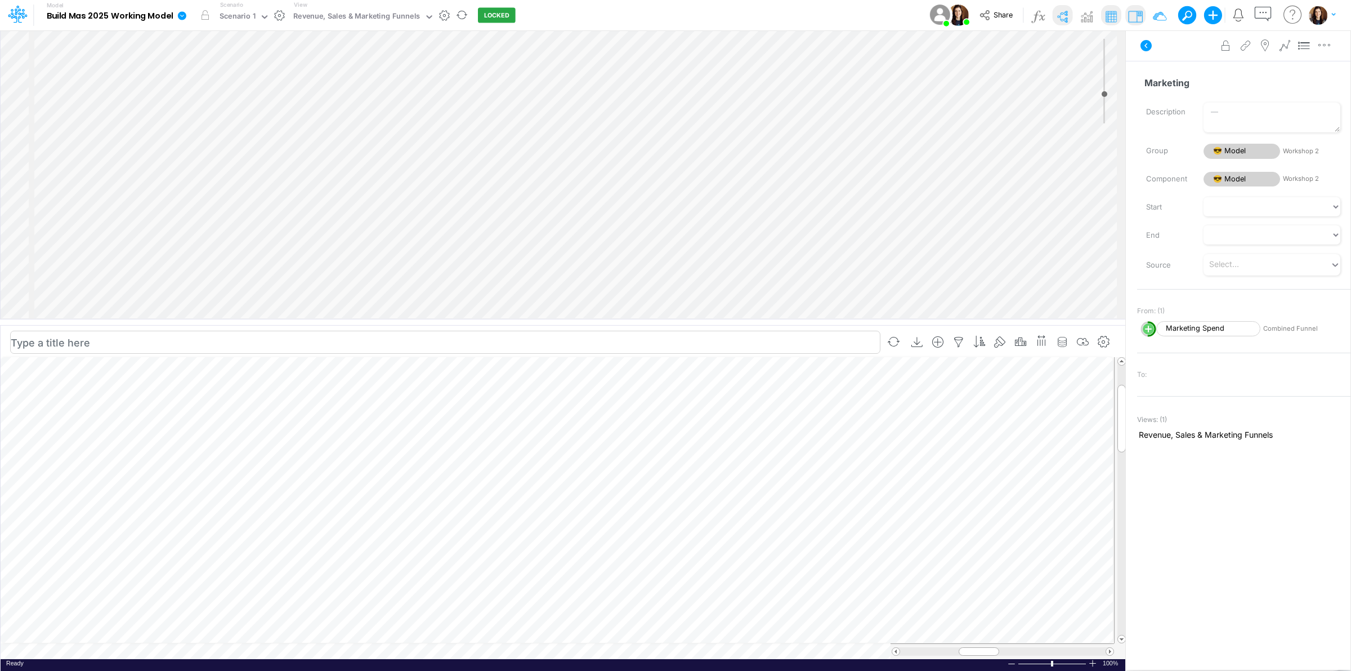
scroll to position [121, 0]
select select "1"
select select "Multiply"
select select "Add"
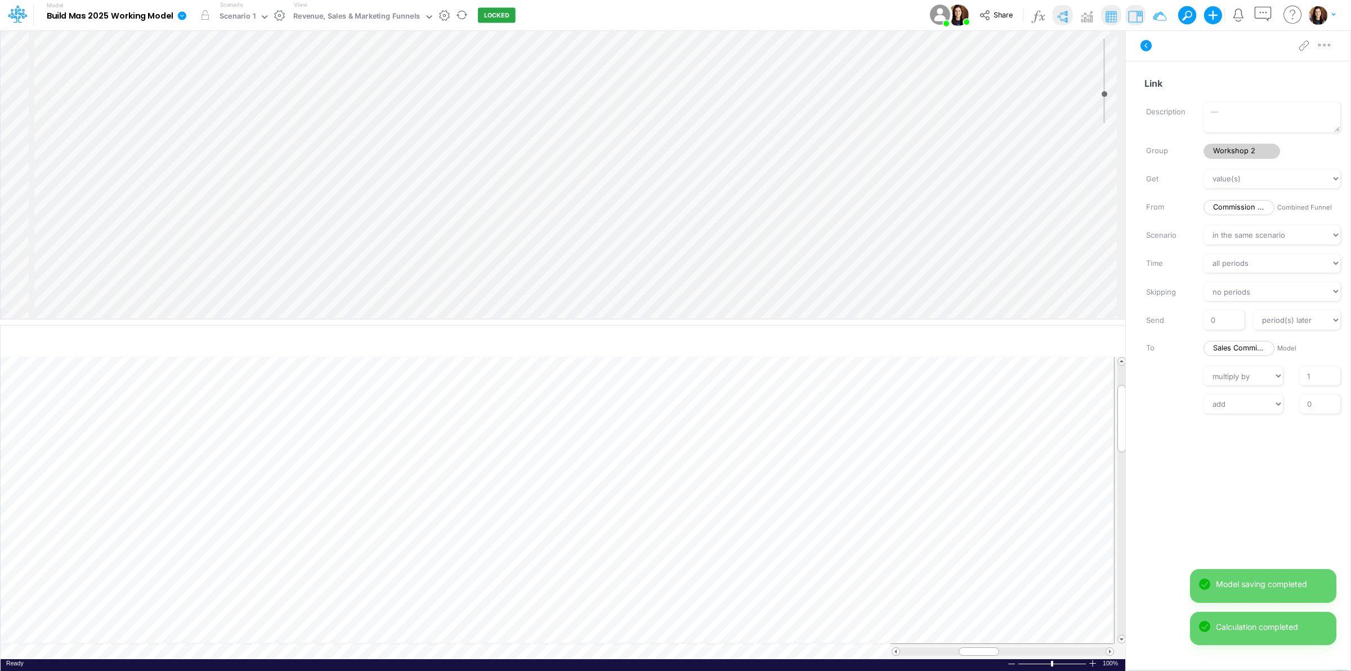
scroll to position [65, 0]
click at [604, 490] on icon "button" at bounding box center [601, 496] width 17 height 12
select select "sum"
select select "field"
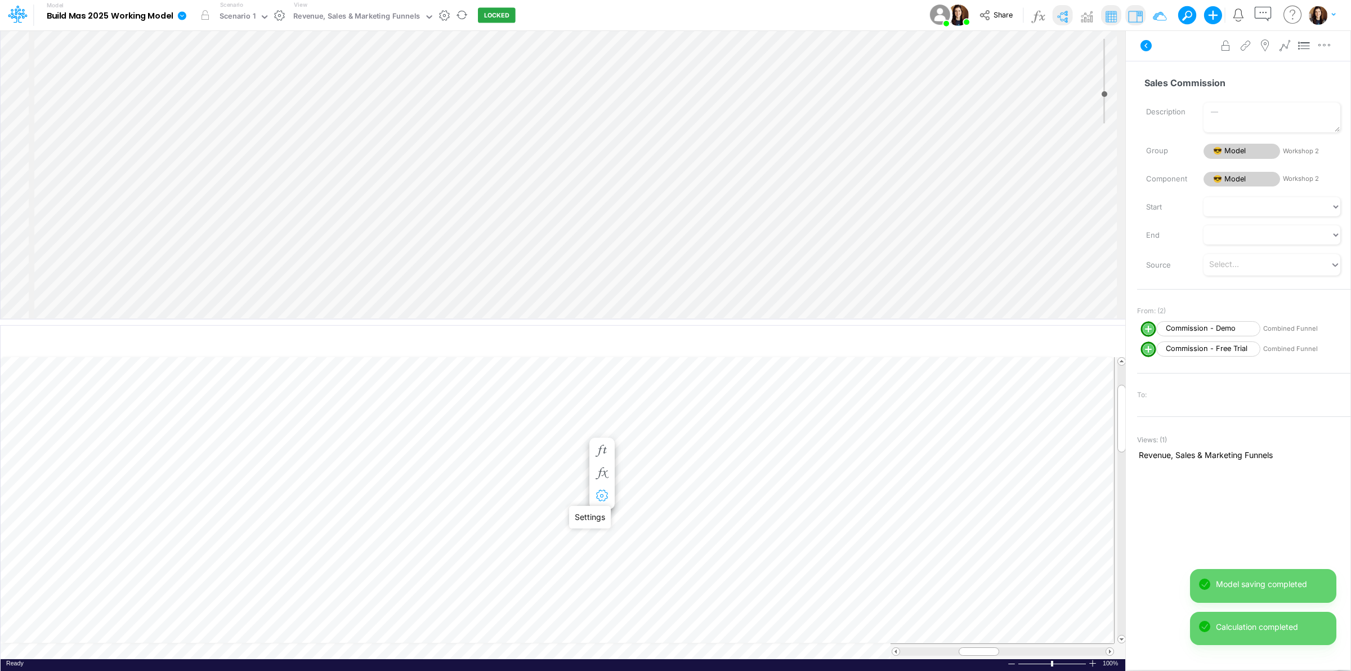
select select "Number"
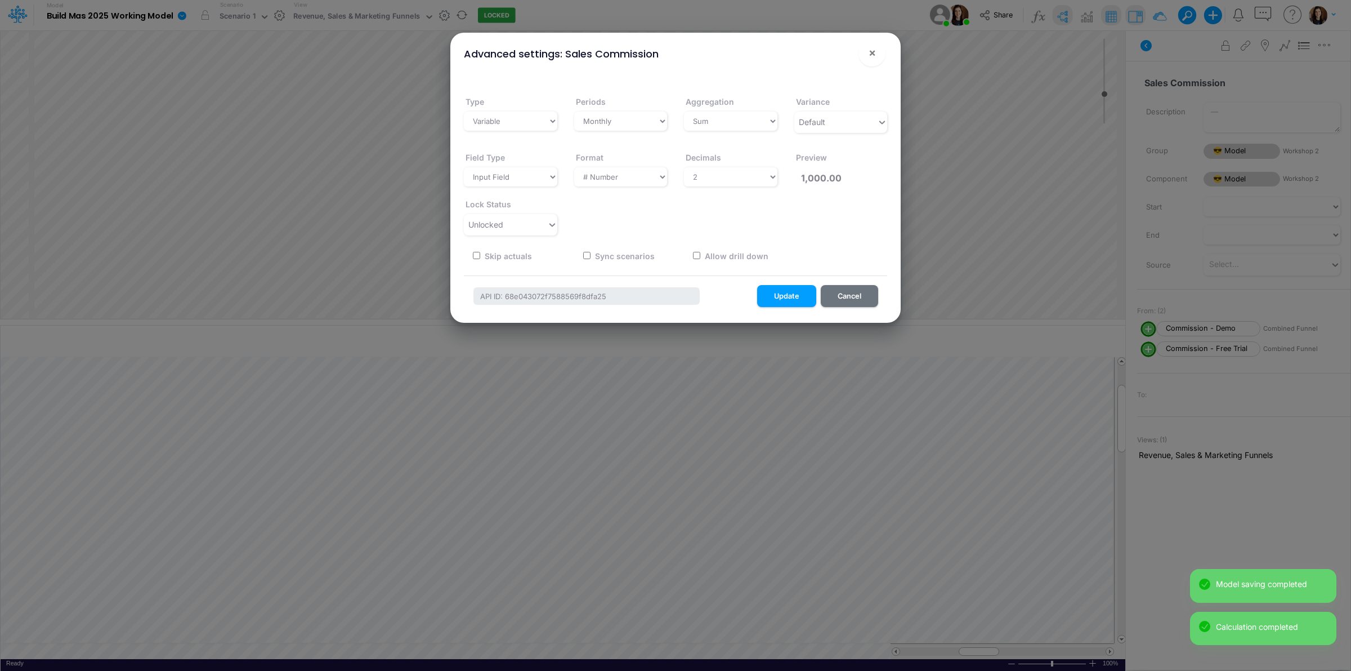
click at [718, 190] on div "Field Type Select a structure Input Field Single-select Format Select a type # …" at bounding box center [675, 188] width 440 height 93
drag, startPoint x: 726, startPoint y: 178, endPoint x: 726, endPoint y: 184, distance: 6.2
click at [726, 179] on select "Select decimals places 0 1 2 3 4 5 6 7 8 9 10" at bounding box center [730, 176] width 93 height 19
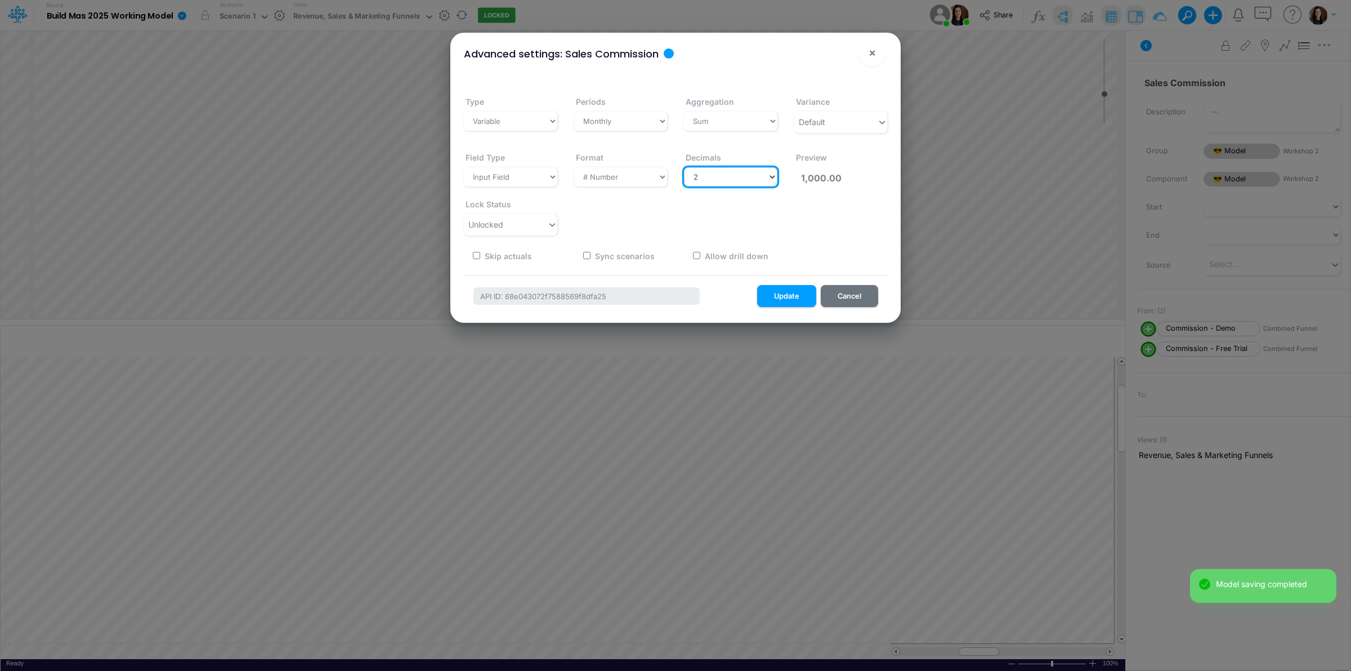
select select "0"
click at [684, 167] on select "Select decimals places 0 1 2 3 4 5 6 7 8 9 10" at bounding box center [730, 176] width 93 height 19
type input "1,000"
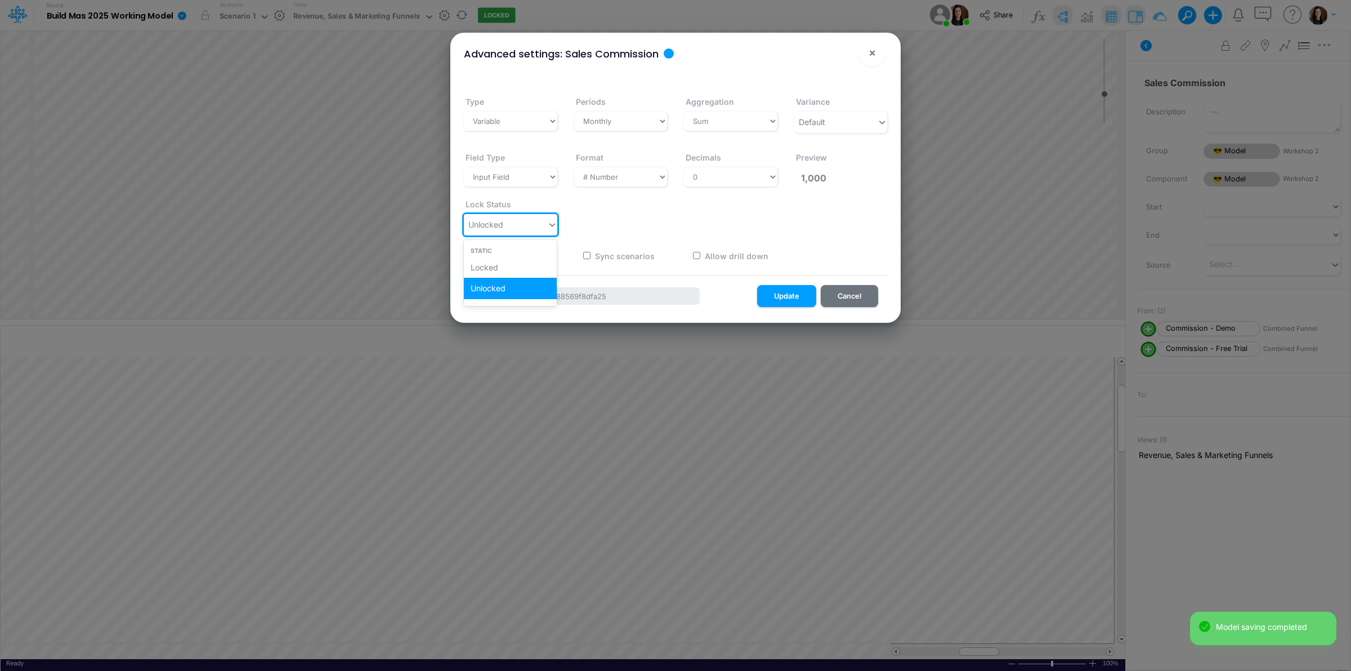
click at [527, 231] on div "Unlocked" at bounding box center [505, 224] width 83 height 19
click at [517, 266] on div "Locked" at bounding box center [510, 267] width 93 height 21
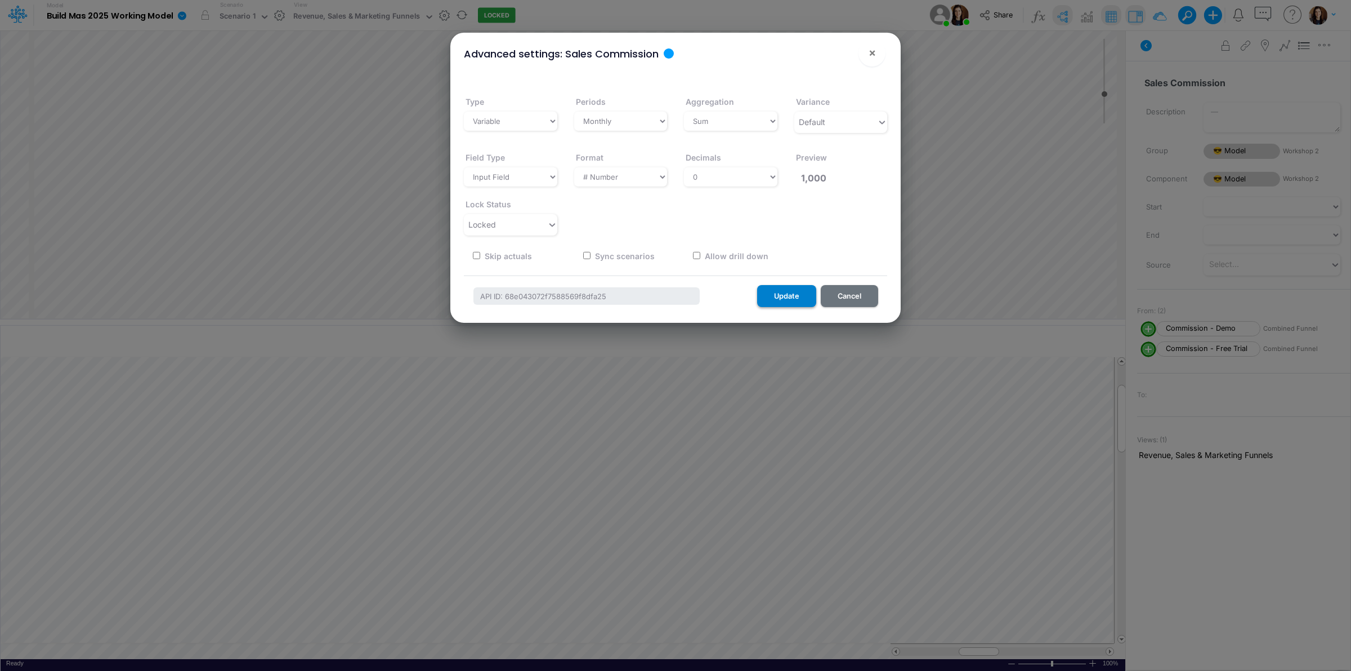
click at [780, 294] on button "Update" at bounding box center [786, 296] width 59 height 22
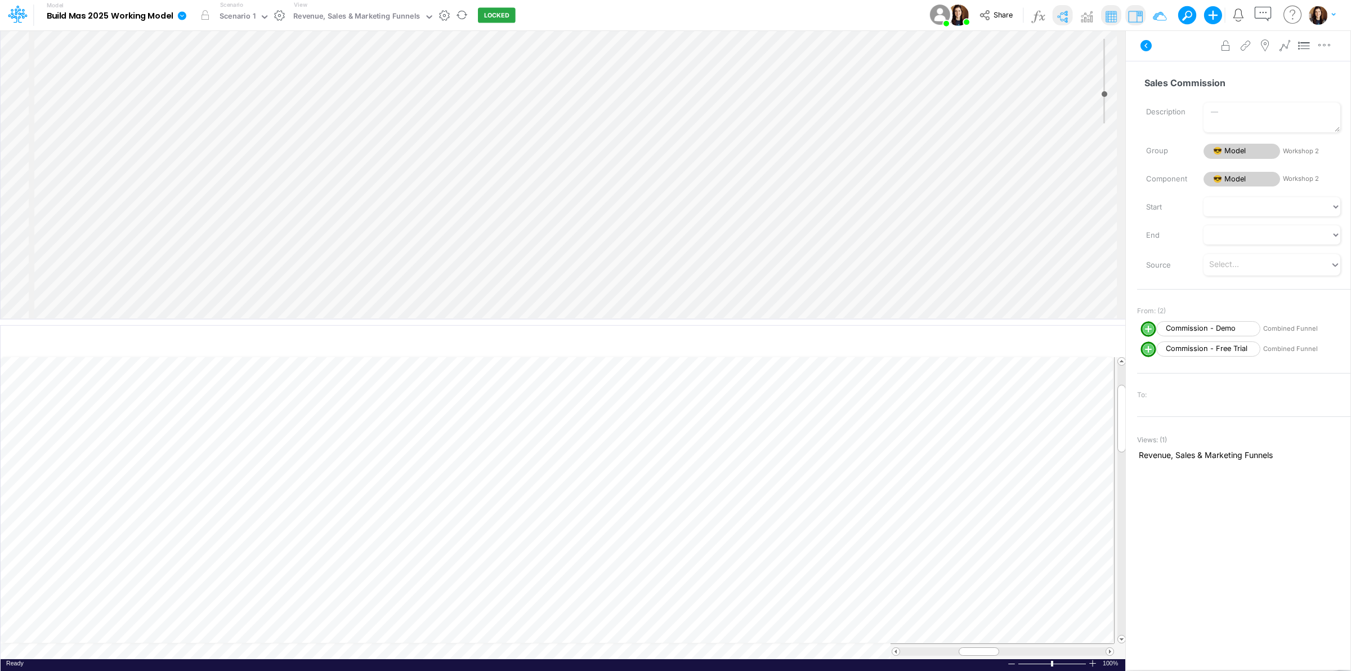
scroll to position [0, 1]
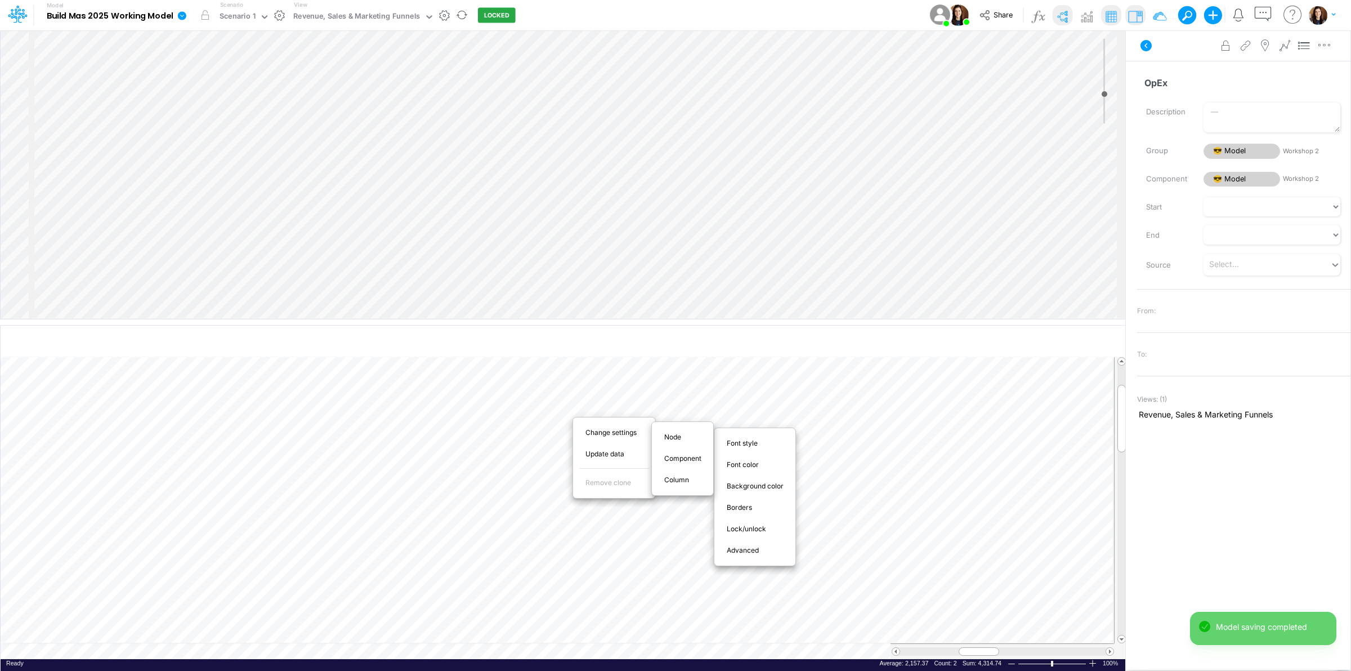
click at [767, 549] on span "Advanced" at bounding box center [749, 550] width 45 height 10
select select "sum"
select select "field"
select select "Number"
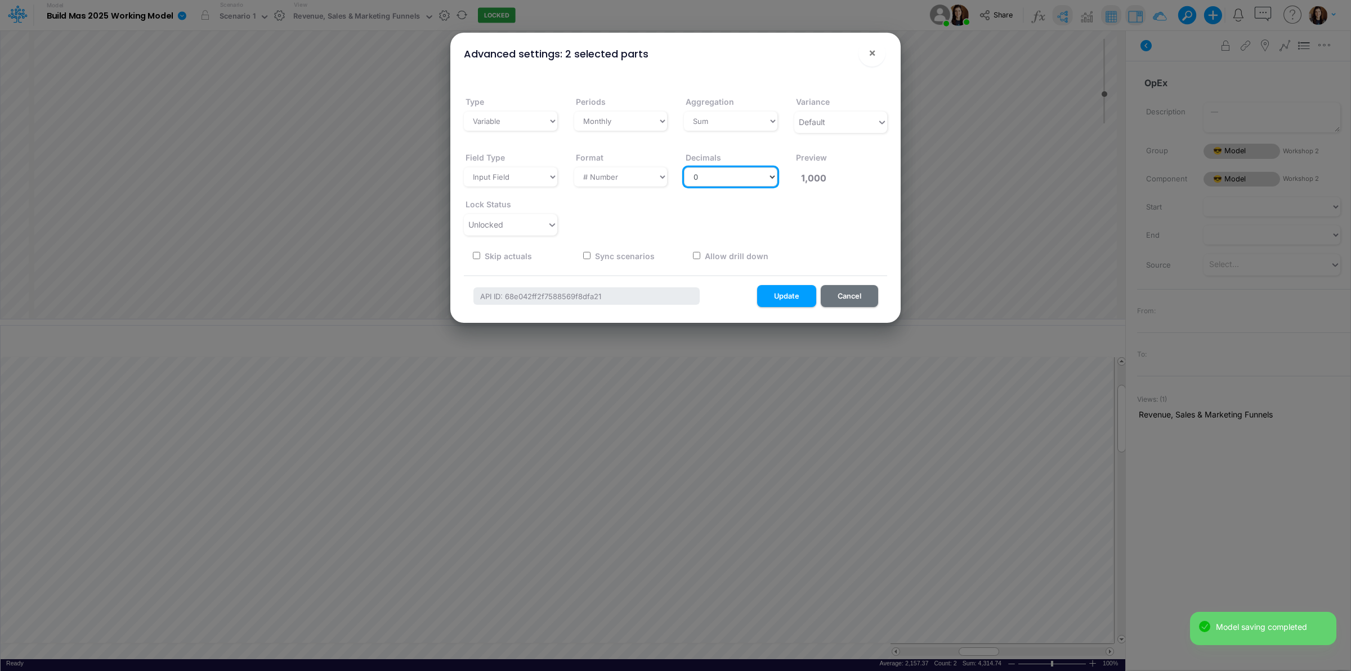
drag, startPoint x: 724, startPoint y: 179, endPoint x: 723, endPoint y: 185, distance: 5.7
click at [724, 179] on select "Select decimals places 0 1 2 3 4 5 6 7 8 9 10" at bounding box center [730, 176] width 93 height 19
click at [530, 226] on div "Unlocked" at bounding box center [505, 224] width 83 height 19
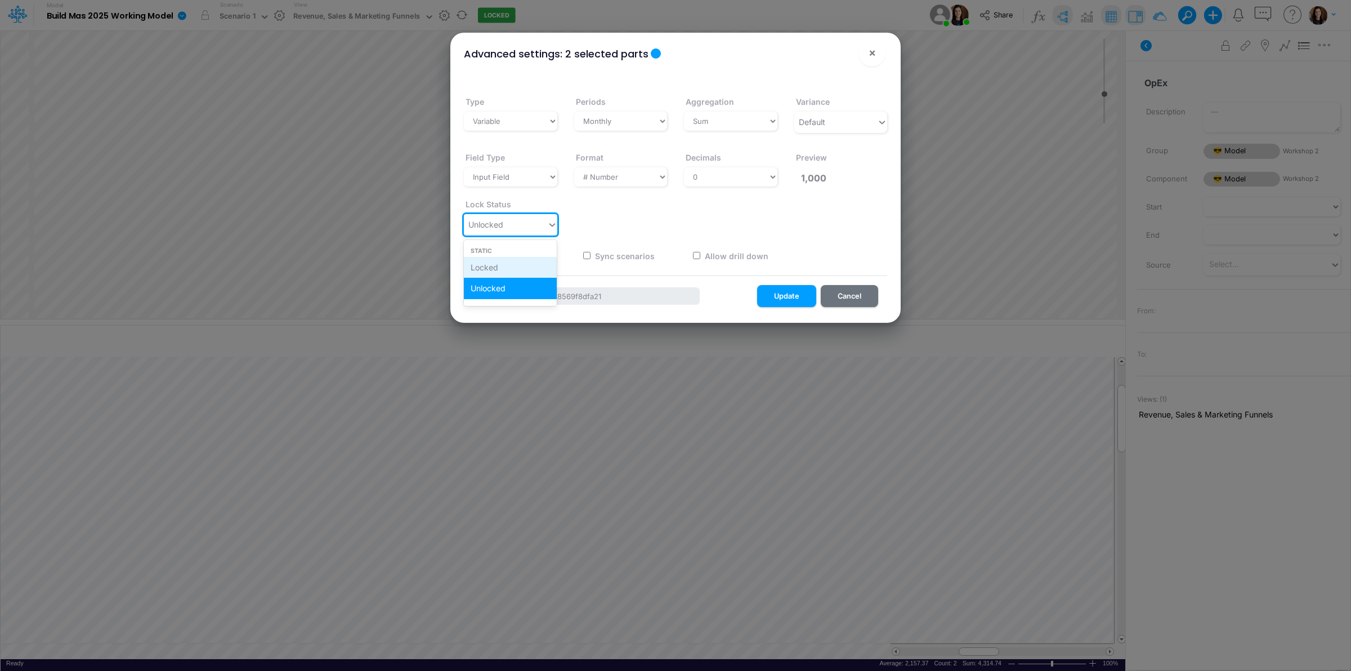
click at [513, 267] on div "Locked" at bounding box center [510, 267] width 93 height 21
click at [789, 293] on button "Update" at bounding box center [786, 296] width 59 height 22
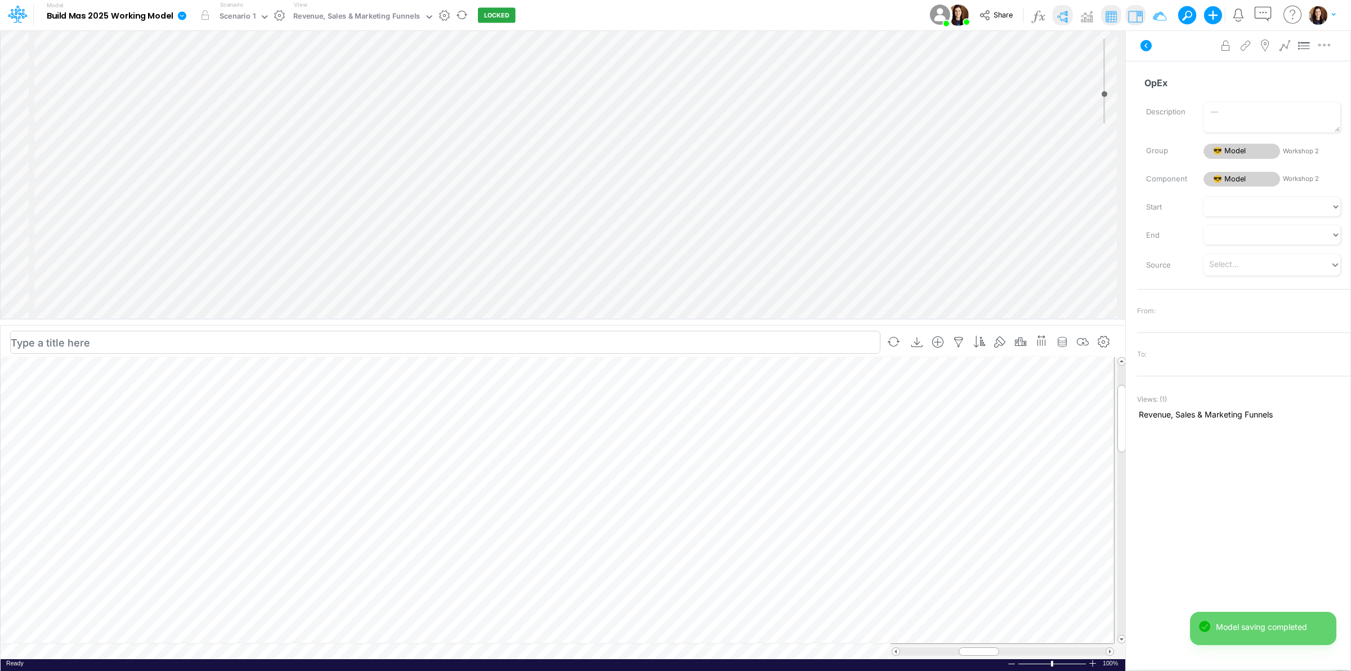
scroll to position [0, 1]
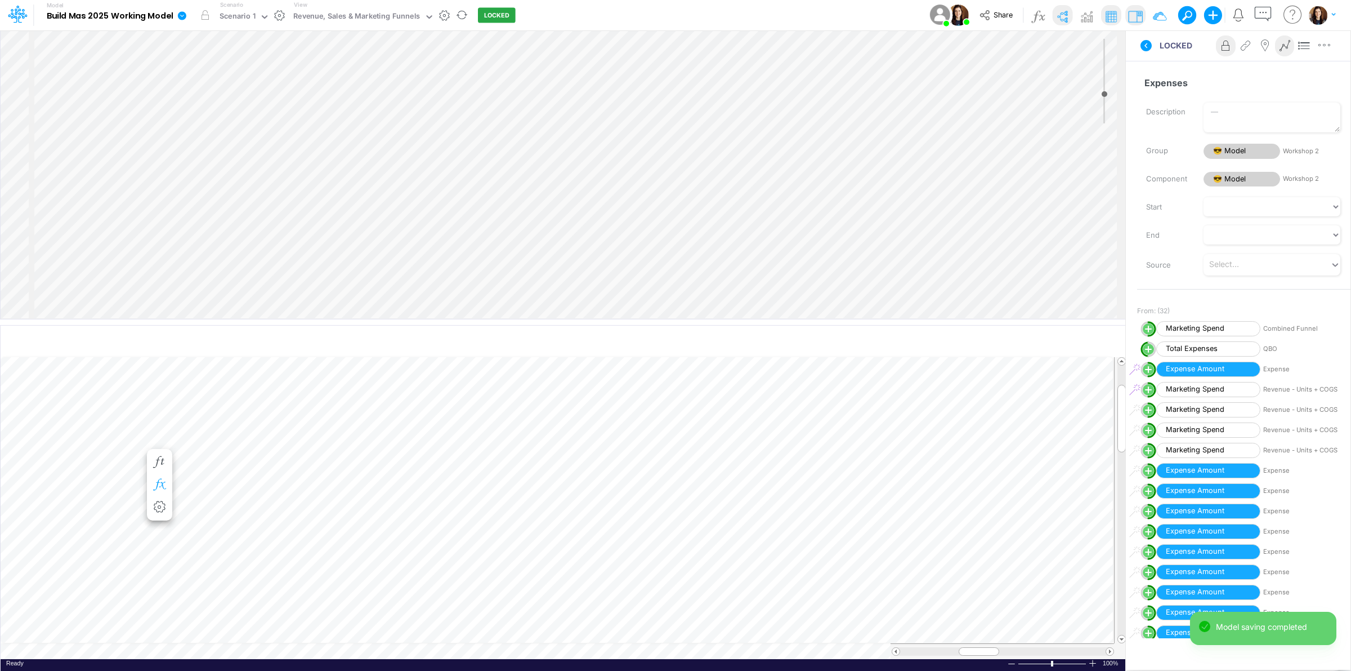
click at [156, 488] on icon "button" at bounding box center [159, 485] width 17 height 12
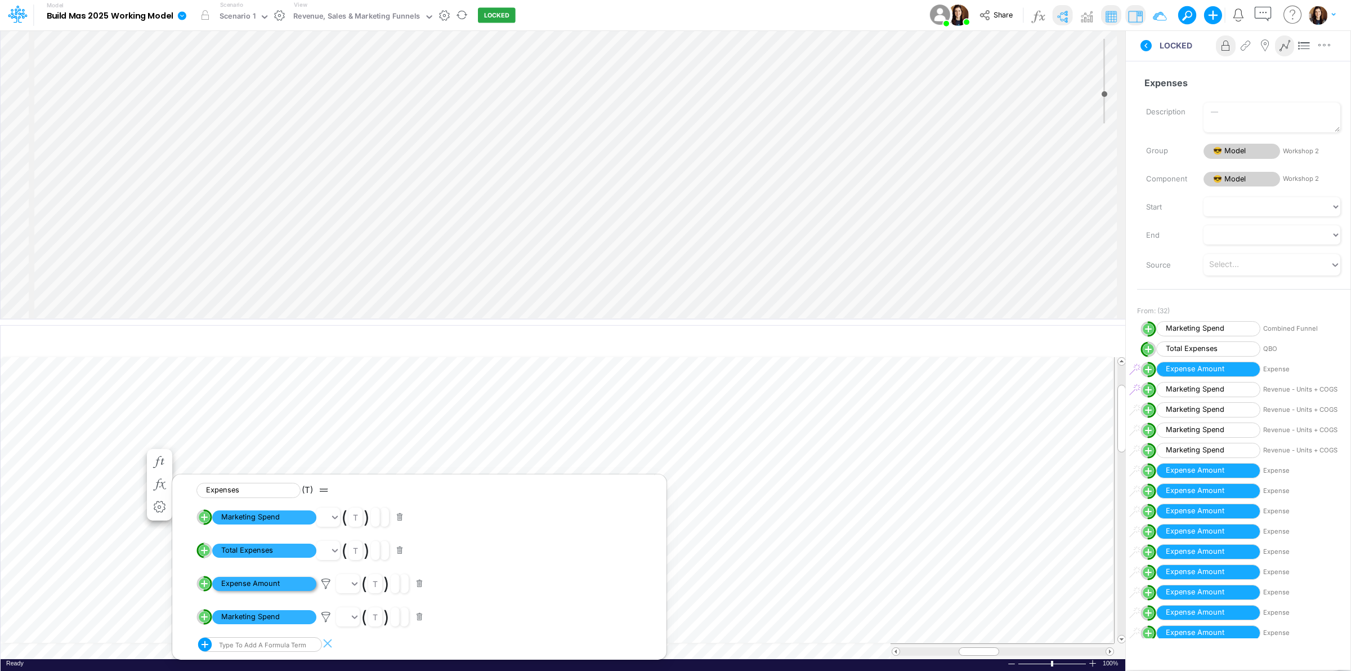
click at [275, 586] on span "Expense Amount" at bounding box center [264, 584] width 104 height 14
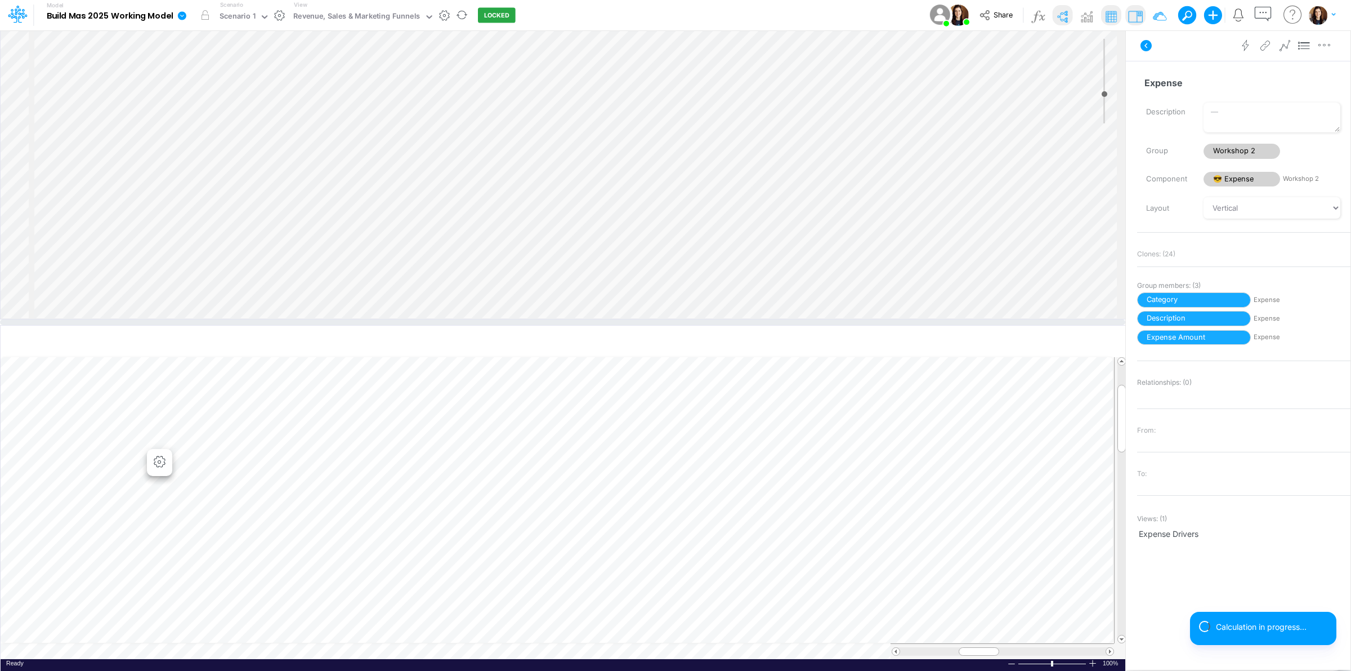
select select "1"
select select "Multiply"
select select "Add"
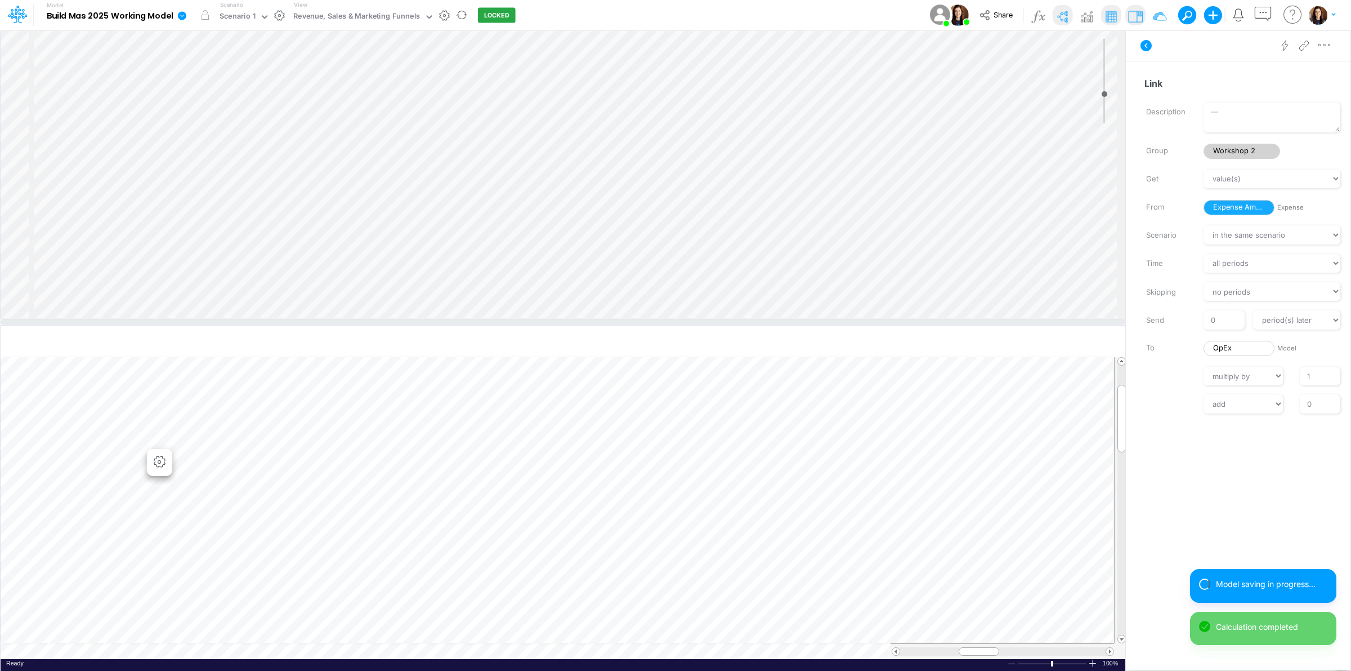
scroll to position [0, 1]
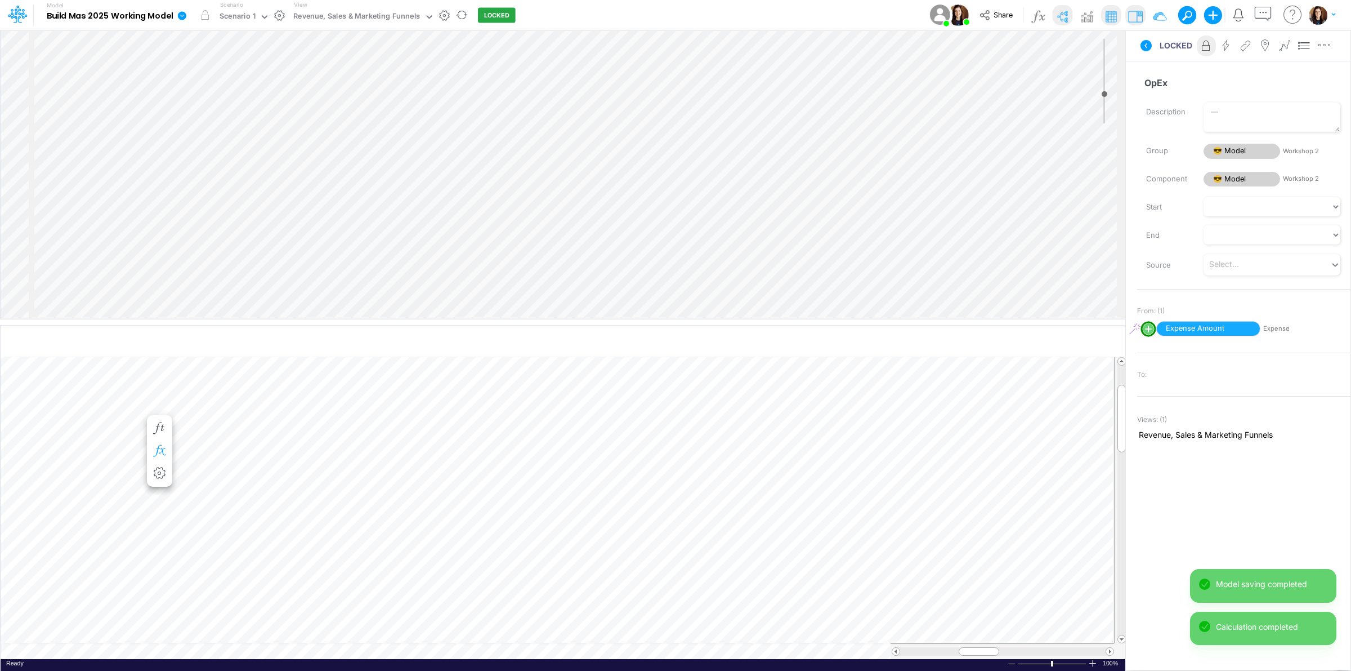
click at [156, 451] on icon "button" at bounding box center [159, 451] width 17 height 12
click at [204, 488] on circle "circle with outer border" at bounding box center [204, 482] width 11 height 11
select select "1"
select select "Multiply"
select select "Add"
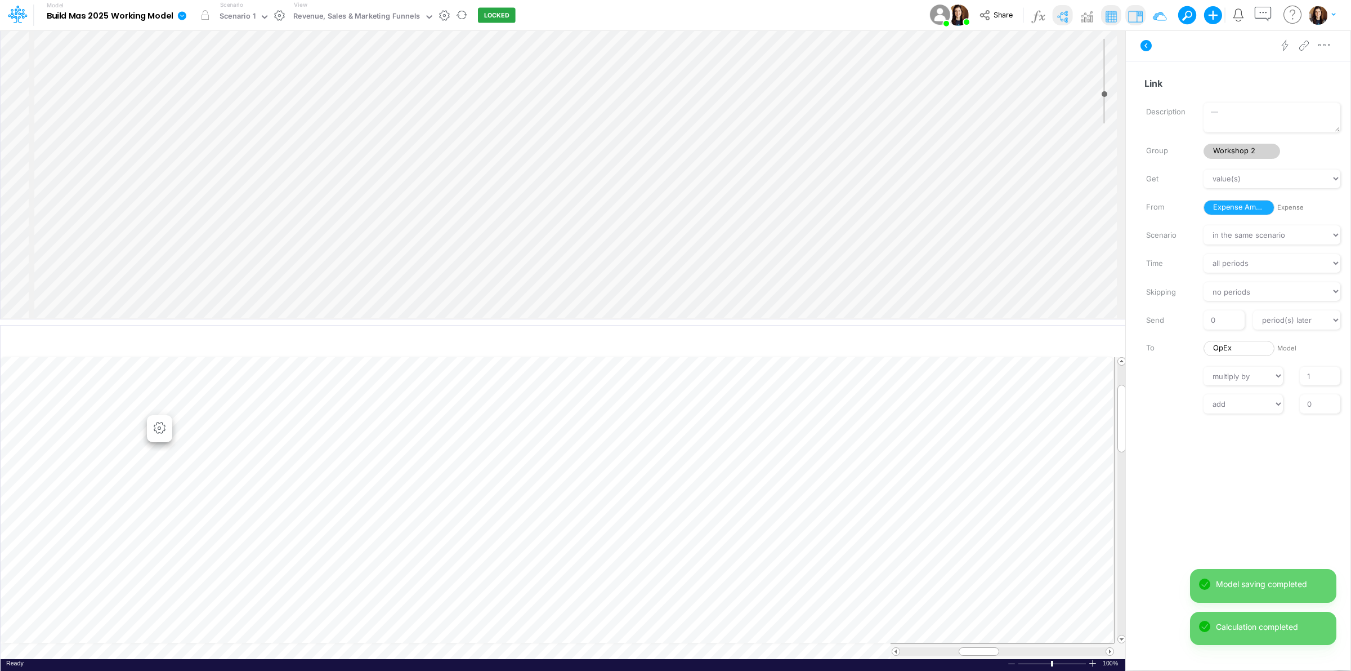
click at [1331, 55] on link at bounding box center [1324, 45] width 21 height 23
click at [1310, 72] on button "Advanced settings" at bounding box center [1266, 73] width 134 height 19
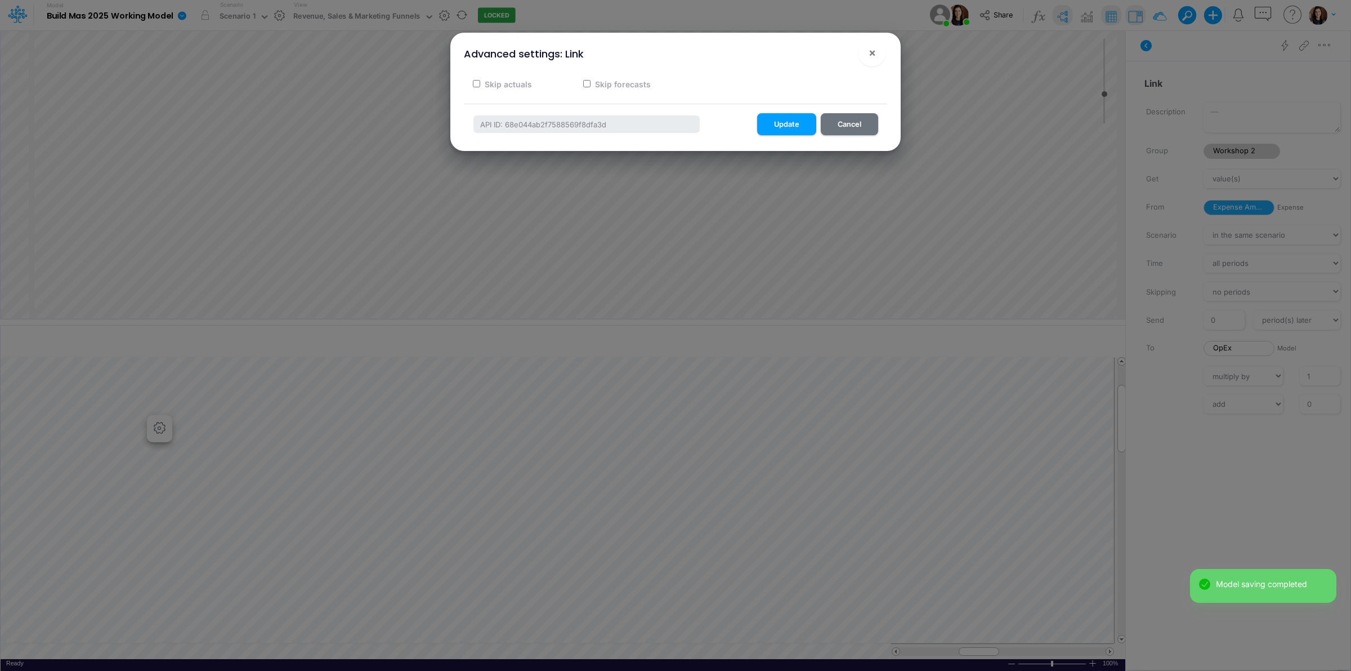
click at [491, 87] on label "Skip actuals" at bounding box center [507, 84] width 49 height 12
click at [480, 87] on input "Skip actuals" at bounding box center [476, 83] width 7 height 7
checkbox input "true"
click at [774, 123] on button "Update" at bounding box center [786, 124] width 59 height 22
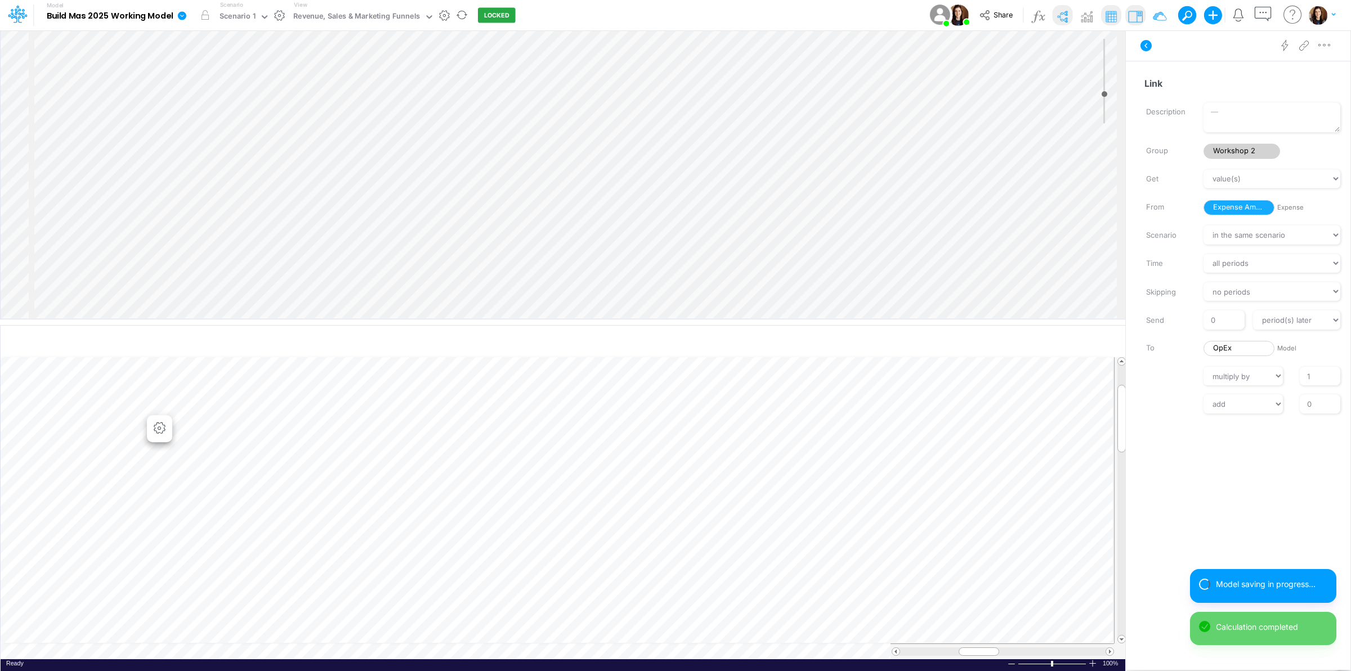
scroll to position [0, 1]
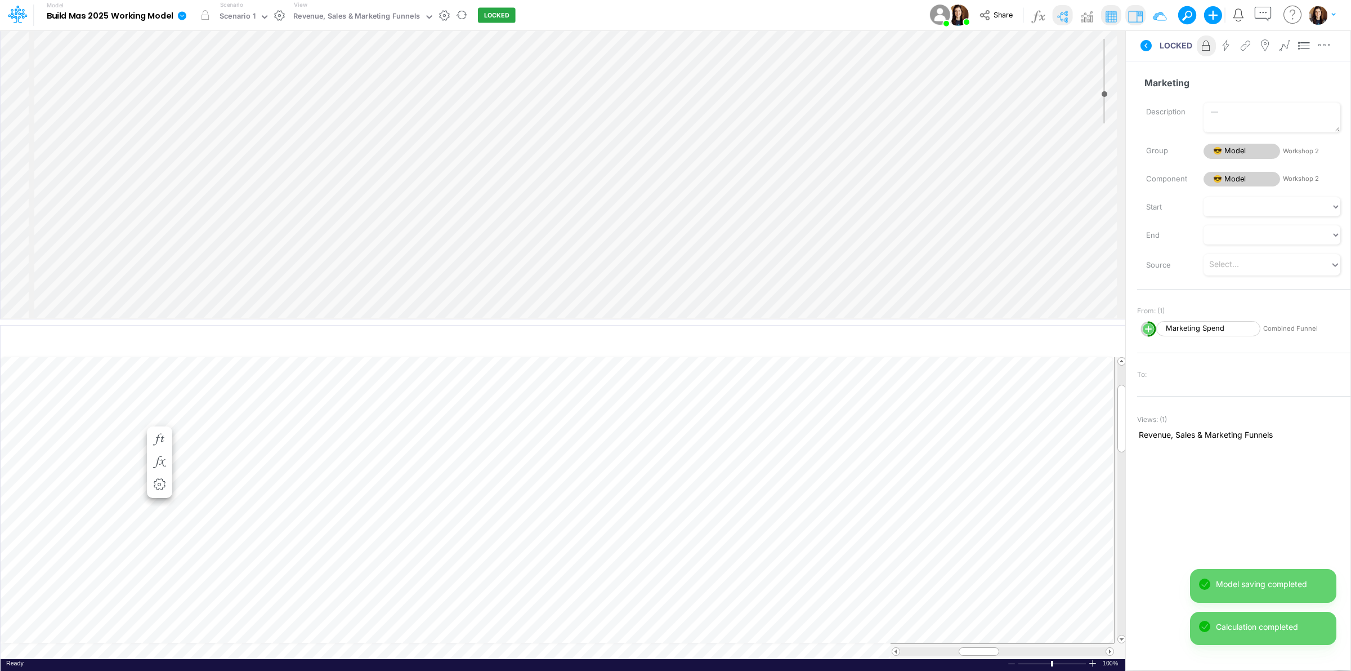
scroll to position [0, 1]
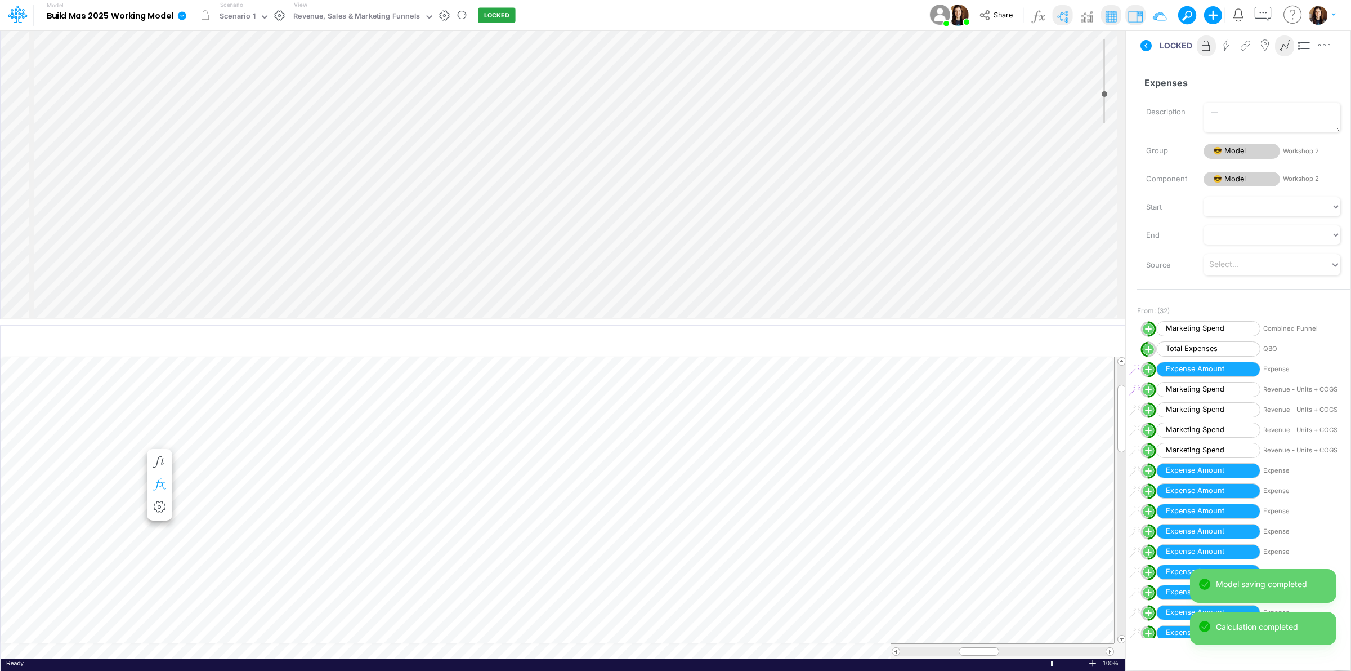
click at [163, 486] on icon "button" at bounding box center [159, 485] width 17 height 12
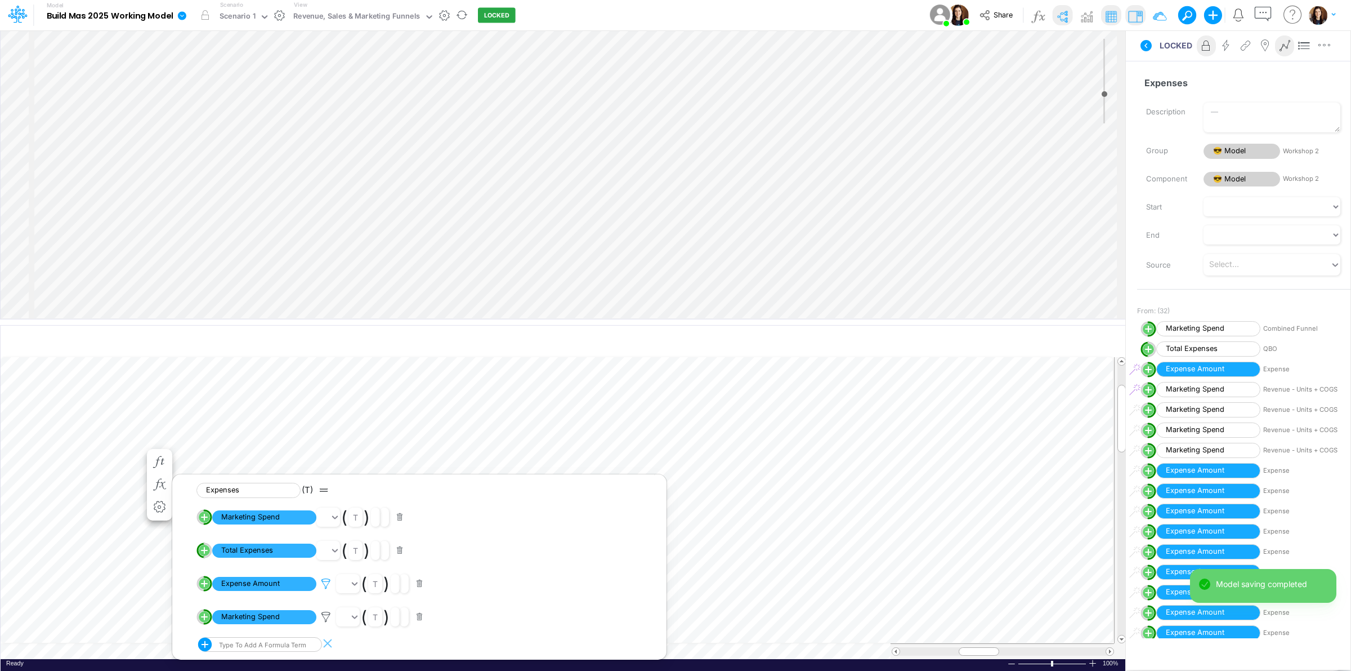
click at [323, 584] on icon at bounding box center [326, 584] width 17 height 12
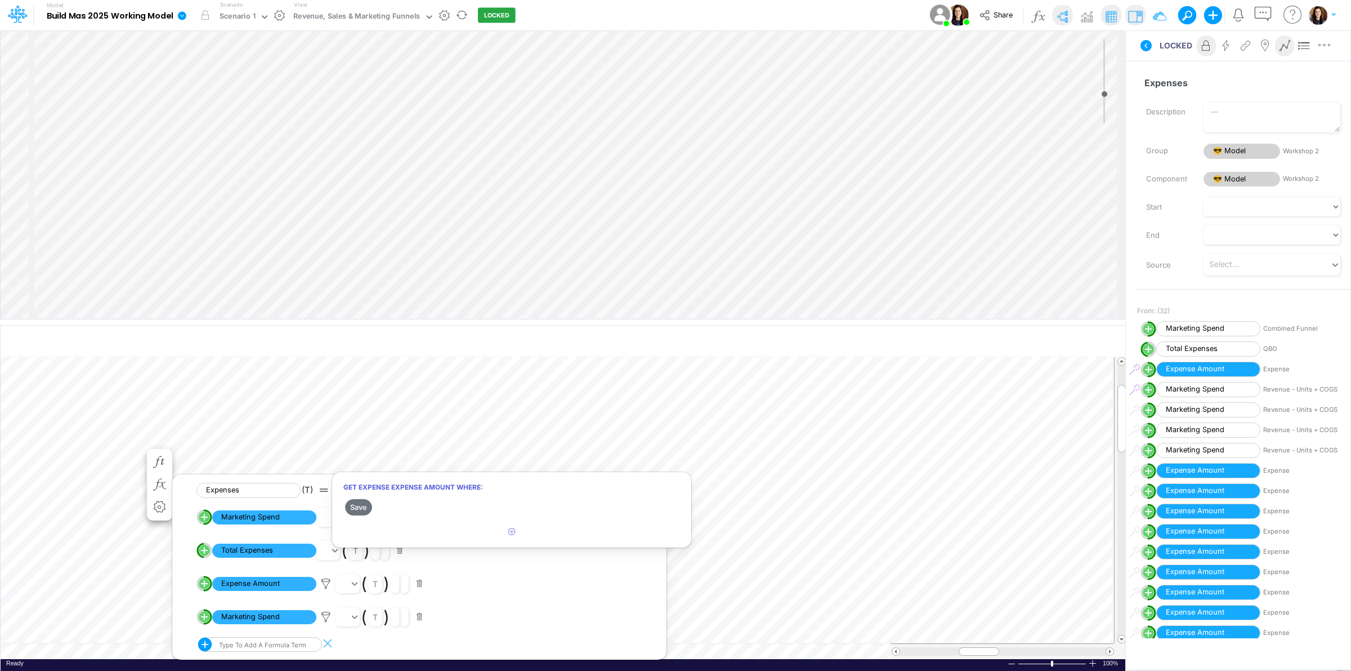
click at [80, 405] on div at bounding box center [675, 338] width 1351 height 665
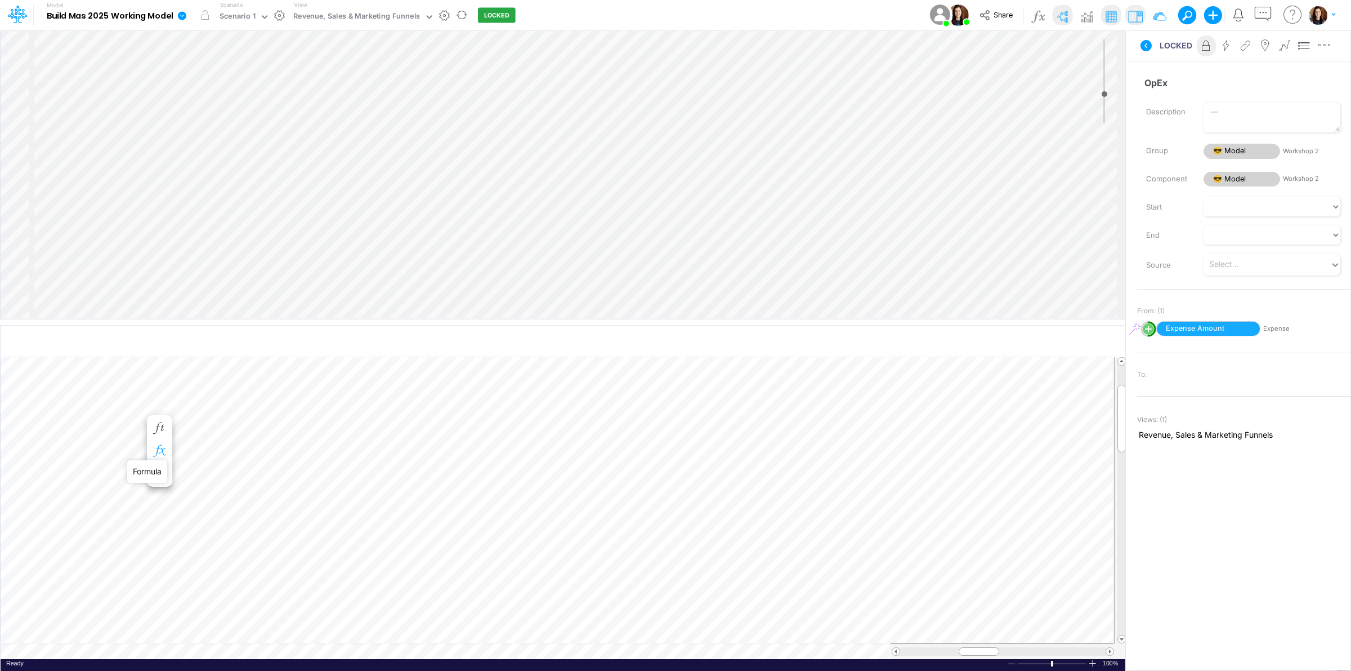
click at [158, 450] on icon "button" at bounding box center [159, 451] width 17 height 12
click at [324, 477] on icon at bounding box center [326, 483] width 17 height 12
click at [662, 434] on button "button" at bounding box center [666, 436] width 22 height 15
drag, startPoint x: 350, startPoint y: 406, endPoint x: 842, endPoint y: 421, distance: 492.3
click at [351, 406] on button "Save" at bounding box center [358, 407] width 27 height 16
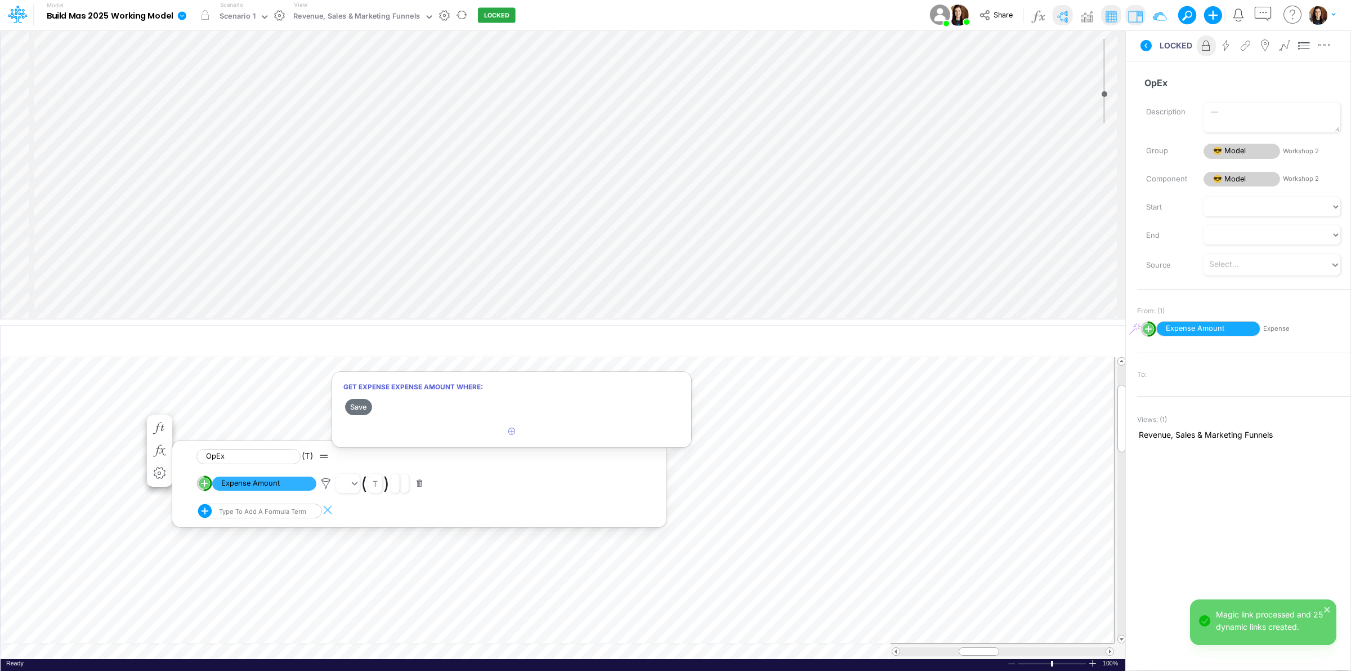
click at [770, 421] on div at bounding box center [675, 338] width 1351 height 665
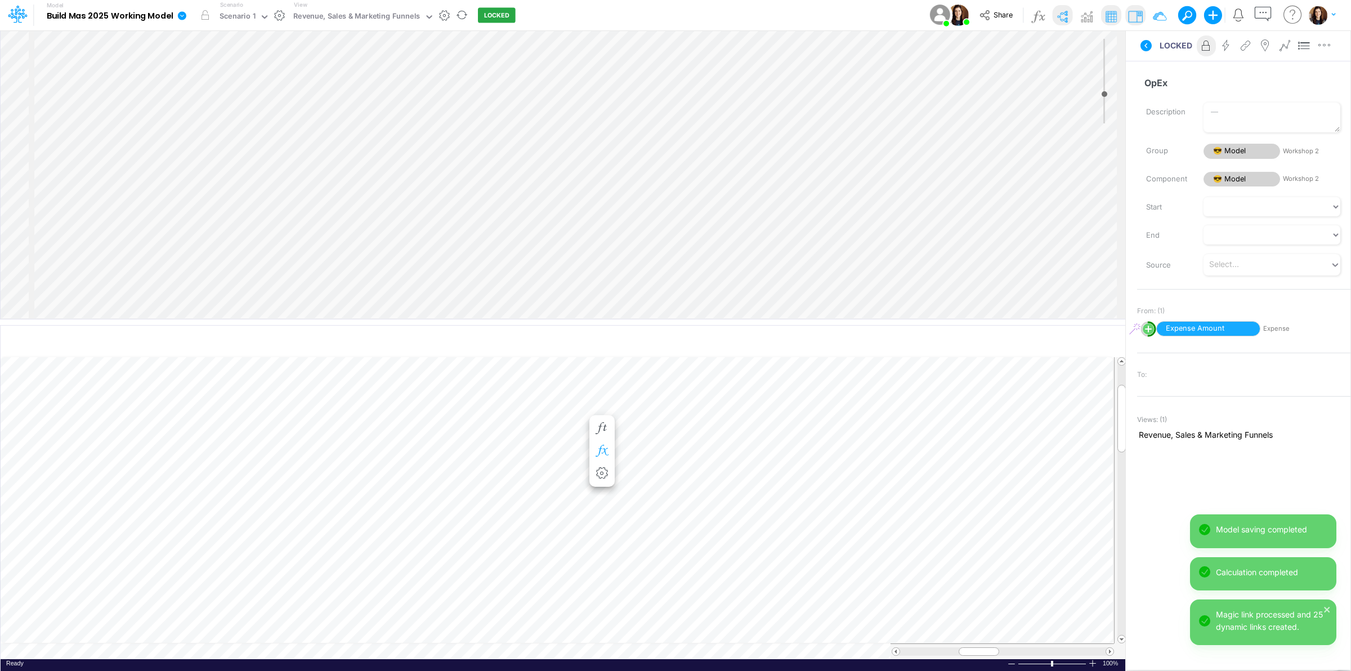
scroll to position [0, 1]
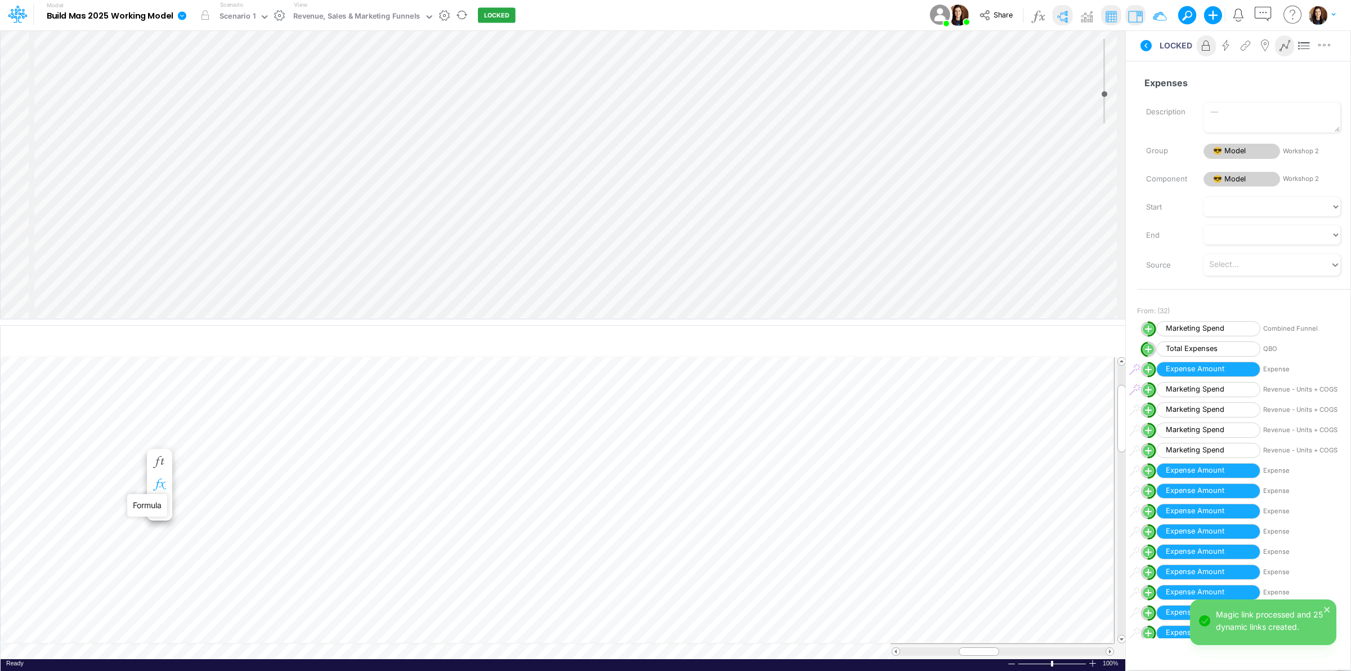
click at [164, 482] on icon "button" at bounding box center [159, 485] width 17 height 12
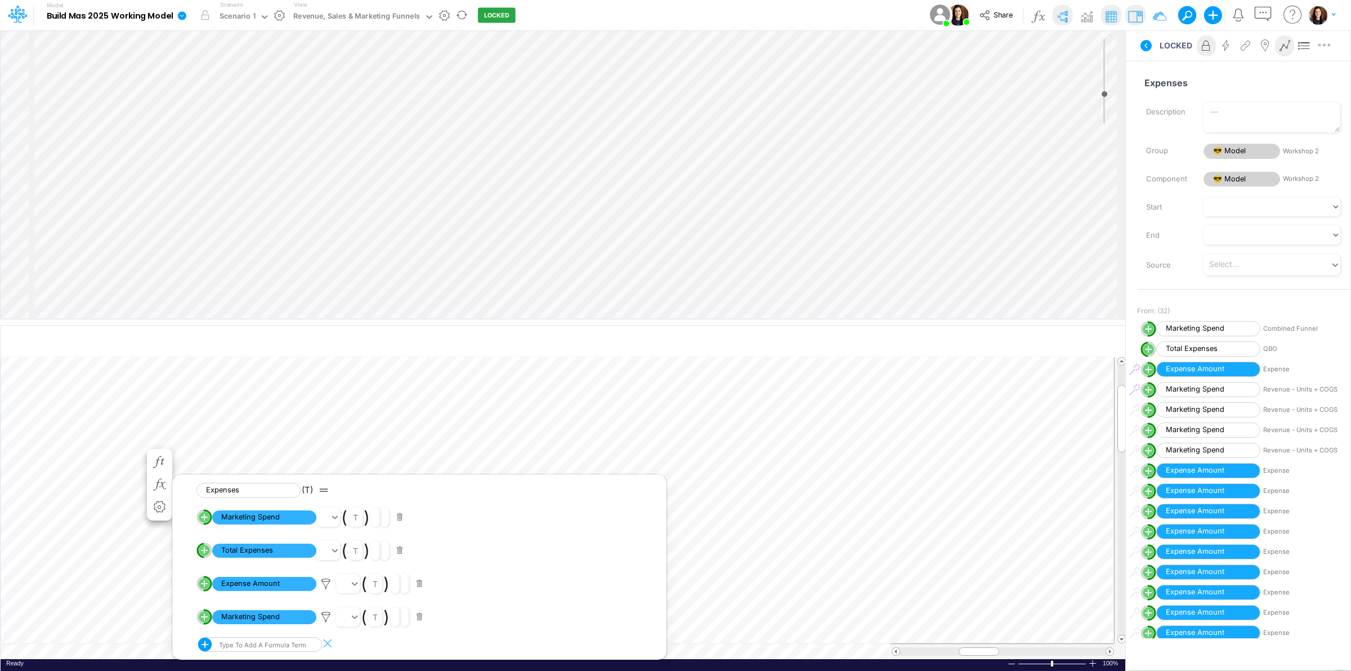
click at [206, 621] on circle "circle with outer border" at bounding box center [204, 616] width 11 height 11
select select "Multiply"
select select "Add"
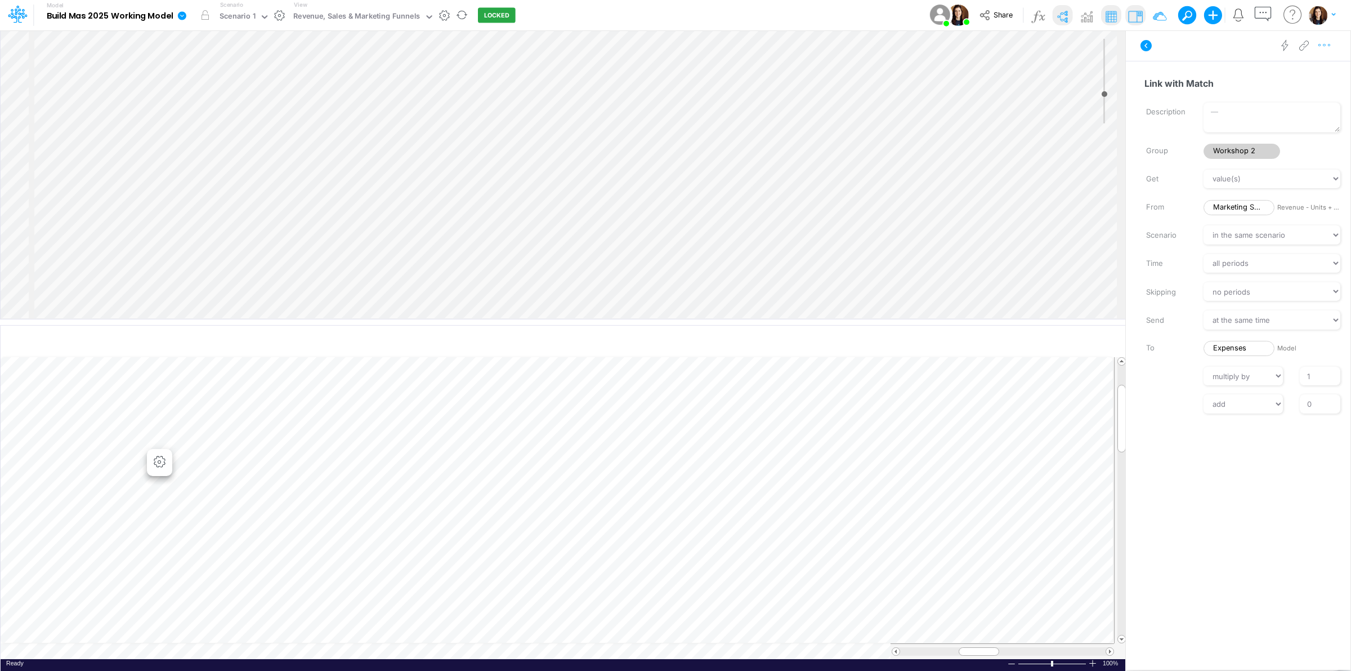
click at [1324, 46] on icon "button" at bounding box center [1324, 45] width 17 height 12
click at [1279, 93] on button "Delete" at bounding box center [1266, 92] width 134 height 19
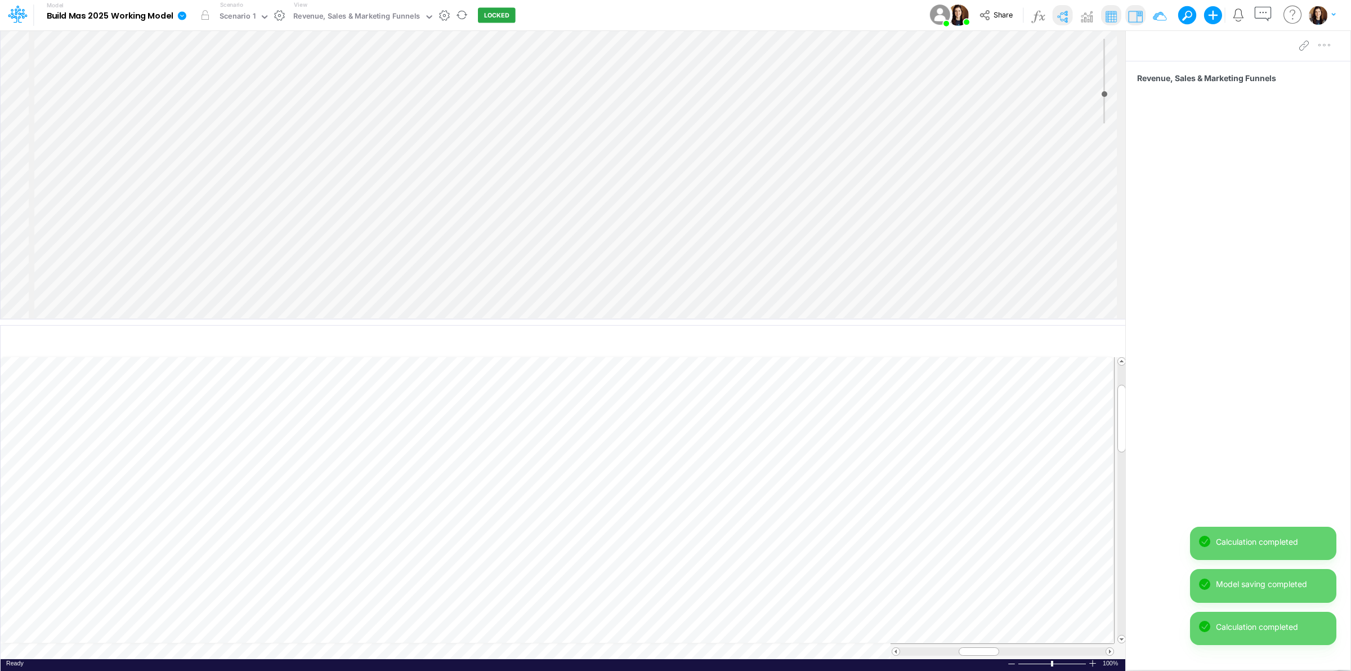
scroll to position [0, 1]
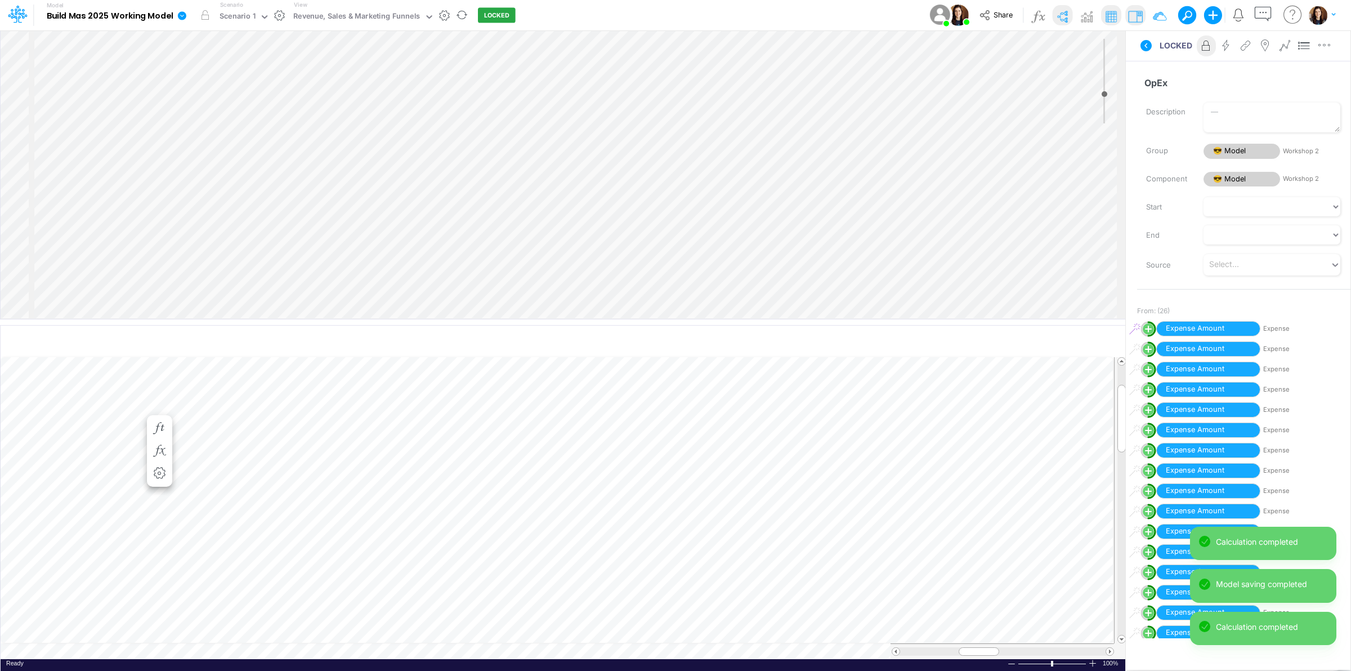
scroll to position [0, 1]
click at [158, 483] on icon "button" at bounding box center [159, 485] width 17 height 12
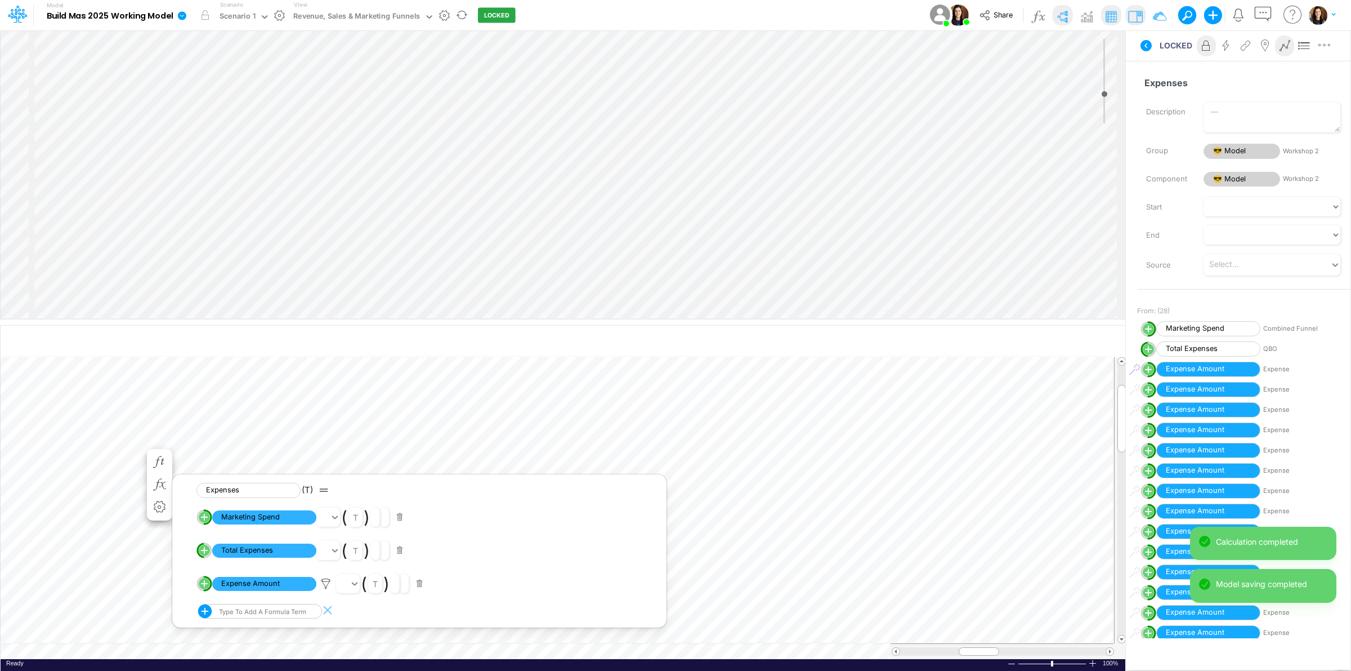
click at [206, 519] on circle "circle with outer border" at bounding box center [204, 516] width 11 height 11
select select "Multiply"
select select "Add"
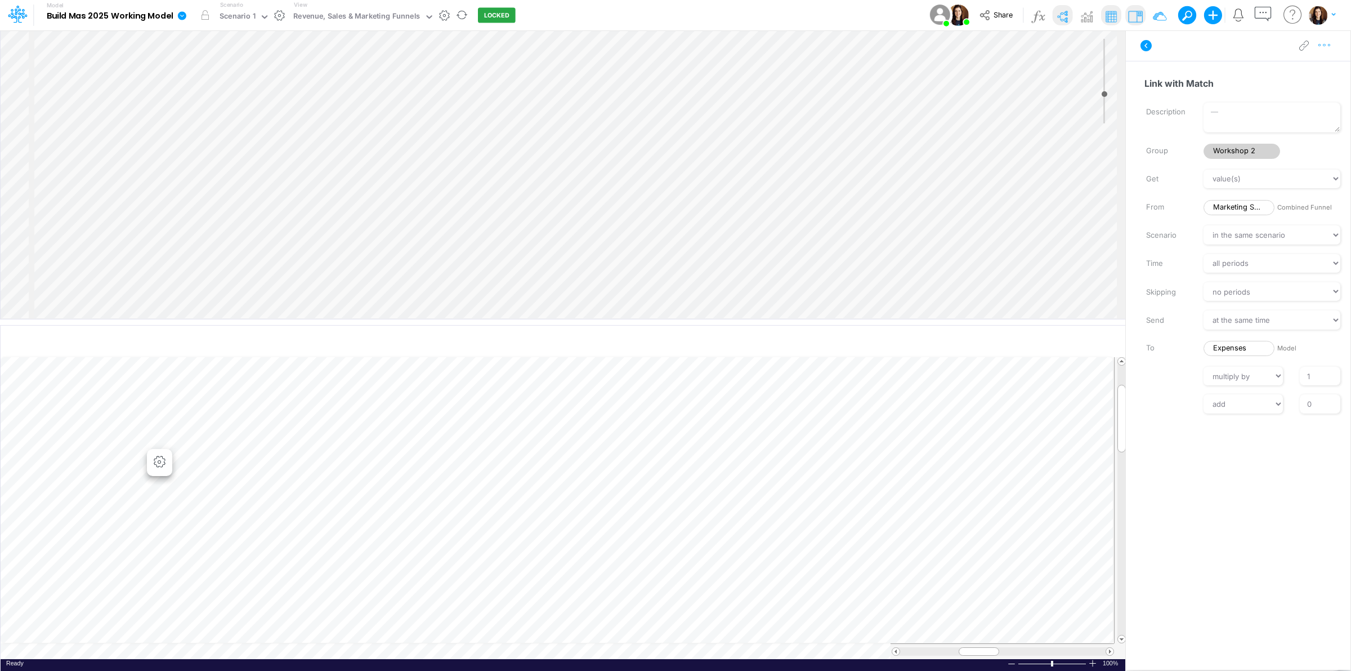
click at [1328, 48] on icon "button" at bounding box center [1324, 45] width 17 height 12
click at [1281, 92] on button "Delete" at bounding box center [1266, 92] width 134 height 19
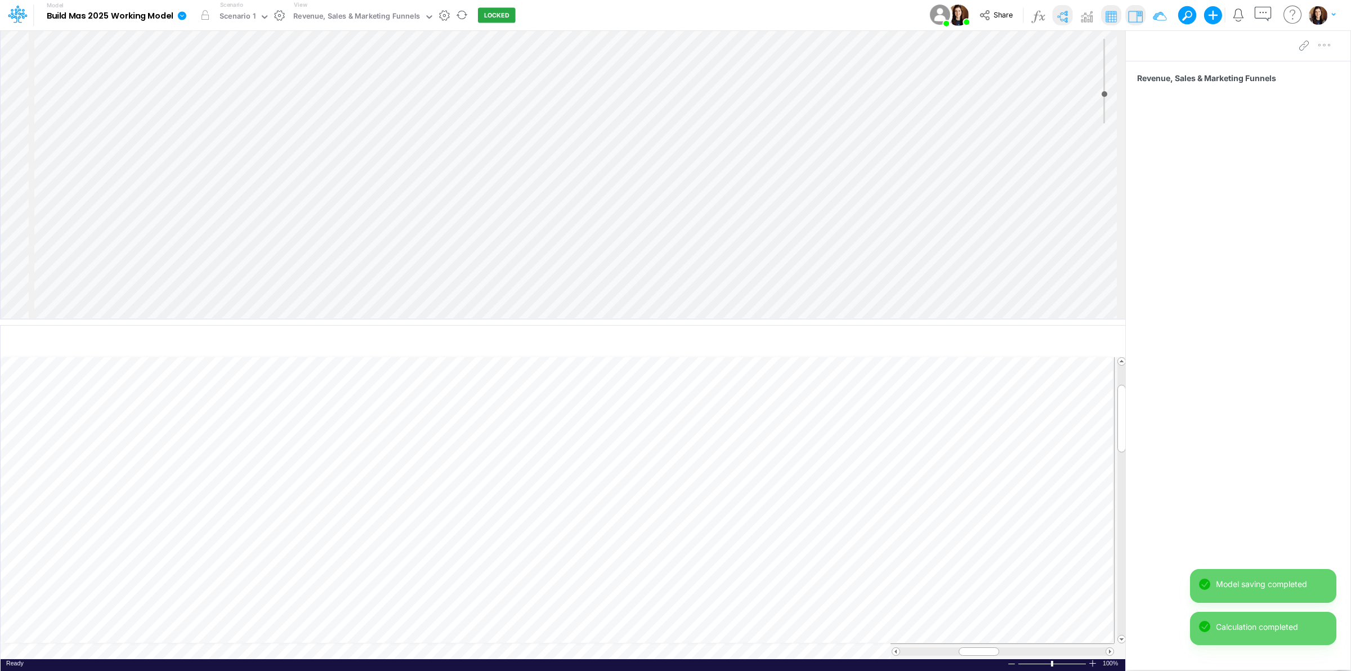
scroll to position [0, 1]
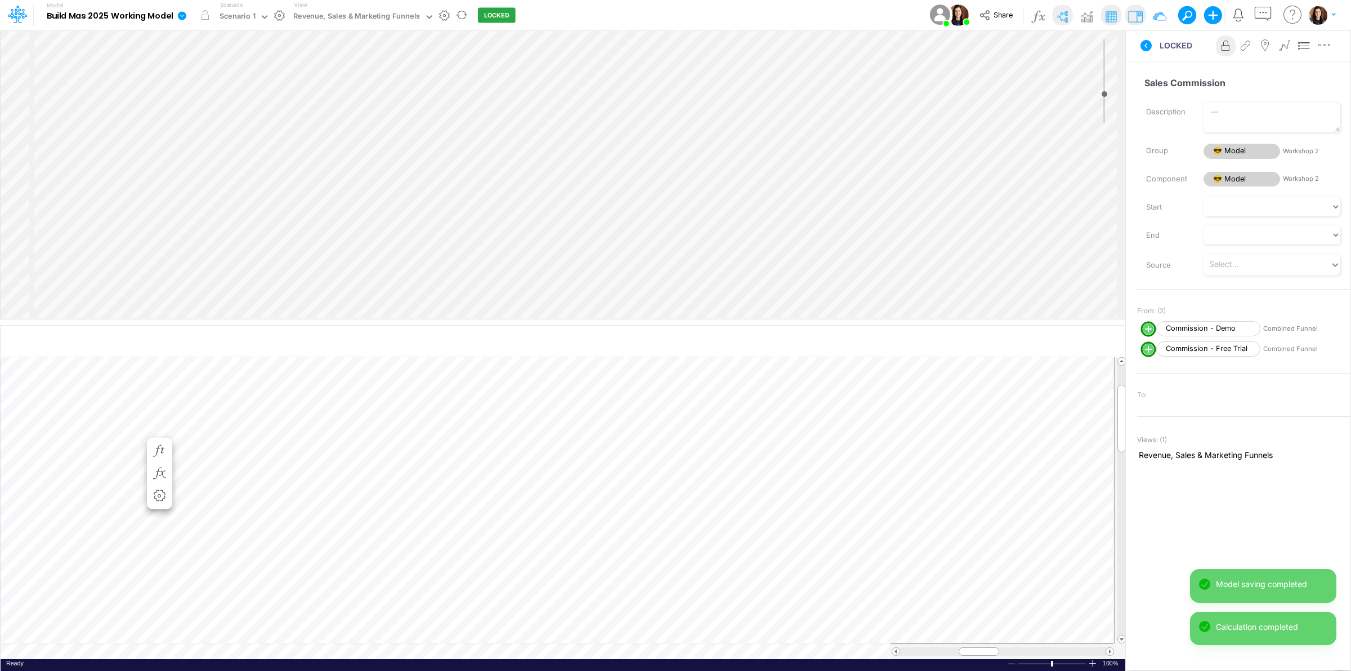
scroll to position [0, 1]
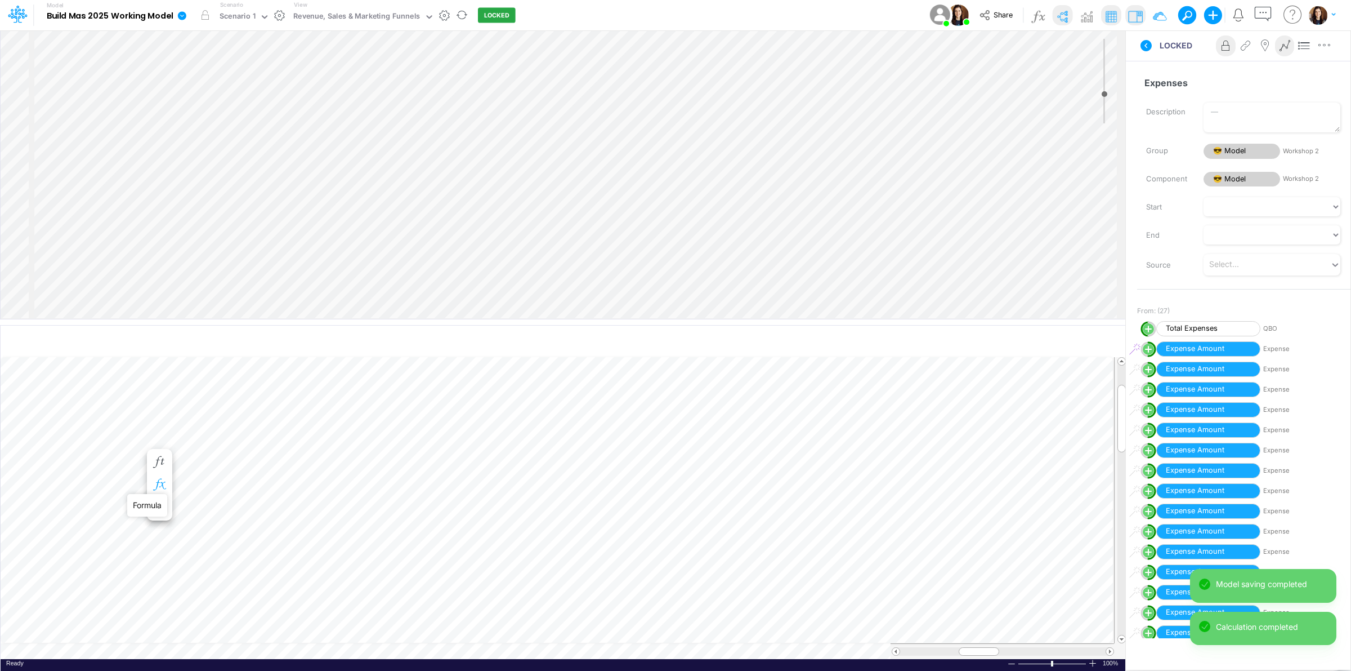
click at [160, 482] on icon "button" at bounding box center [159, 485] width 17 height 12
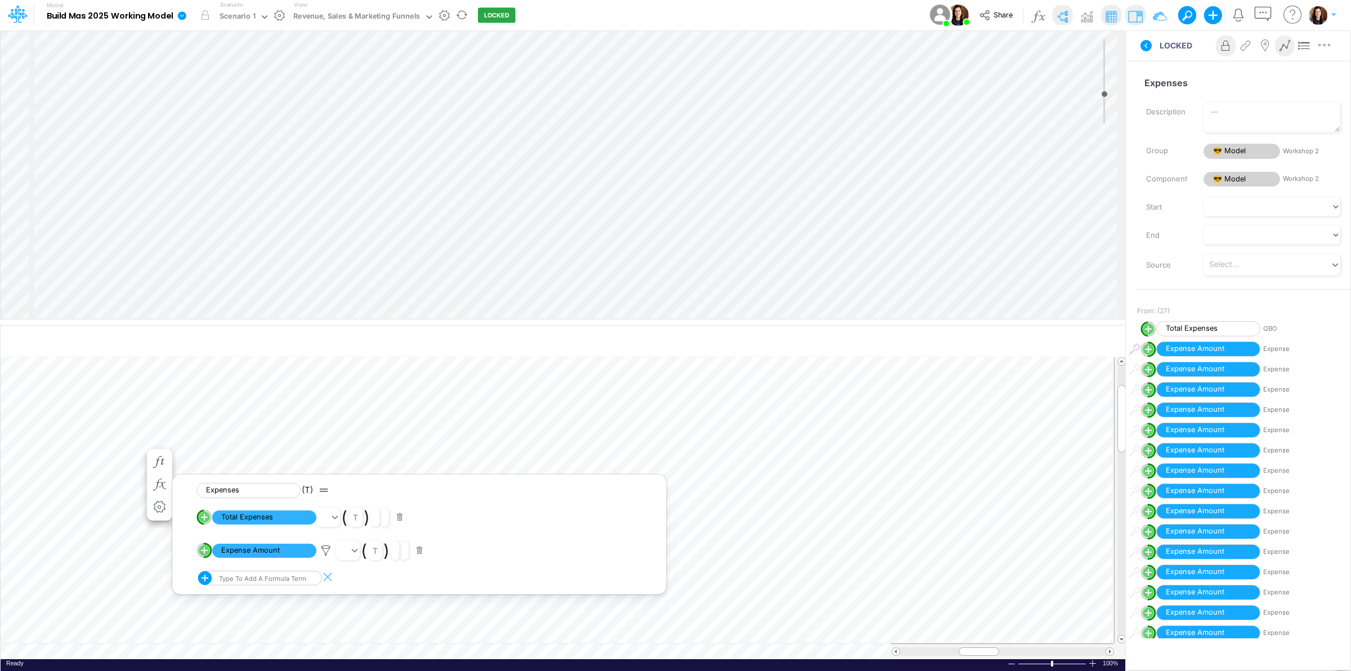
click at [206, 553] on circle "circle with outer border" at bounding box center [204, 549] width 11 height 11
select select "Multiply"
select select "Add"
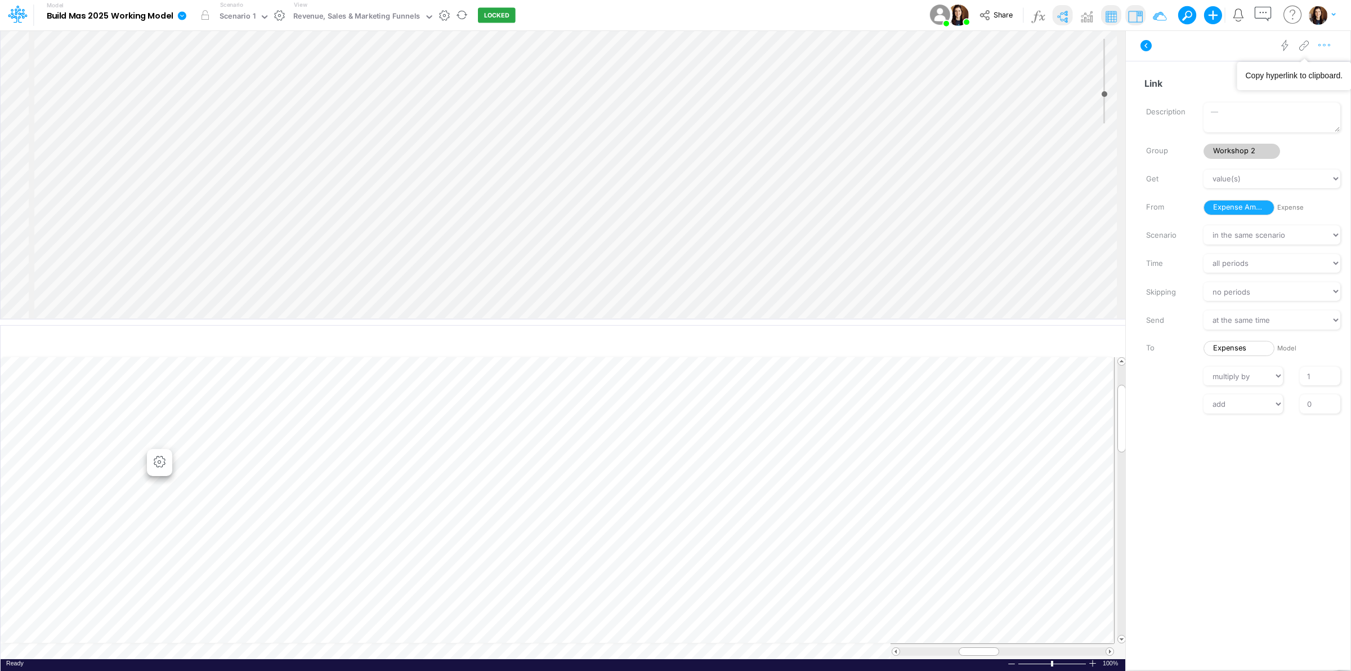
click at [1325, 46] on icon "button" at bounding box center [1324, 45] width 17 height 12
click at [1279, 90] on button "Delete" at bounding box center [1266, 92] width 134 height 19
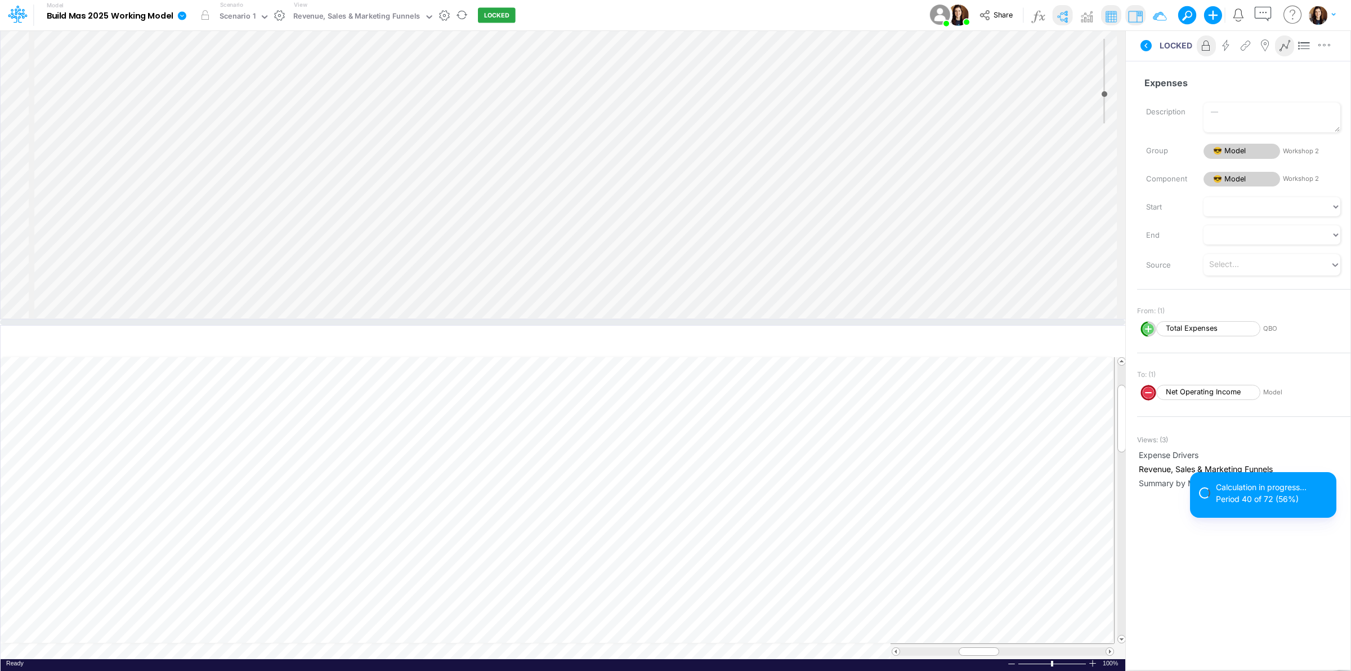
select select "1"
select select "Multiply"
select select "Add"
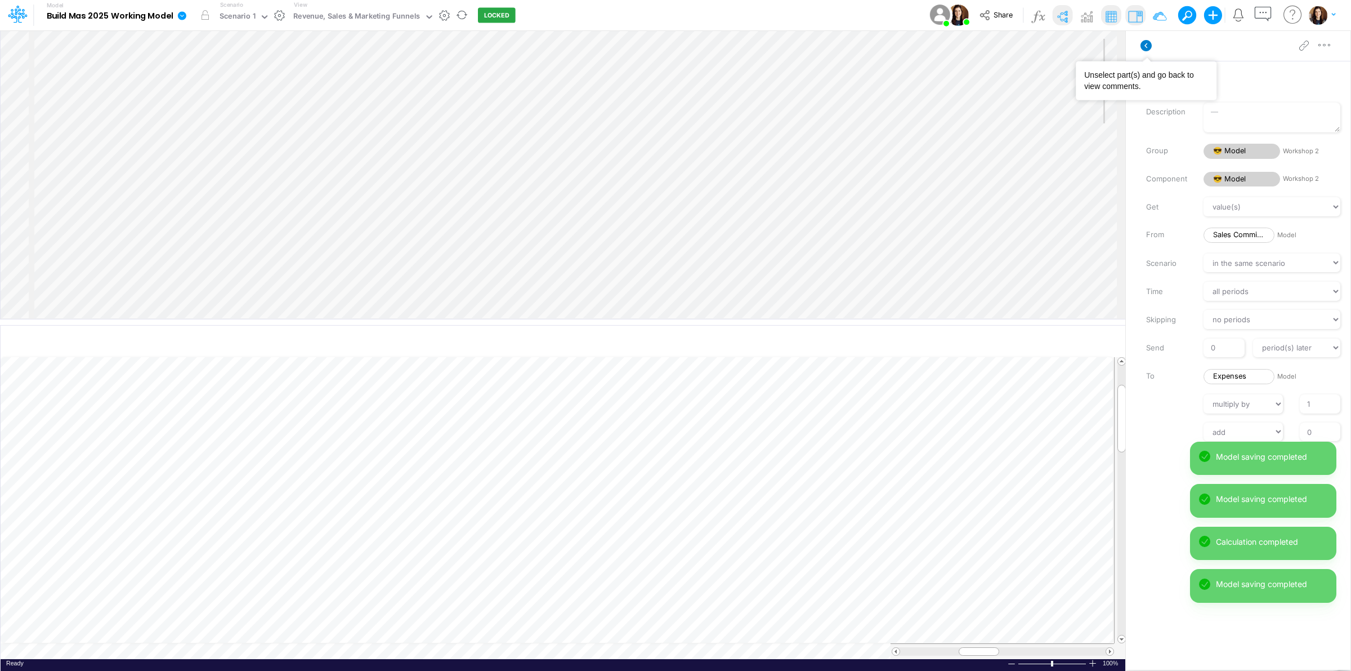
click at [1148, 46] on icon at bounding box center [1146, 45] width 11 height 11
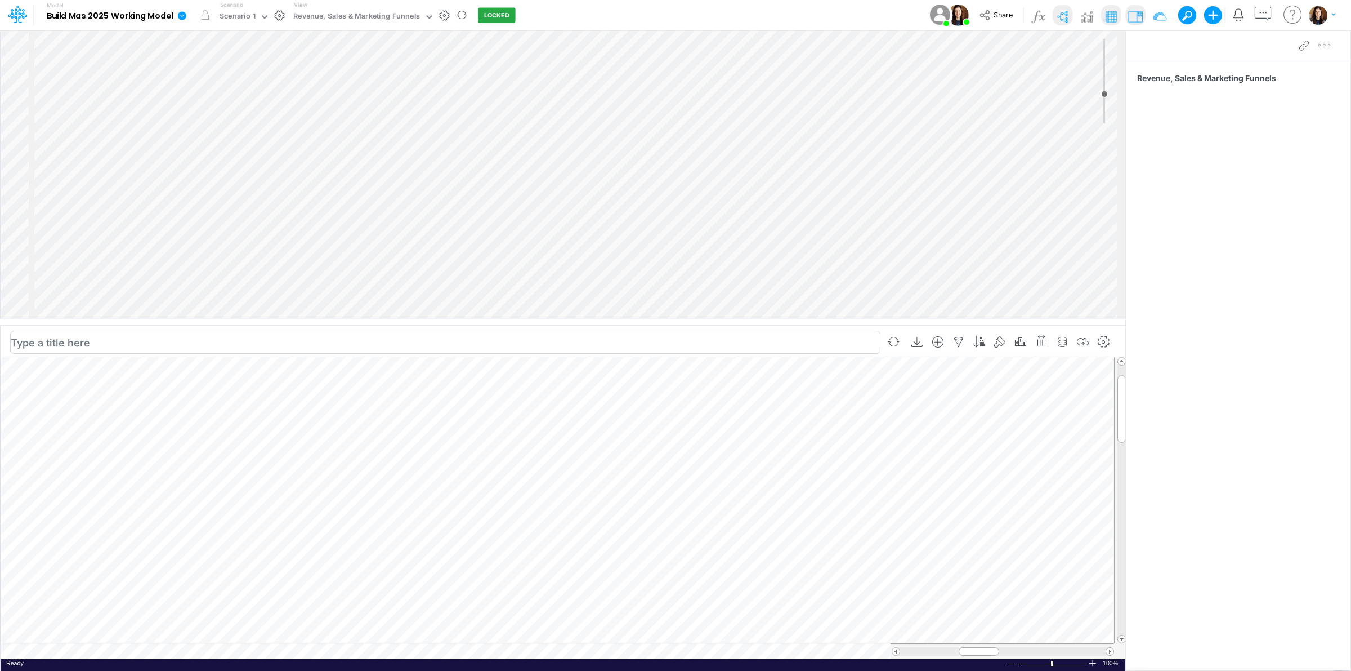
scroll to position [0, 1]
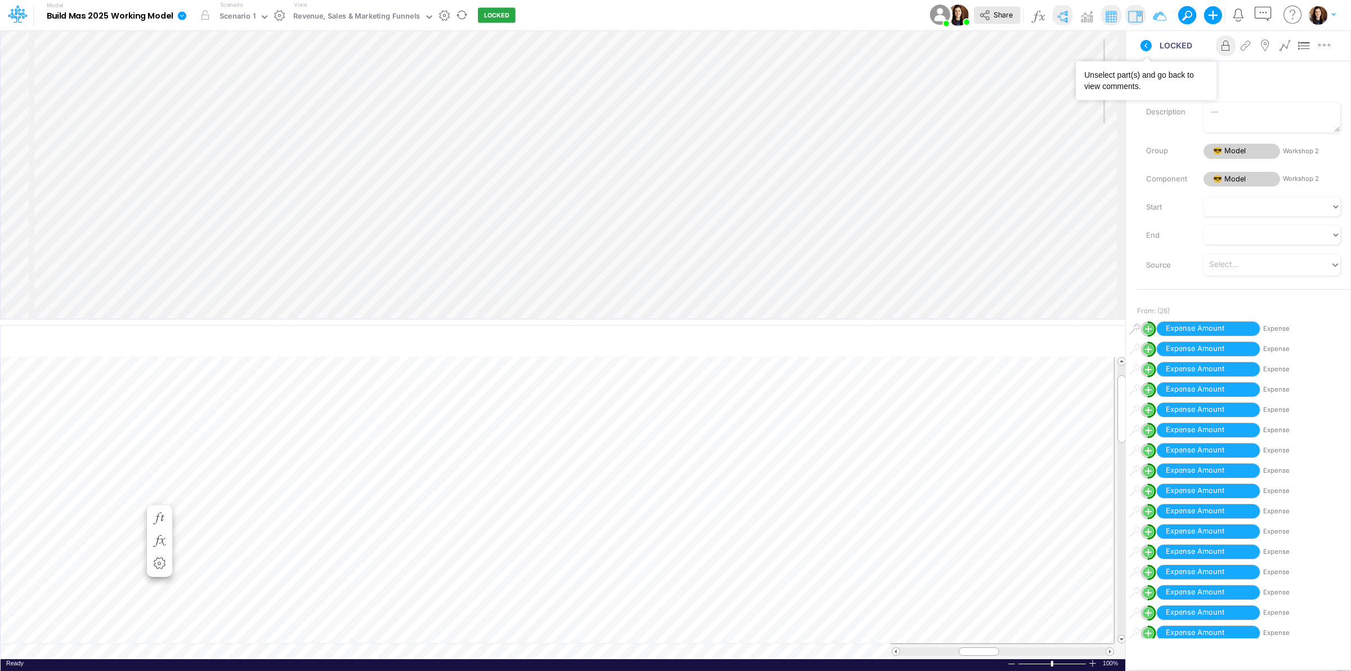
click at [1152, 44] on button at bounding box center [1146, 45] width 27 height 20
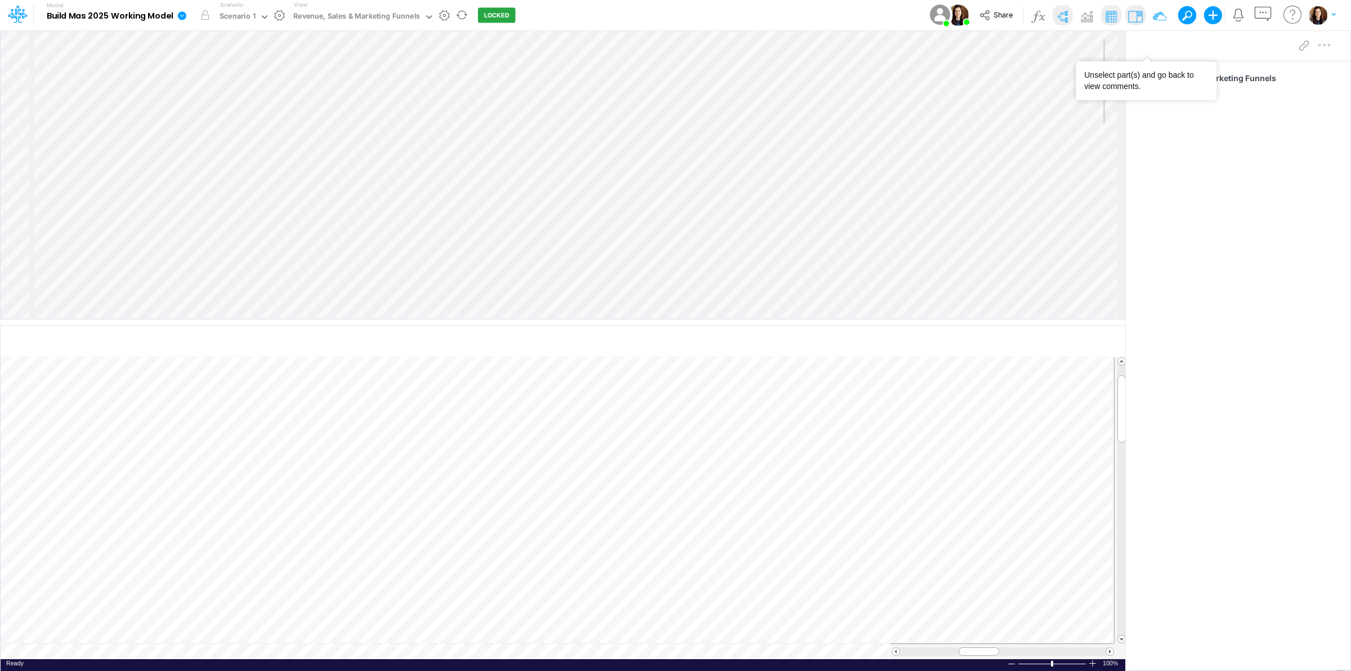
click at [1060, 13] on img at bounding box center [1062, 16] width 18 height 18
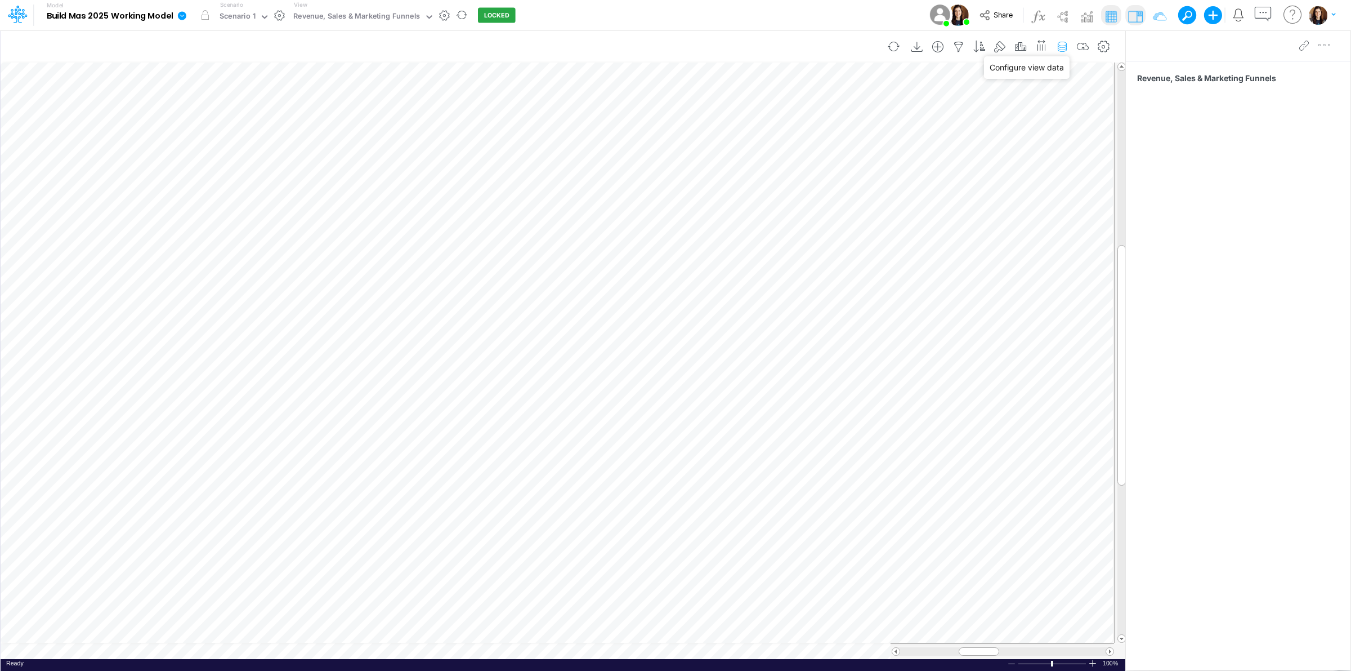
click at [1063, 44] on icon "button" at bounding box center [1062, 47] width 17 height 12
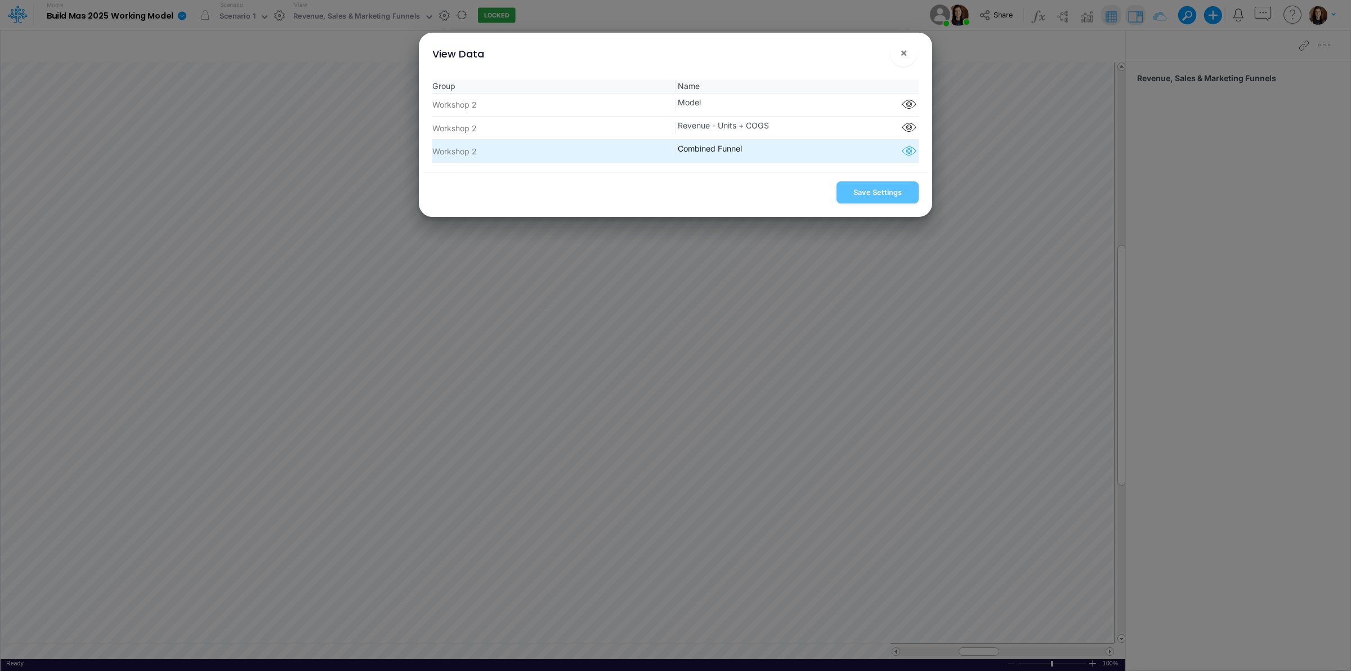
click at [905, 149] on icon "button" at bounding box center [909, 151] width 17 height 15
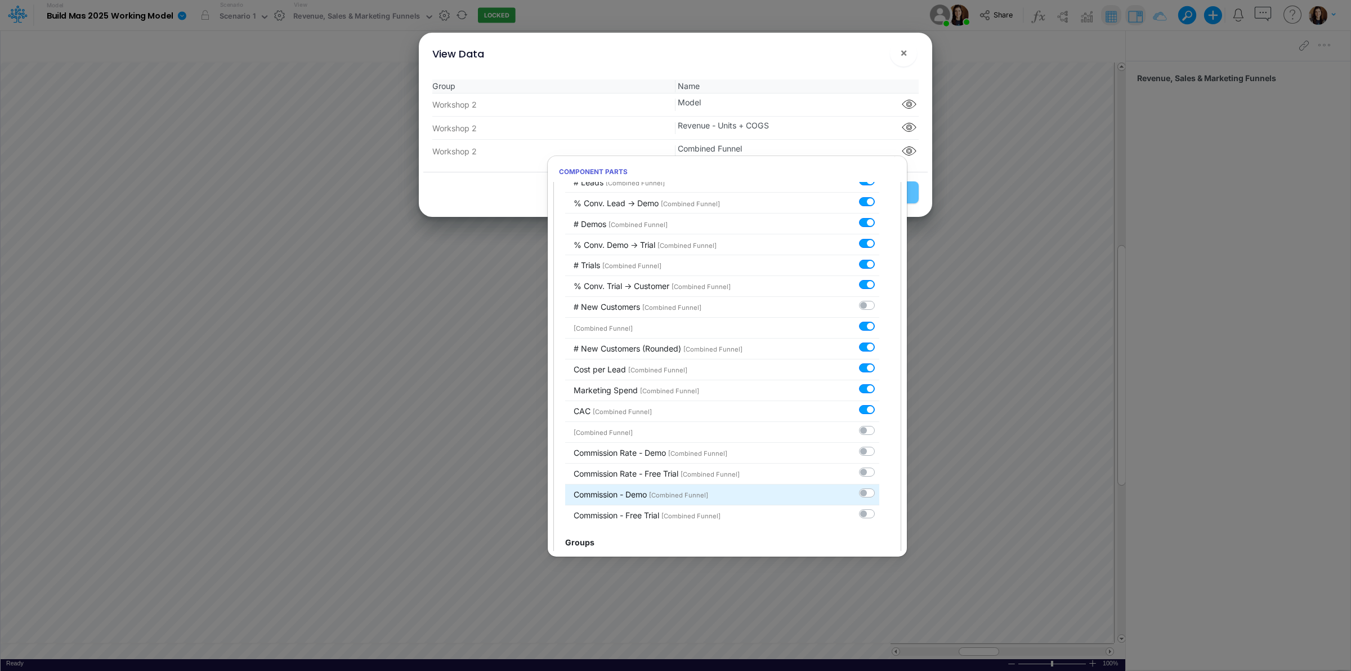
scroll to position [159, 0]
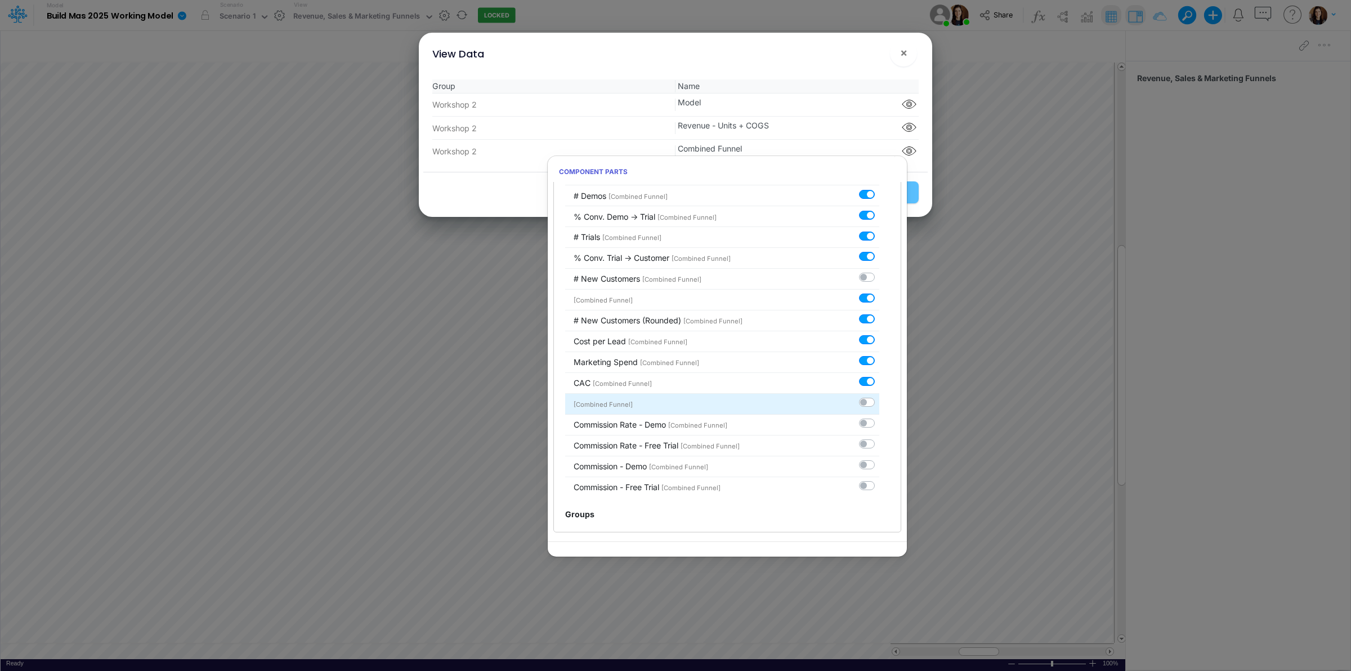
drag, startPoint x: 860, startPoint y: 400, endPoint x: 859, endPoint y: 405, distance: 5.9
click at [879, 396] on label at bounding box center [879, 396] width 0 height 0
click at [879, 400] on input "checkbox" at bounding box center [882, 399] width 7 height 7
checkbox input "true"
click at [879, 417] on label at bounding box center [879, 417] width 0 height 0
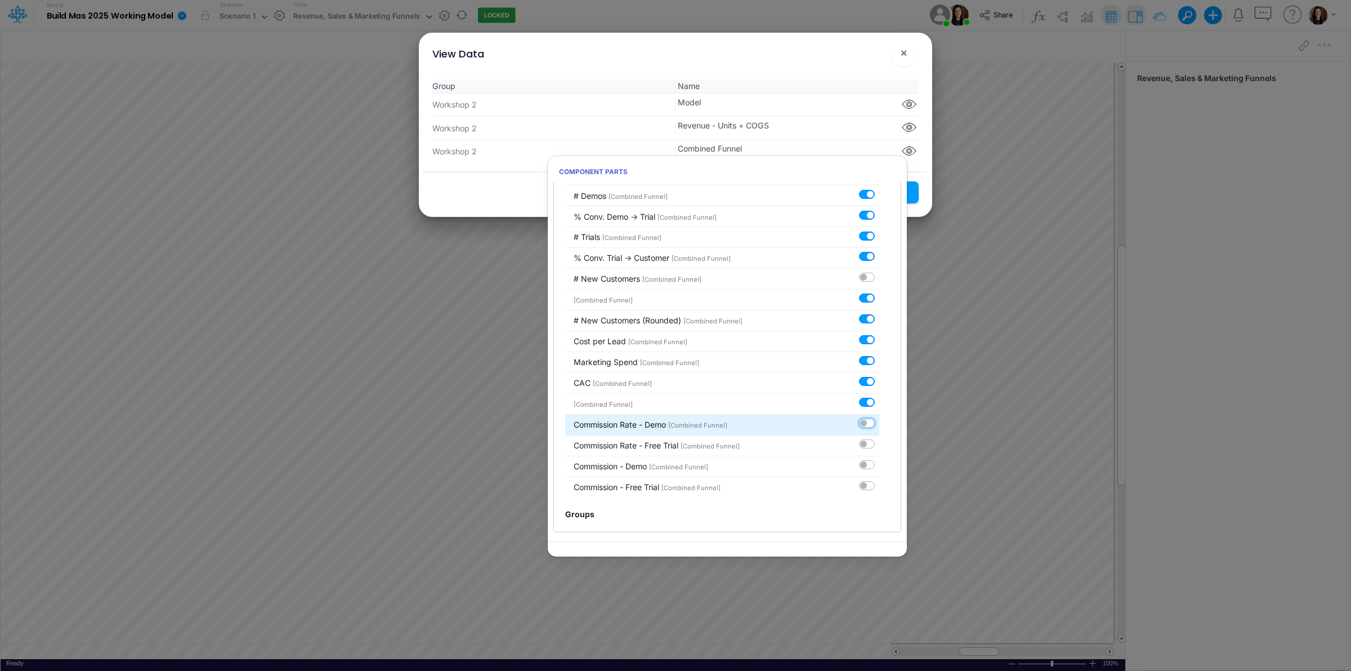
click at [879, 424] on input "checkbox" at bounding box center [882, 420] width 7 height 7
checkbox input "true"
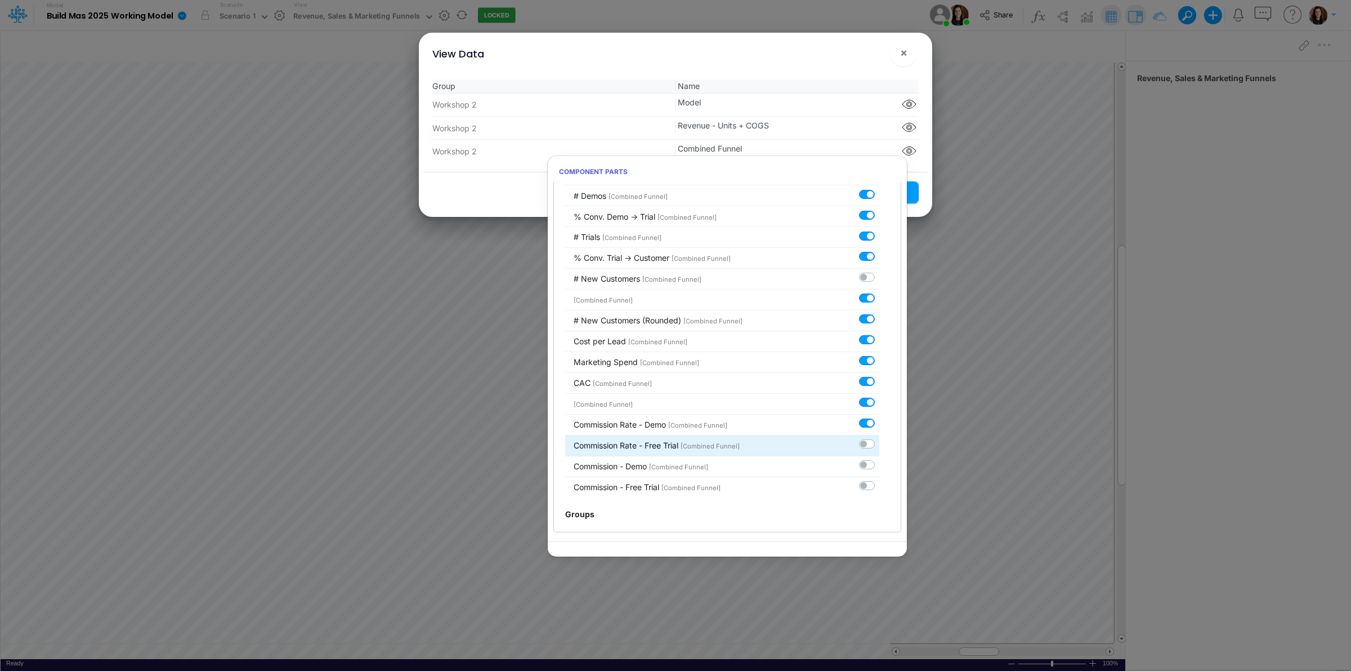
click at [879, 438] on label at bounding box center [879, 438] width 0 height 0
click at [879, 440] on input "checkbox" at bounding box center [882, 441] width 7 height 7
checkbox input "true"
click at [862, 456] on li "Commission - Demo [Combined Funnel]" at bounding box center [722, 466] width 315 height 21
click at [879, 458] on label at bounding box center [879, 458] width 0 height 0
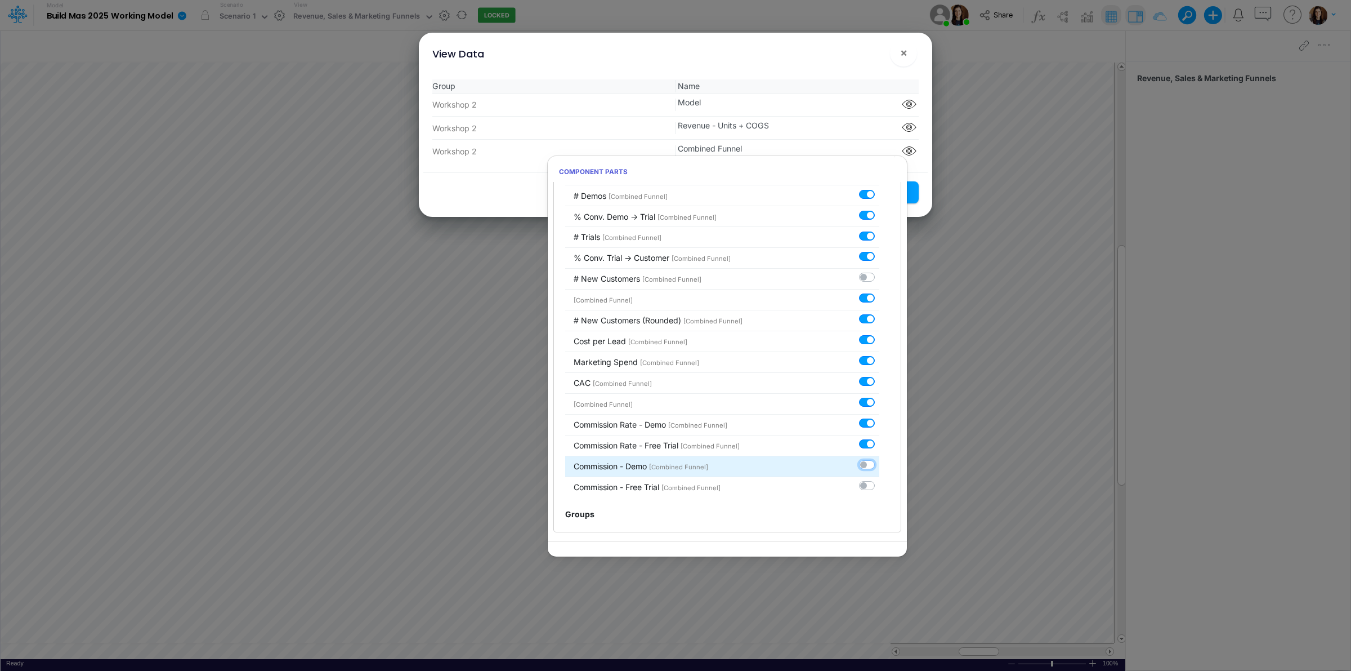
click at [879, 463] on input "checkbox" at bounding box center [882, 461] width 7 height 7
checkbox input "true"
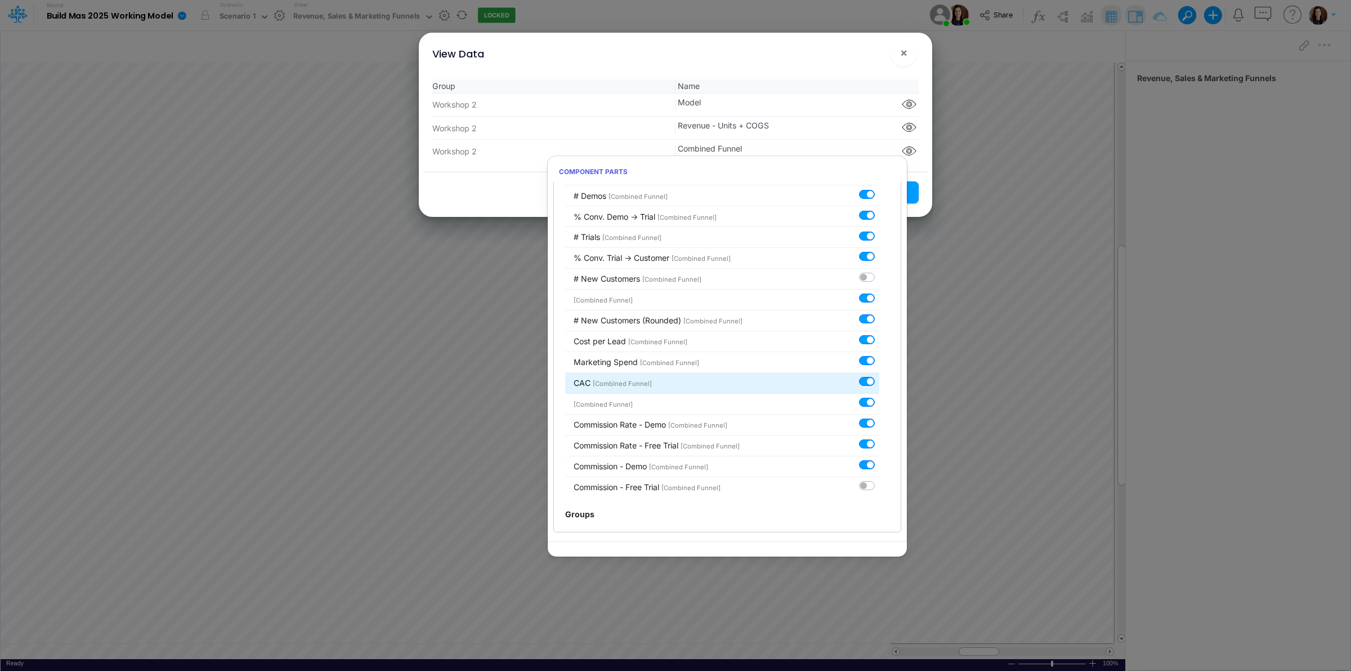
drag, startPoint x: 859, startPoint y: 487, endPoint x: 841, endPoint y: 373, distance: 115.8
click at [879, 479] on label at bounding box center [879, 479] width 0 height 0
click at [879, 484] on input "checkbox" at bounding box center [882, 482] width 7 height 7
checkbox input "true"
click at [853, 72] on div "Group Name Workshop 2 Model Component parts Workshop 2 Revenue - Units + COGS C…" at bounding box center [675, 120] width 504 height 101
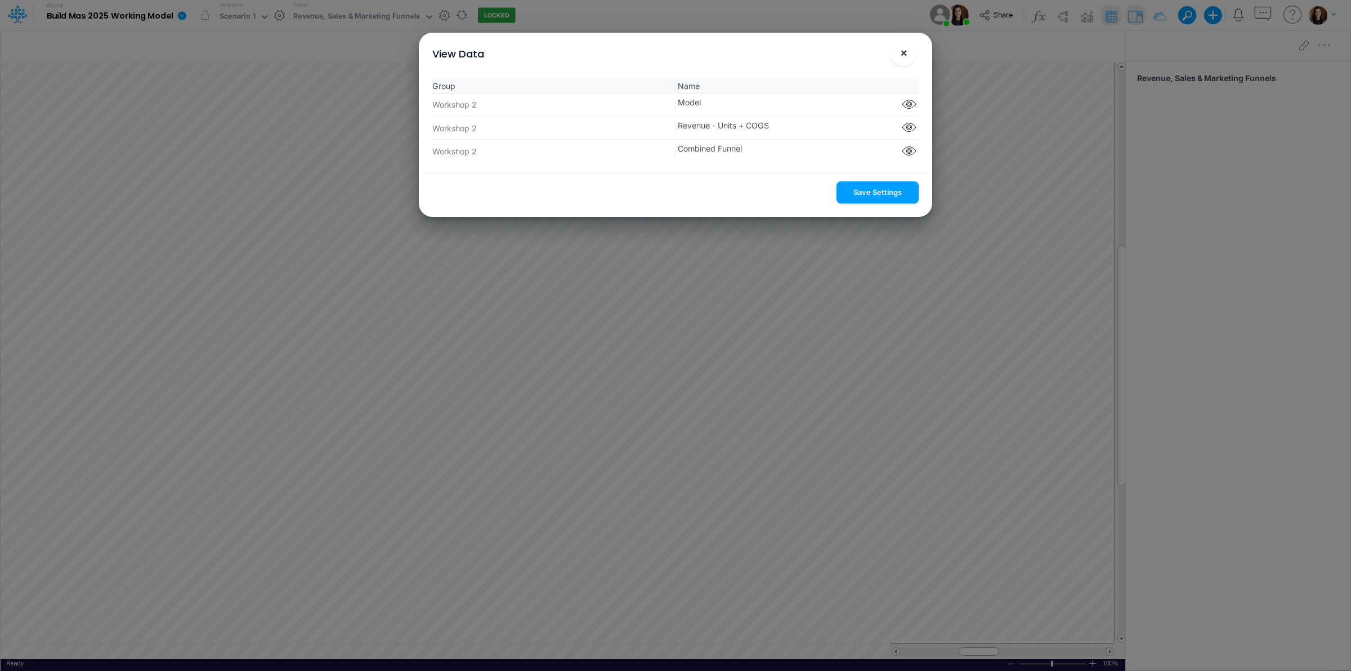
drag, startPoint x: 865, startPoint y: 186, endPoint x: 901, endPoint y: 52, distance: 138.6
click at [866, 186] on button "Save Settings" at bounding box center [878, 192] width 82 height 22
click at [902, 51] on span "×" at bounding box center [903, 53] width 7 height 14
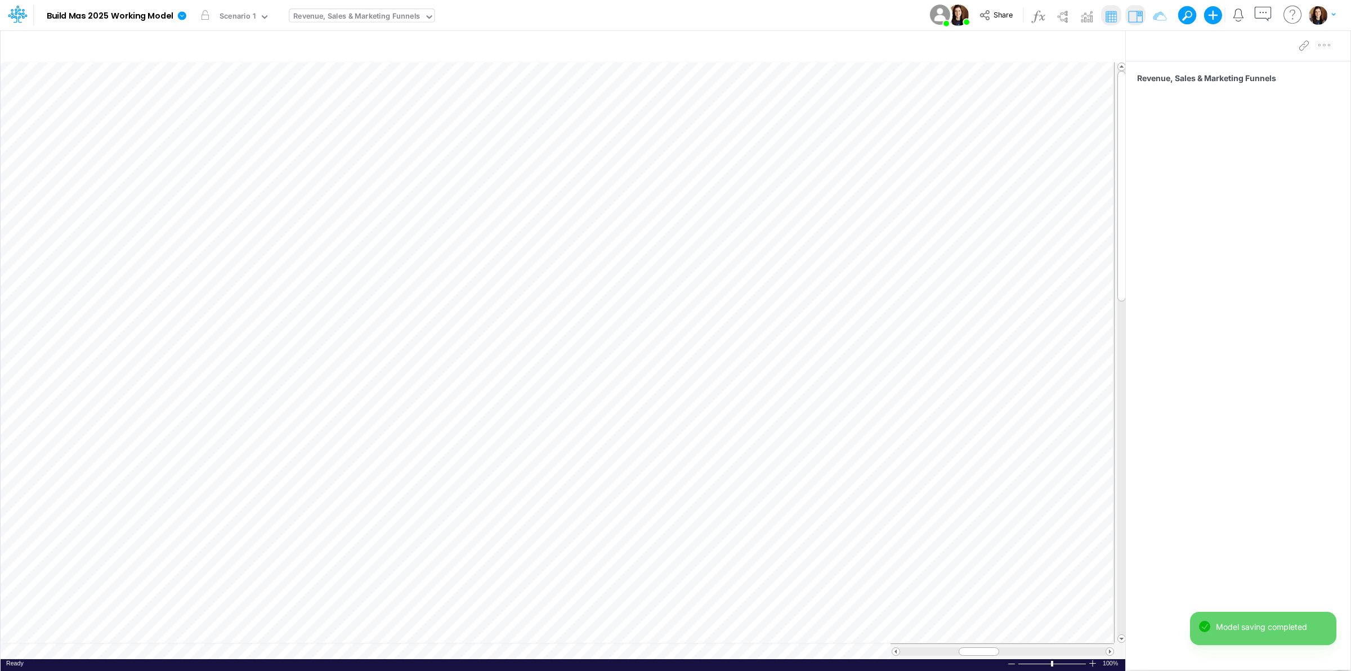
click at [369, 7] on div "View Revenue, Sales & Marketing Funnels" at bounding box center [361, 15] width 145 height 29
click at [370, 16] on div "Revenue, Sales & Marketing Funnels" at bounding box center [356, 17] width 127 height 13
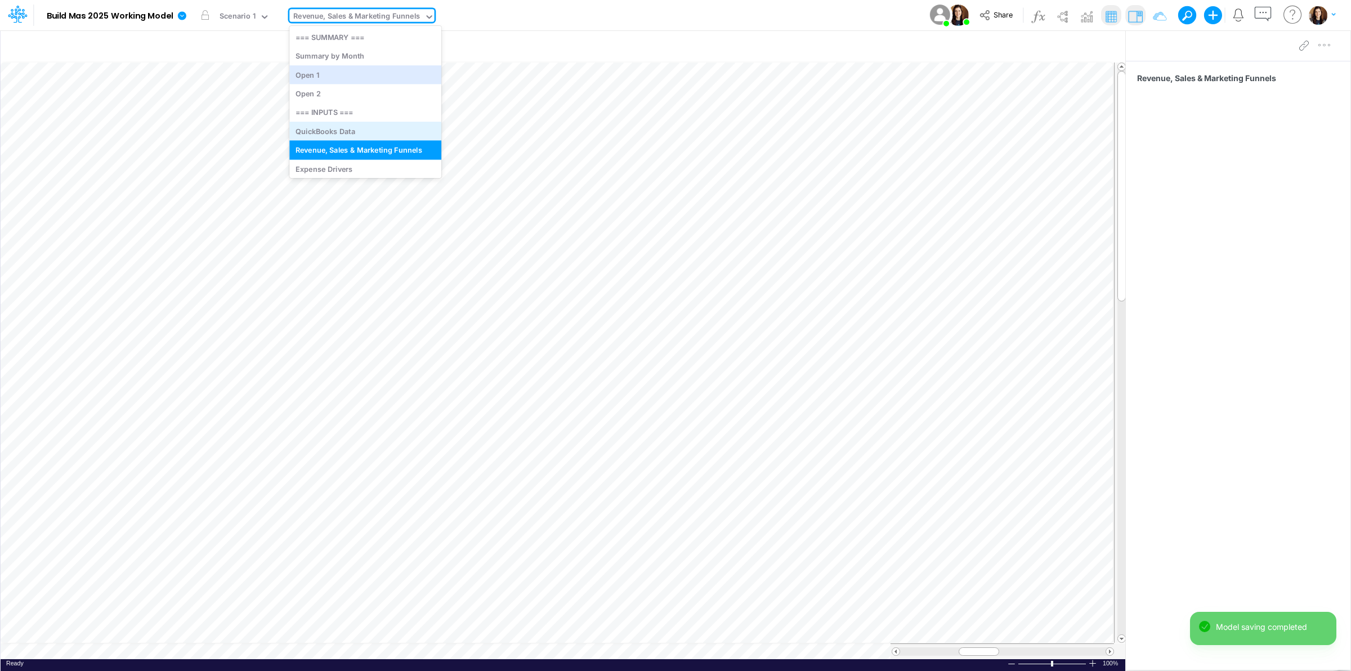
scroll to position [23, 0]
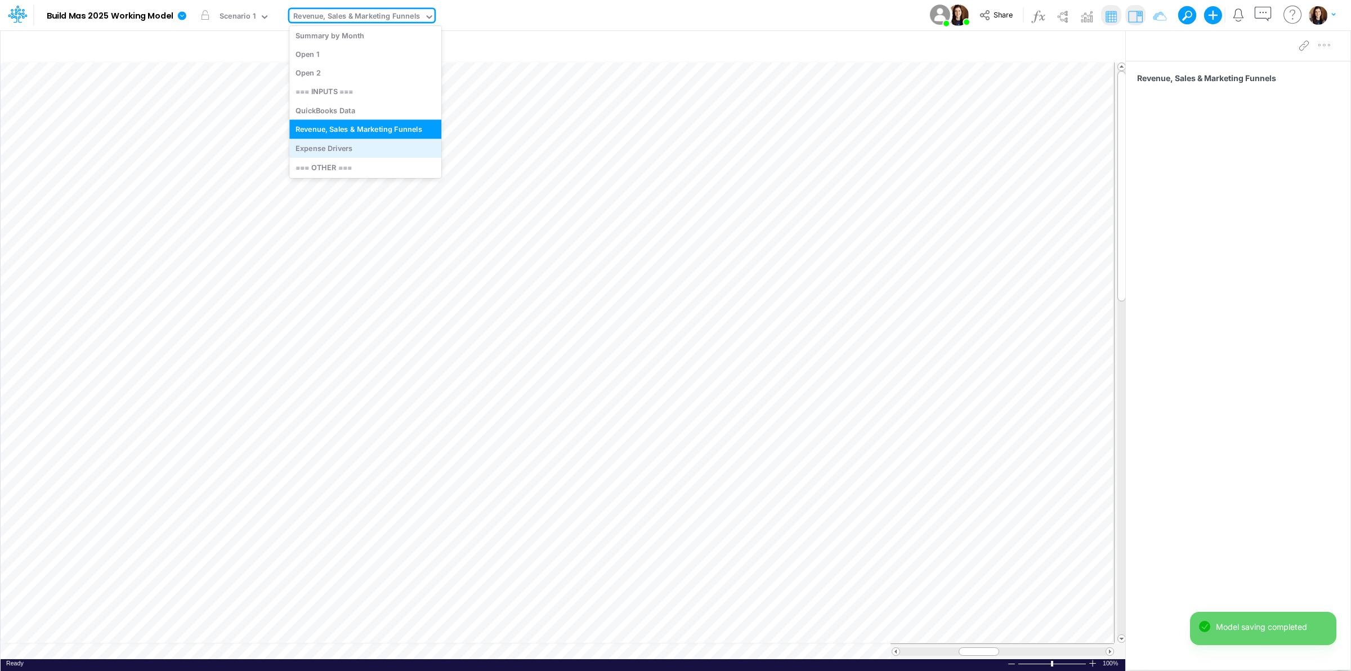
click at [352, 152] on div "Expense Drivers" at bounding box center [365, 147] width 152 height 19
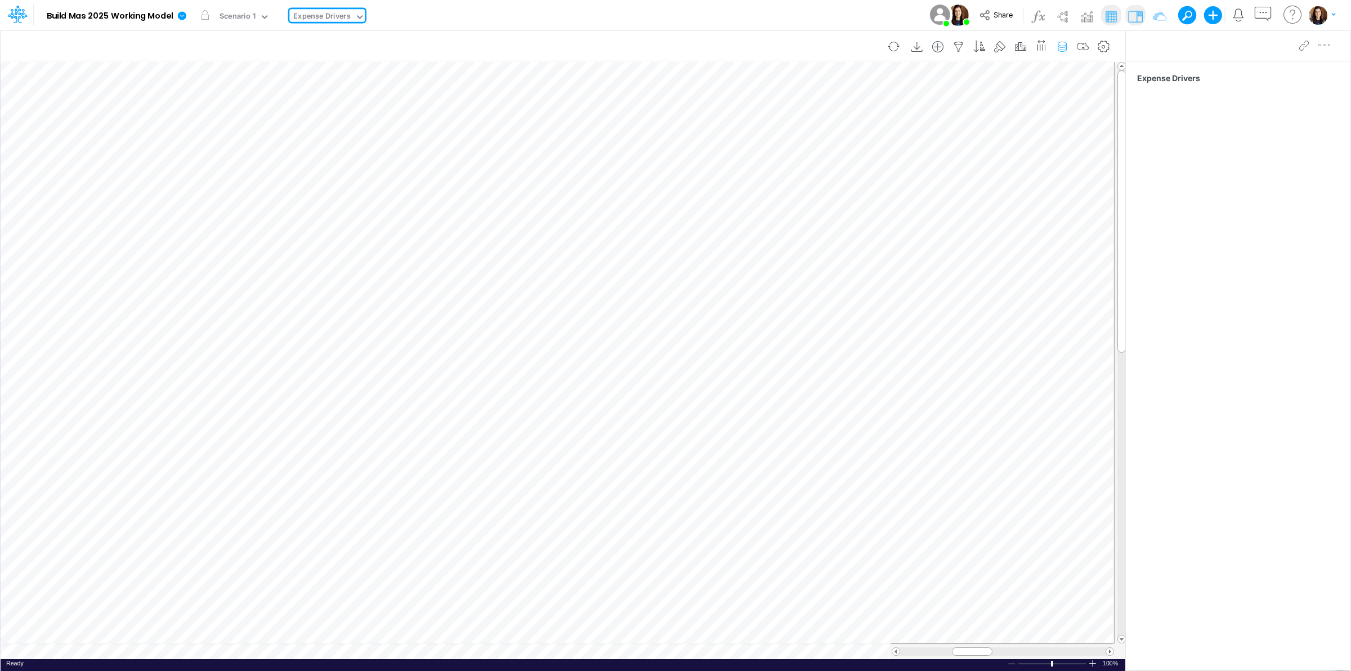
click at [1066, 48] on icon "button" at bounding box center [1062, 47] width 17 height 12
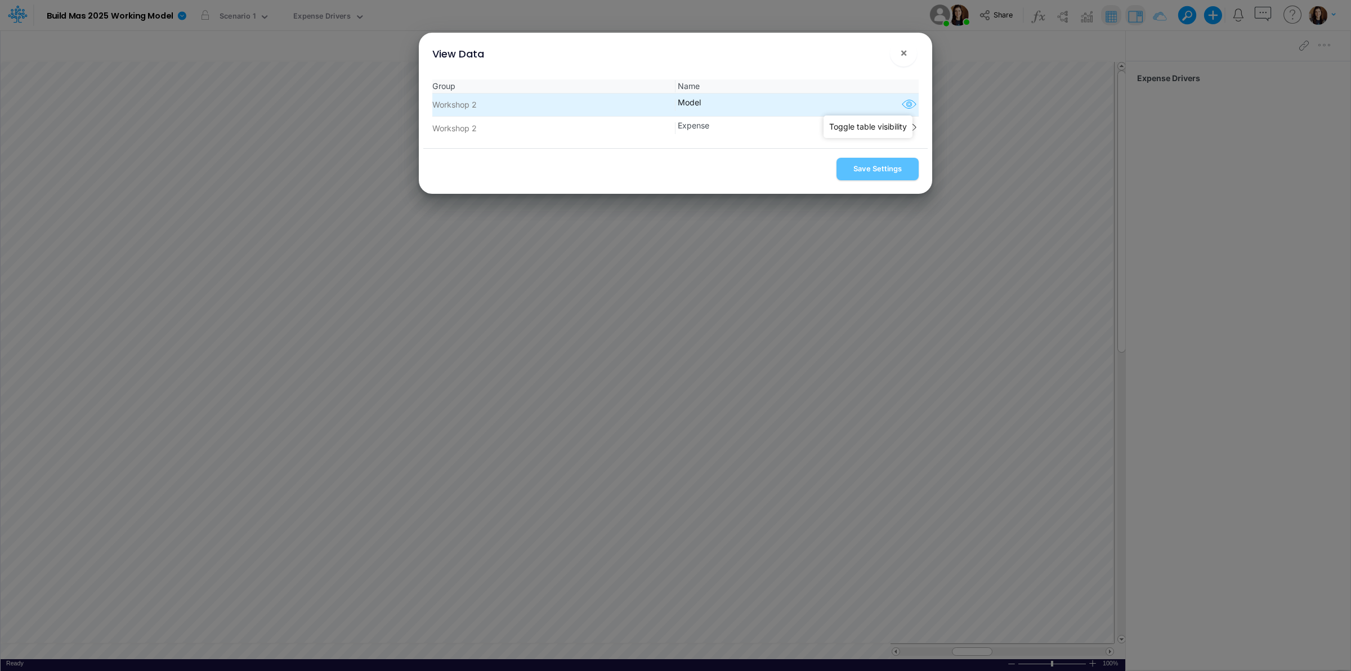
click at [902, 106] on icon "button" at bounding box center [909, 104] width 17 height 15
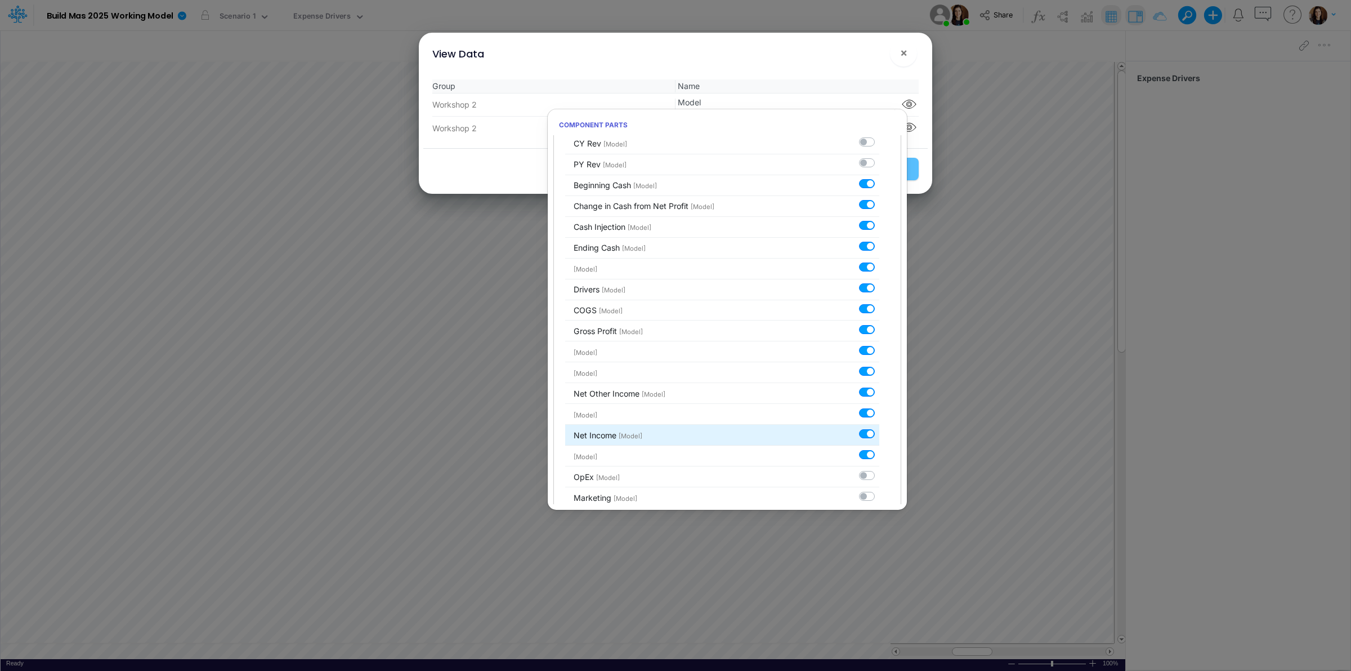
scroll to position [389, 0]
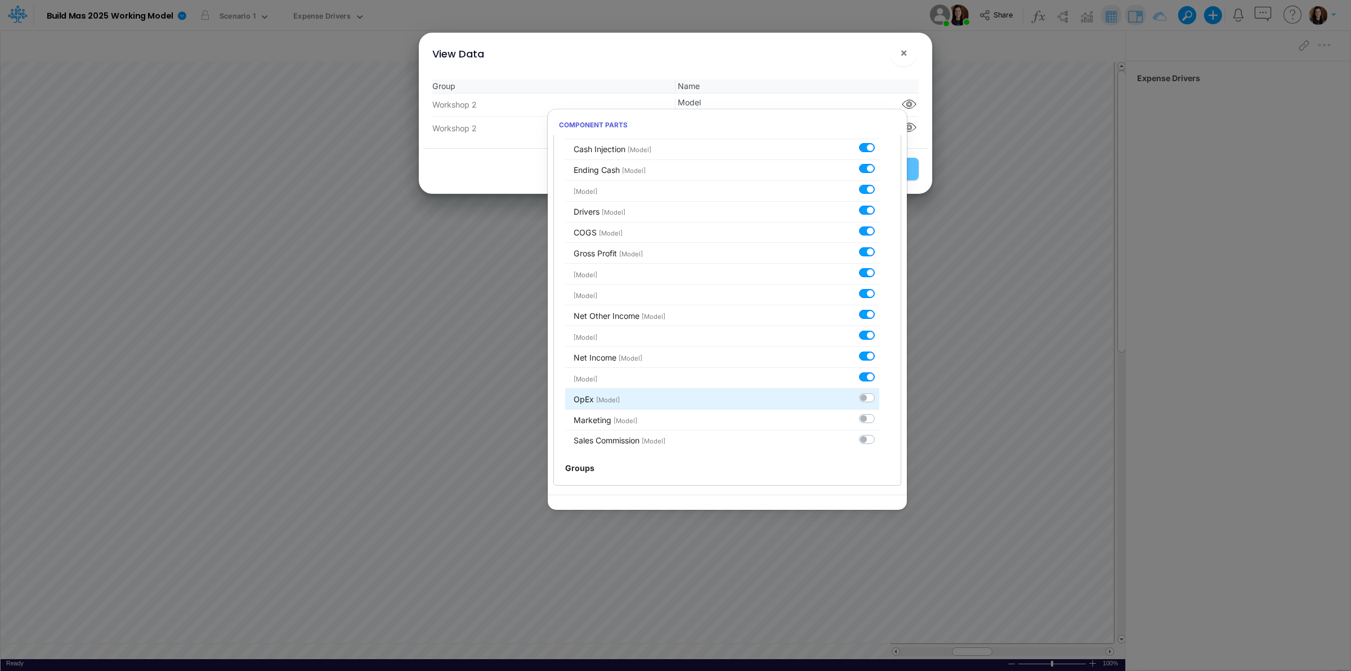
click at [879, 391] on label at bounding box center [879, 391] width 0 height 0
click at [879, 397] on input "checkbox" at bounding box center [882, 394] width 7 height 7
checkbox input "true"
click at [879, 412] on label at bounding box center [879, 412] width 0 height 0
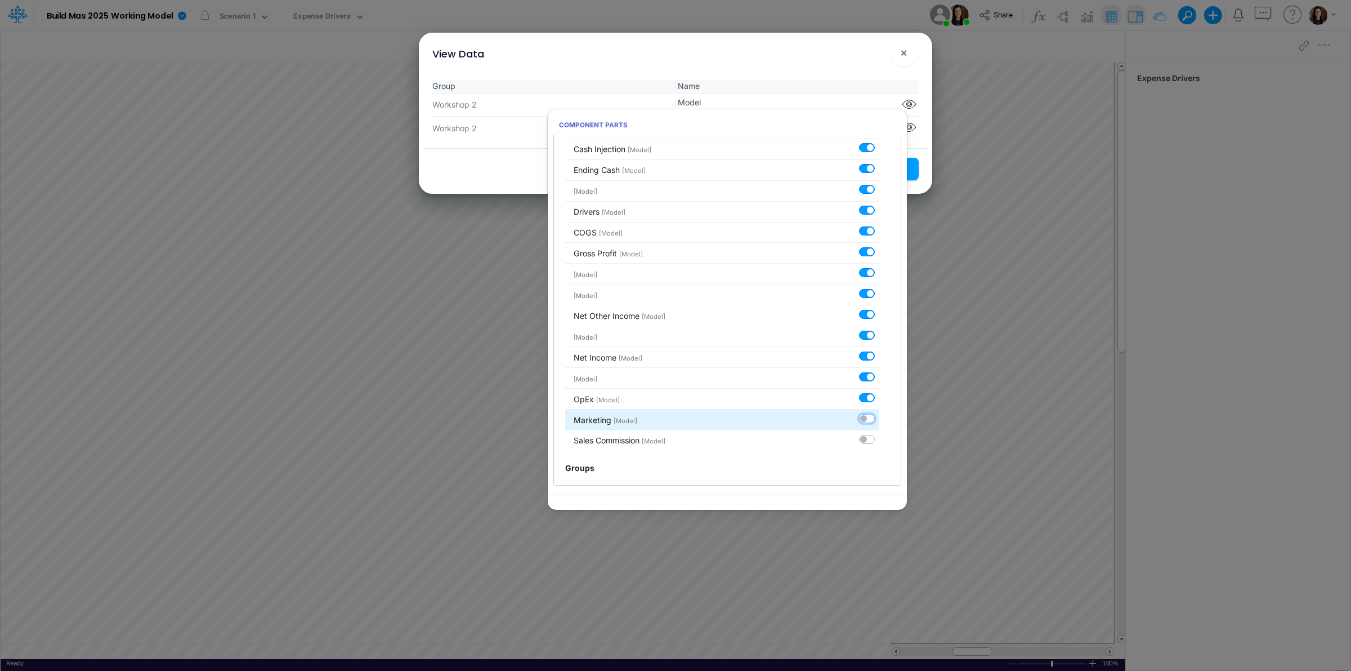
click at [879, 419] on input "checkbox" at bounding box center [882, 415] width 7 height 7
checkbox input "true"
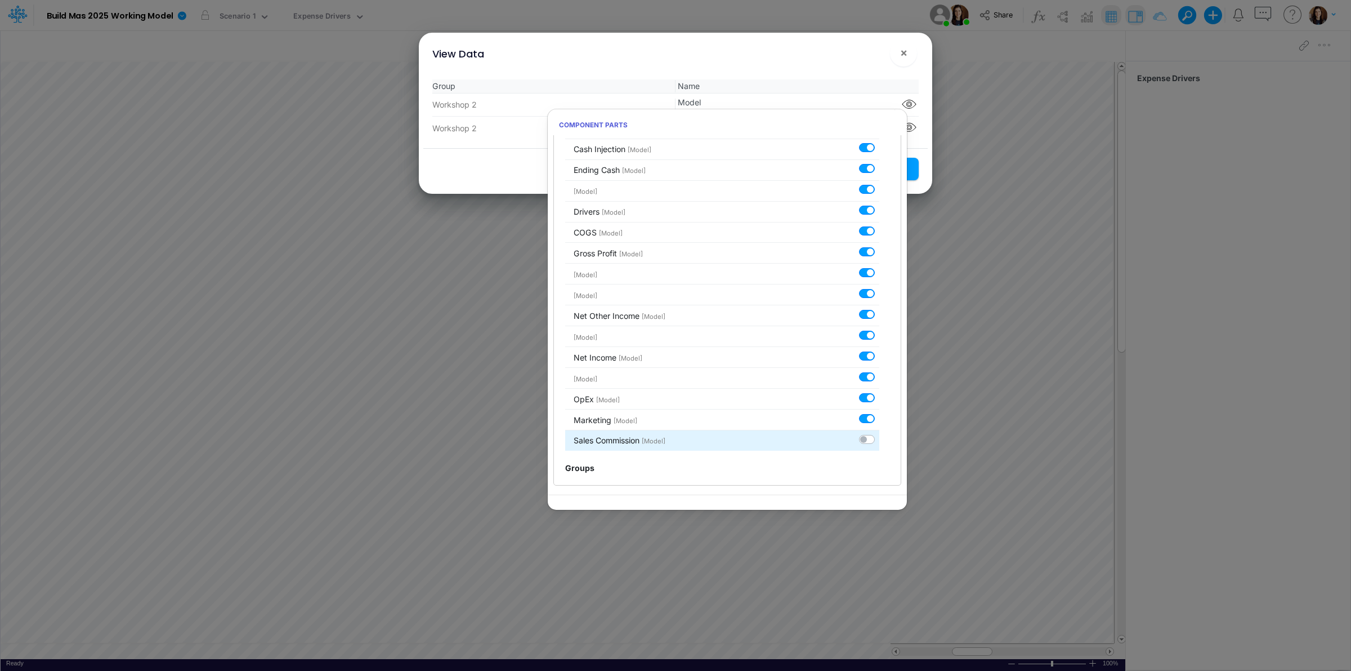
click at [879, 433] on label at bounding box center [879, 433] width 0 height 0
click at [879, 437] on input "checkbox" at bounding box center [882, 436] width 7 height 7
checkbox input "true"
click at [848, 61] on div "View Data ! ×" at bounding box center [675, 52] width 504 height 38
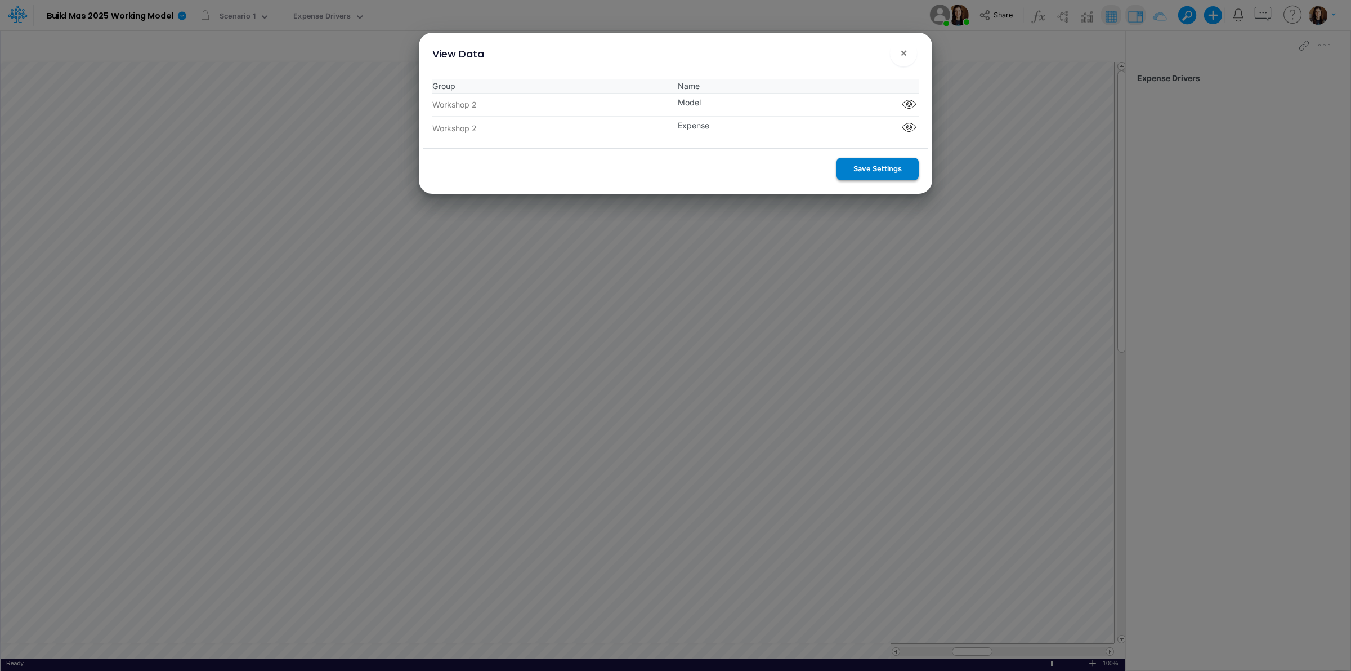
click at [853, 165] on button "Save Settings" at bounding box center [878, 169] width 82 height 22
click at [902, 52] on span "×" at bounding box center [903, 53] width 7 height 14
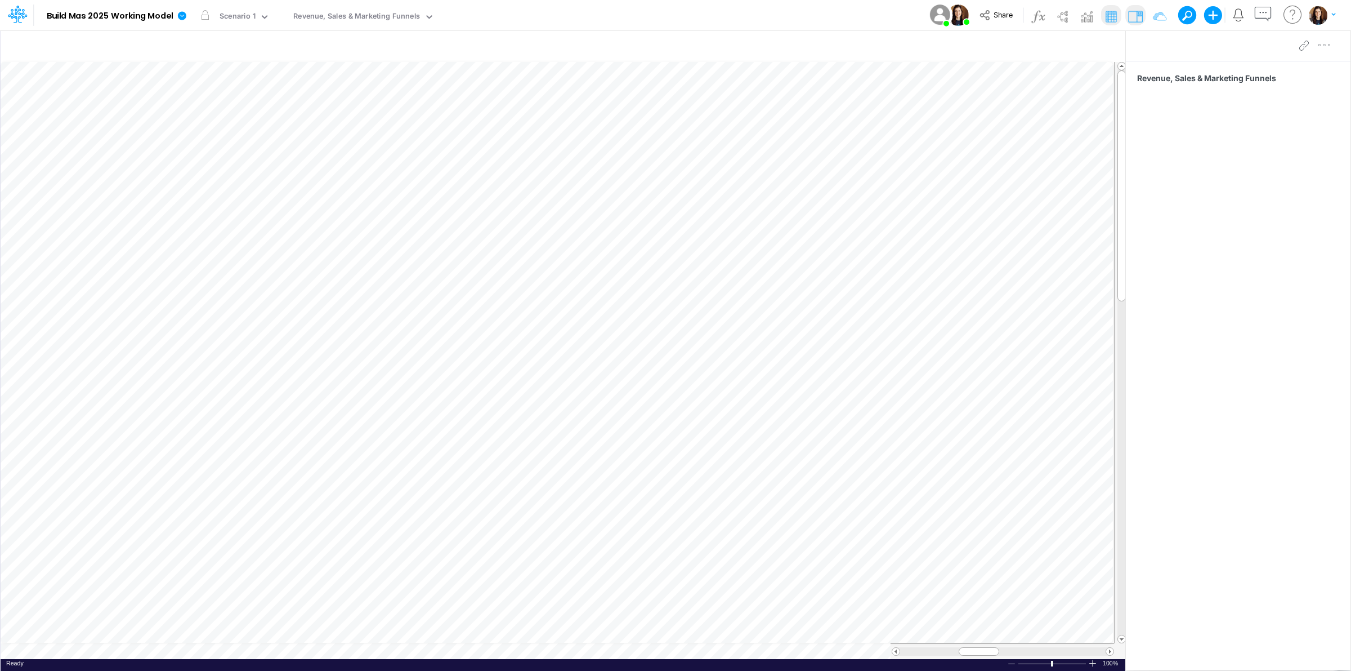
scroll to position [0, 1]
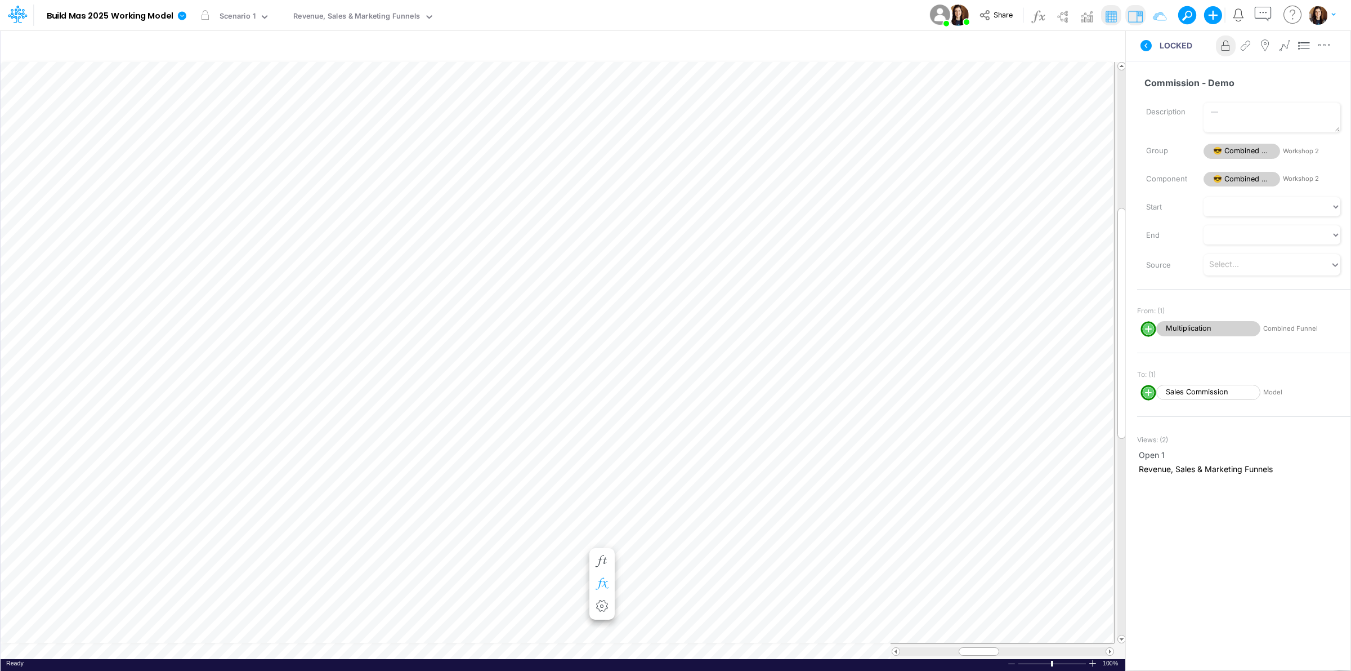
click at [610, 577] on button "button" at bounding box center [602, 584] width 21 height 23
click at [708, 617] on span "Multiplication" at bounding box center [707, 616] width 104 height 14
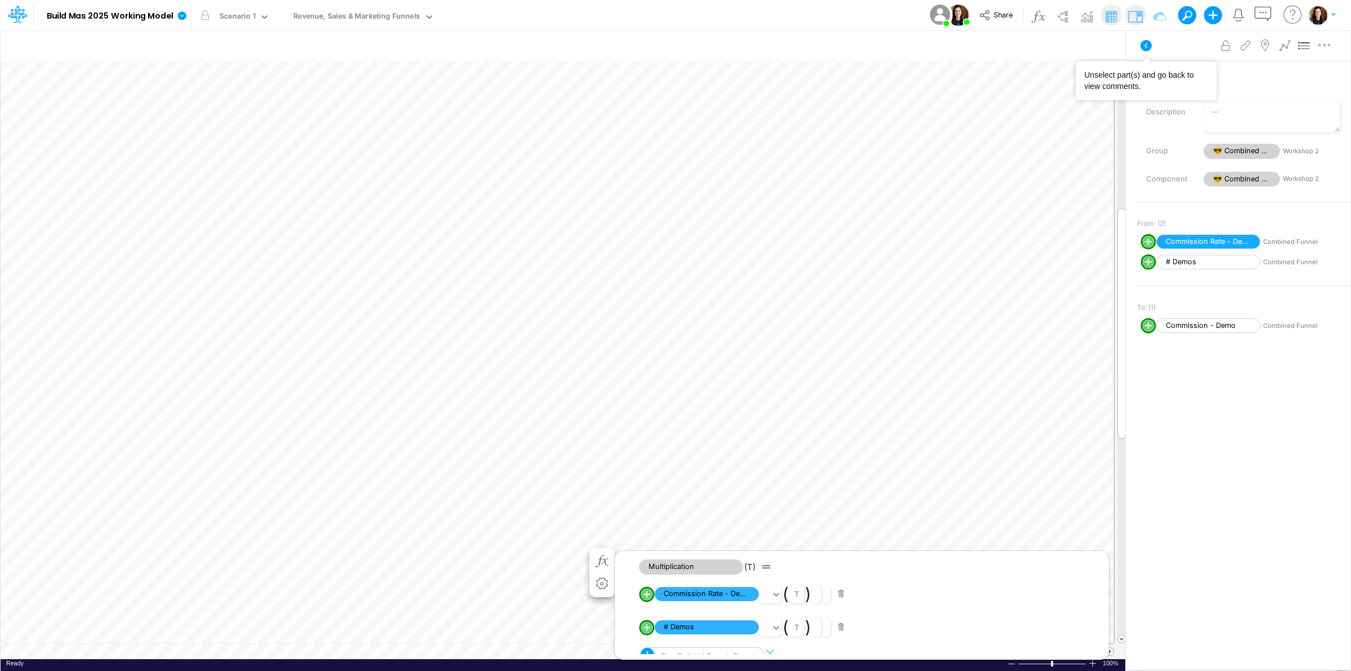
click at [1141, 48] on icon at bounding box center [1146, 46] width 14 height 14
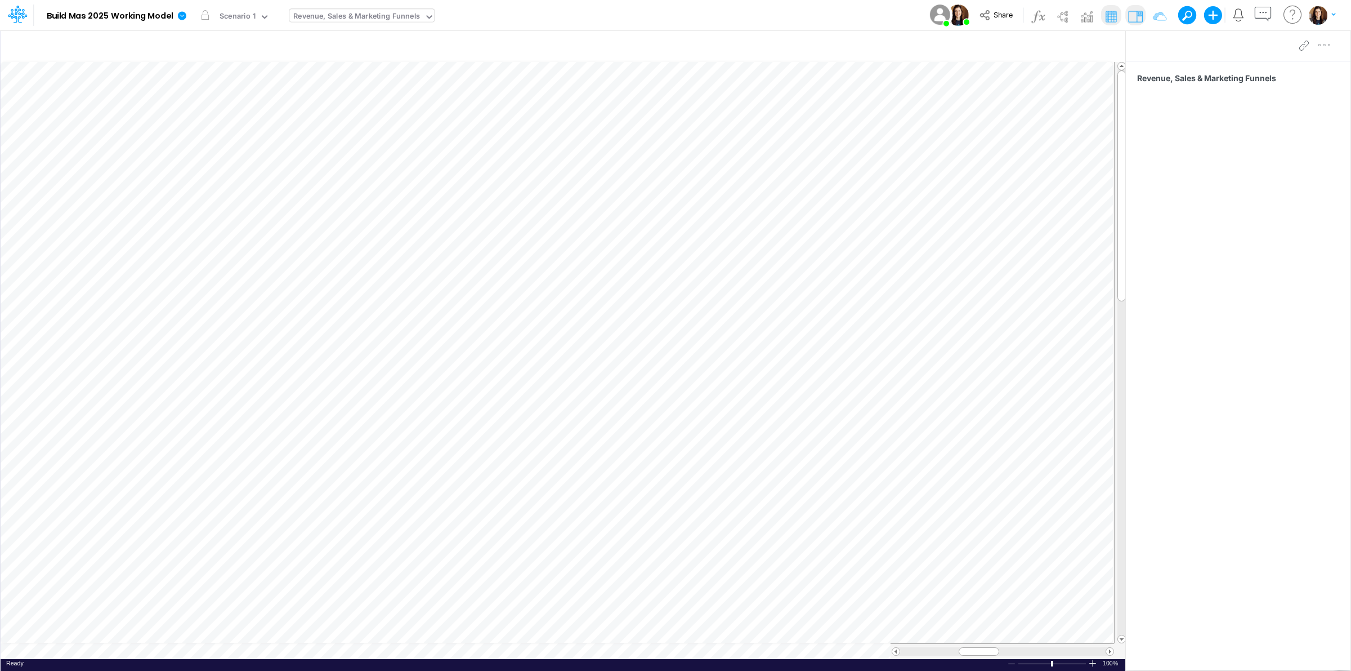
click at [383, 19] on div "Revenue, Sales & Marketing Funnels" at bounding box center [356, 17] width 127 height 13
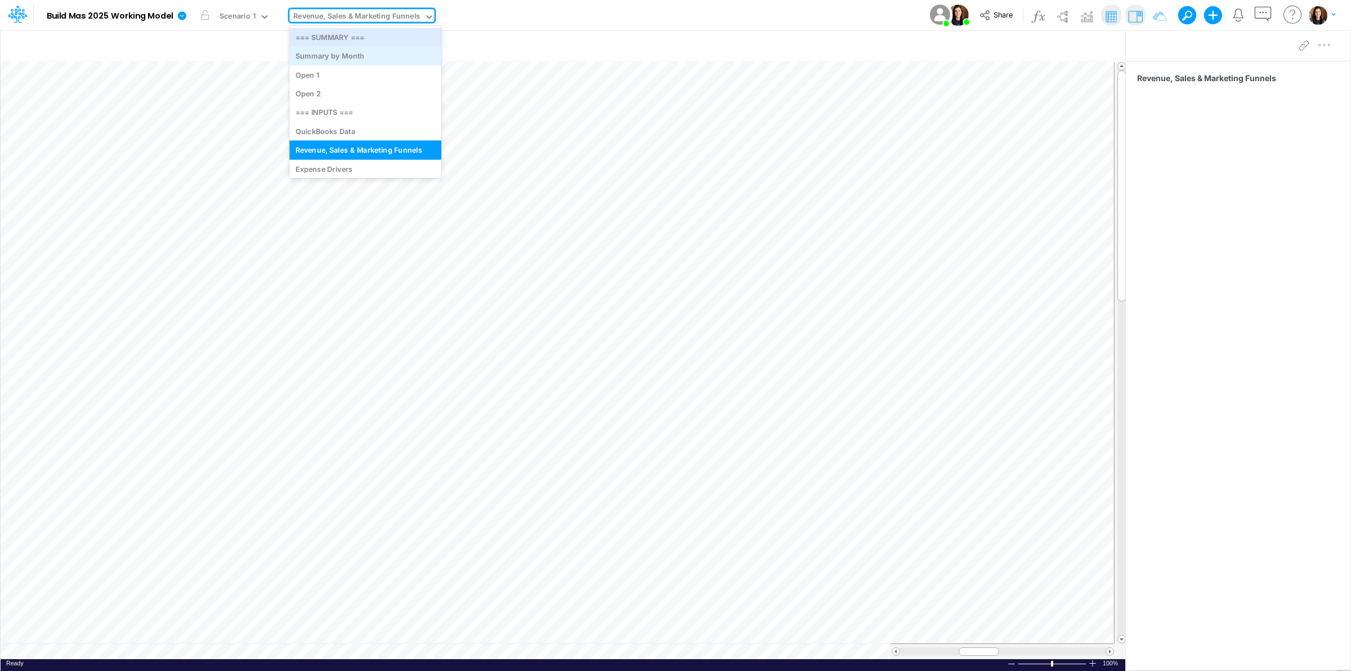
click at [369, 57] on div "Summary by Month" at bounding box center [365, 56] width 152 height 19
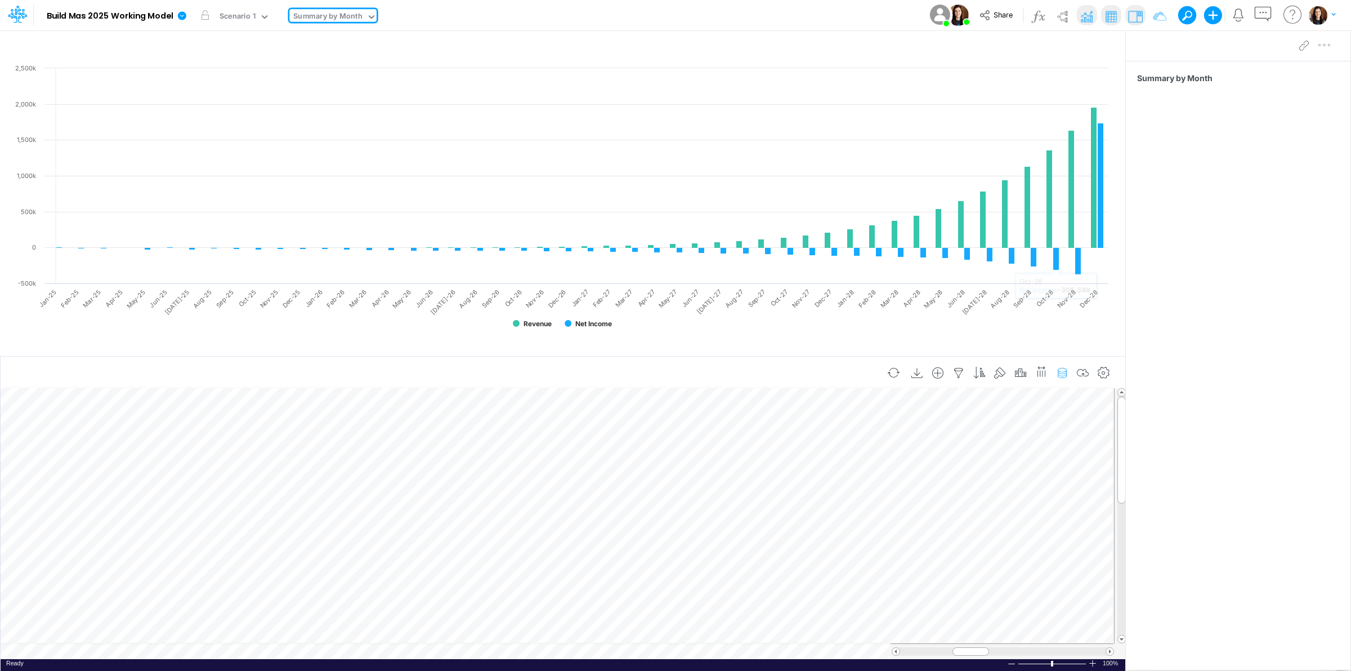
click at [1062, 378] on icon "button" at bounding box center [1062, 373] width 17 height 12
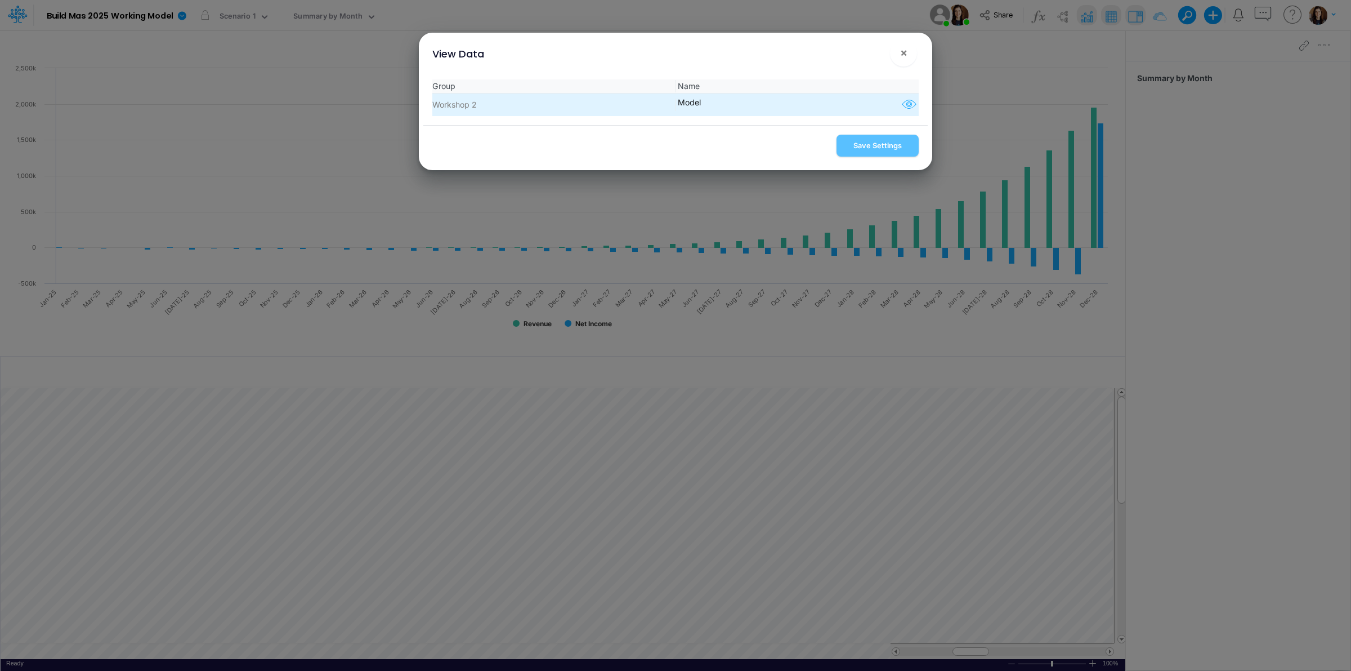
click at [905, 106] on icon "button" at bounding box center [909, 104] width 17 height 15
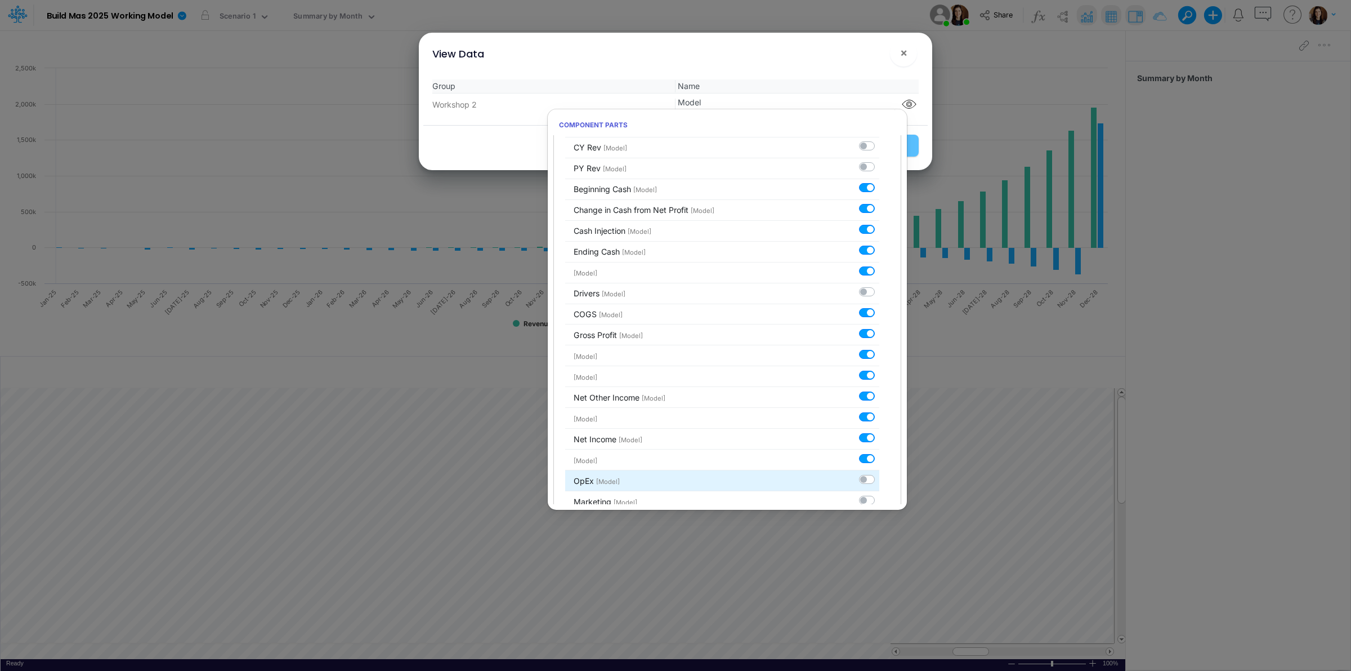
scroll to position [389, 0]
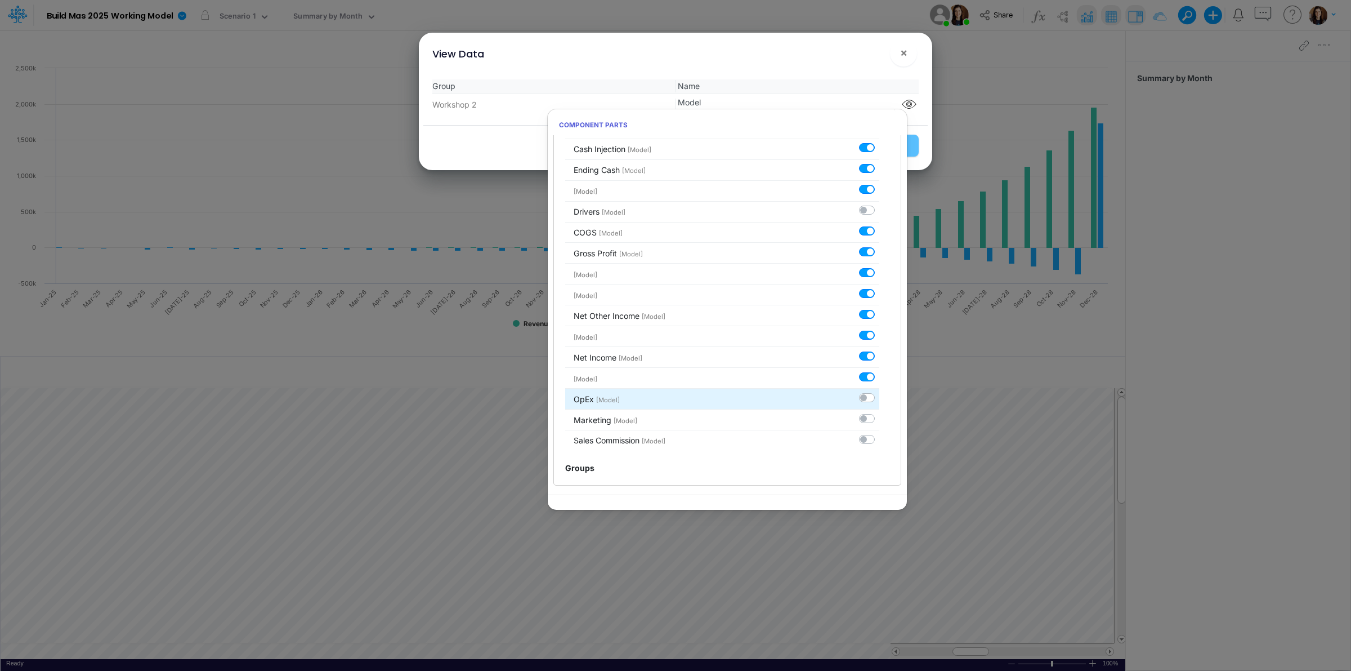
click at [879, 391] on label at bounding box center [879, 391] width 0 height 0
click at [879, 396] on input "checkbox" at bounding box center [882, 394] width 7 height 7
checkbox input "true"
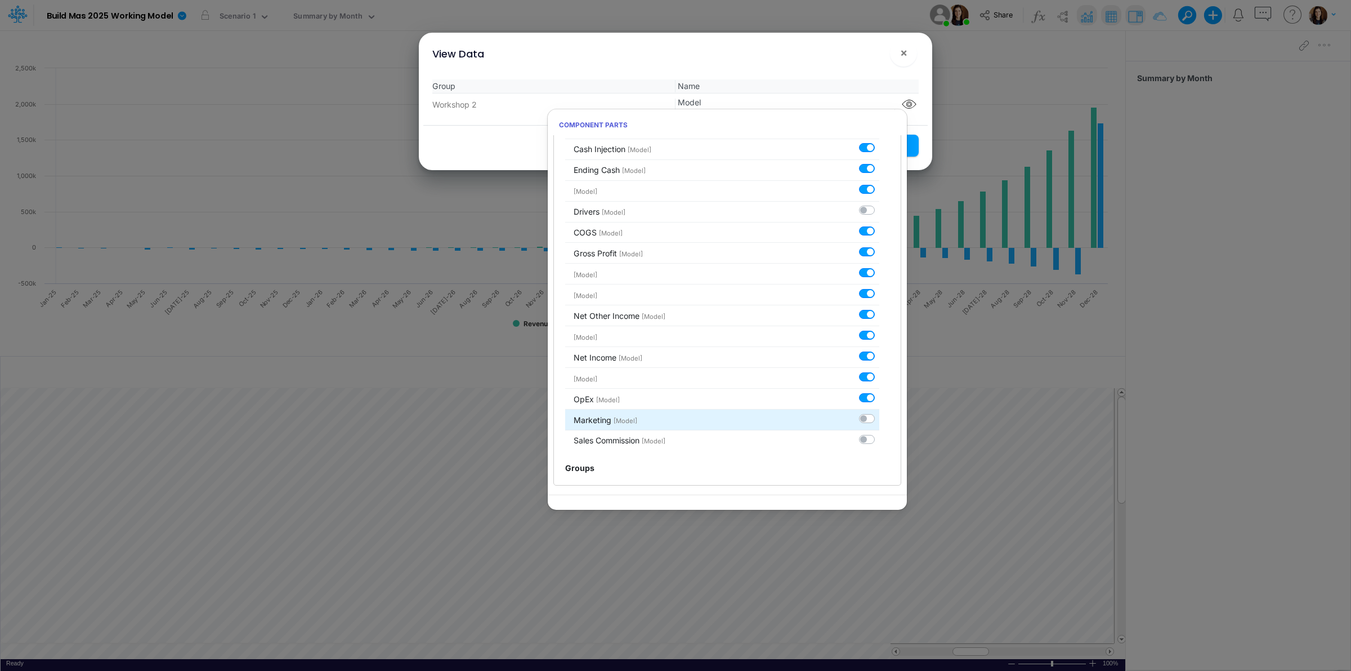
drag, startPoint x: 859, startPoint y: 417, endPoint x: 859, endPoint y: 435, distance: 18.0
click at [879, 412] on label at bounding box center [879, 412] width 0 height 0
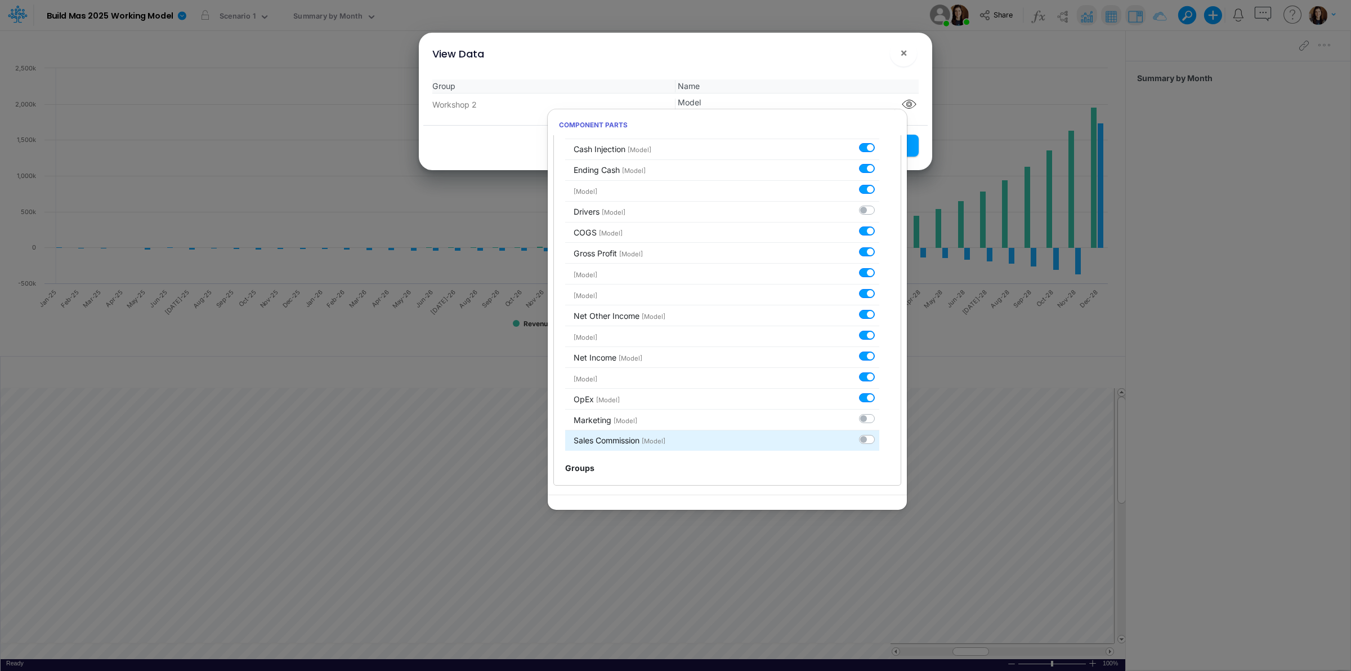
click at [879, 418] on input "checkbox" at bounding box center [882, 415] width 7 height 7
checkbox input "true"
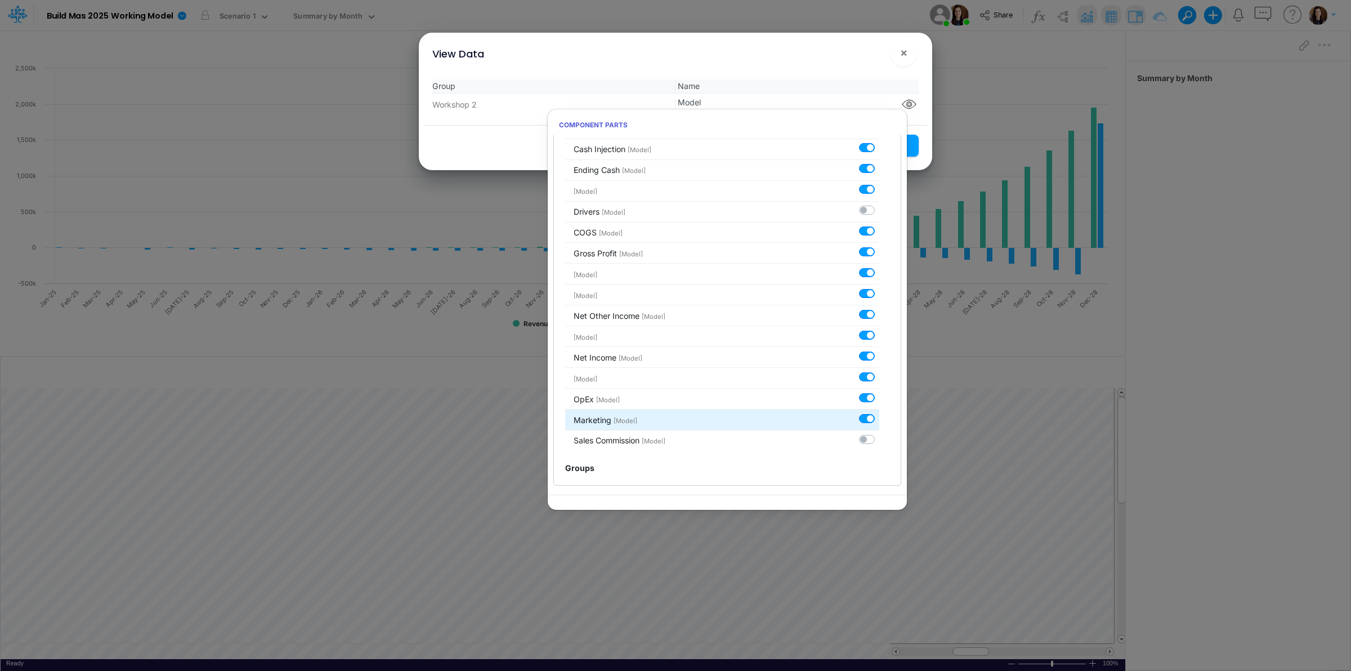
click at [879, 433] on label at bounding box center [879, 433] width 0 height 0
click at [879, 438] on input "checkbox" at bounding box center [882, 436] width 7 height 7
checkbox input "true"
click at [842, 65] on div "View Data ! ×" at bounding box center [675, 52] width 504 height 38
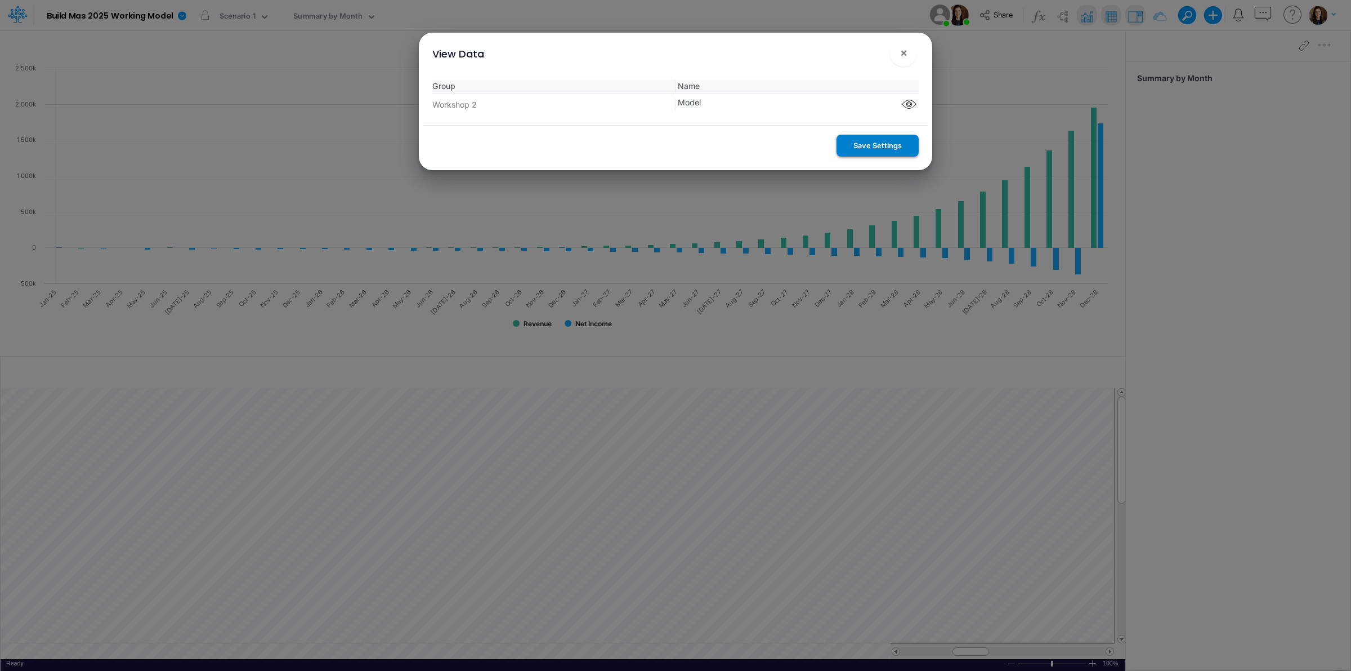
click at [873, 150] on button "Save Settings" at bounding box center [878, 146] width 82 height 22
click at [904, 52] on span "×" at bounding box center [903, 53] width 7 height 14
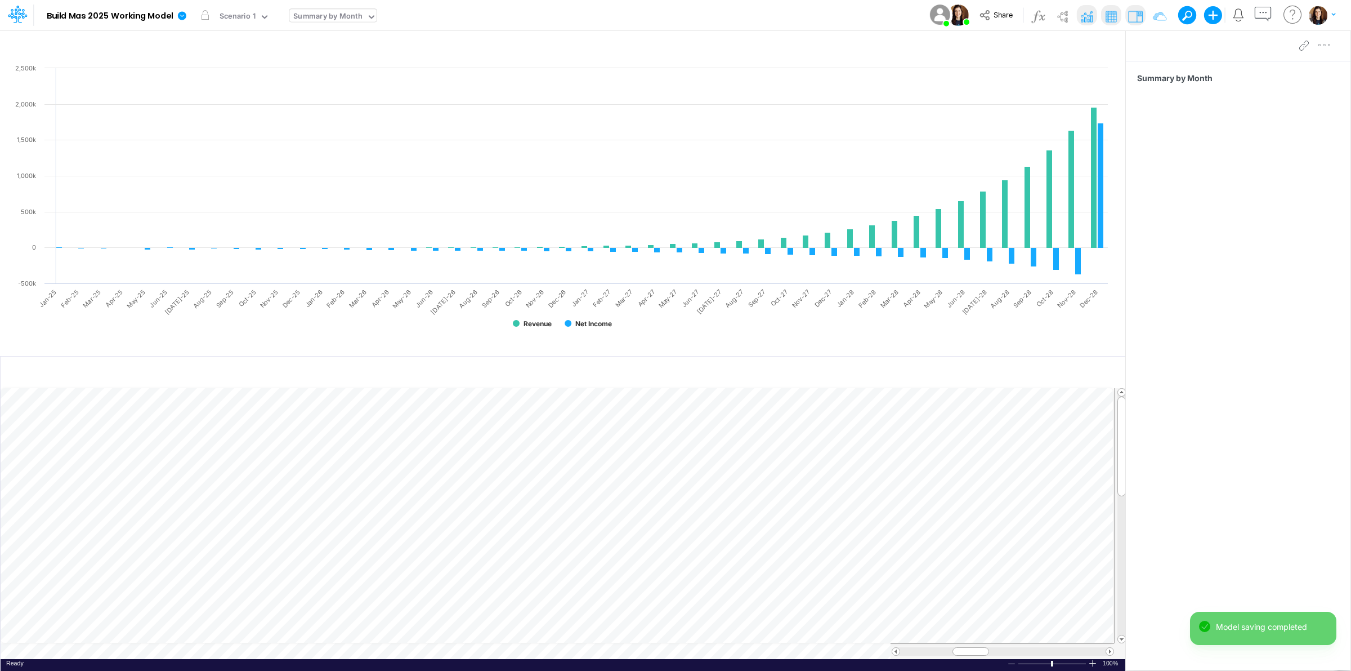
click at [334, 14] on div "Summary by Month" at bounding box center [327, 17] width 69 height 13
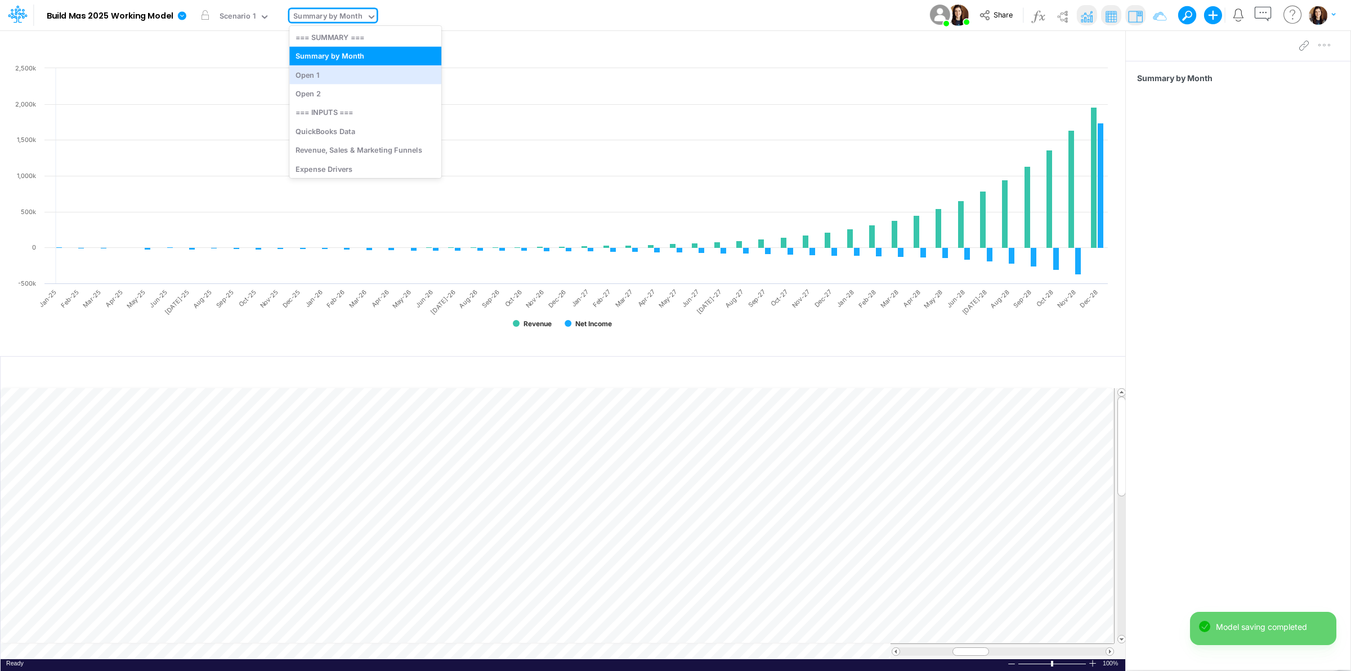
click at [333, 69] on div "Open 1" at bounding box center [365, 74] width 152 height 19
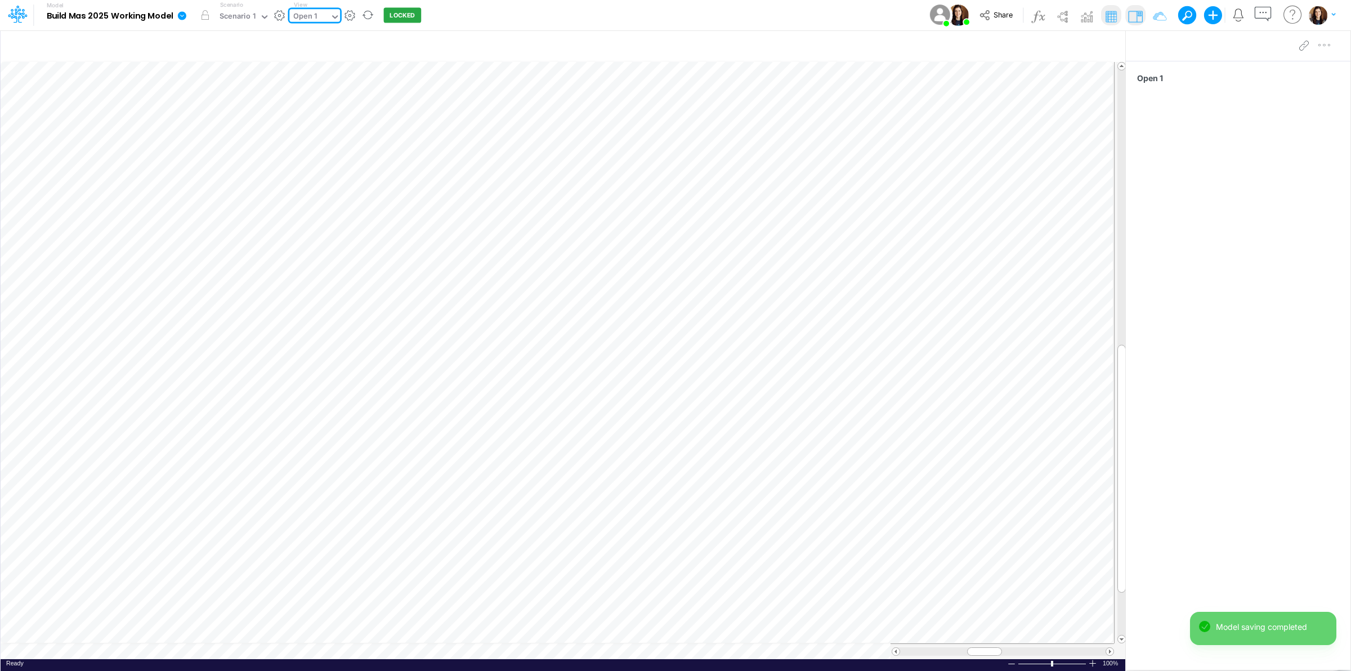
click at [323, 12] on div "Open 1" at bounding box center [309, 17] width 41 height 17
click at [316, 95] on div "Open 2" at bounding box center [365, 93] width 152 height 19
click at [320, 15] on div "Open 2" at bounding box center [309, 17] width 41 height 17
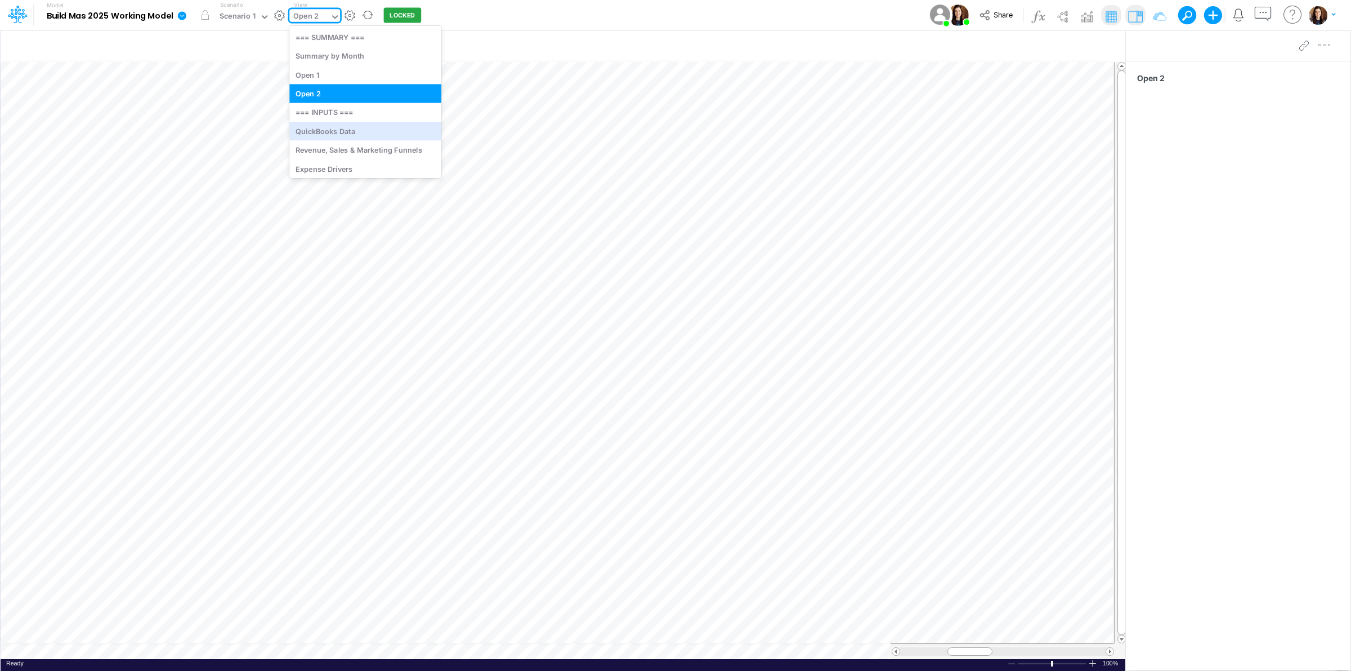
drag, startPoint x: 320, startPoint y: 140, endPoint x: 327, endPoint y: 17, distance: 122.4
click at [320, 139] on div "QuickBooks Data" at bounding box center [365, 131] width 152 height 19
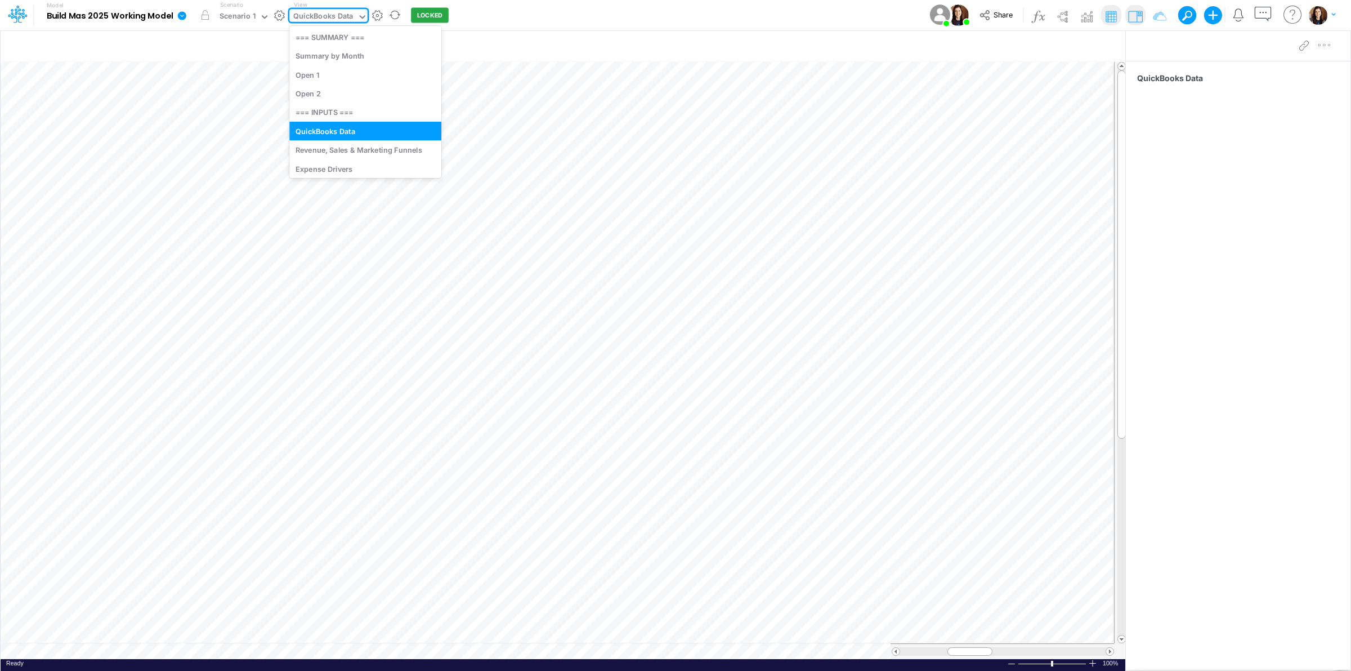
click at [334, 11] on div "QuickBooks Data" at bounding box center [323, 17] width 60 height 13
click at [339, 149] on div "Revenue, Sales & Marketing Funnels" at bounding box center [365, 150] width 152 height 19
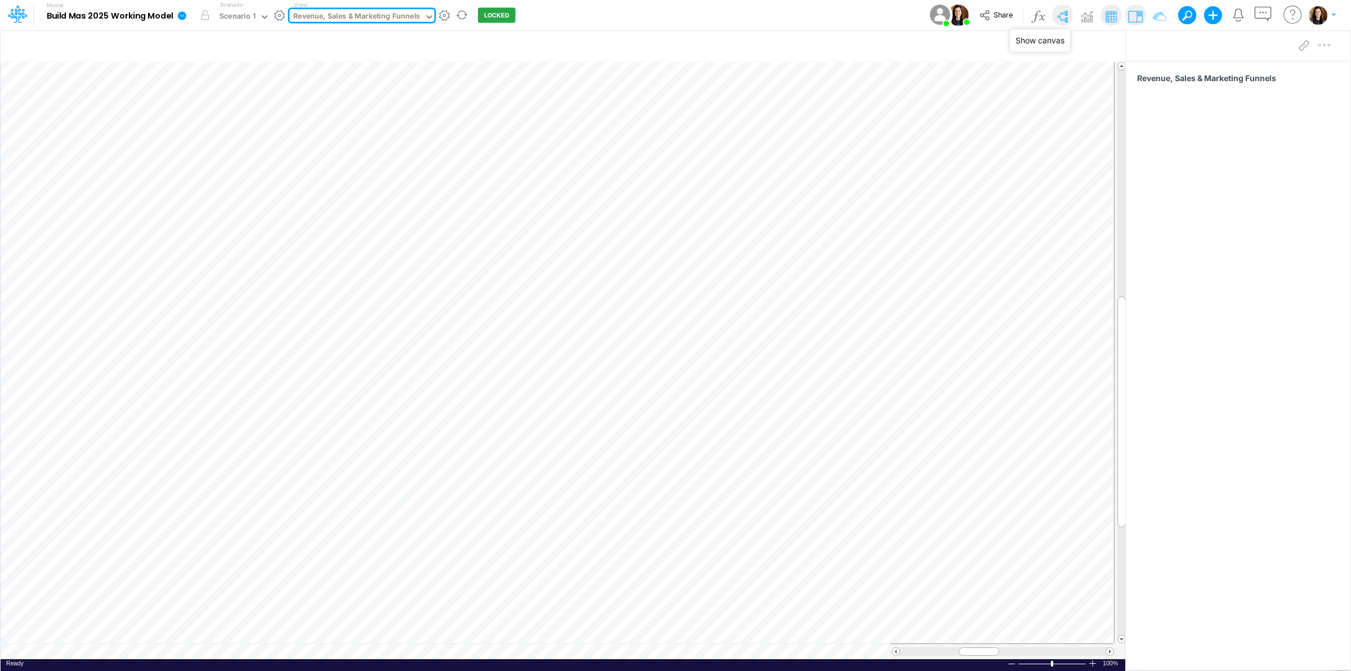
click at [1059, 15] on img at bounding box center [1062, 16] width 18 height 18
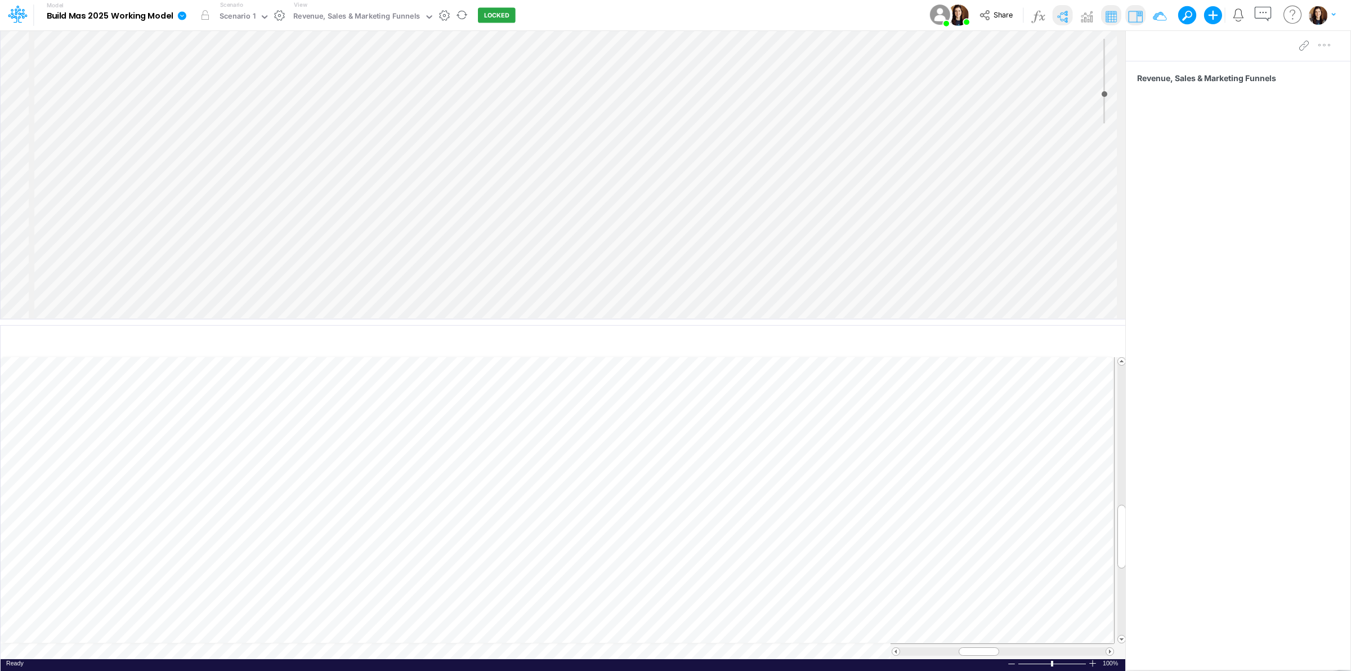
scroll to position [345, 0]
click at [777, 153] on div "Insert component Insert node Component Variable Constant Group Addition Subtrac…" at bounding box center [563, 174] width 1125 height 288
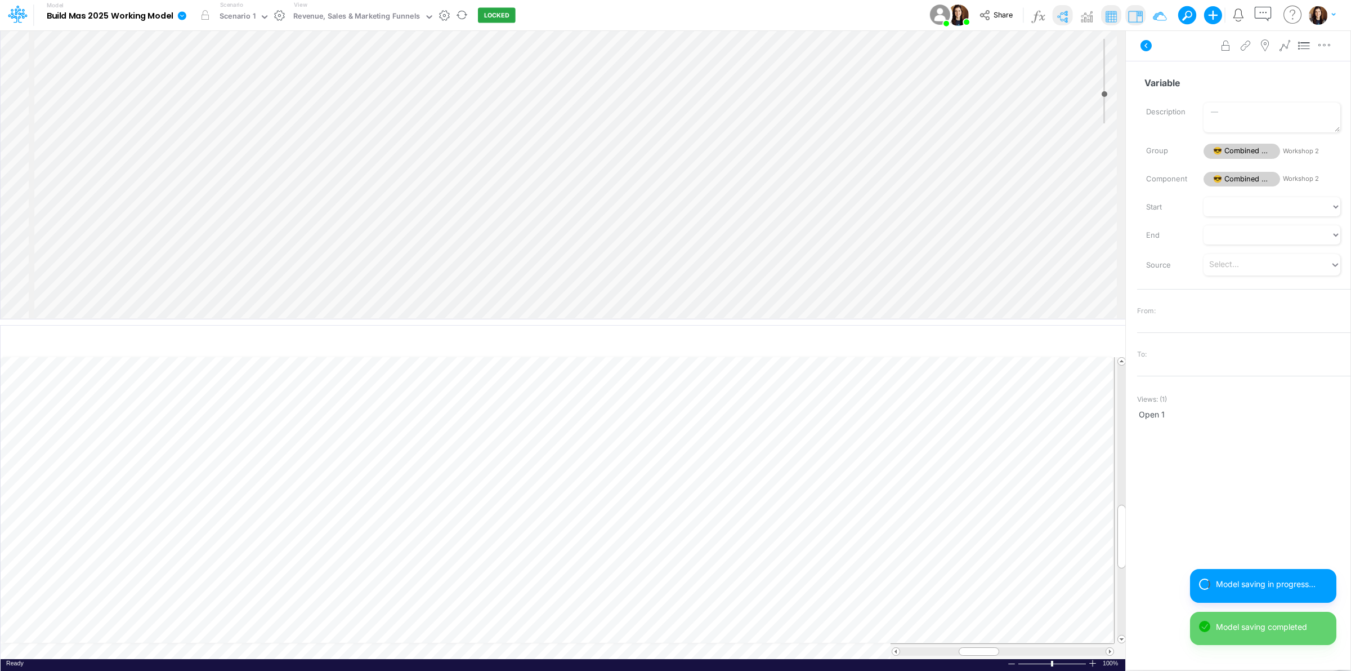
click at [837, 158] on div "Insert component Insert child node Variable Constant Group Addition Subtraction…" at bounding box center [563, 174] width 1125 height 288
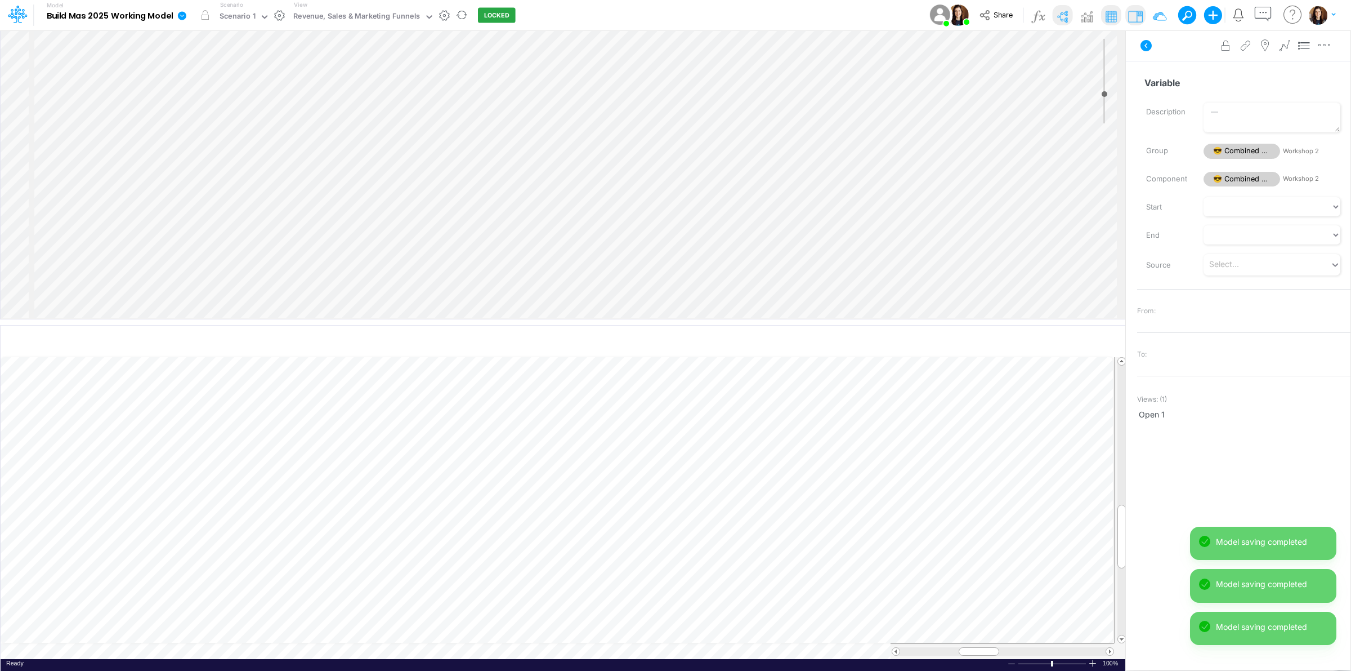
click at [783, 172] on div "Insert component Insert child node Variable Constant Group Addition Subtraction…" at bounding box center [563, 174] width 1125 height 288
click at [1062, 341] on icon "button" at bounding box center [1062, 342] width 17 height 12
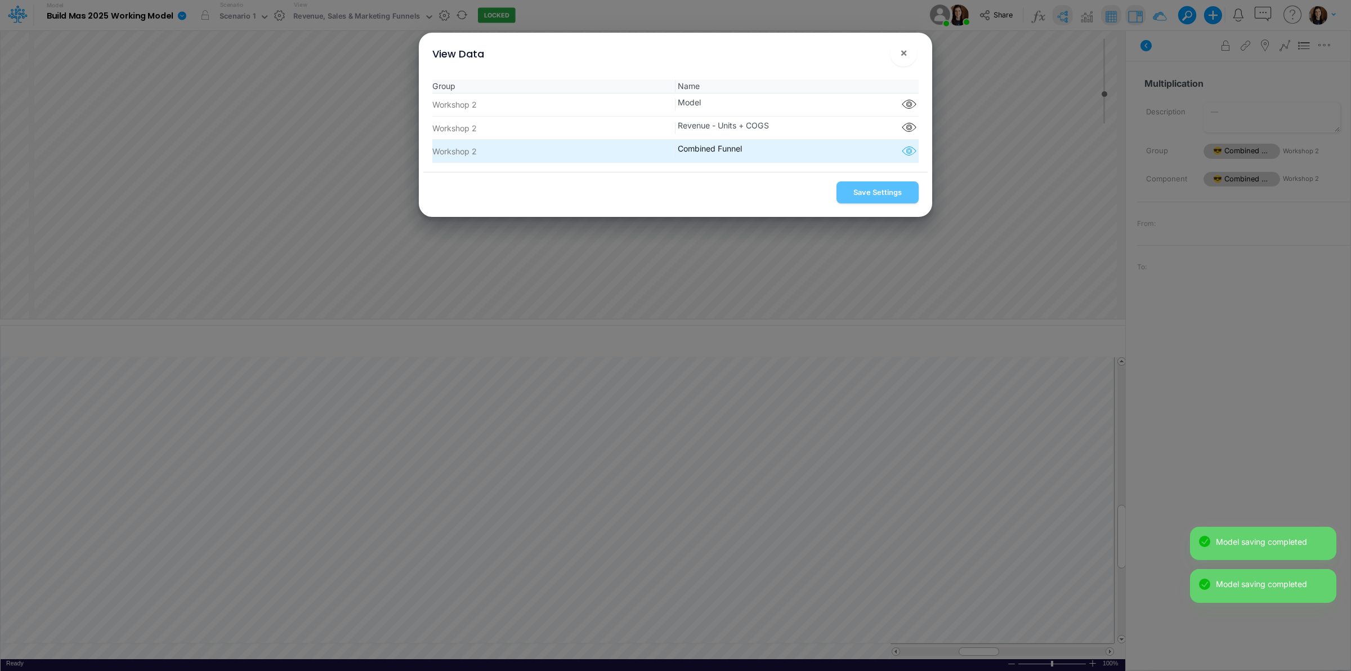
click at [906, 151] on icon "button" at bounding box center [909, 151] width 17 height 15
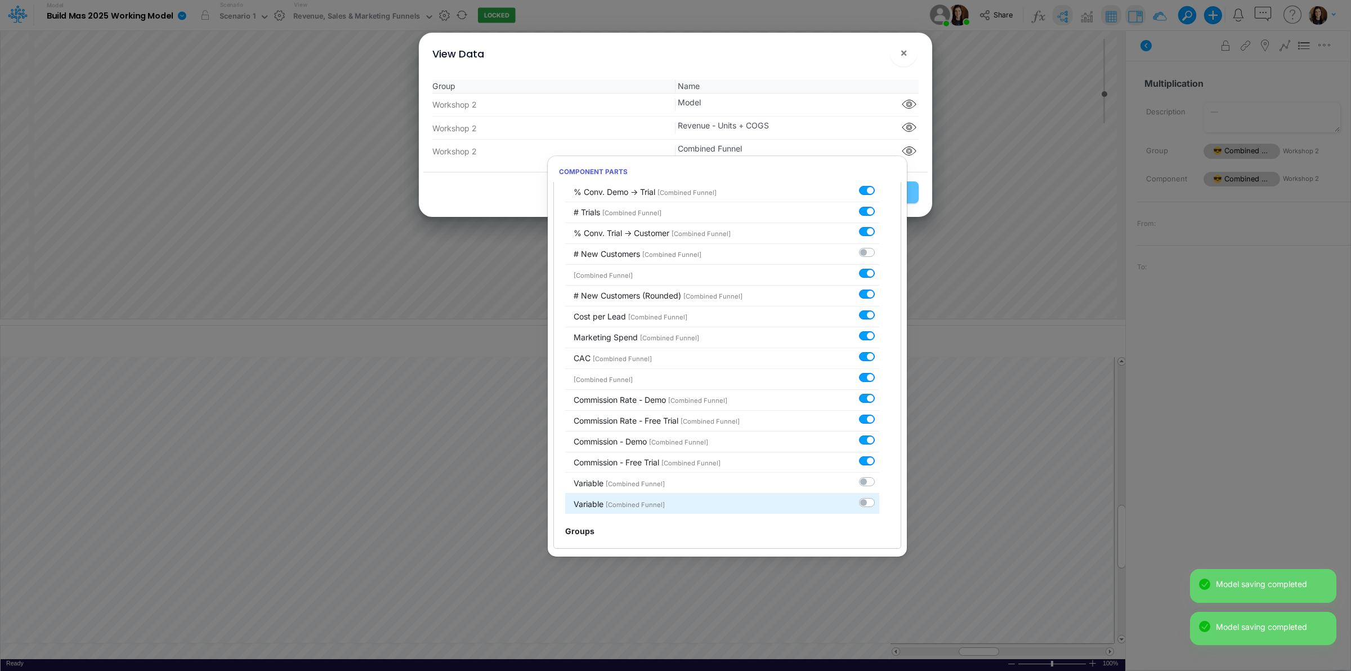
scroll to position [200, 0]
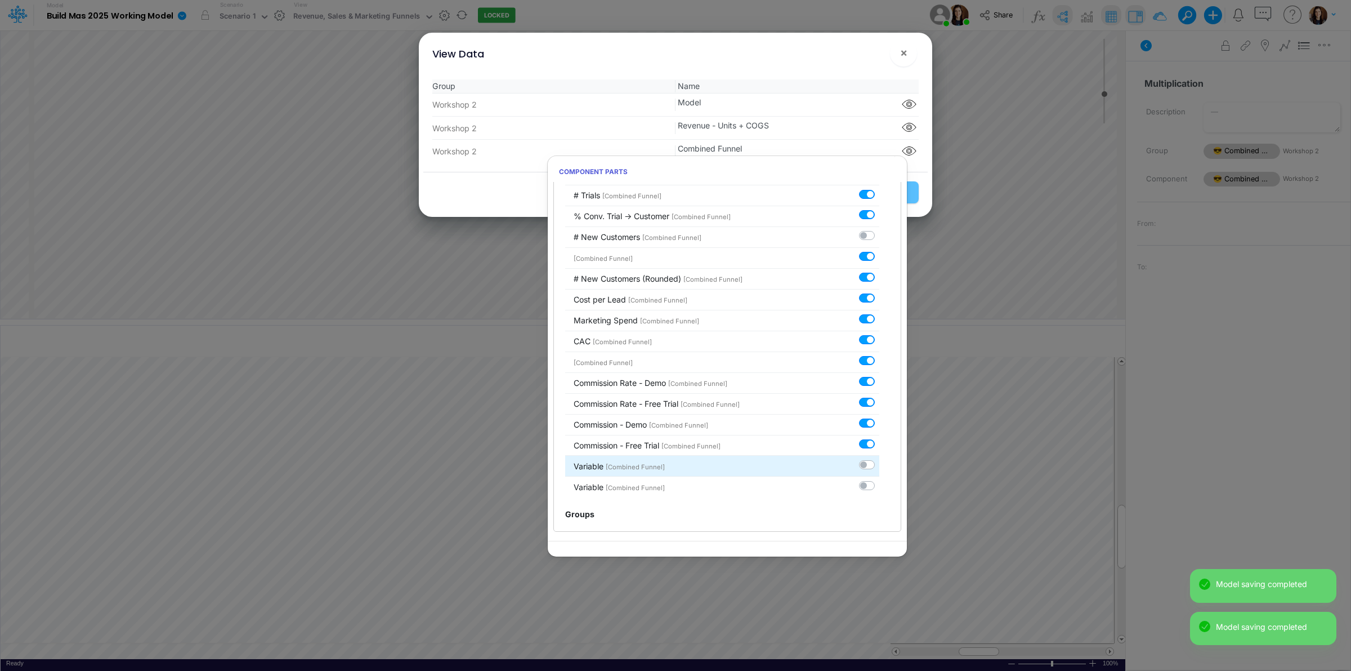
click at [879, 458] on label at bounding box center [879, 458] width 0 height 0
click at [879, 461] on input "checkbox" at bounding box center [882, 461] width 7 height 7
checkbox input "true"
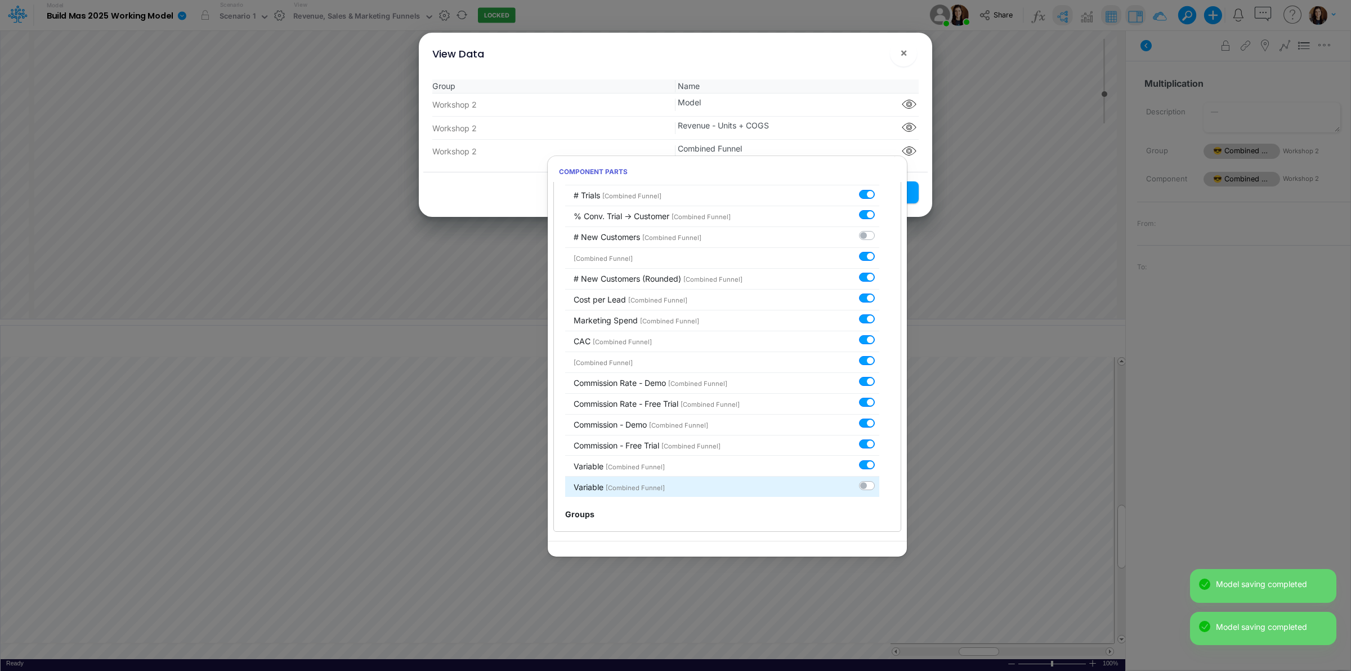
click at [879, 479] on label at bounding box center [879, 479] width 0 height 0
click at [879, 485] on input "checkbox" at bounding box center [882, 482] width 7 height 7
checkbox input "true"
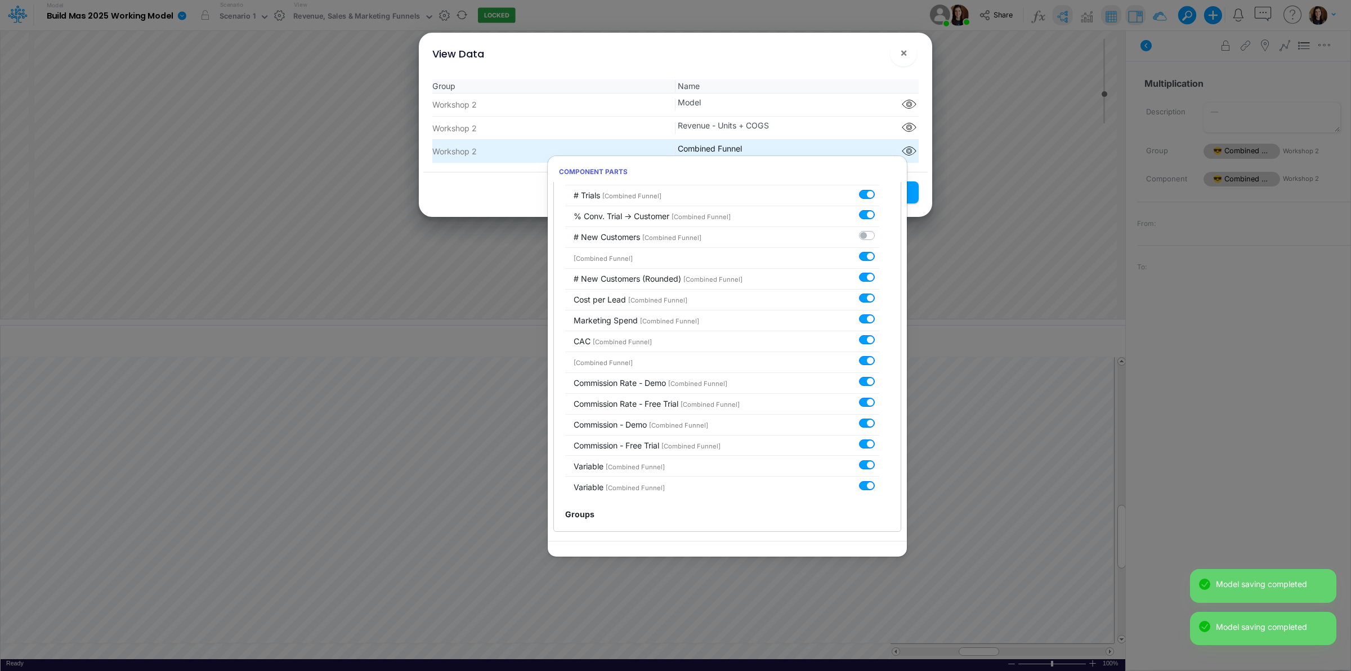
drag, startPoint x: 826, startPoint y: 68, endPoint x: 863, endPoint y: 147, distance: 87.1
click at [826, 69] on div "View Data ! × Group Name Workshop 2 Model Component parts Workshop 2 Revenue - …" at bounding box center [675, 125] width 504 height 184
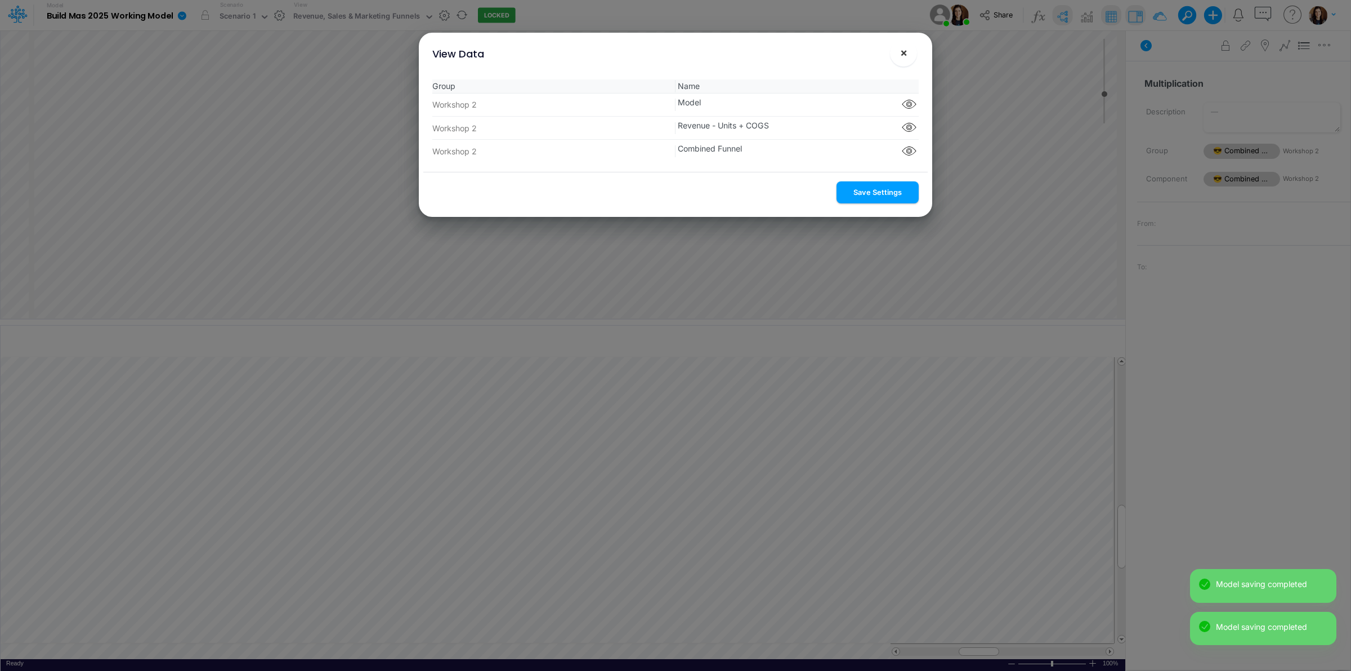
click at [867, 193] on button "Save Settings" at bounding box center [878, 192] width 82 height 22
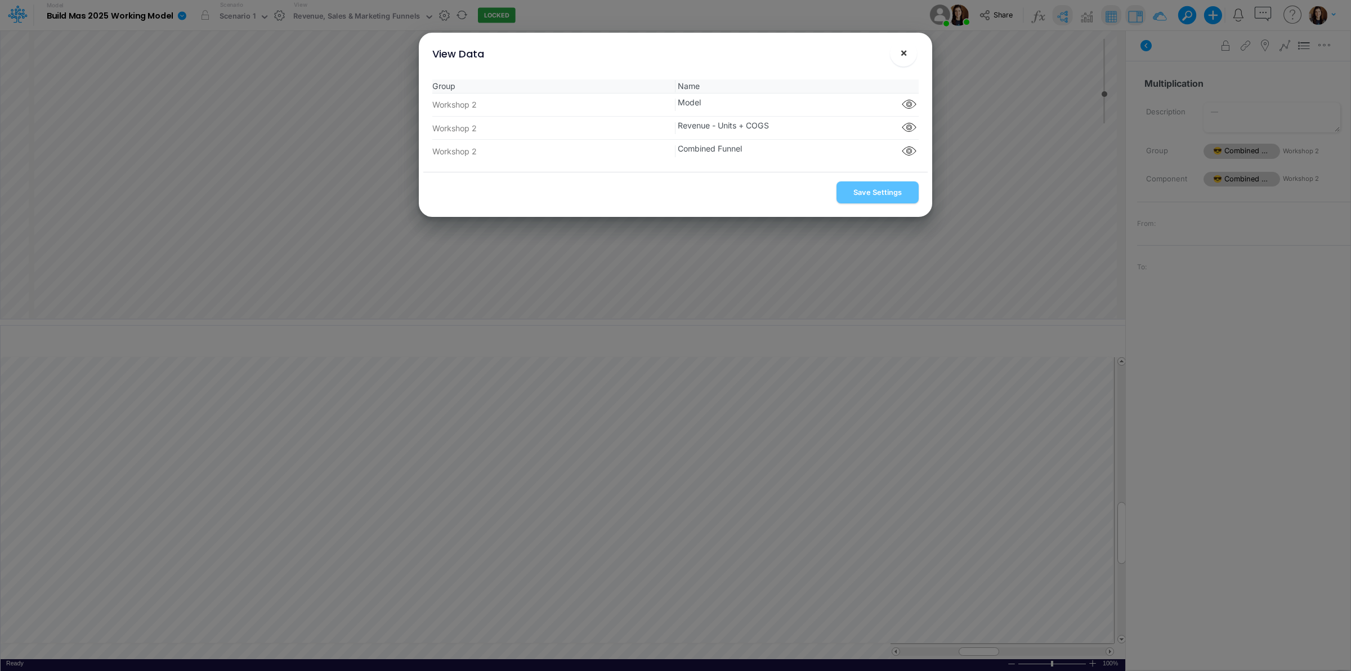
click at [901, 54] on span "×" at bounding box center [903, 53] width 7 height 14
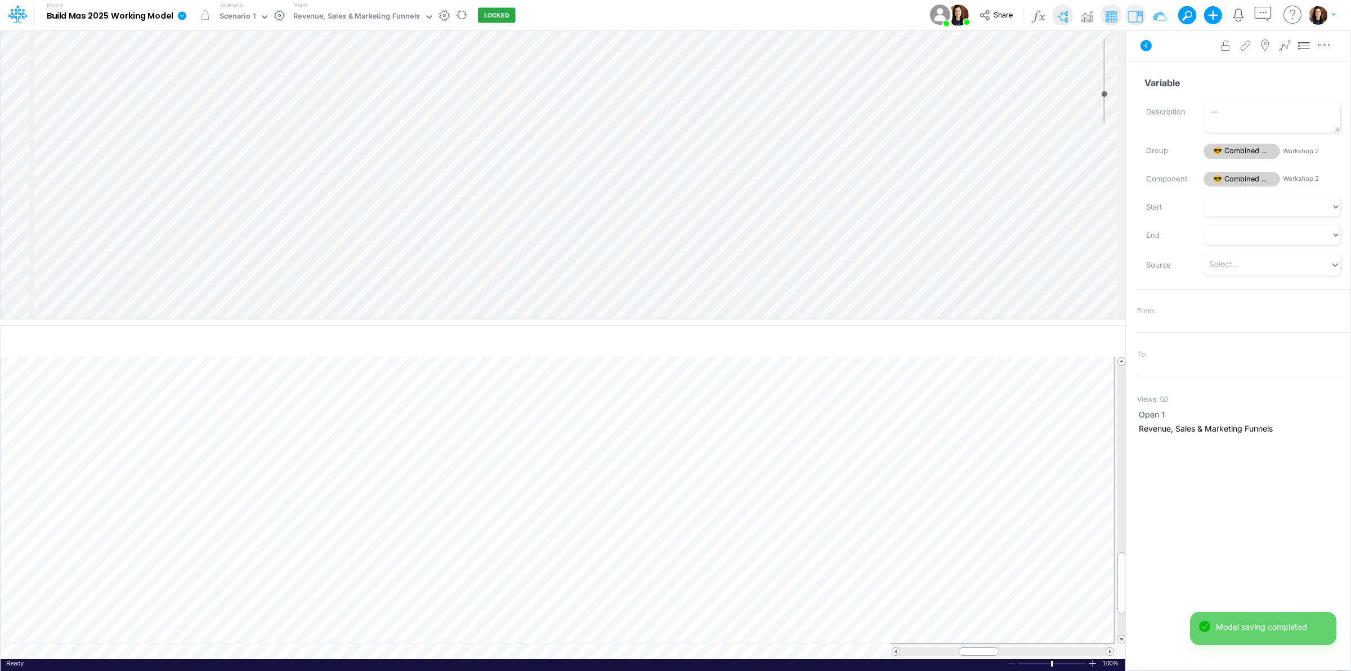
scroll to position [0, 1]
click at [1172, 82] on input "Commission Rate - Free Trial" at bounding box center [1239, 82] width 204 height 21
click at [1195, 77] on input "Variable" at bounding box center [1239, 82] width 204 height 21
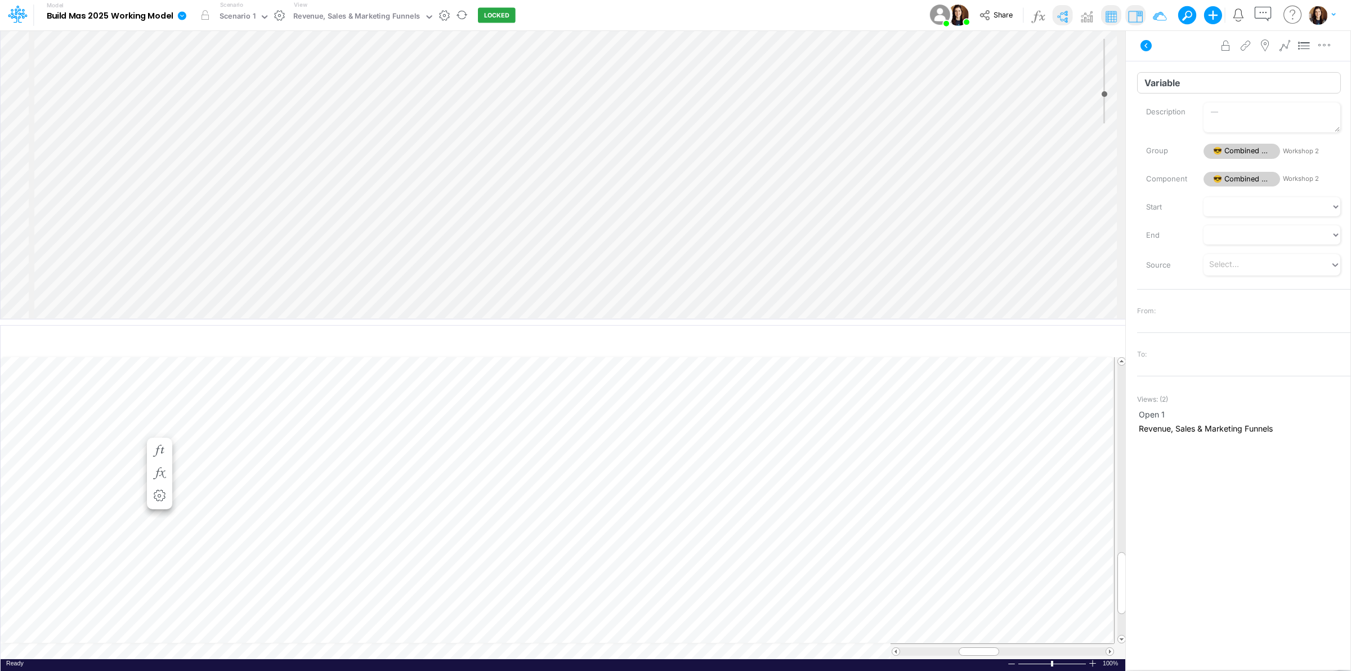
click at [1195, 77] on input "Variable" at bounding box center [1239, 82] width 204 height 21
paste input "Commission Rate - Free Trial"
drag, startPoint x: 1231, startPoint y: 84, endPoint x: 1276, endPoint y: 86, distance: 44.5
click at [1276, 86] on input "Commission Rate - Free Trial" at bounding box center [1239, 82] width 204 height 21
type input "Commission Rate - Residual"
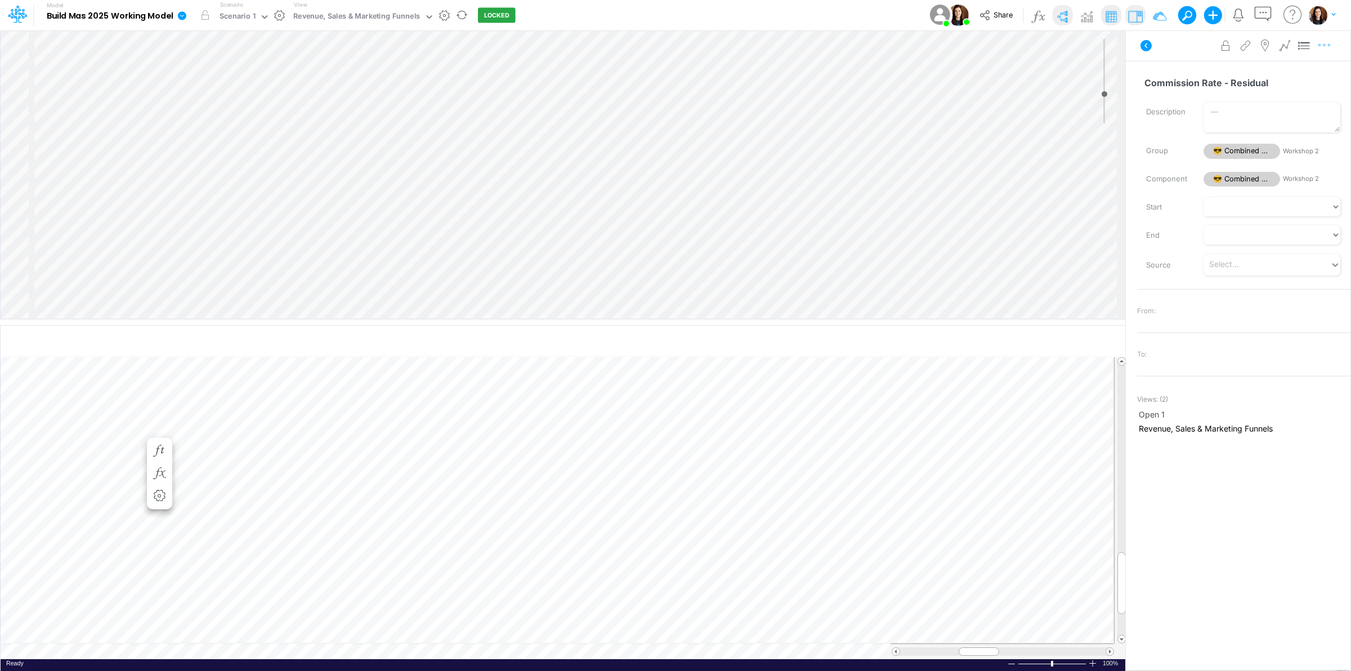
click at [1330, 46] on icon "button" at bounding box center [1324, 45] width 17 height 12
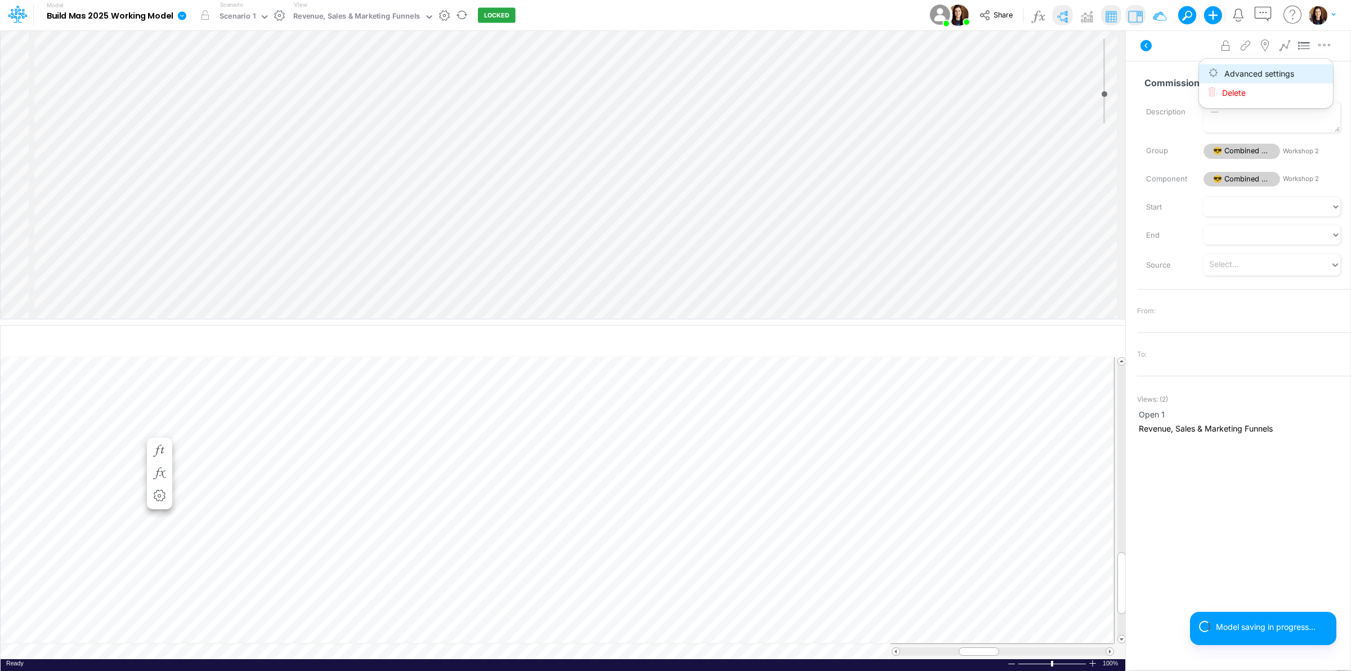
click at [1307, 74] on button "Advanced settings" at bounding box center [1266, 73] width 134 height 19
select select "sum"
select select "field"
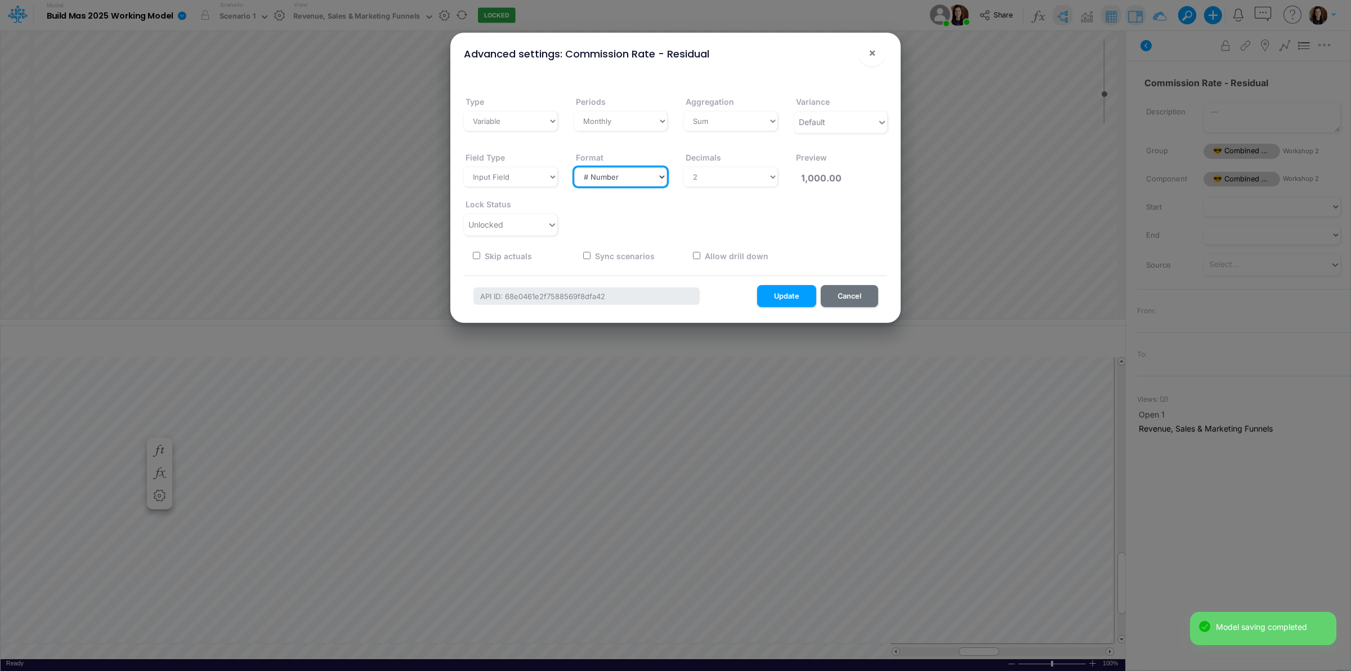
click at [657, 177] on select "Select a type # Number $ USD % Percentage Boolean Text Date Period" at bounding box center [620, 176] width 93 height 19
select select "Percentage"
click at [574, 167] on select "Select a type # Number $ USD % Percentage Boolean Text Date Period" at bounding box center [620, 176] width 93 height 19
type input "100.00%"
click at [747, 175] on select "Select decimals places 0 1 2 3 4 5 6 7 8 9 10" at bounding box center [730, 176] width 93 height 19
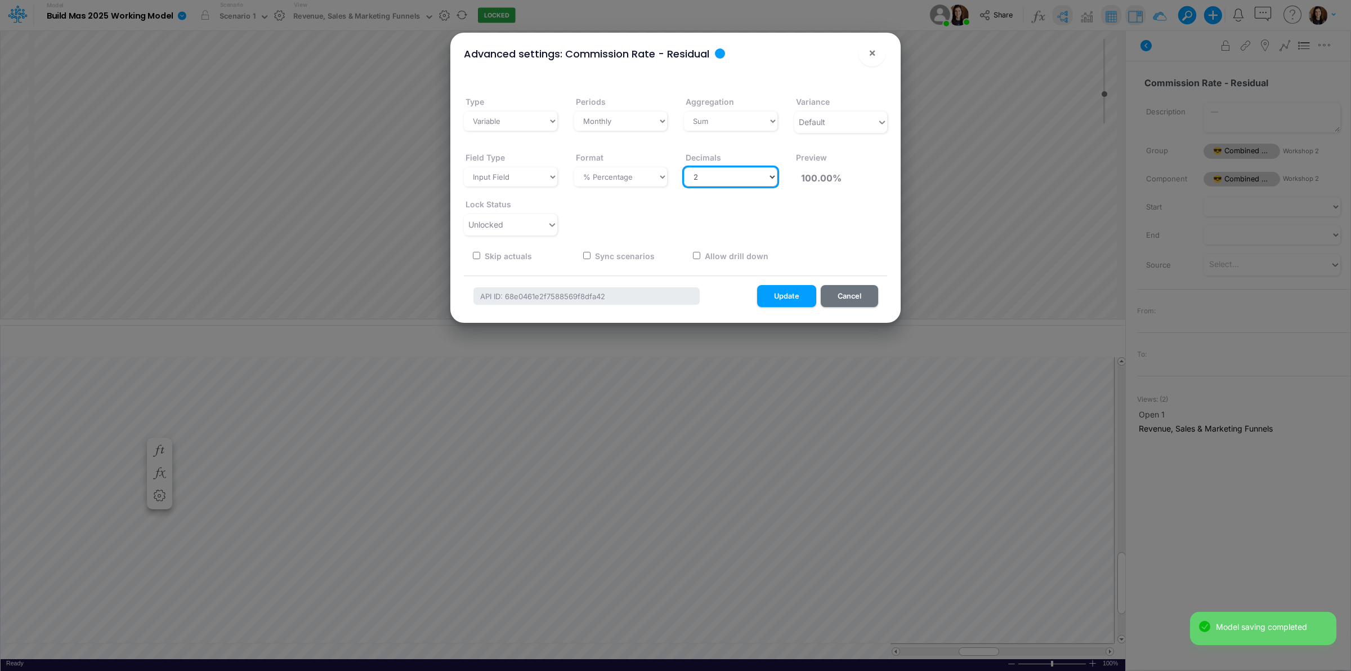
select select "0"
click at [684, 167] on select "Select decimals places 0 1 2 3 4 5 6 7 8 9 10" at bounding box center [730, 176] width 93 height 19
type input "100%"
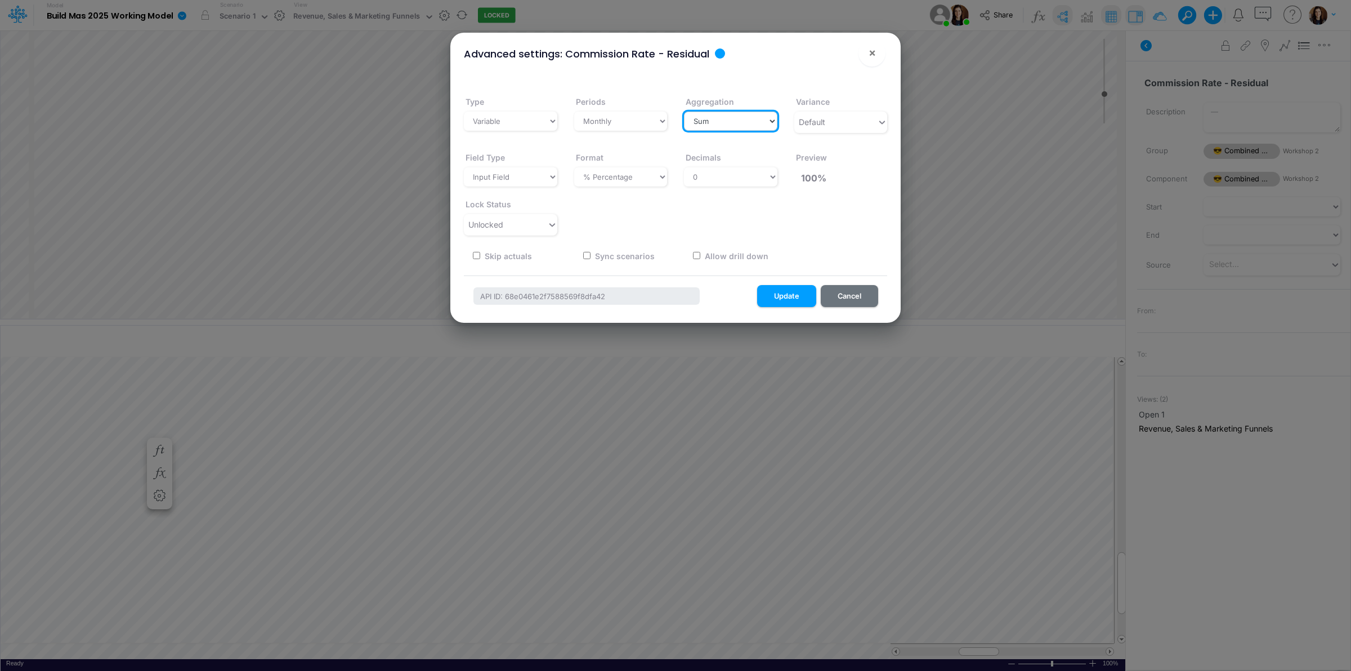
click at [741, 117] on select "Select a type Sum First Last Average Calculated" at bounding box center [730, 120] width 93 height 19
select select "last"
click at [684, 111] on select "Select a type Sum First Last Average Calculated" at bounding box center [730, 120] width 93 height 19
click at [804, 293] on button "Update" at bounding box center [786, 296] width 59 height 22
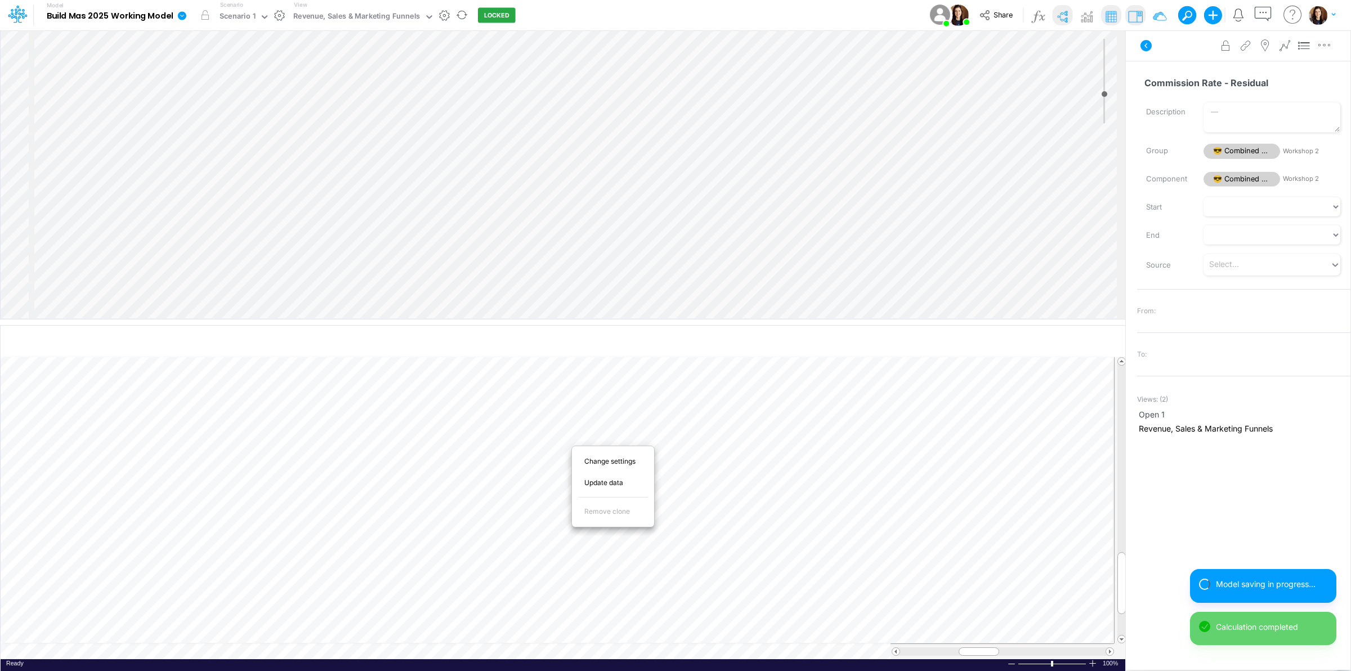
scroll to position [0, 1]
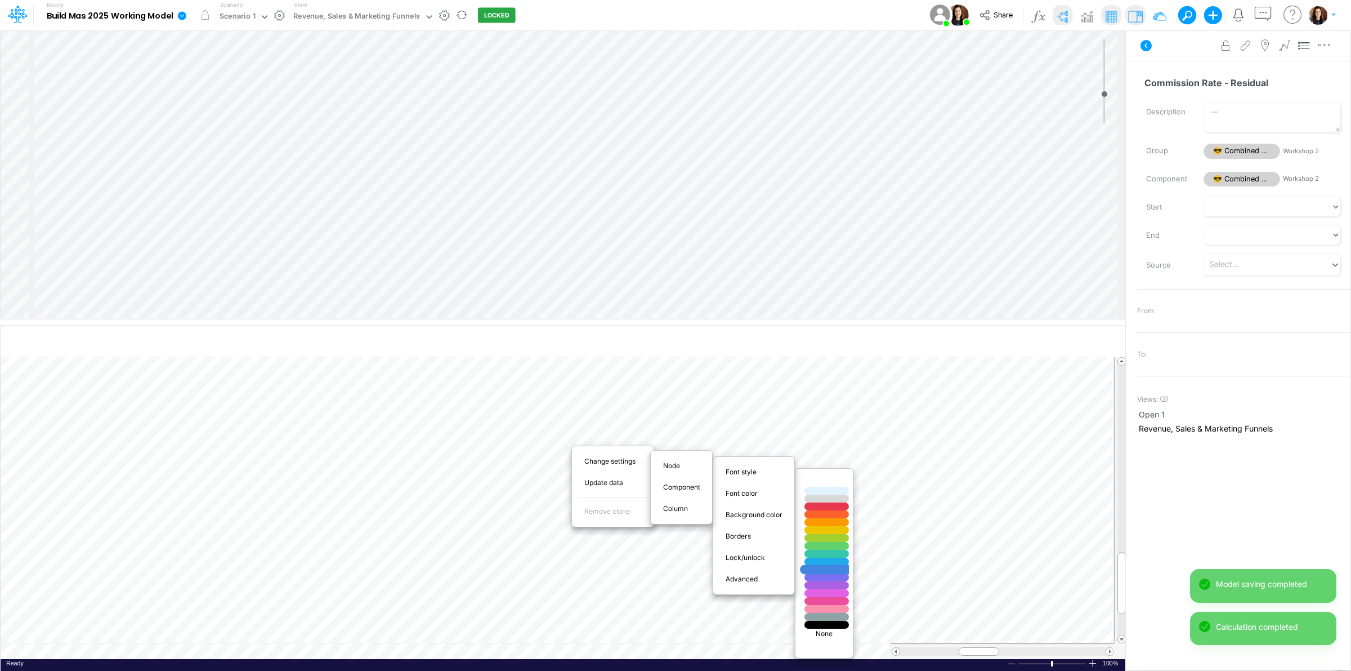
click at [822, 569] on div at bounding box center [827, 570] width 53 height 10
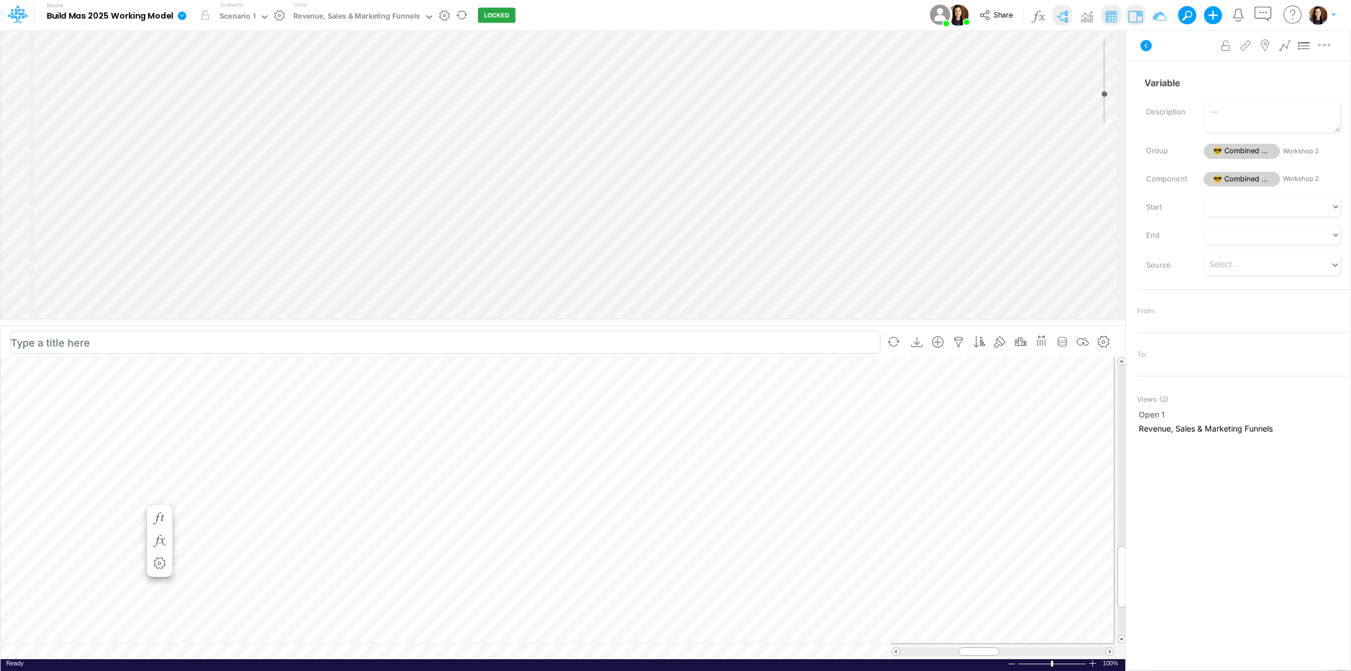
scroll to position [0, 1]
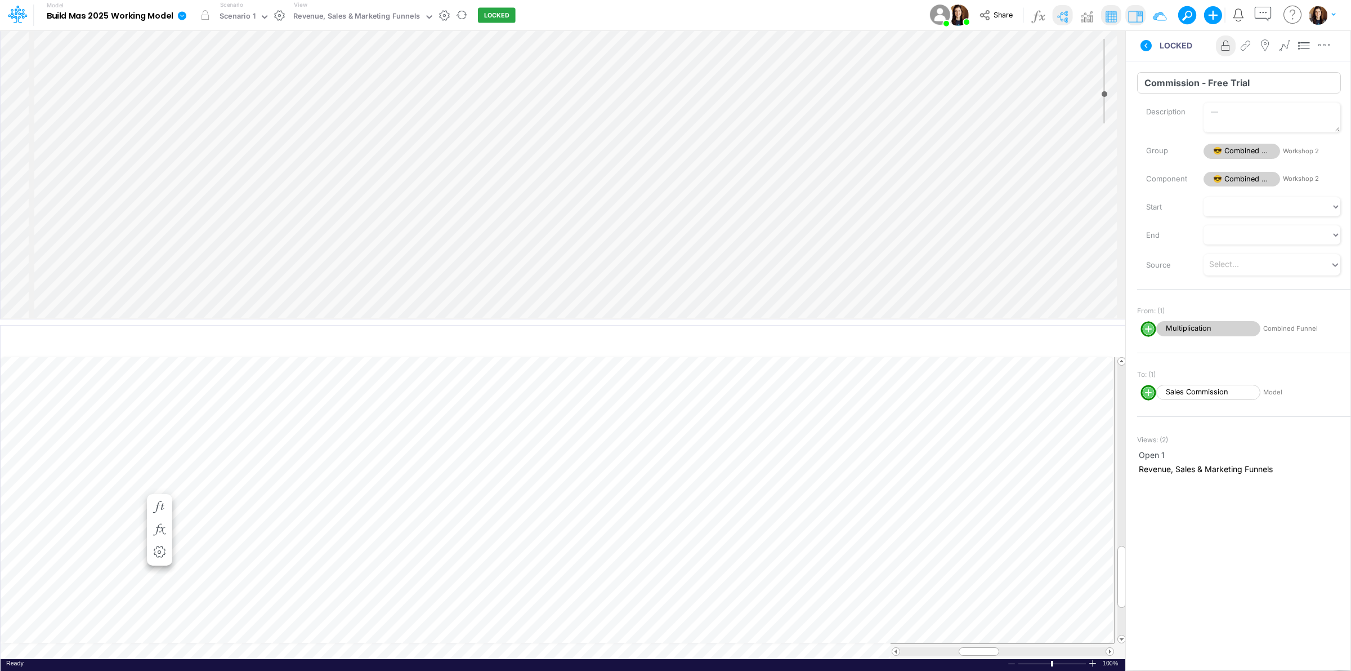
click at [1174, 88] on input "Commission - Free Trial" at bounding box center [1239, 82] width 204 height 21
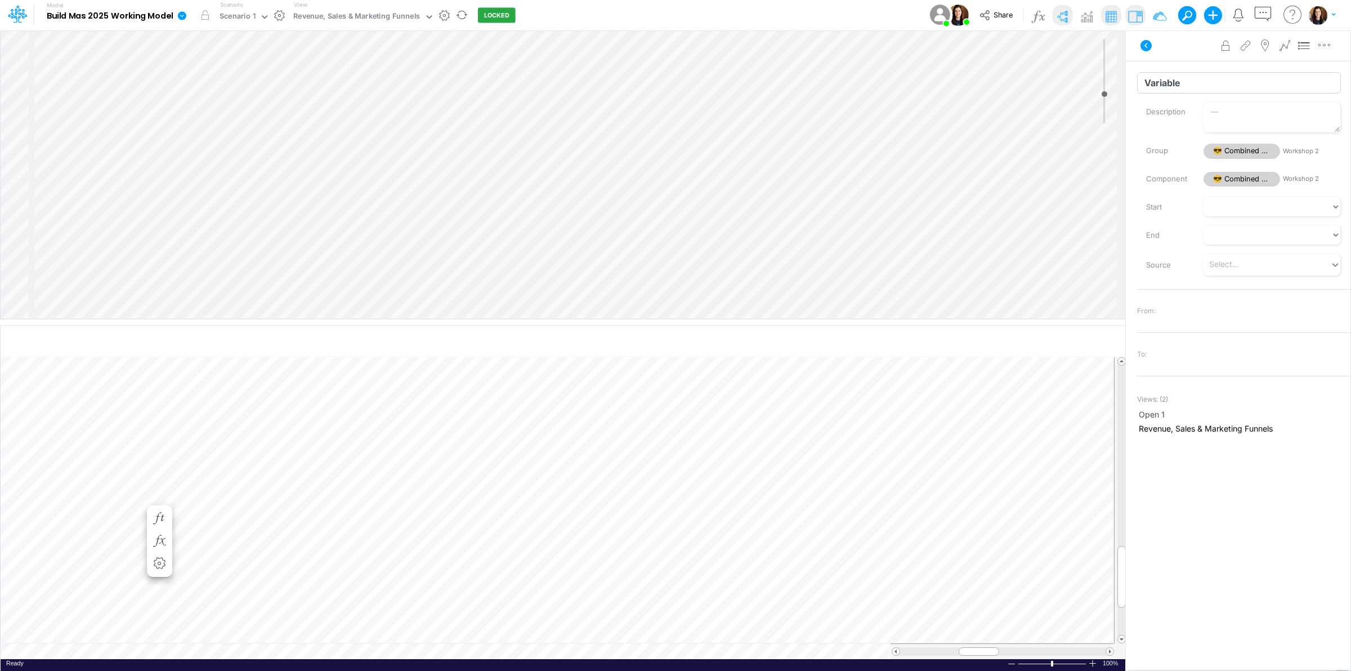
click at [1179, 80] on input "Variable" at bounding box center [1239, 82] width 204 height 21
click at [1178, 80] on input "Variable" at bounding box center [1239, 82] width 204 height 21
paste input "Commission - Free Trial"
drag, startPoint x: 1206, startPoint y: 85, endPoint x: 1299, endPoint y: 88, distance: 93.0
click at [1299, 88] on input "Commission - Free Trial" at bounding box center [1239, 82] width 204 height 21
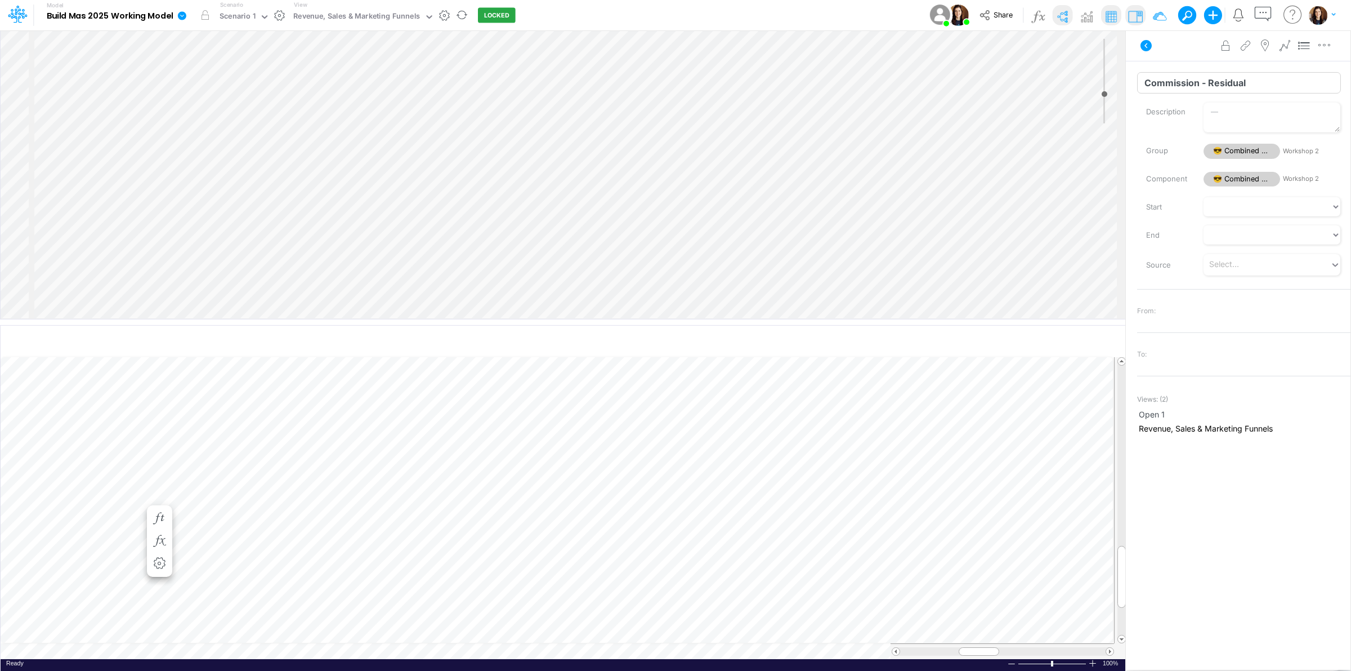
type input "Commission - Residual"
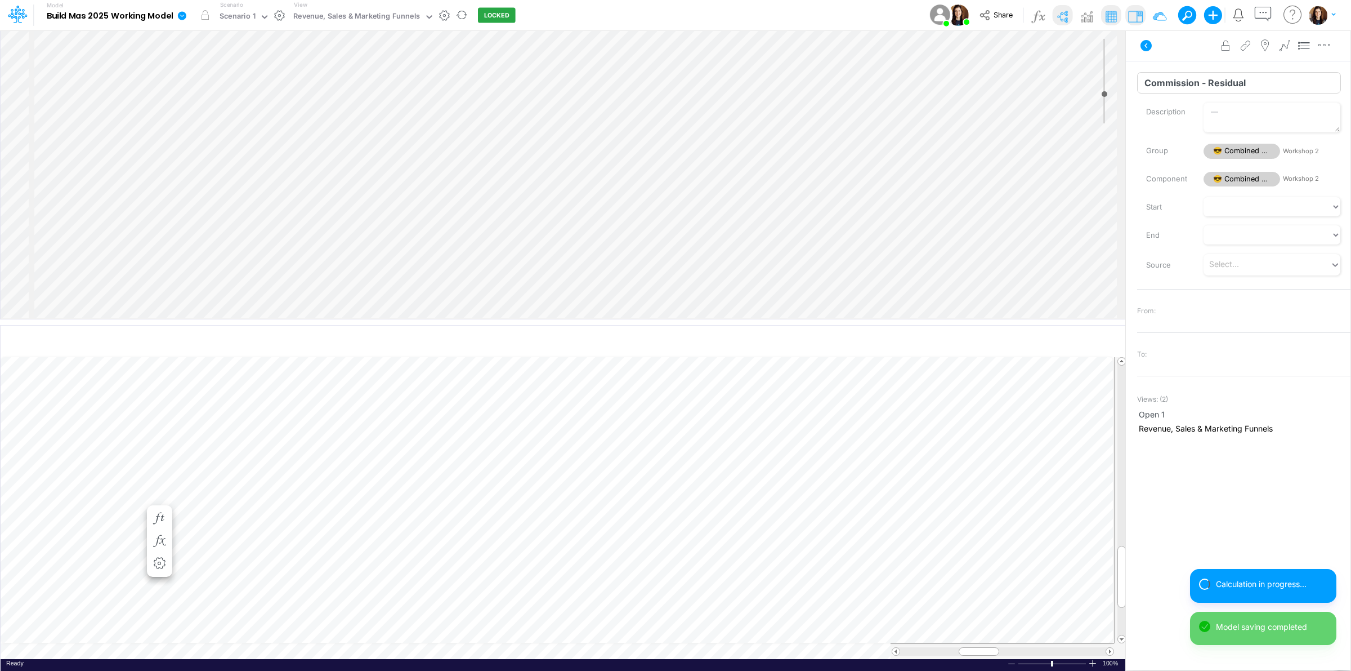
select select "1"
select select "Multiply"
select select "Add"
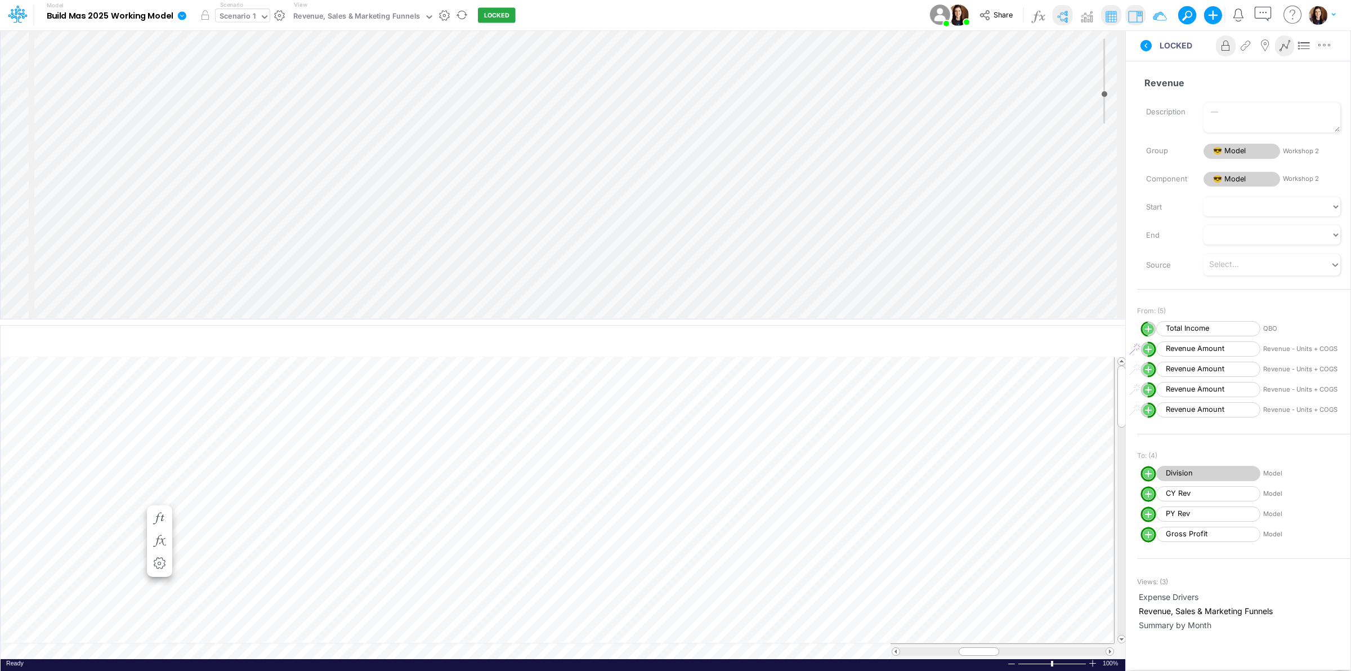
scroll to position [346, 0]
select select "1"
select select "Multiply"
select select "Add"
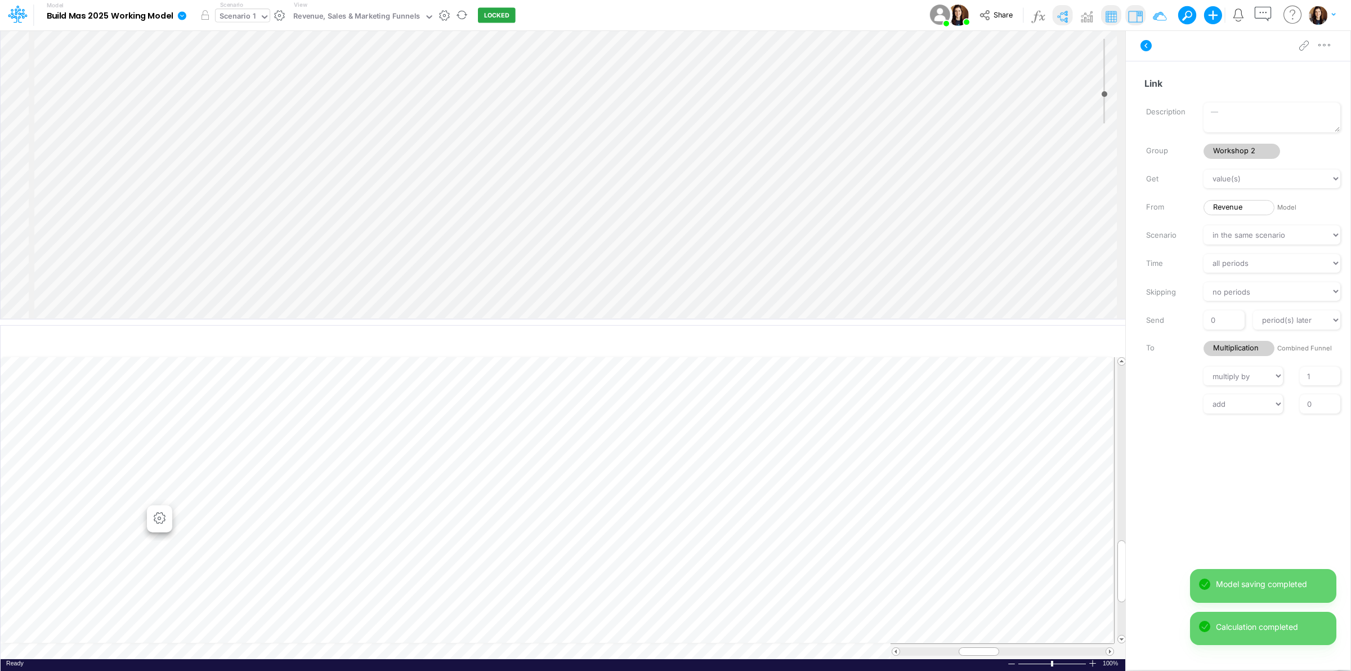
scroll to position [0, 1]
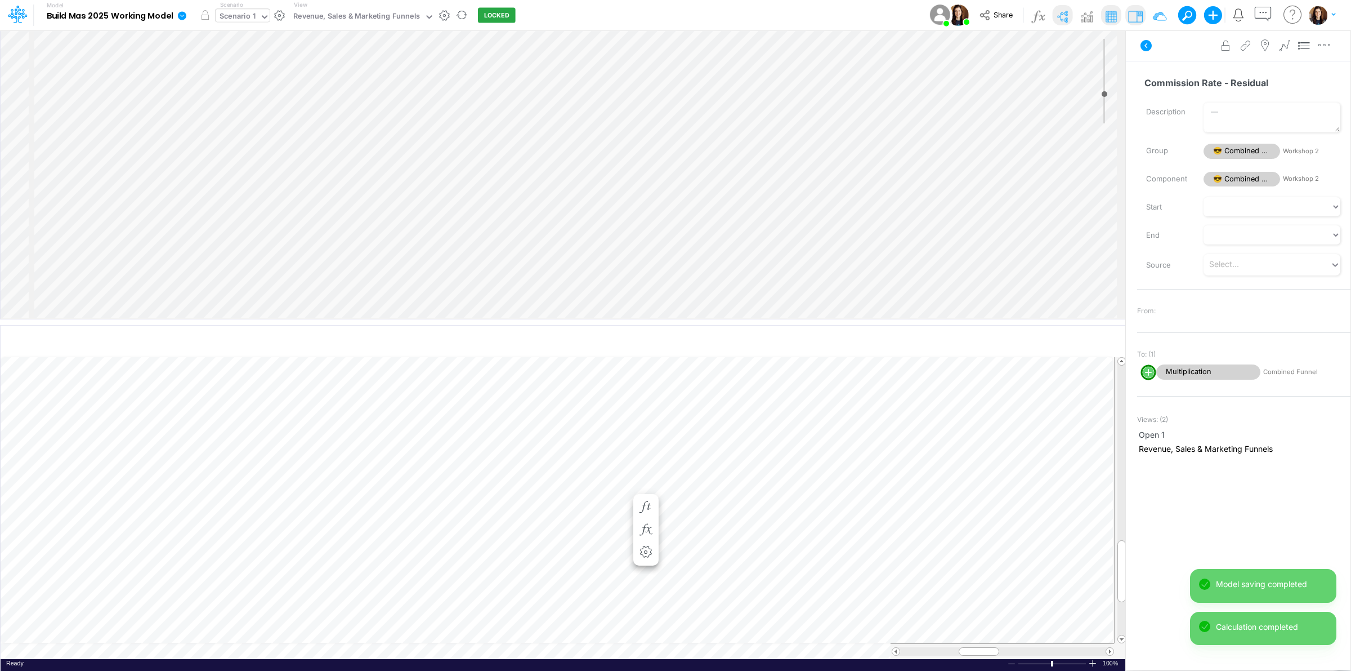
scroll to position [0, 1]
click at [600, 584] on icon "button" at bounding box center [601, 586] width 17 height 12
select select "sum"
select select "field"
select select "Number"
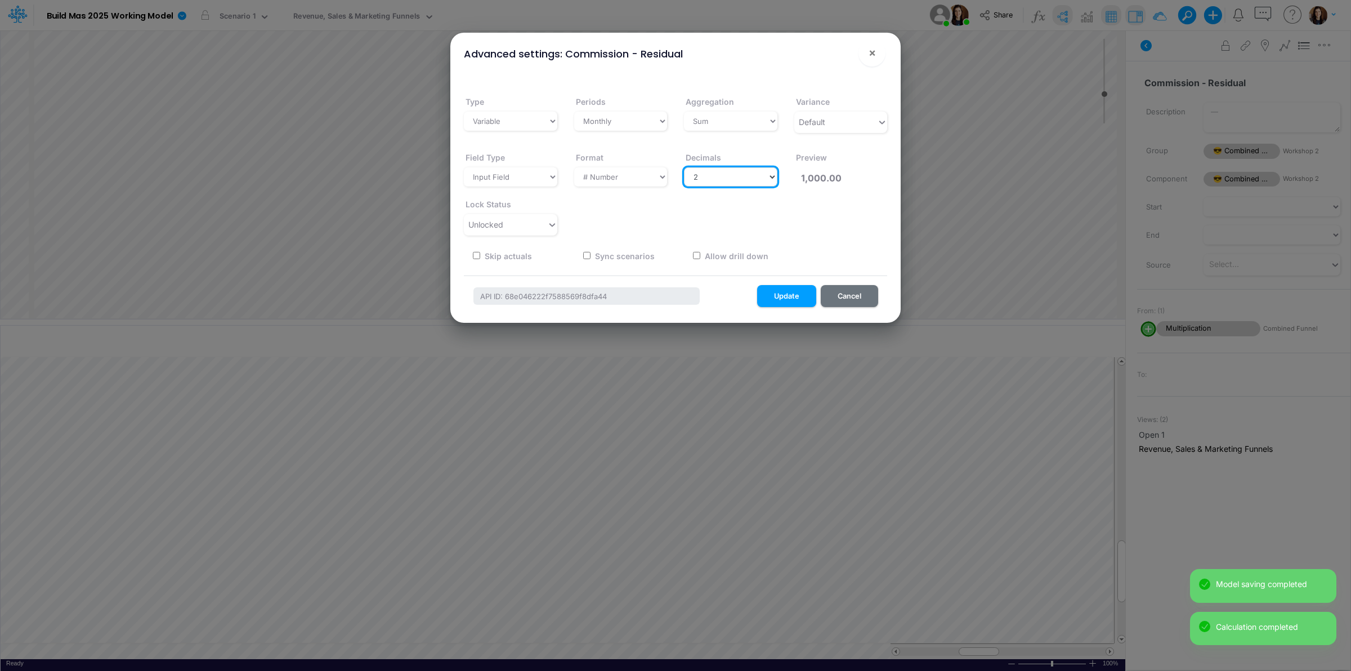
click at [753, 180] on select "Select decimals places 0 1 2 3 4 5 6 7 8 9 10" at bounding box center [730, 176] width 93 height 19
select select "0"
click at [684, 167] on select "Select decimals places 0 1 2 3 4 5 6 7 8 9 10" at bounding box center [730, 176] width 93 height 19
type input "1,000"
drag, startPoint x: 784, startPoint y: 284, endPoint x: 1326, endPoint y: 348, distance: 545.9
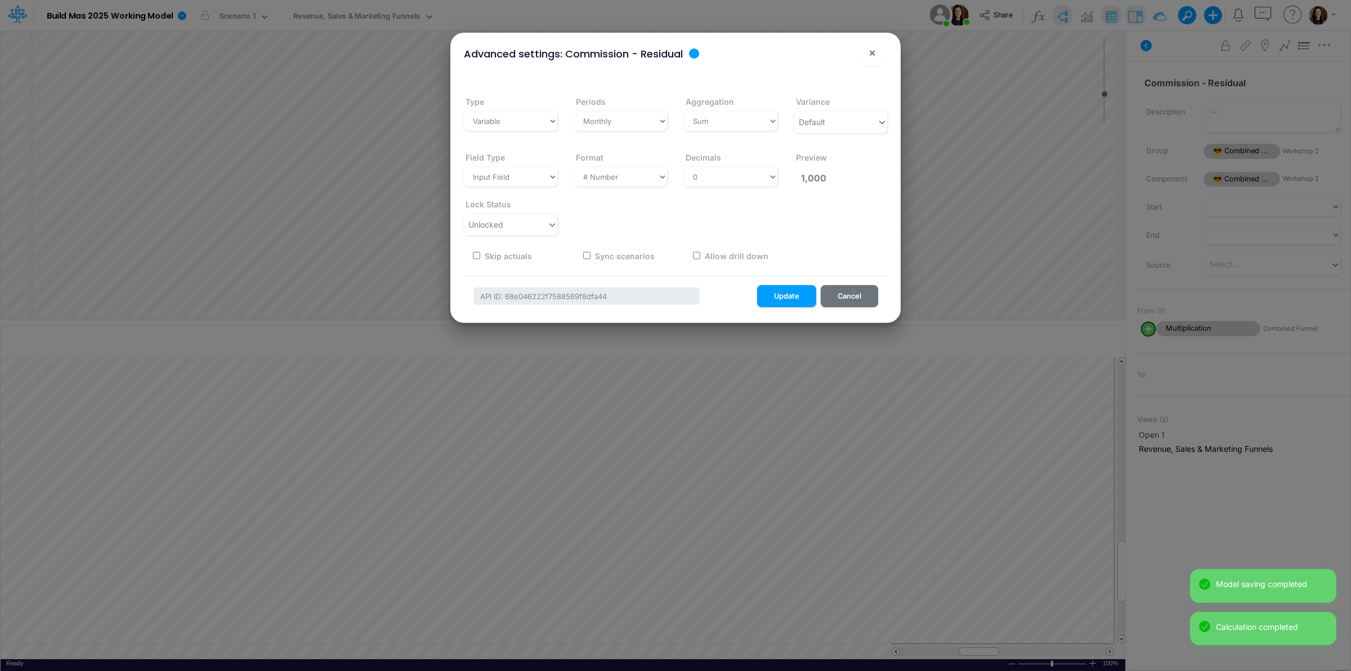
click at [784, 285] on button "Update" at bounding box center [786, 296] width 59 height 22
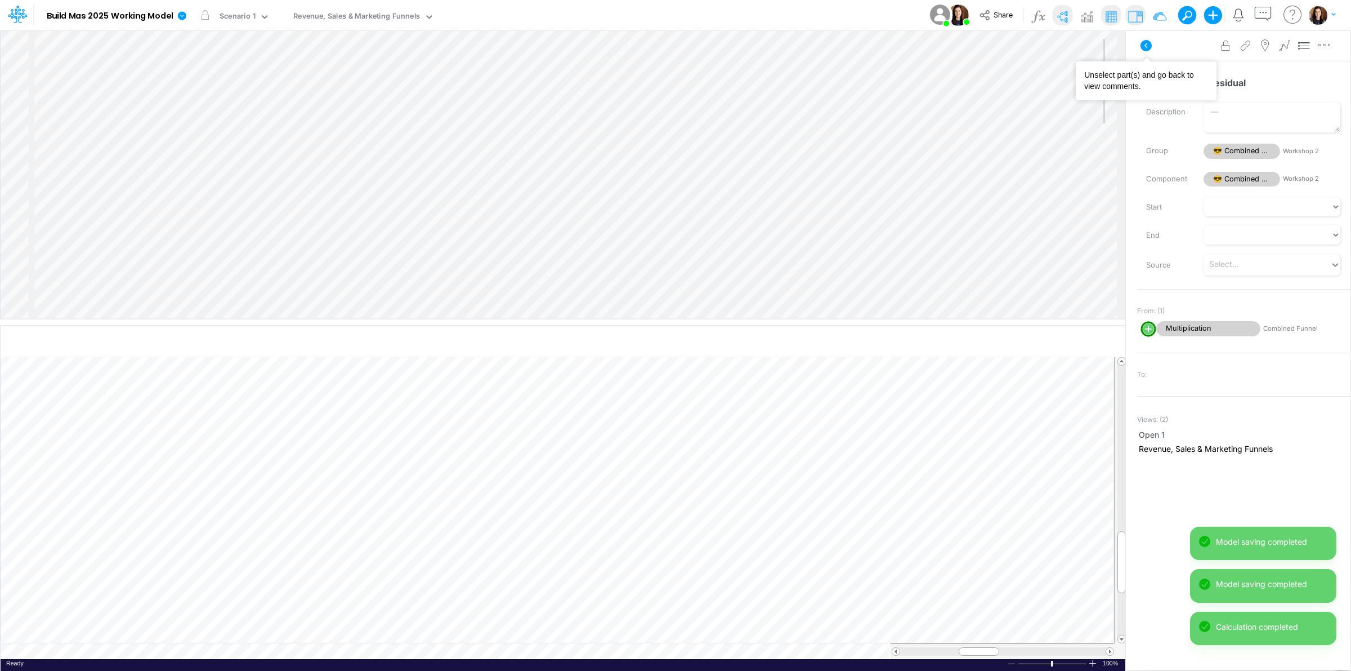
drag, startPoint x: 1147, startPoint y: 38, endPoint x: 1073, endPoint y: 20, distance: 76.5
click at [1146, 39] on icon at bounding box center [1146, 46] width 14 height 14
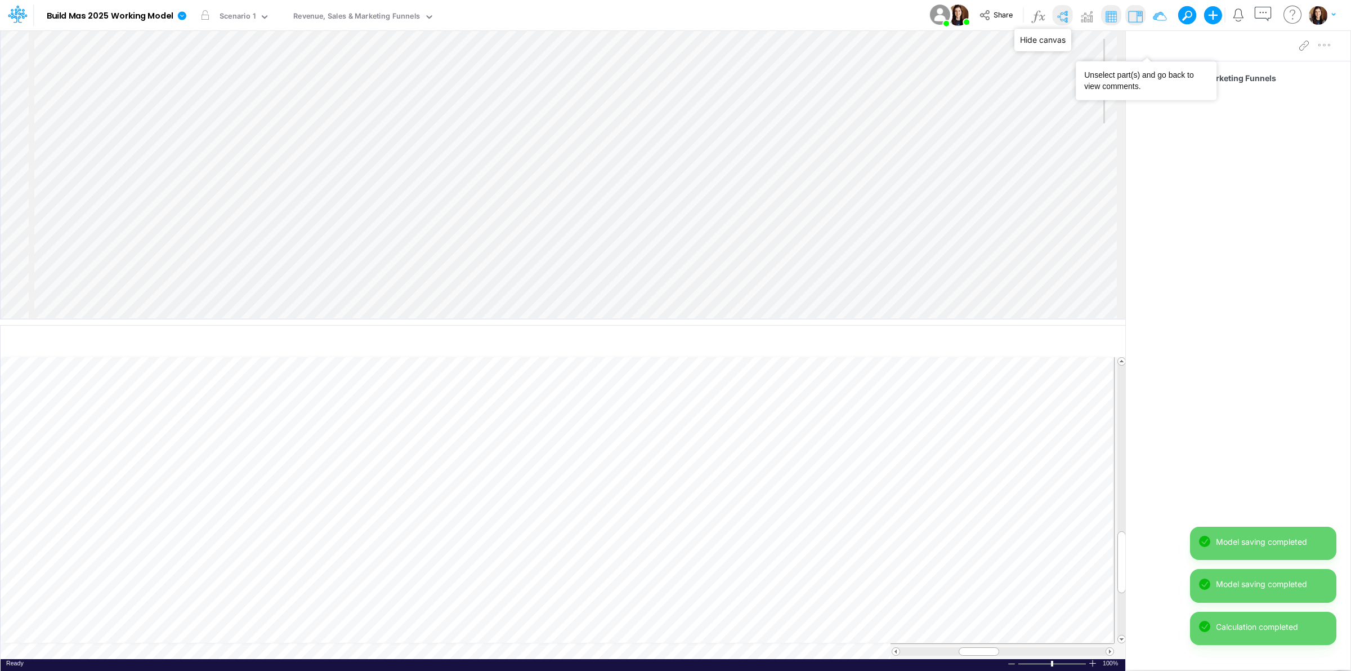
drag, startPoint x: 1062, startPoint y: 14, endPoint x: 1056, endPoint y: 17, distance: 6.8
click at [1062, 14] on img at bounding box center [1062, 16] width 18 height 18
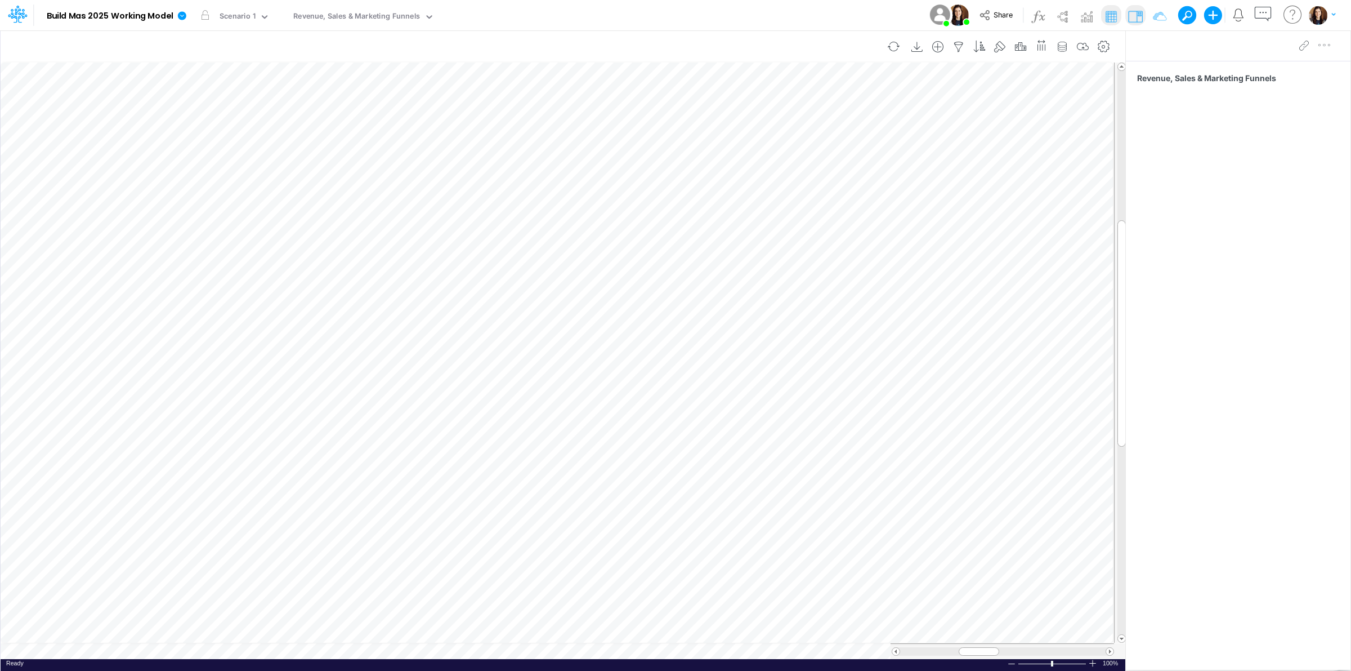
scroll to position [0, 1]
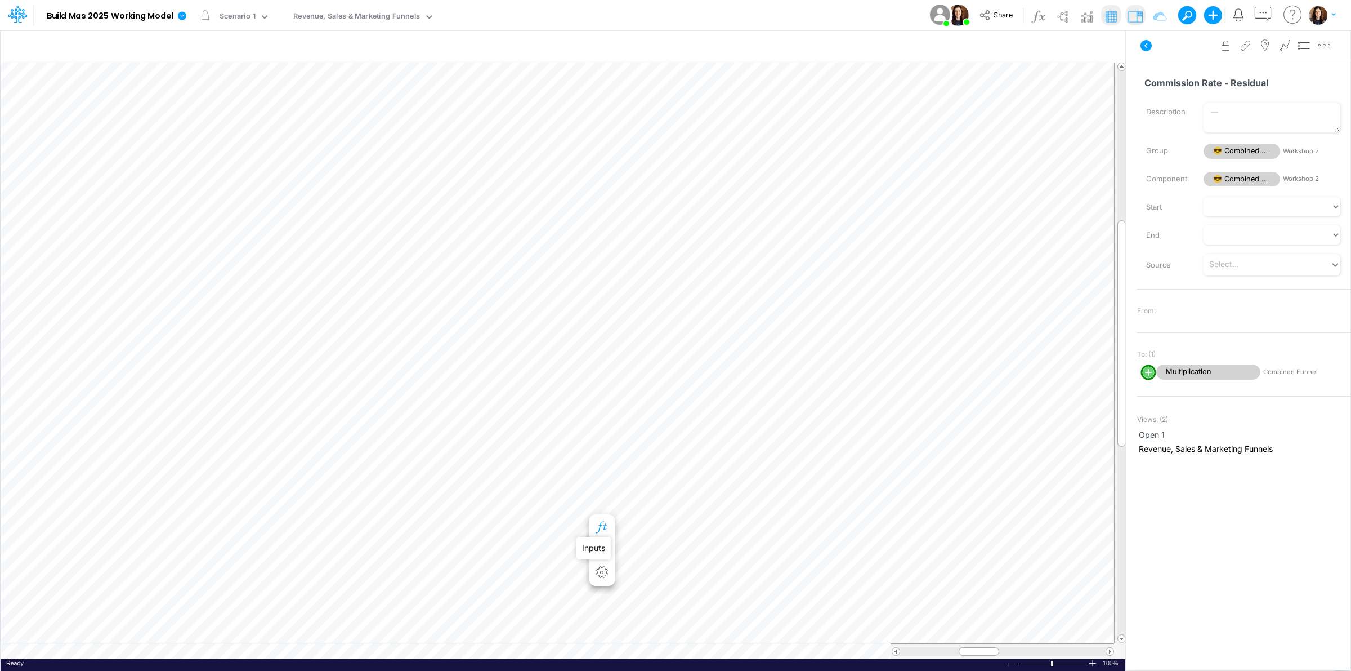
click at [601, 522] on icon "button" at bounding box center [601, 527] width 17 height 12
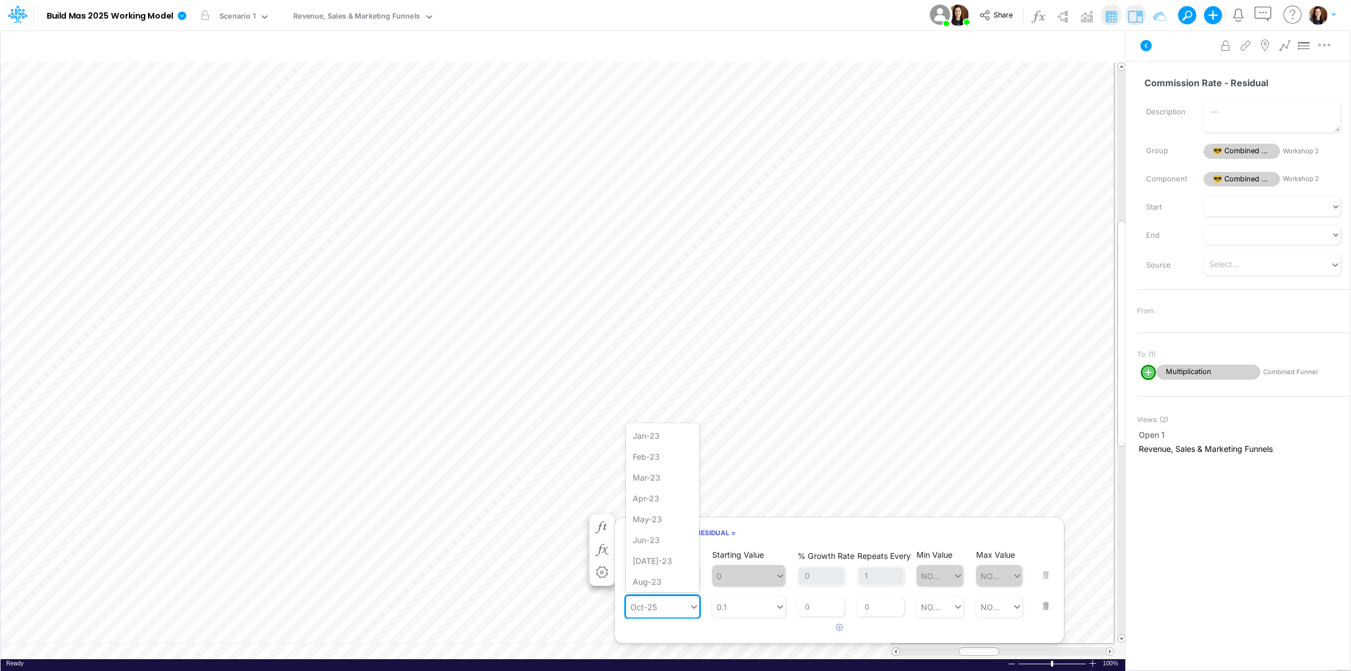
click at [658, 609] on div "Oct-25" at bounding box center [657, 606] width 63 height 19
click at [667, 499] on div "Forecast" at bounding box center [662, 495] width 73 height 21
type input "f"
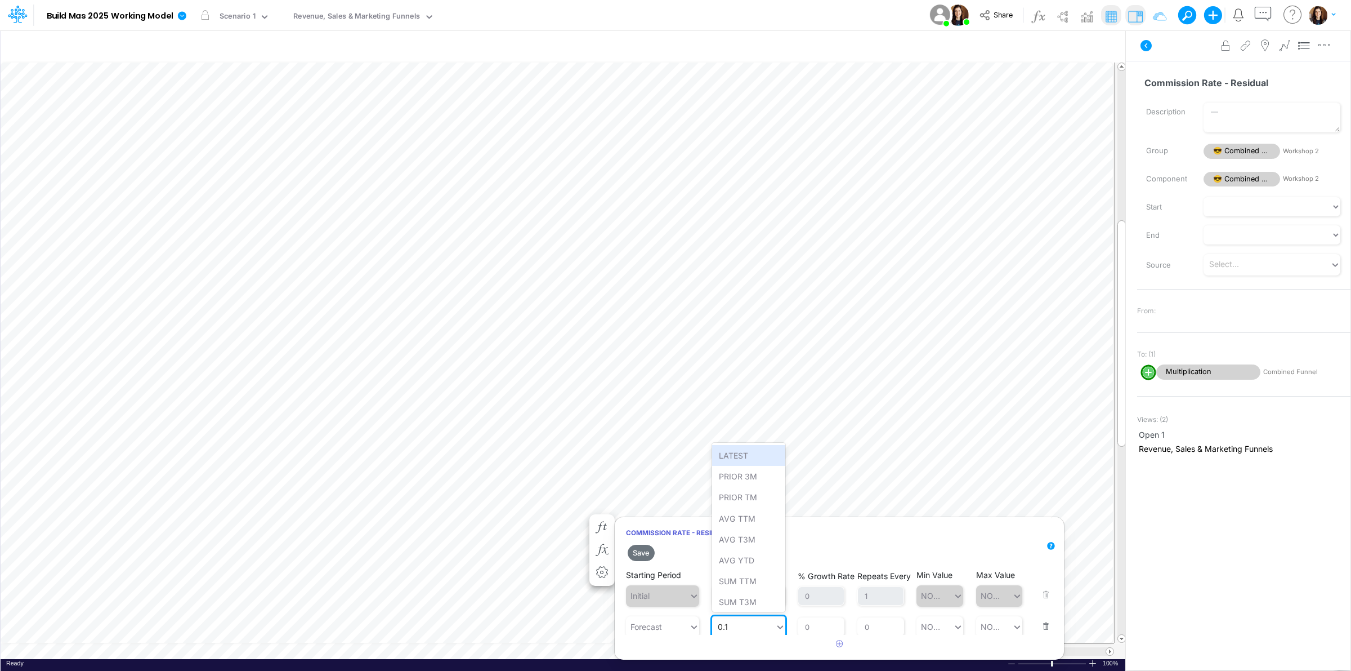
drag, startPoint x: 736, startPoint y: 623, endPoint x: 743, endPoint y: 620, distance: 8.1
click at [739, 623] on div "0.1 0.1" at bounding box center [743, 626] width 63 height 19
click at [754, 600] on div "Set value 10" at bounding box center [748, 598] width 73 height 21
type input "10"
drag, startPoint x: 877, startPoint y: 627, endPoint x: 862, endPoint y: 627, distance: 14.6
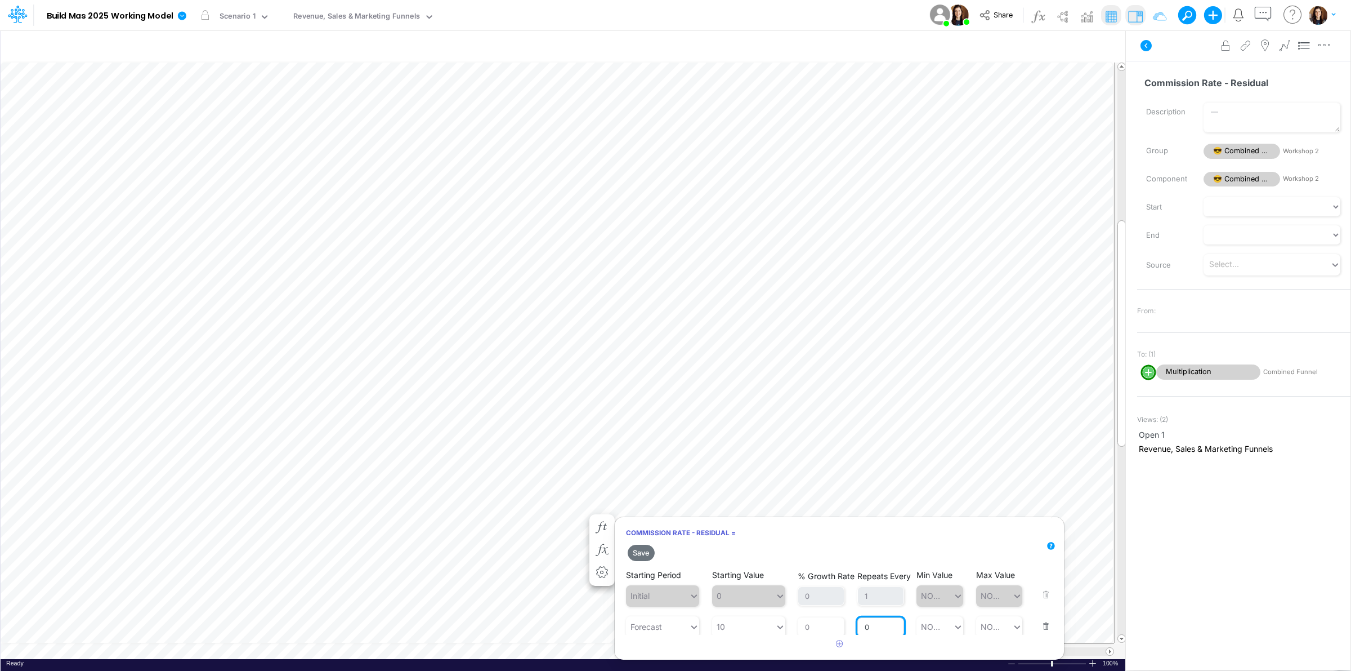
click at [862, 627] on input "0" at bounding box center [880, 626] width 47 height 19
type input "1"
click at [639, 553] on button "Save" at bounding box center [641, 552] width 27 height 16
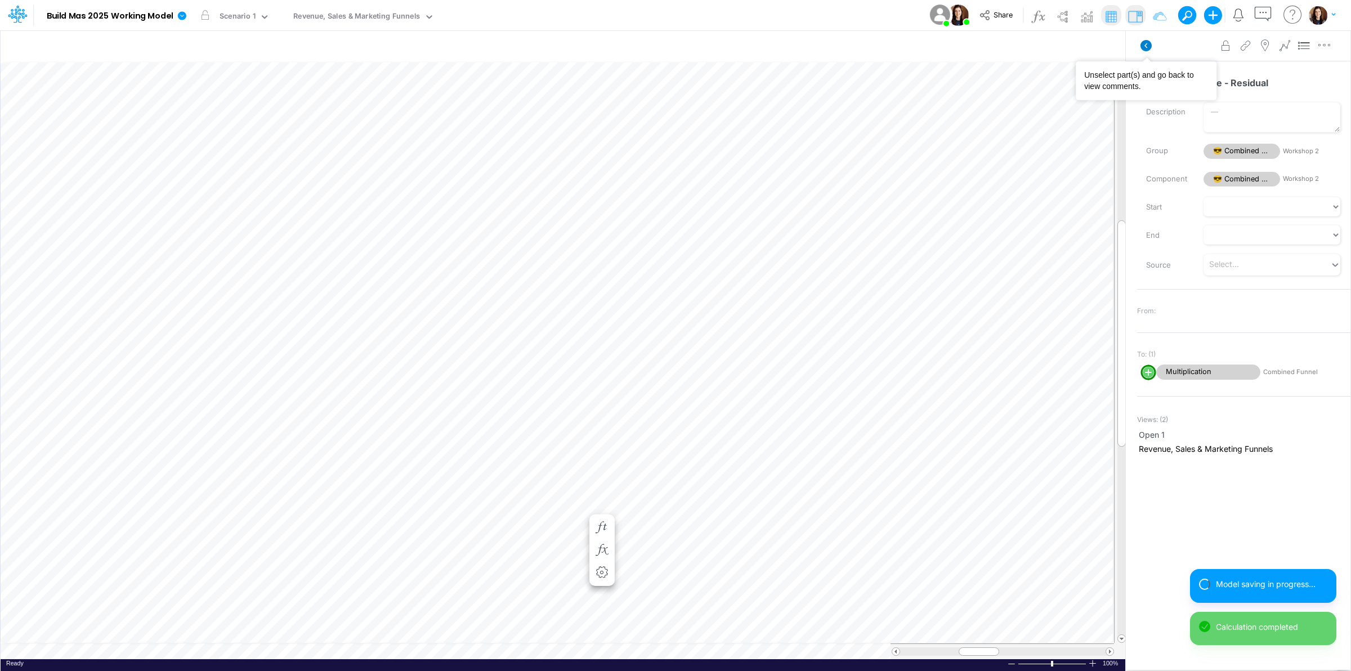
scroll to position [0, 1]
drag, startPoint x: 1144, startPoint y: 48, endPoint x: 1053, endPoint y: 12, distance: 97.5
click at [1143, 48] on icon at bounding box center [1146, 45] width 11 height 11
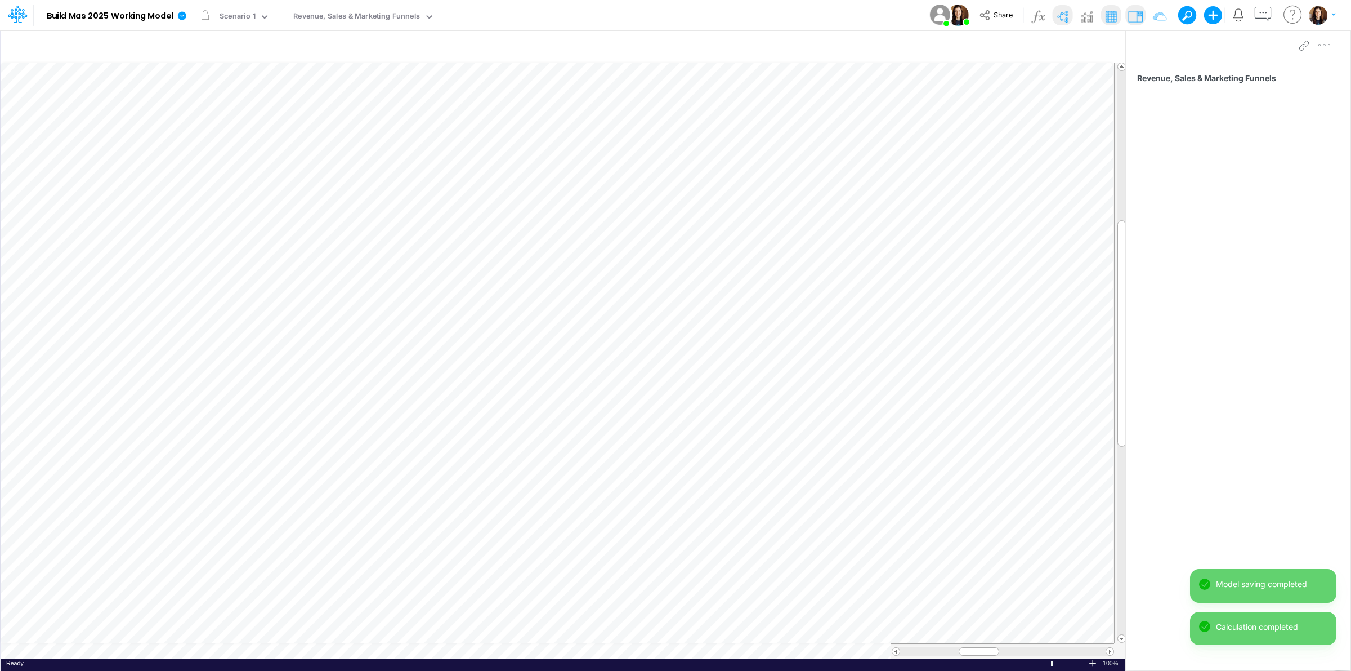
click at [1063, 15] on img at bounding box center [1062, 16] width 18 height 18
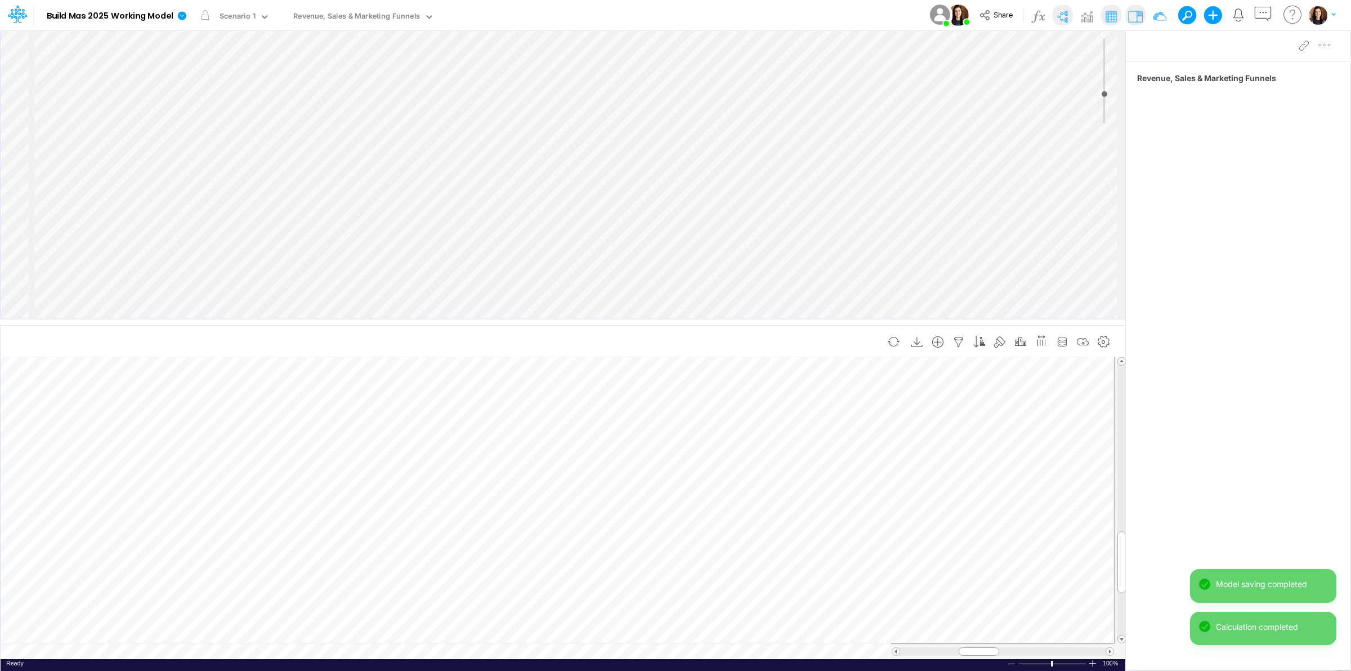
scroll to position [0, 1]
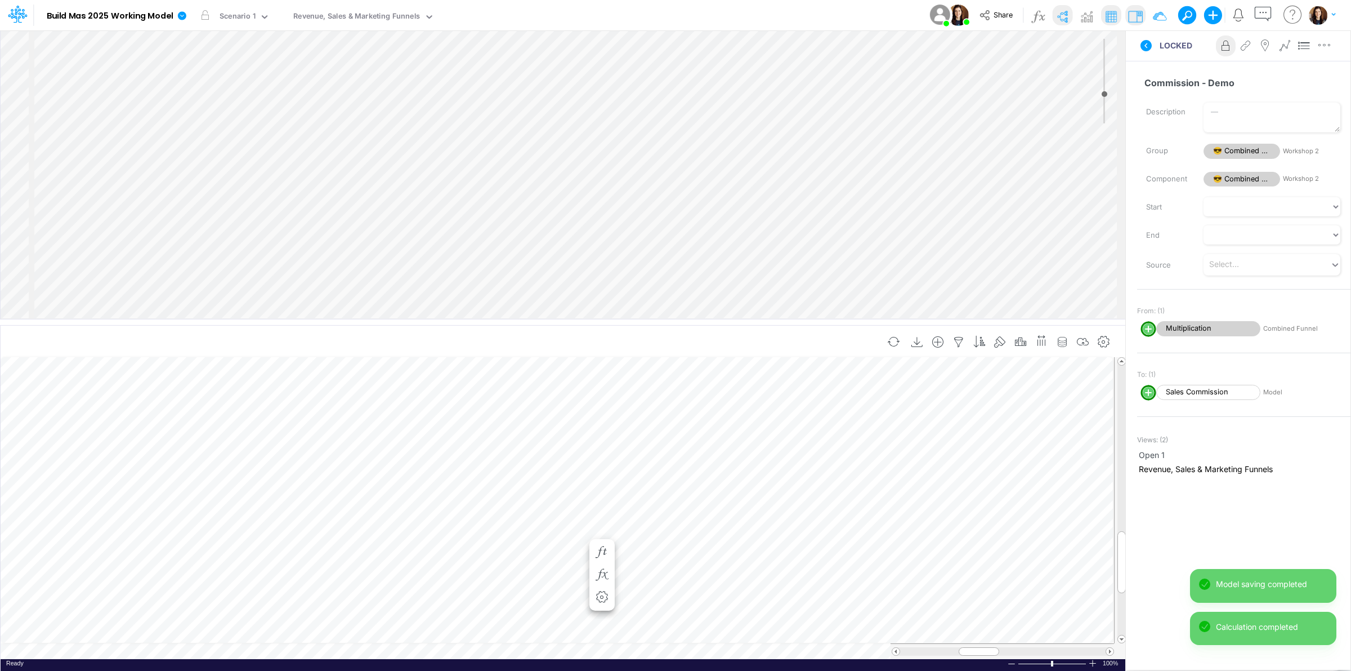
scroll to position [0, 1]
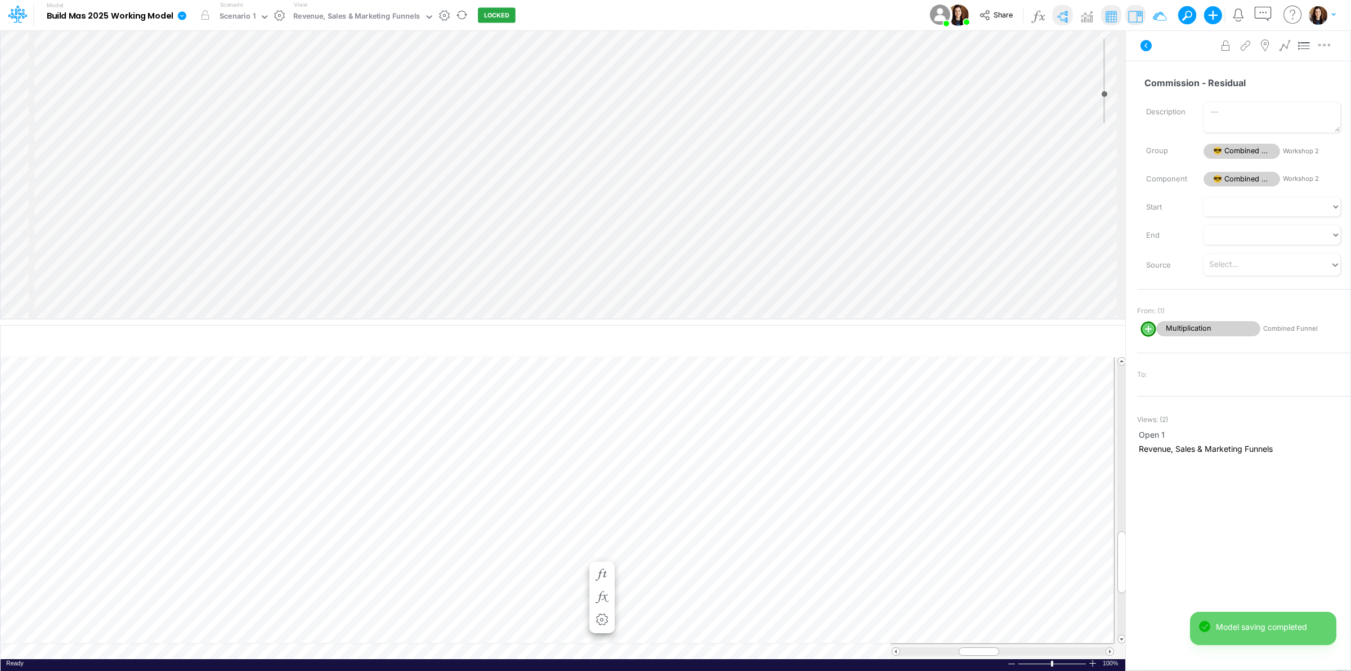
scroll to position [3, 0]
select select "1"
select select "Multiply"
select select "Add"
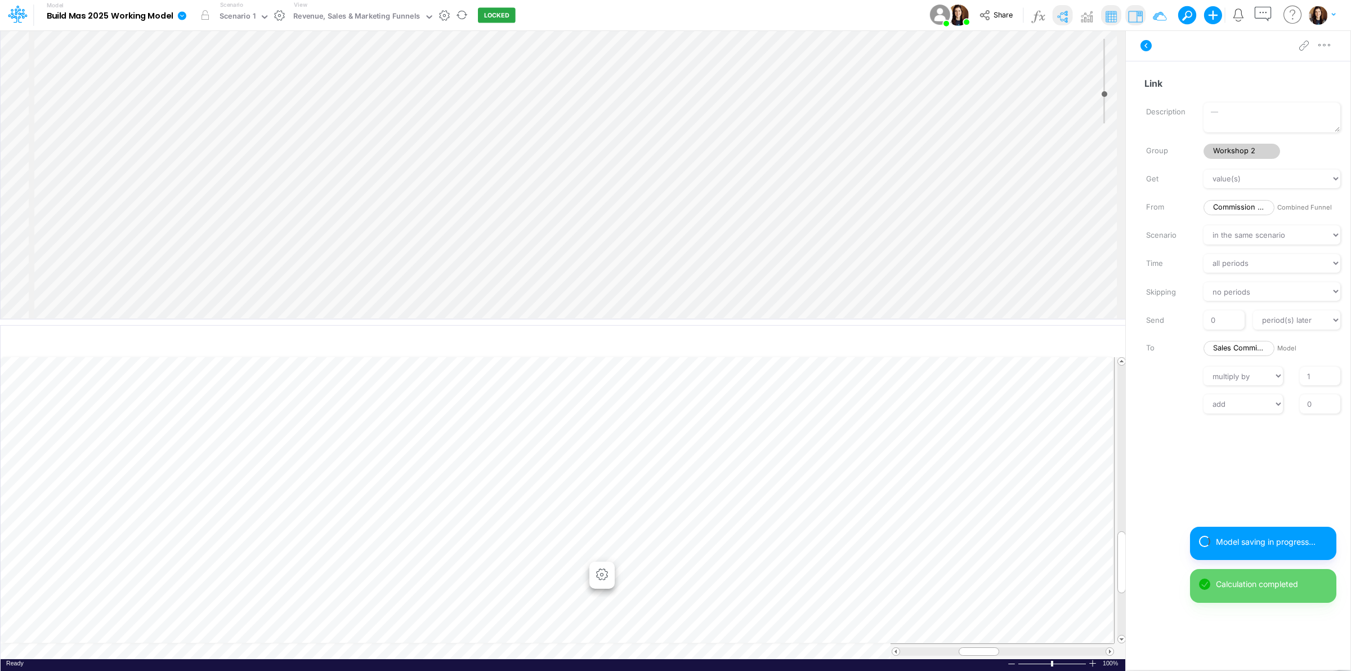
click at [181, 17] on icon at bounding box center [182, 15] width 8 height 8
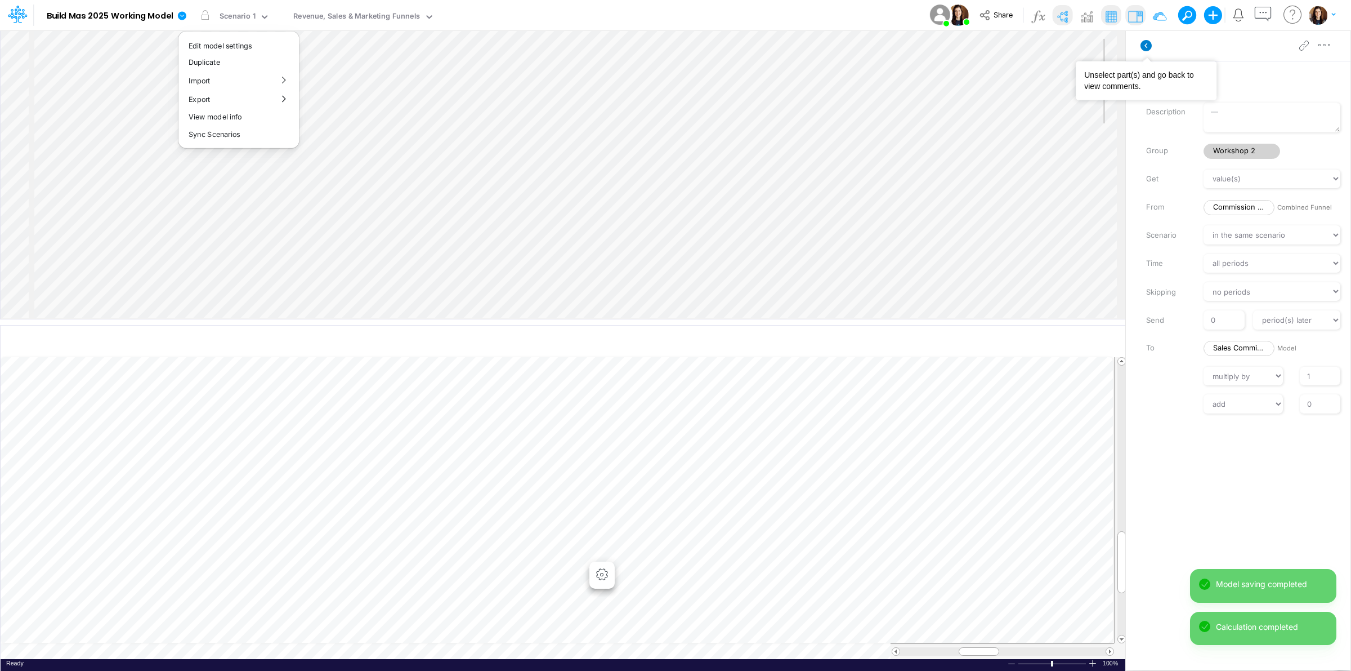
click at [1148, 47] on icon at bounding box center [1146, 45] width 11 height 11
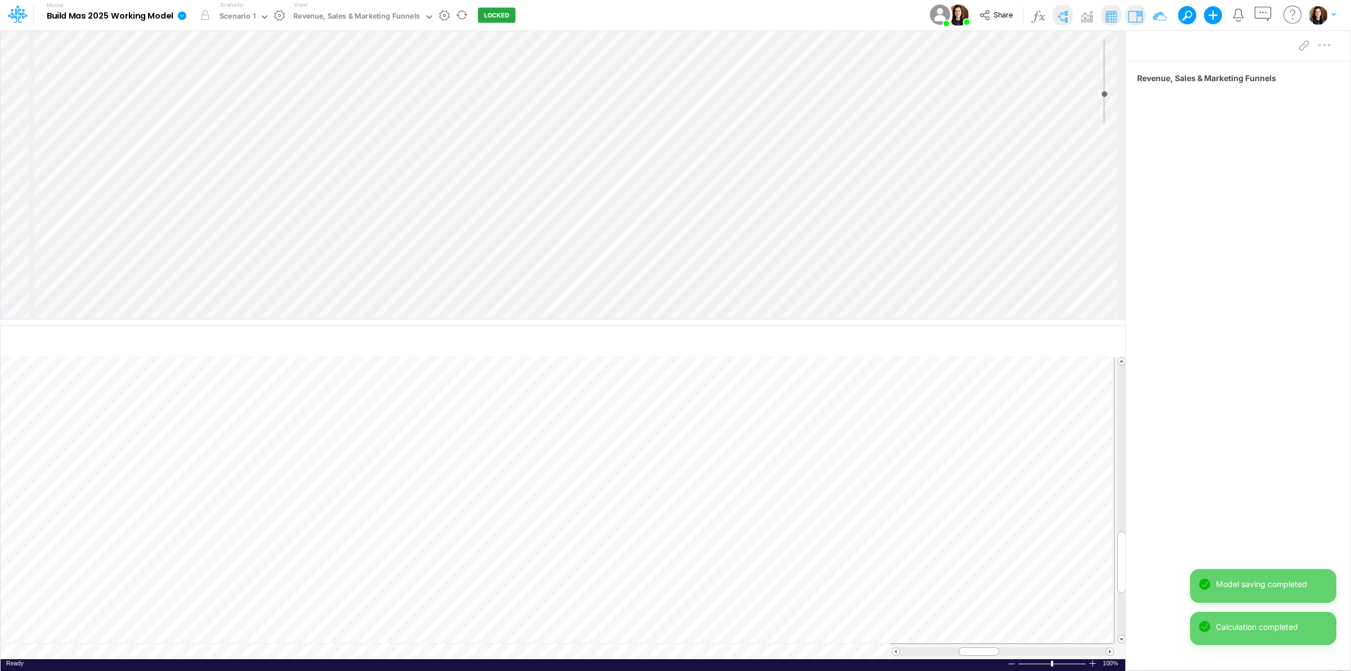
click at [185, 12] on icon at bounding box center [182, 15] width 8 height 8
click at [213, 117] on button "View model info" at bounding box center [238, 116] width 120 height 17
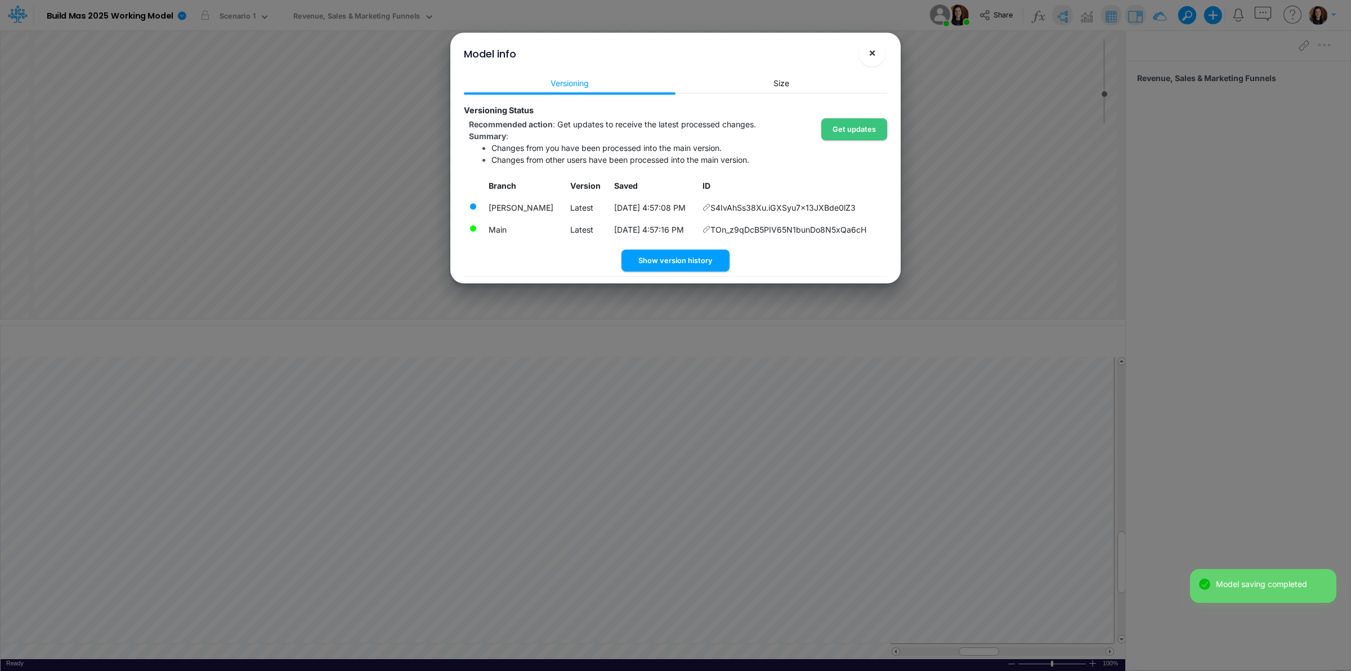
click at [877, 52] on button "×" at bounding box center [872, 52] width 27 height 27
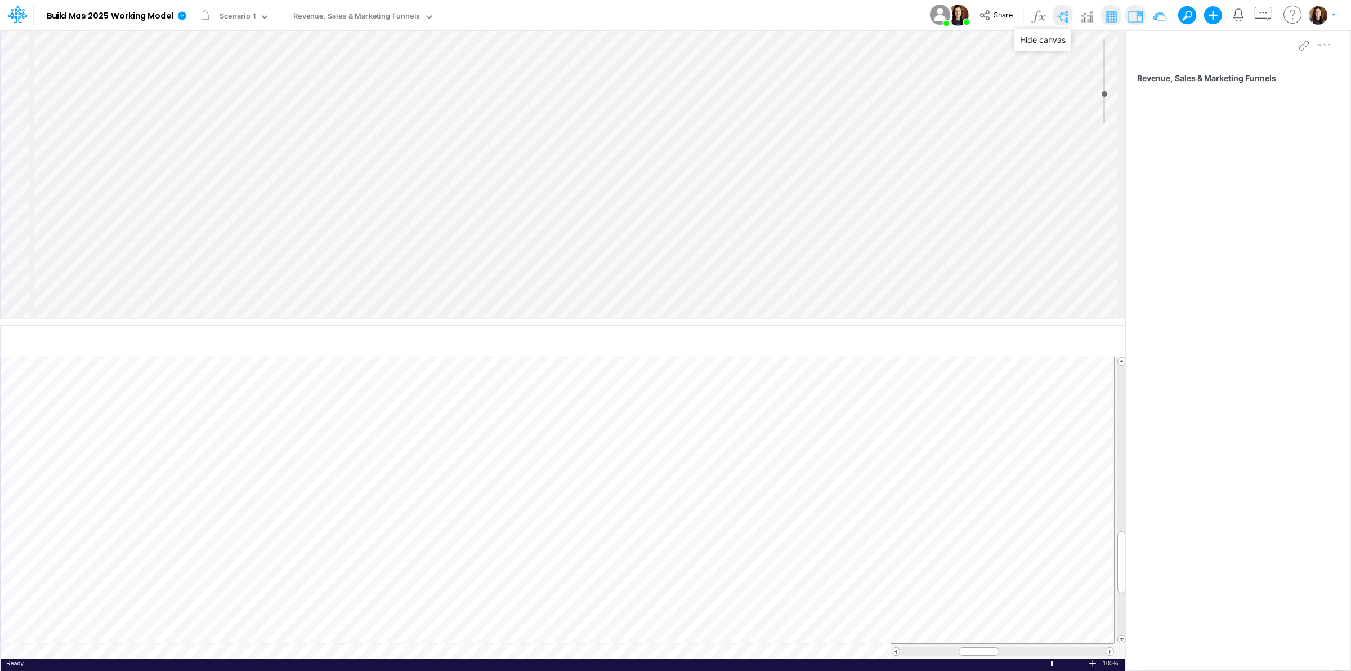
click at [1063, 11] on img at bounding box center [1062, 16] width 18 height 18
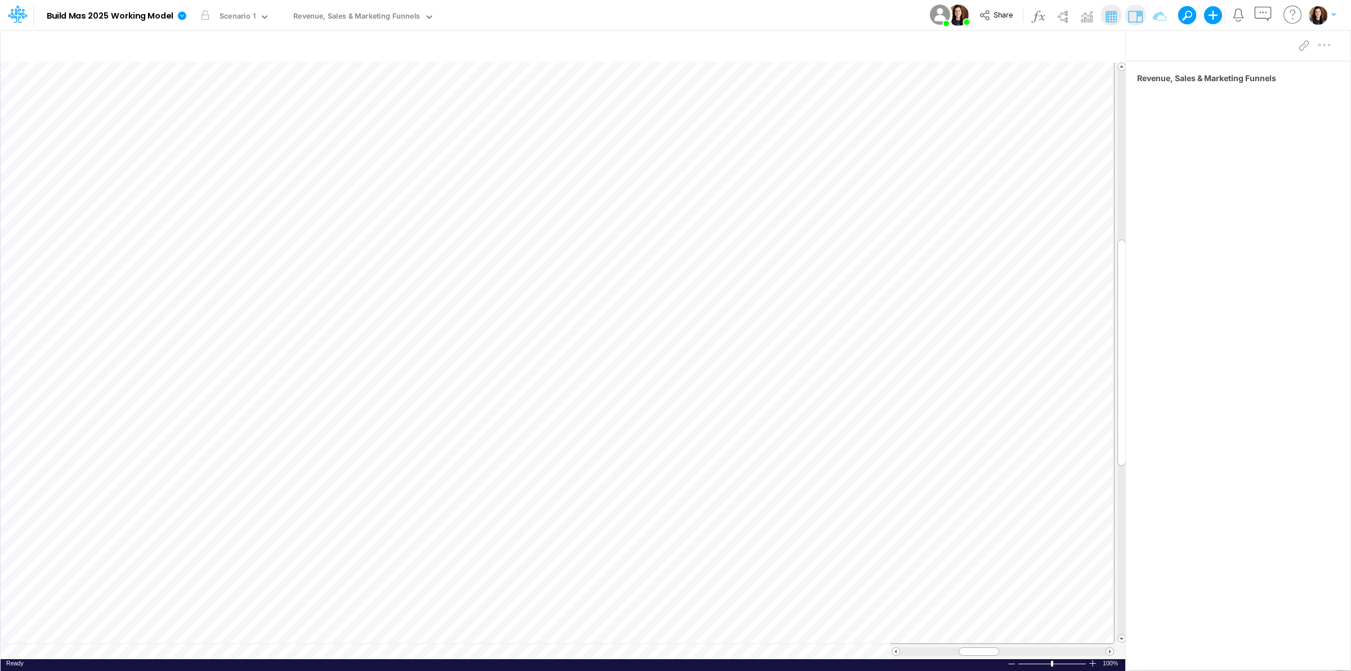
scroll to position [0, 1]
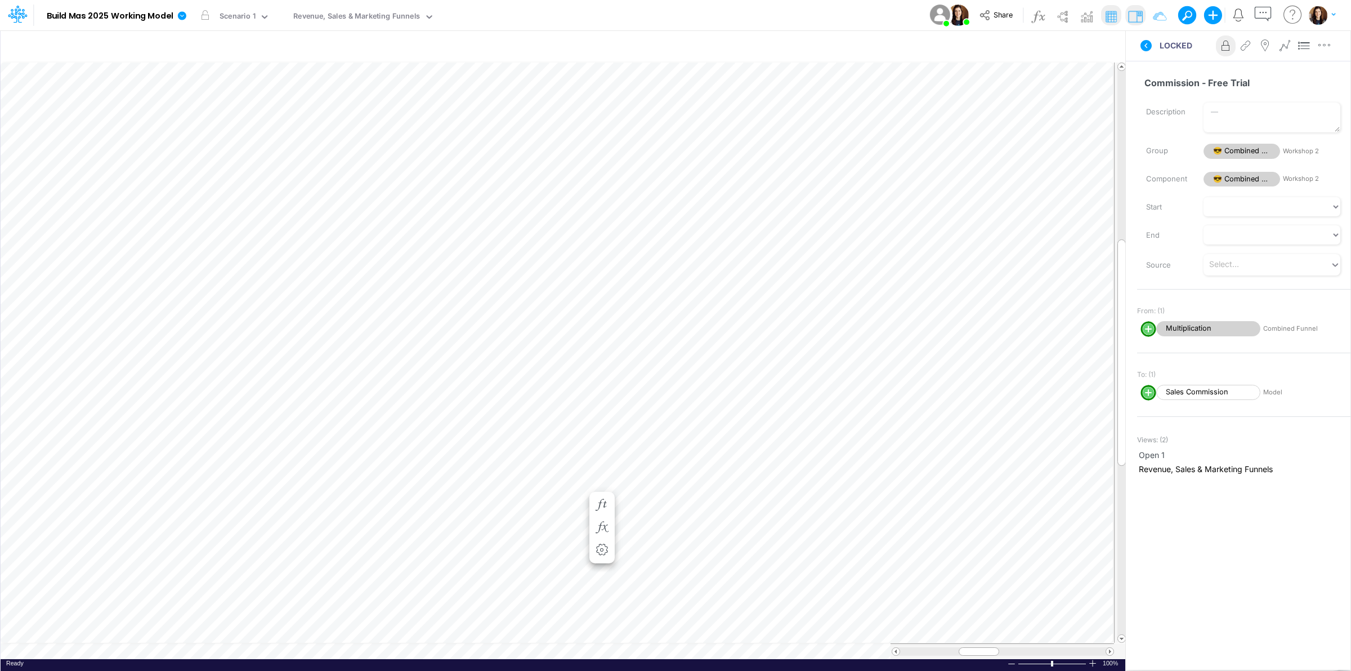
scroll to position [0, 1]
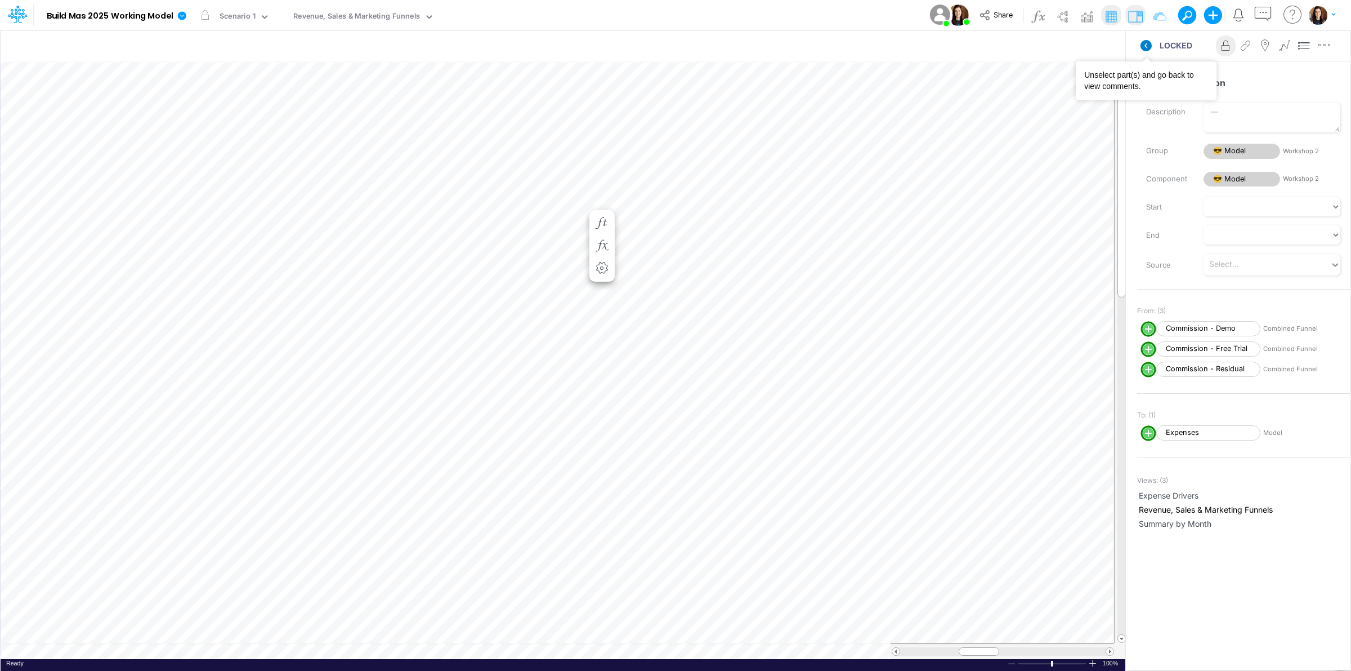
click at [1147, 46] on icon at bounding box center [1146, 45] width 11 height 11
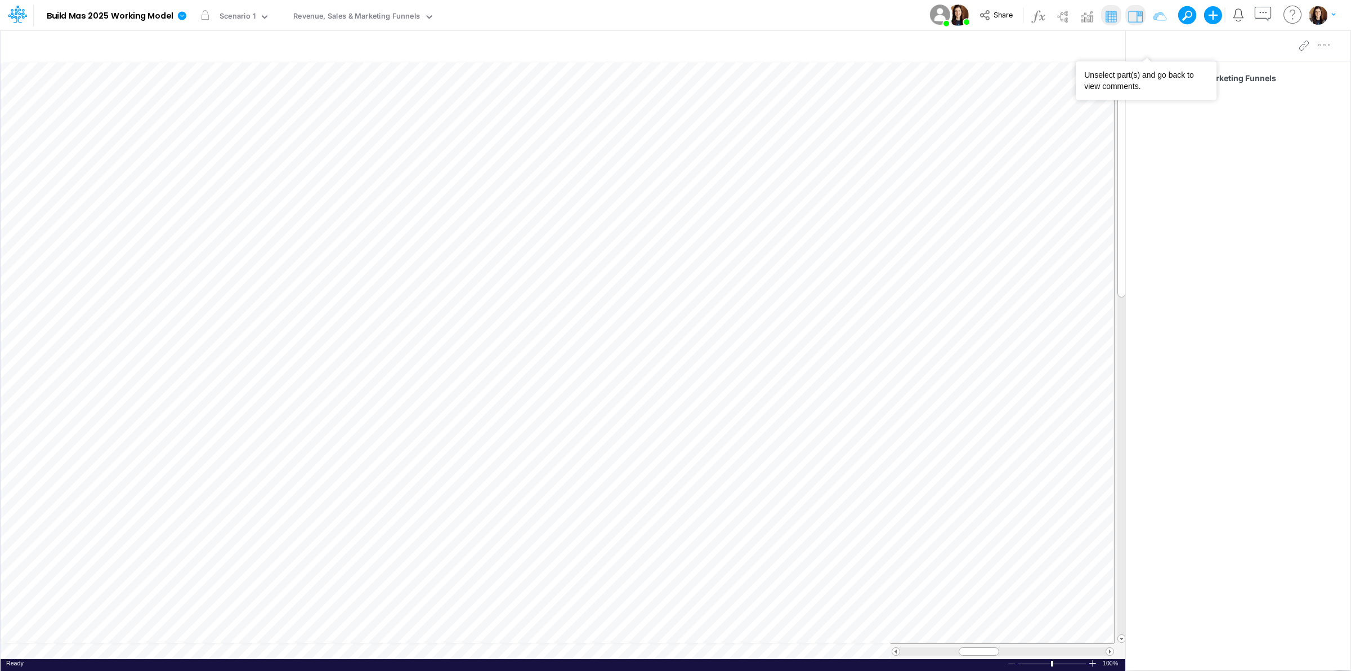
click at [760, 6] on div "Model Build Mas 2025 Working Model Edit model settings Duplicate Import QuickBo…" at bounding box center [676, 15] width 1216 height 30
